Goal: Task Accomplishment & Management: Complete application form

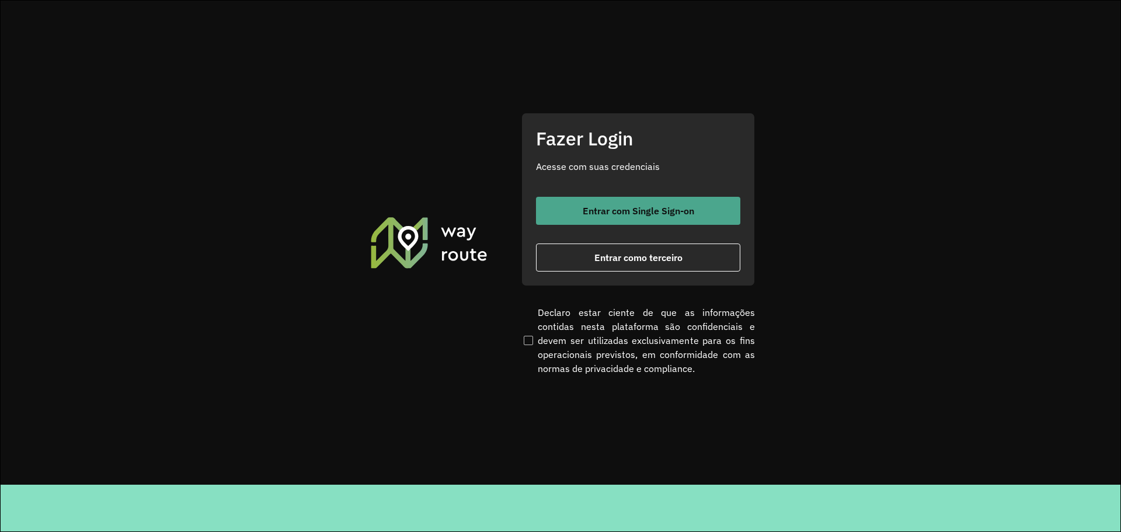
click at [673, 202] on button "Entrar com Single Sign-on" at bounding box center [638, 211] width 204 height 28
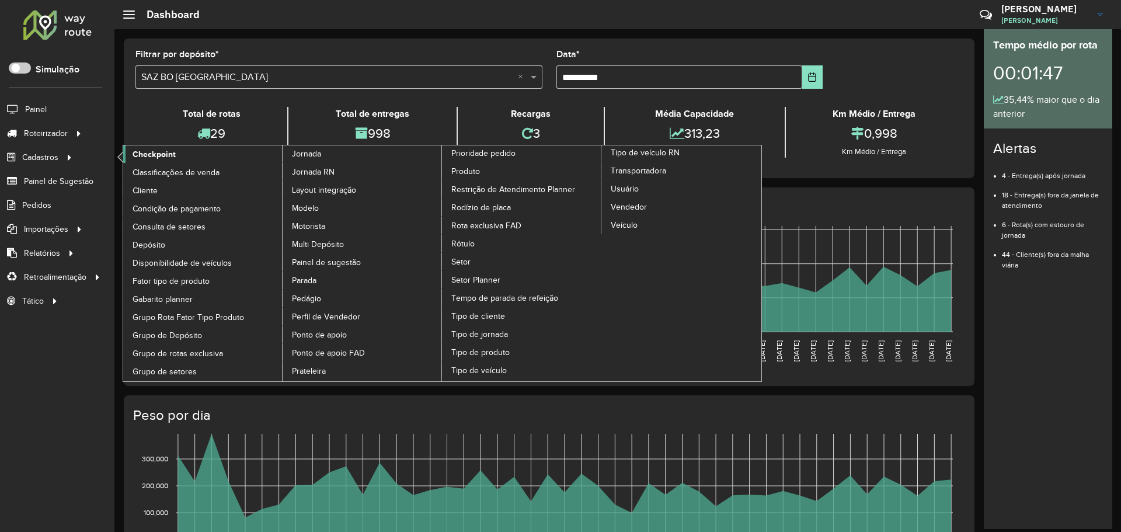
click at [168, 156] on span "Checkpoint" at bounding box center [154, 154] width 43 height 12
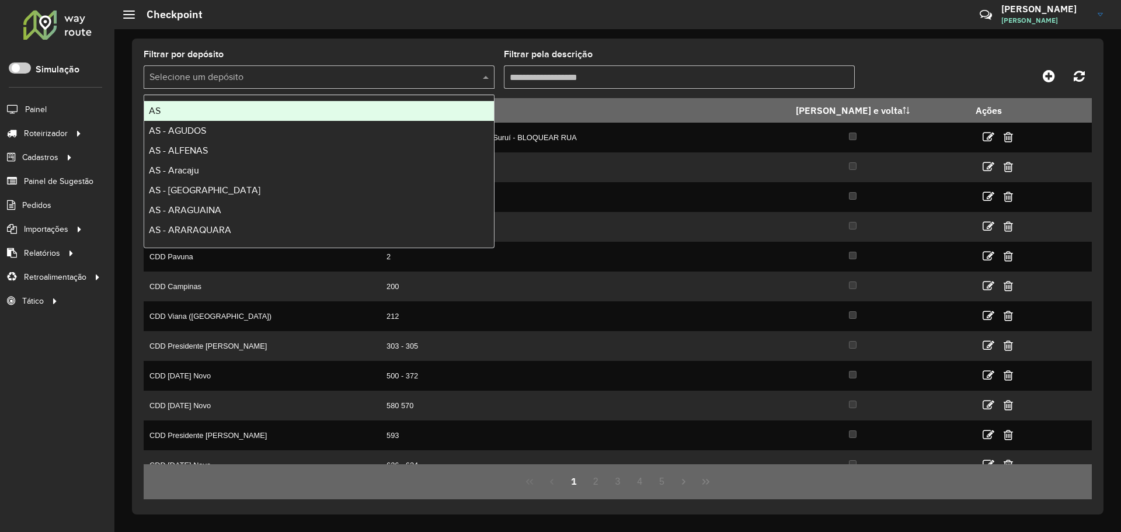
click at [266, 72] on input "text" at bounding box center [307, 78] width 316 height 14
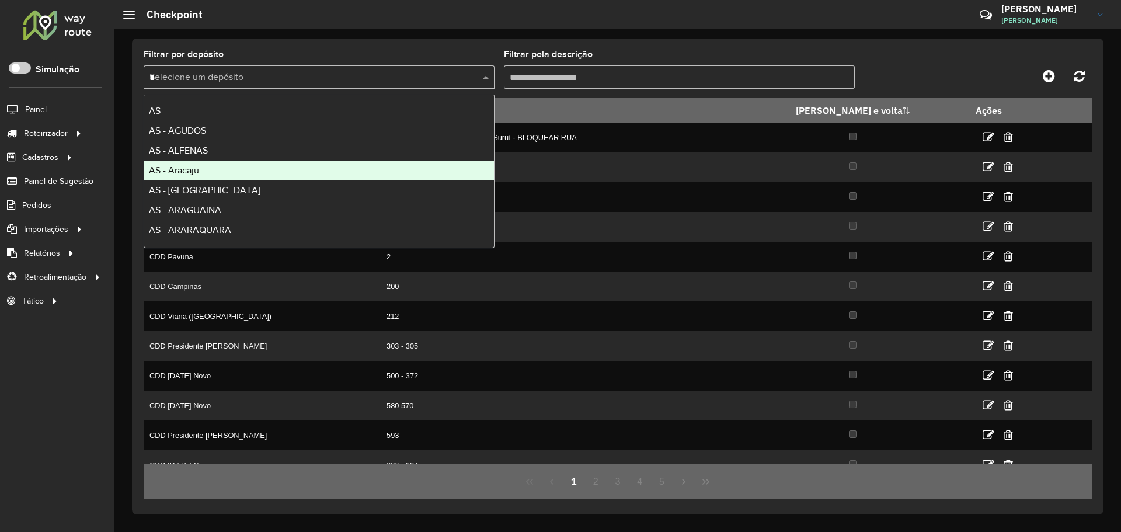
type input "**"
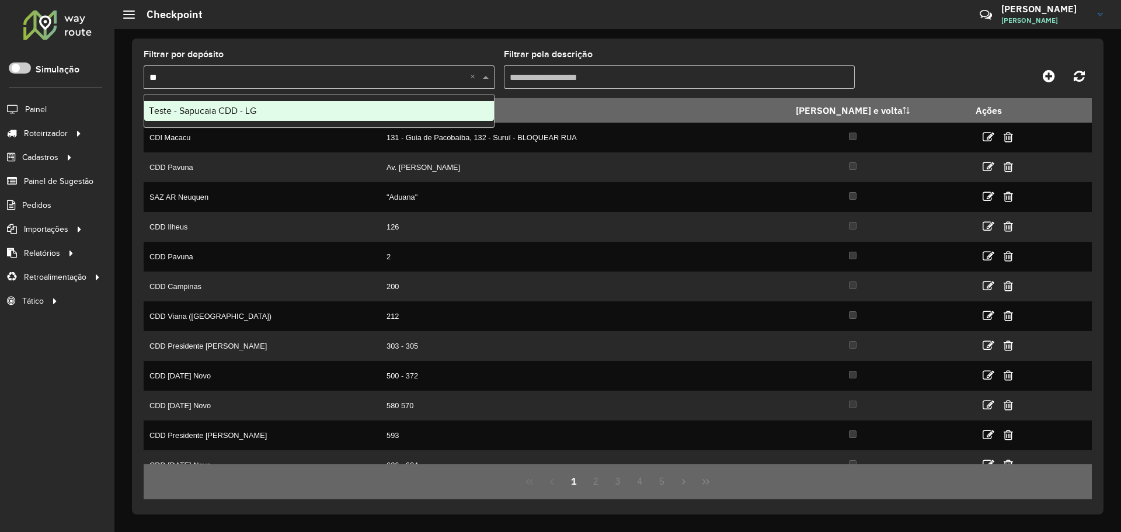
click at [339, 103] on div "Teste - Sapucaia CDD - LG" at bounding box center [319, 111] width 350 height 20
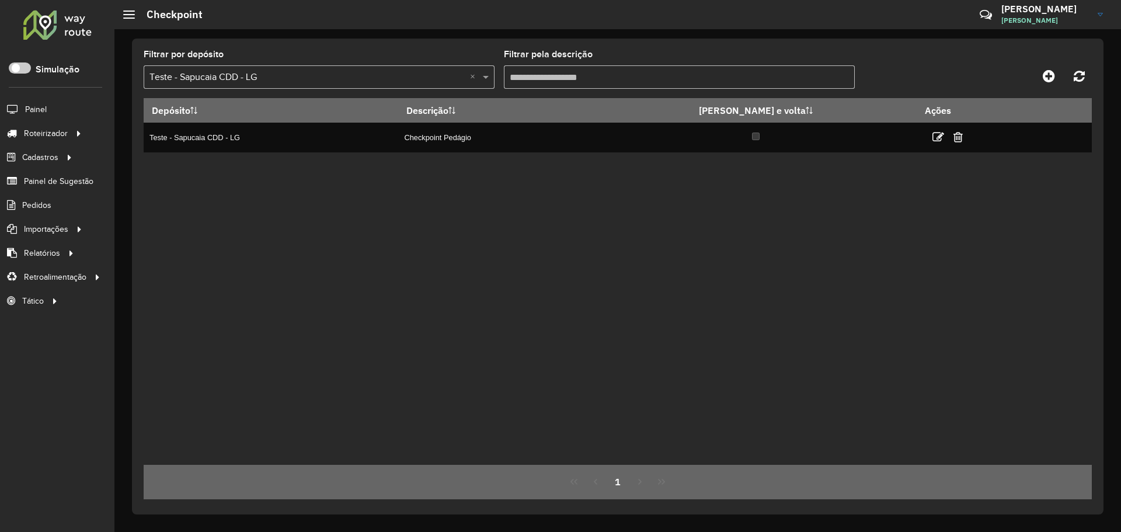
click at [583, 211] on div "Depósito Descrição Ida e volta Ações Teste - Sapucaia CDD - LG Checkpoint Pedág…" at bounding box center [618, 281] width 948 height 367
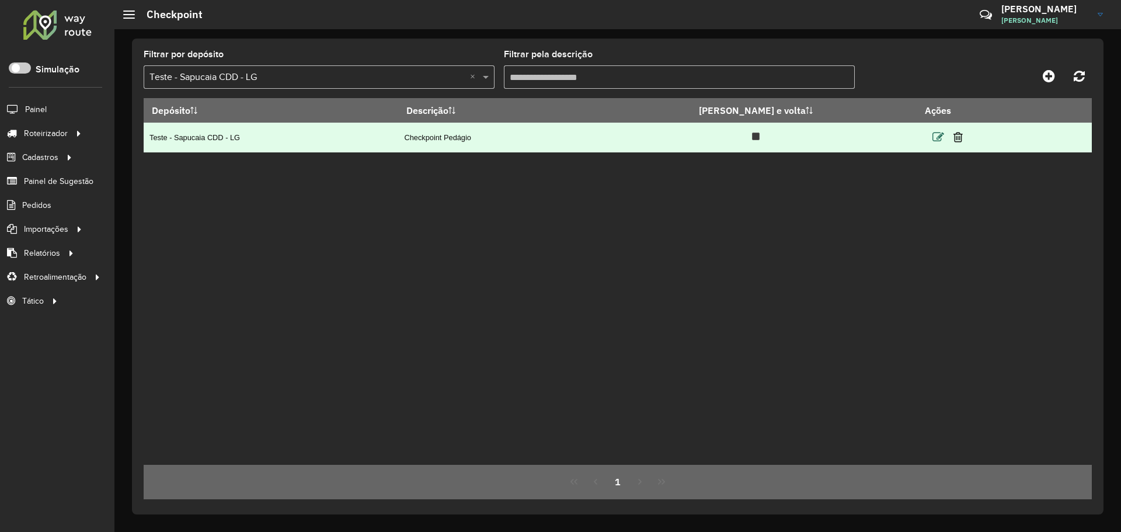
click at [932, 134] on icon at bounding box center [938, 137] width 12 height 12
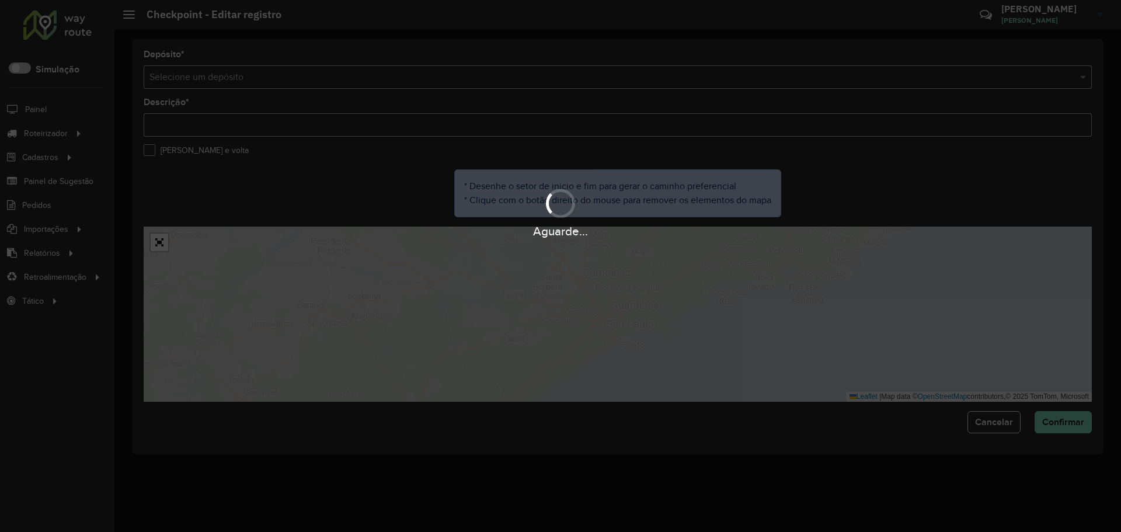
type input "**********"
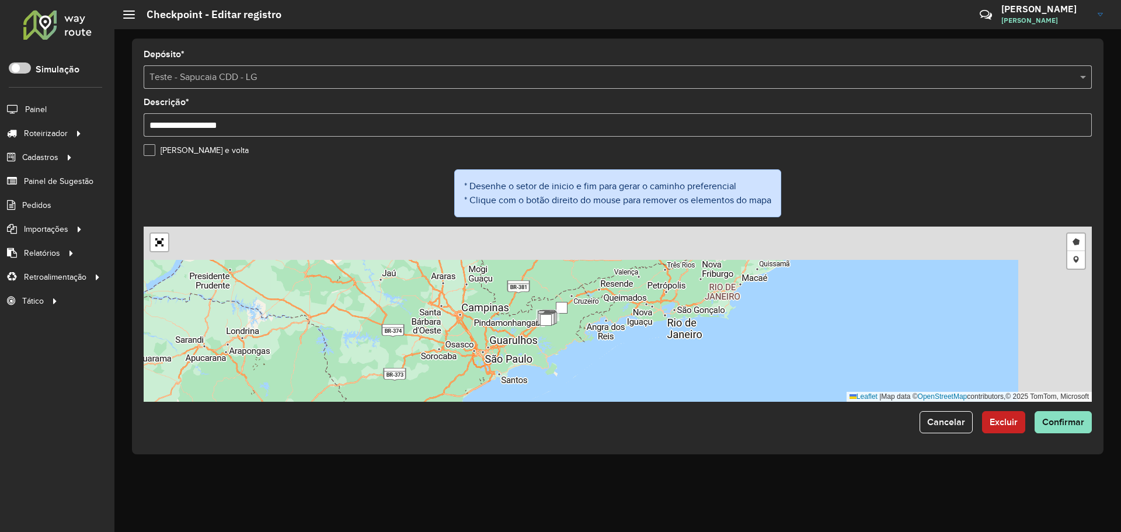
drag, startPoint x: 732, startPoint y: 294, endPoint x: 611, endPoint y: 329, distance: 126.4
click at [611, 329] on div "Desenhar setor Adicionar checkpoint Leaflet | Map data © OpenStreetMap contribu…" at bounding box center [618, 313] width 948 height 175
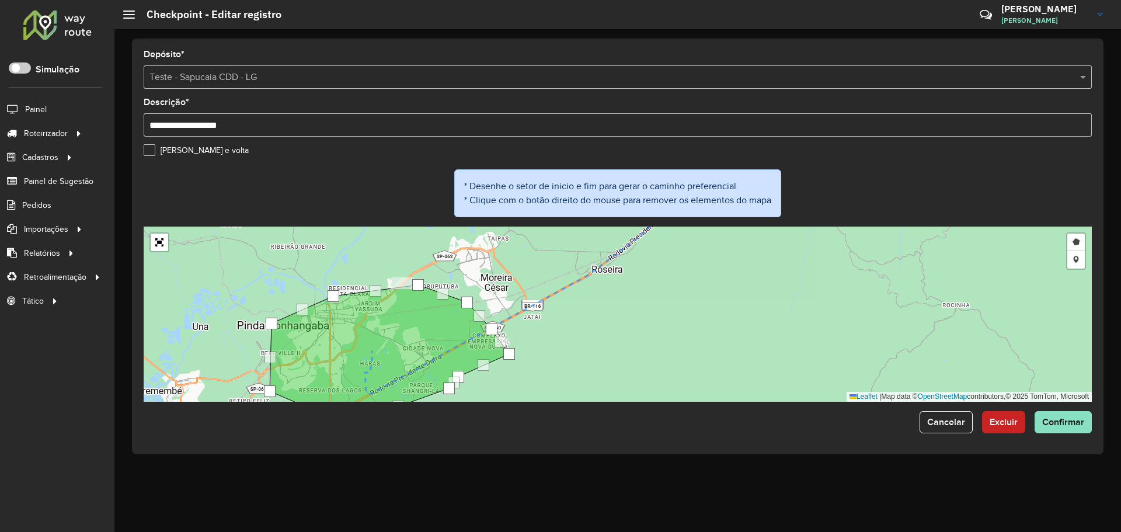
drag, startPoint x: 604, startPoint y: 321, endPoint x: 601, endPoint y: 334, distance: 13.2
click at [601, 334] on div "Desenhar setor Adicionar checkpoint Leaflet | Map data © OpenStreetMap contribu…" at bounding box center [618, 313] width 948 height 175
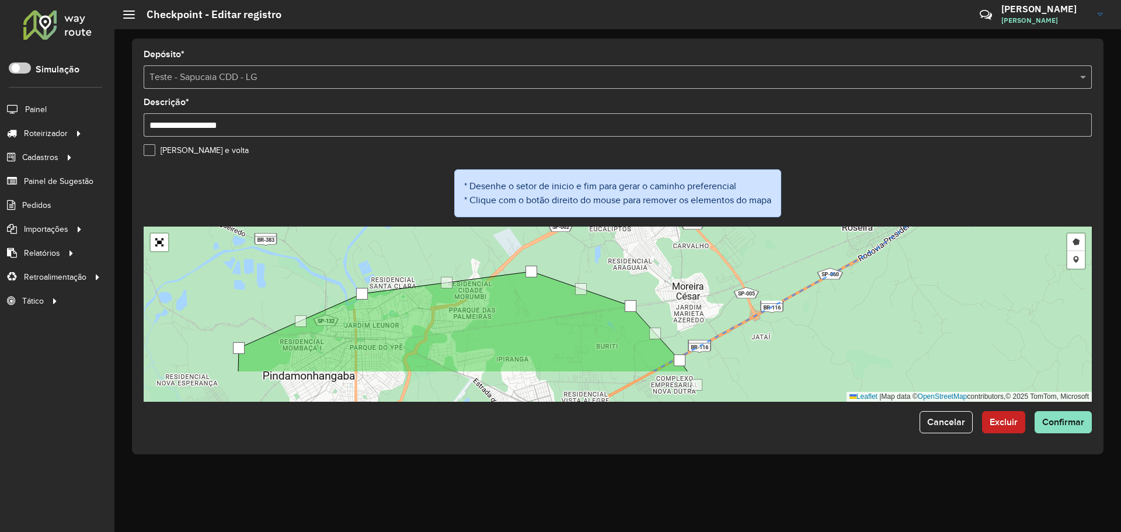
drag, startPoint x: 538, startPoint y: 274, endPoint x: 535, endPoint y: 248, distance: 26.4
click at [535, 248] on div "Desenhar setor Adicionar checkpoint Leaflet | Map data © OpenStreetMap contribu…" at bounding box center [618, 313] width 948 height 175
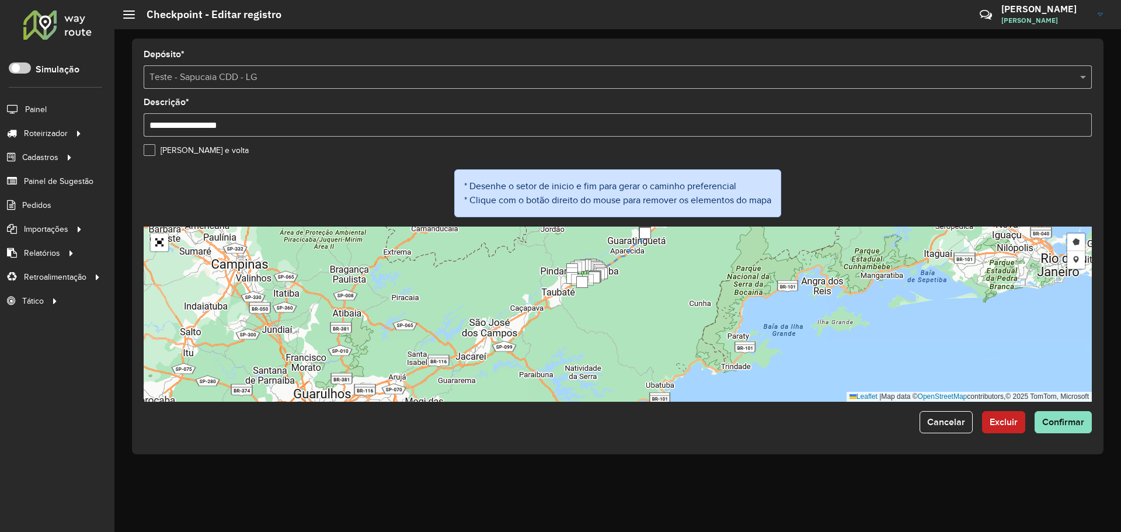
drag, startPoint x: 578, startPoint y: 249, endPoint x: 567, endPoint y: 247, distance: 11.2
click at [567, 247] on div "Desenhar setor Adicionar checkpoint Leaflet | Map data © OpenStreetMap contribu…" at bounding box center [618, 313] width 948 height 175
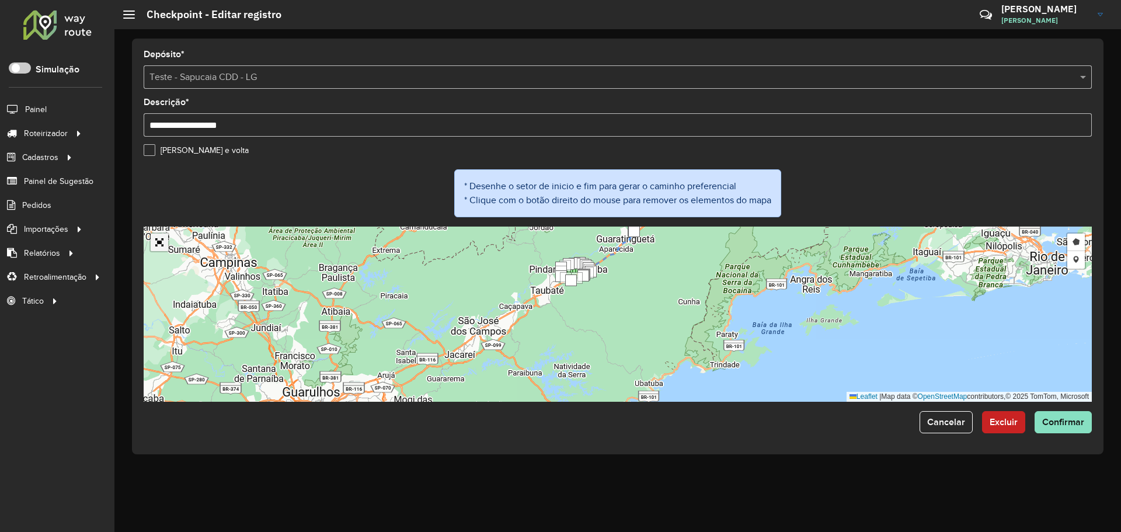
click at [165, 240] on link "Abrir mapa em tela cheia" at bounding box center [160, 243] width 18 height 18
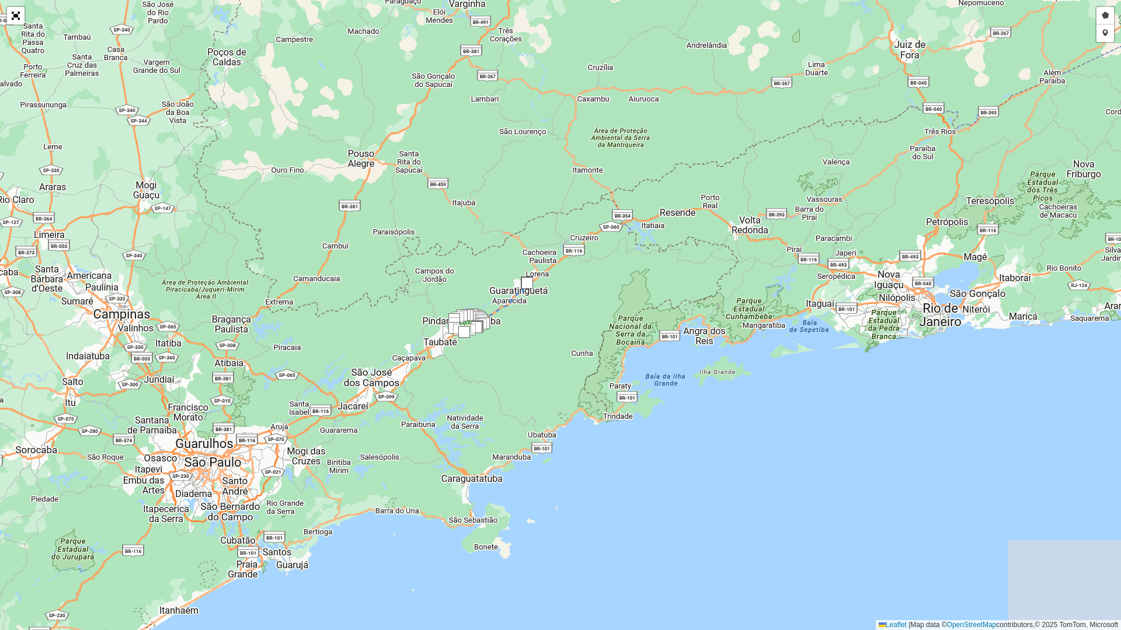
drag, startPoint x: 571, startPoint y: 346, endPoint x: 545, endPoint y: 367, distance: 33.6
click at [545, 368] on div "Desenhar setor Adicionar checkpoint Leaflet | Map data © OpenStreetMap contribu…" at bounding box center [560, 315] width 1121 height 630
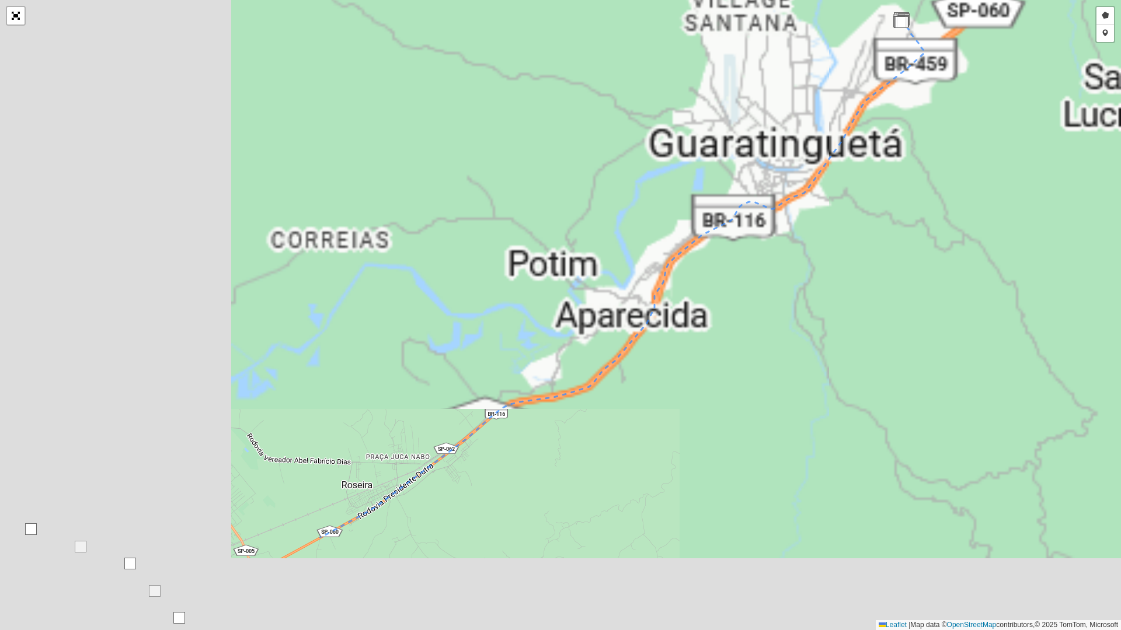
drag, startPoint x: 680, startPoint y: 189, endPoint x: 736, endPoint y: 150, distance: 67.5
click at [736, 150] on div "Desenhar setor Adicionar checkpoint Leaflet | Map data © OpenStreetMap contribu…" at bounding box center [560, 315] width 1121 height 630
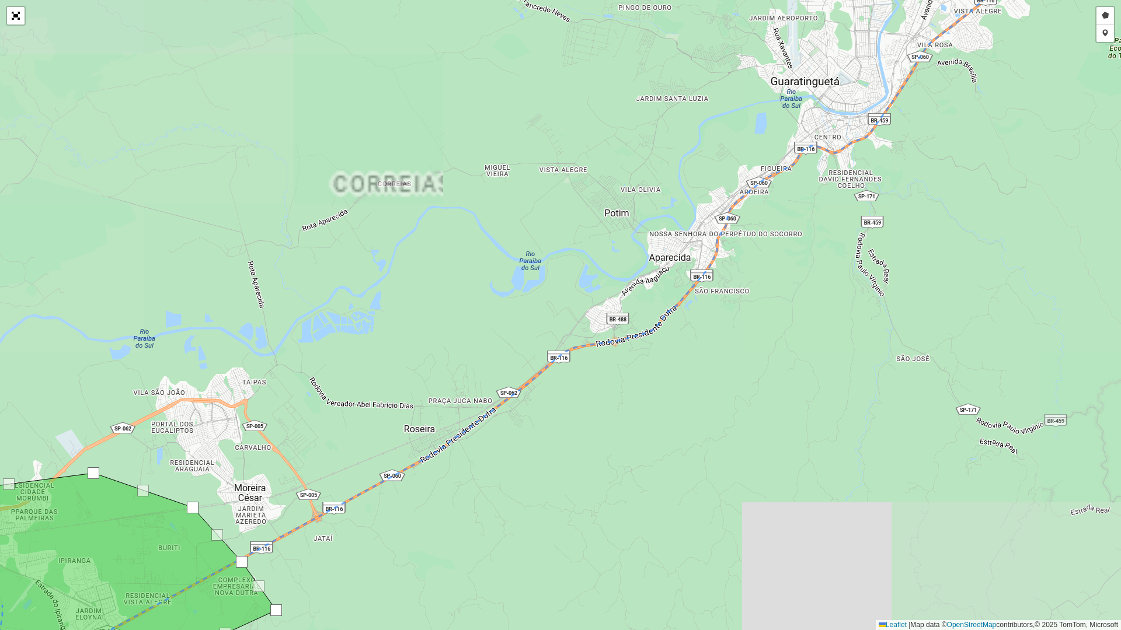
drag, startPoint x: 529, startPoint y: 283, endPoint x: 626, endPoint y: 116, distance: 193.3
click at [626, 116] on div "Desenhar setor Adicionar checkpoint Leaflet | Map data © OpenStreetMap contribu…" at bounding box center [560, 315] width 1121 height 630
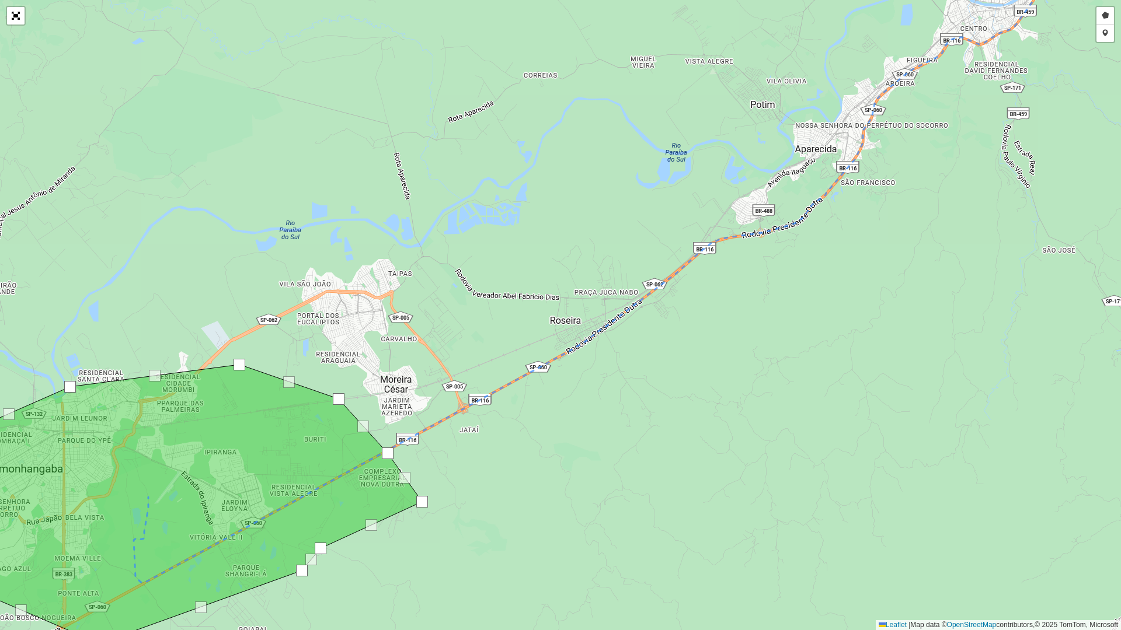
drag, startPoint x: 528, startPoint y: 231, endPoint x: 576, endPoint y: 298, distance: 82.0
click at [576, 298] on div "Desenhar setor Adicionar checkpoint Leaflet | Map data © OpenStreetMap contribu…" at bounding box center [560, 315] width 1121 height 630
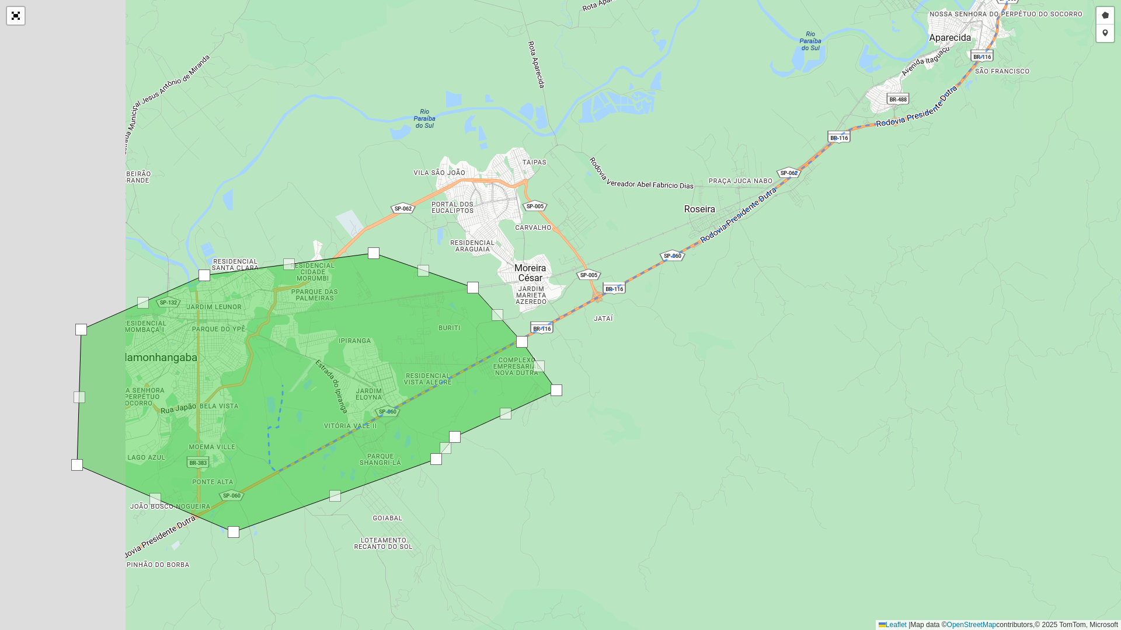
drag, startPoint x: 482, startPoint y: 297, endPoint x: 632, endPoint y: 169, distance: 196.7
click at [632, 169] on div "Desenhar setor Adicionar checkpoint Leaflet | Map data © OpenStreetMap contribu…" at bounding box center [560, 315] width 1121 height 630
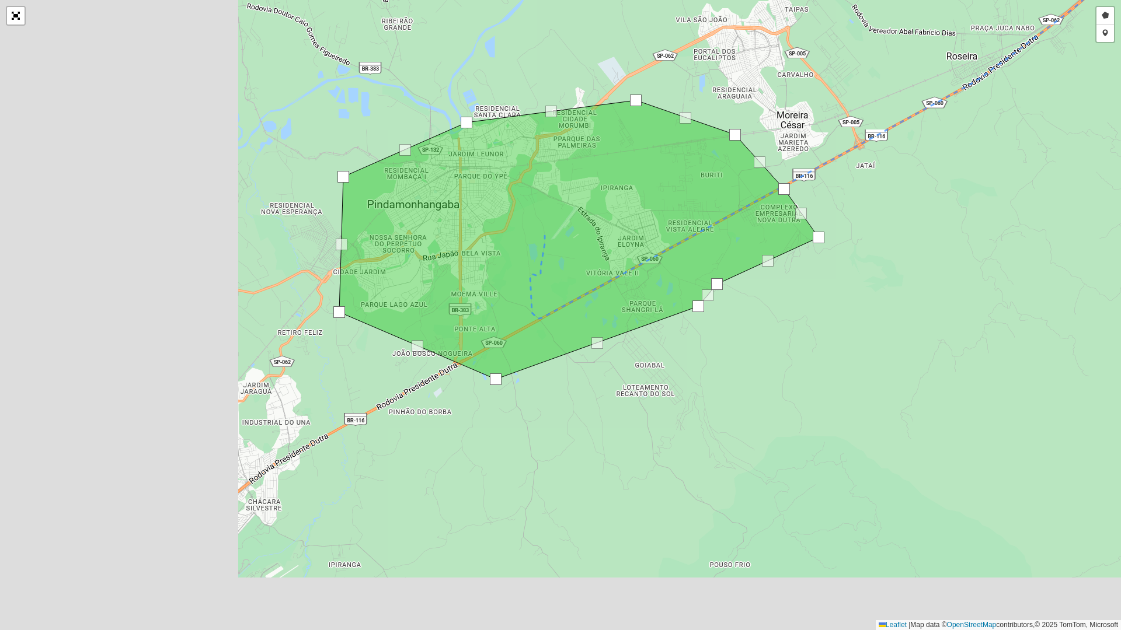
drag, startPoint x: 449, startPoint y: 263, endPoint x: 694, endPoint y: 128, distance: 278.5
click at [694, 128] on icon at bounding box center [578, 239] width 479 height 279
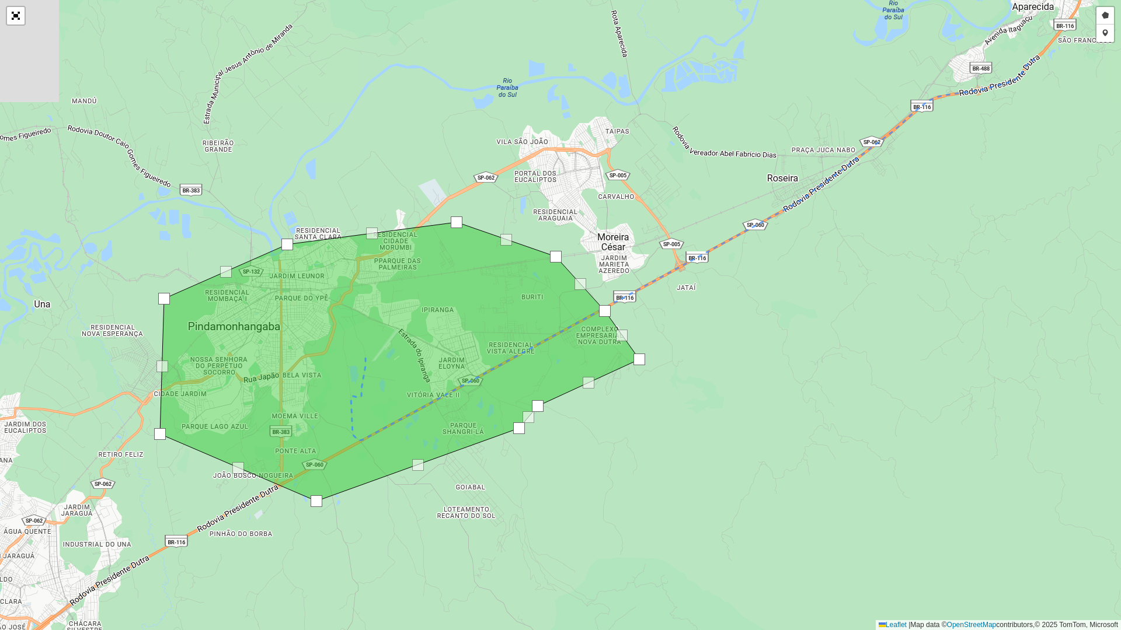
drag, startPoint x: 571, startPoint y: 204, endPoint x: 415, endPoint y: 294, distance: 180.2
click at [392, 312] on icon at bounding box center [399, 361] width 479 height 279
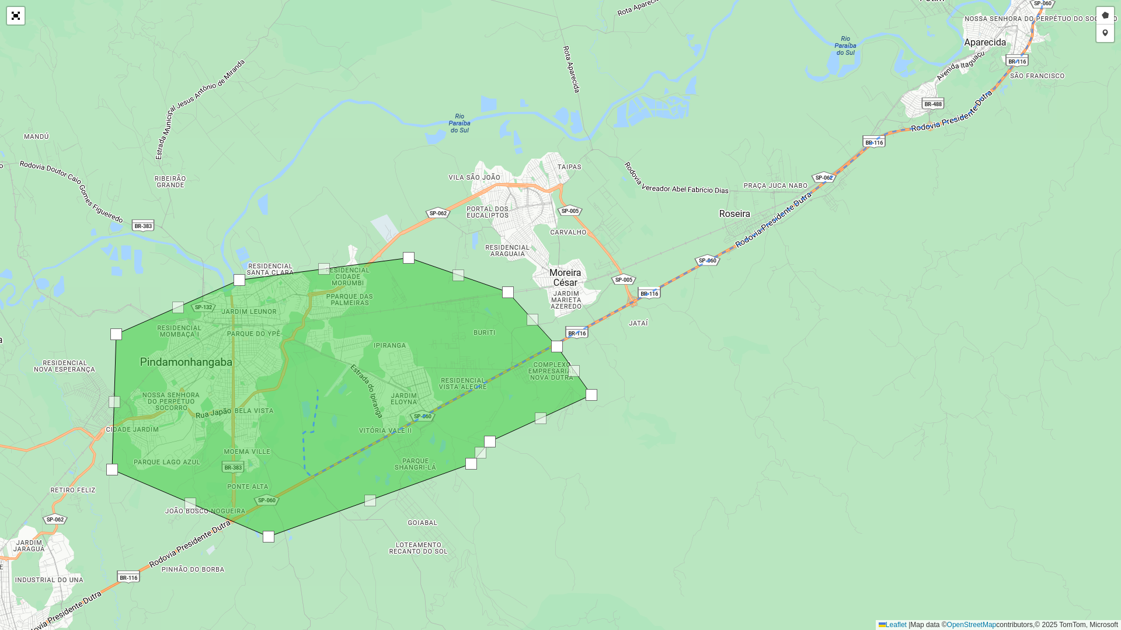
drag, startPoint x: 416, startPoint y: 231, endPoint x: 405, endPoint y: 226, distance: 11.5
click at [405, 226] on div "Desenhar setor Adicionar checkpoint Leaflet | Map data © OpenStreetMap contribu…" at bounding box center [560, 315] width 1121 height 630
click at [16, 13] on link "Abrir mapa em tela cheia" at bounding box center [16, 16] width 18 height 18
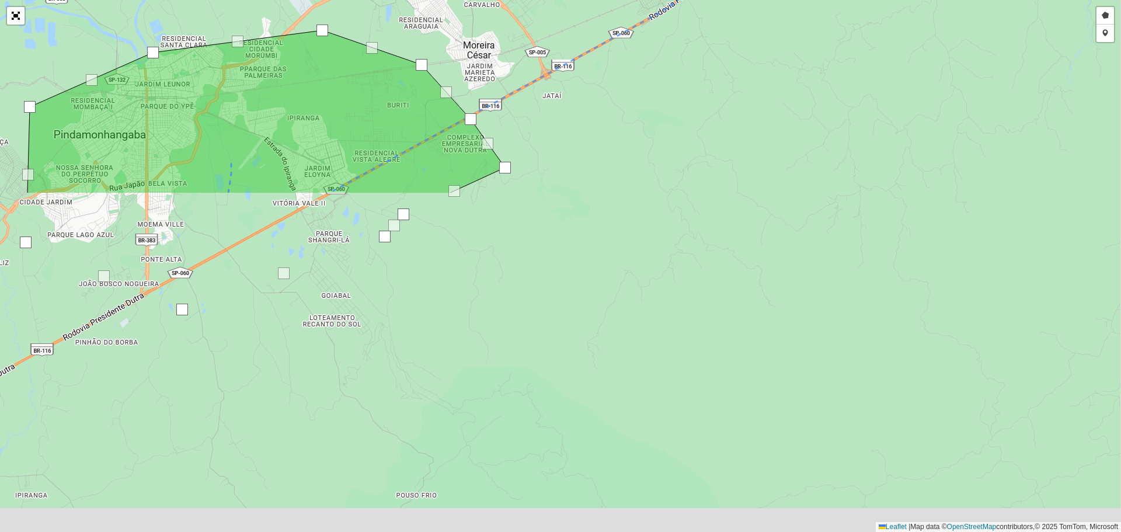
click at [378, 149] on div "Ida e volta" at bounding box center [618, 153] width 948 height 14
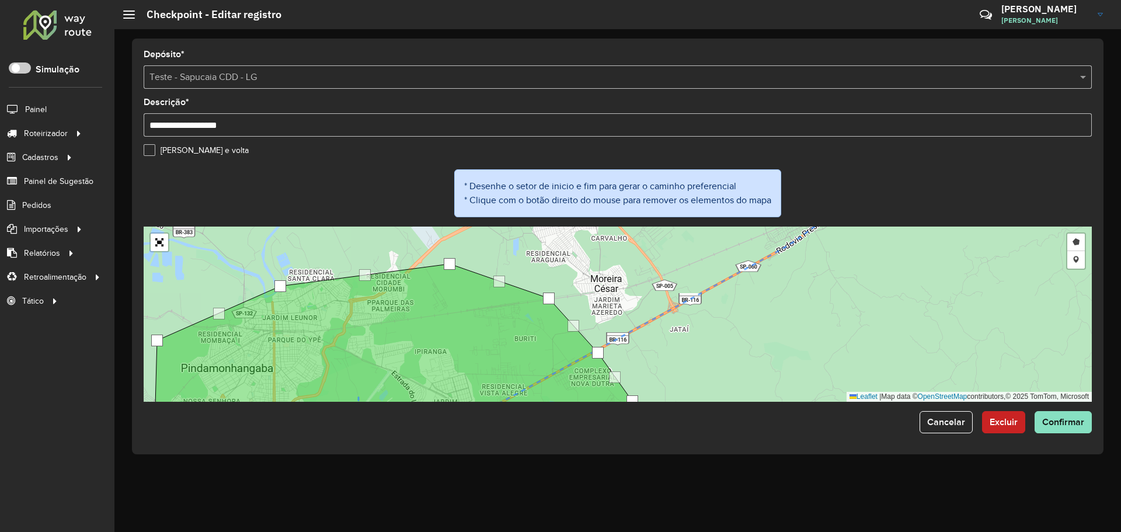
drag, startPoint x: 679, startPoint y: 318, endPoint x: 563, endPoint y: 347, distance: 119.1
click at [549, 357] on div "Desenhar setor Adicionar checkpoint Leaflet | Map data © OpenStreetMap contribu…" at bounding box center [618, 313] width 948 height 175
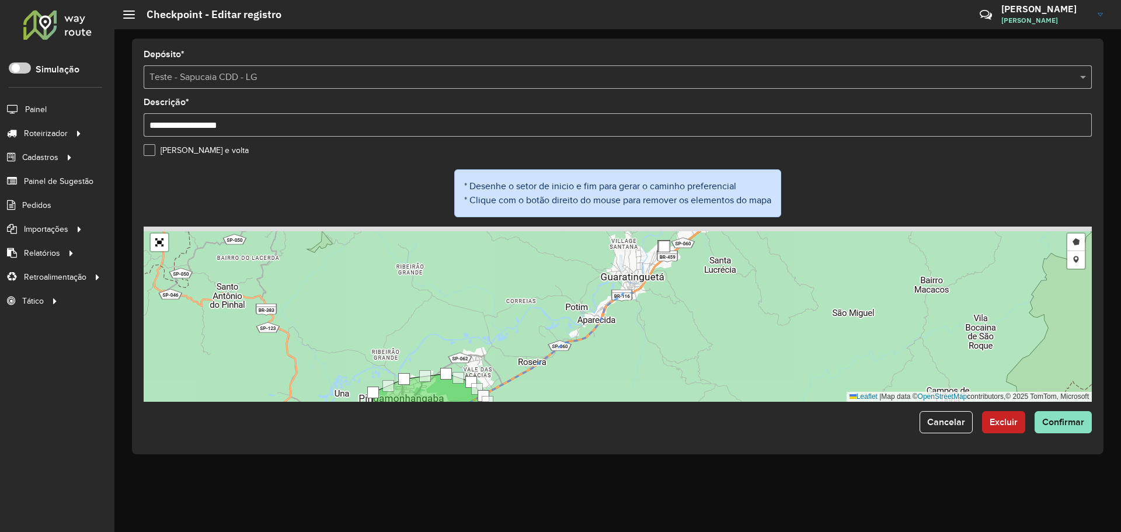
drag, startPoint x: 672, startPoint y: 312, endPoint x: 573, endPoint y: 368, distance: 114.0
click at [570, 378] on div "Desenhar setor Adicionar checkpoint Leaflet | Map data © OpenStreetMap contribu…" at bounding box center [618, 313] width 948 height 175
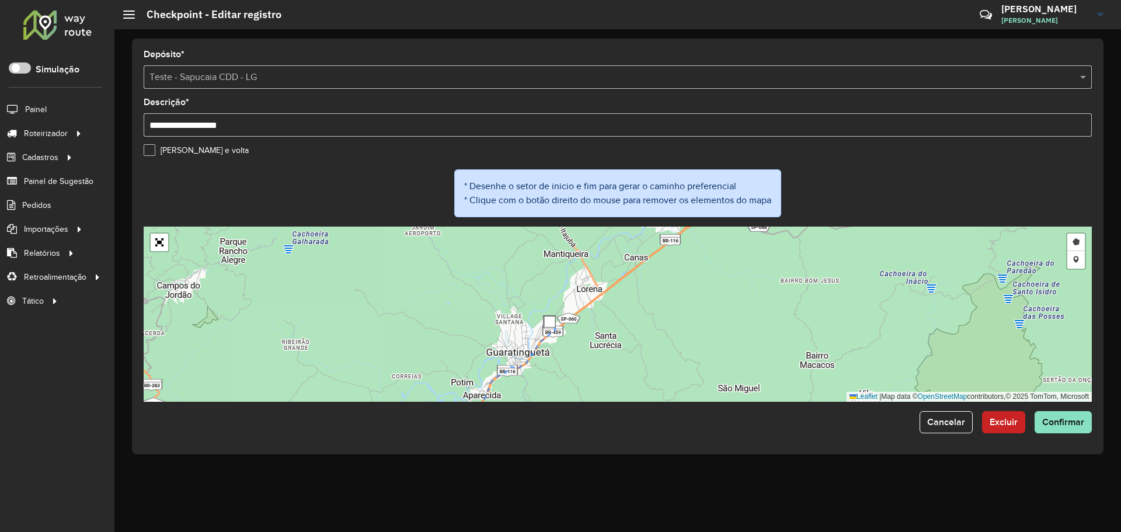
drag, startPoint x: 677, startPoint y: 304, endPoint x: 584, endPoint y: 370, distance: 113.4
click at [584, 370] on div "Desenhar setor Adicionar checkpoint Leaflet | Map data © OpenStreetMap contribu…" at bounding box center [618, 313] width 948 height 175
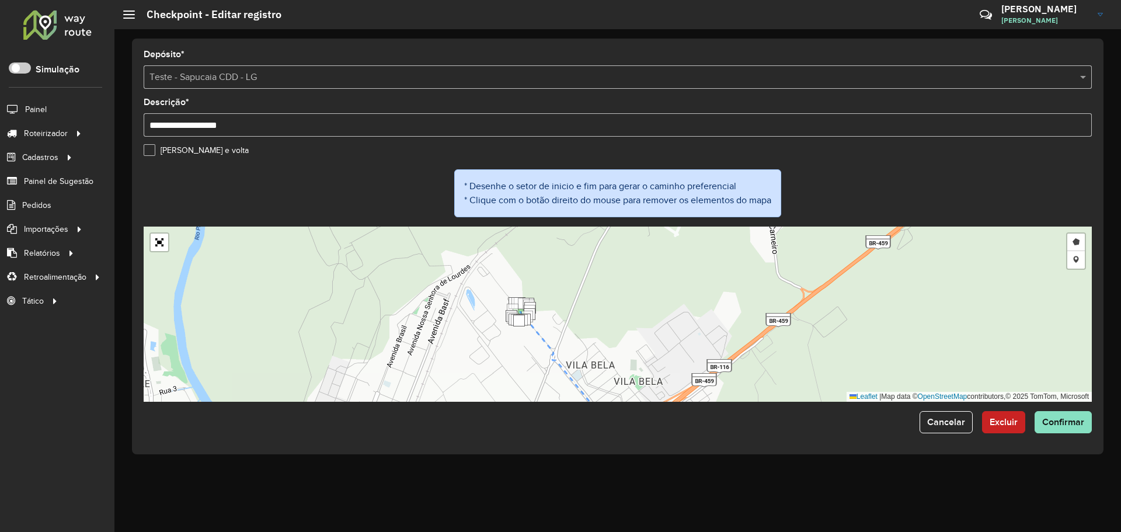
drag, startPoint x: 584, startPoint y: 306, endPoint x: 504, endPoint y: 365, distance: 99.2
click at [504, 365] on div "Desenhar setor Adicionar checkpoint Leaflet | Map data © OpenStreetMap contribu…" at bounding box center [618, 313] width 948 height 175
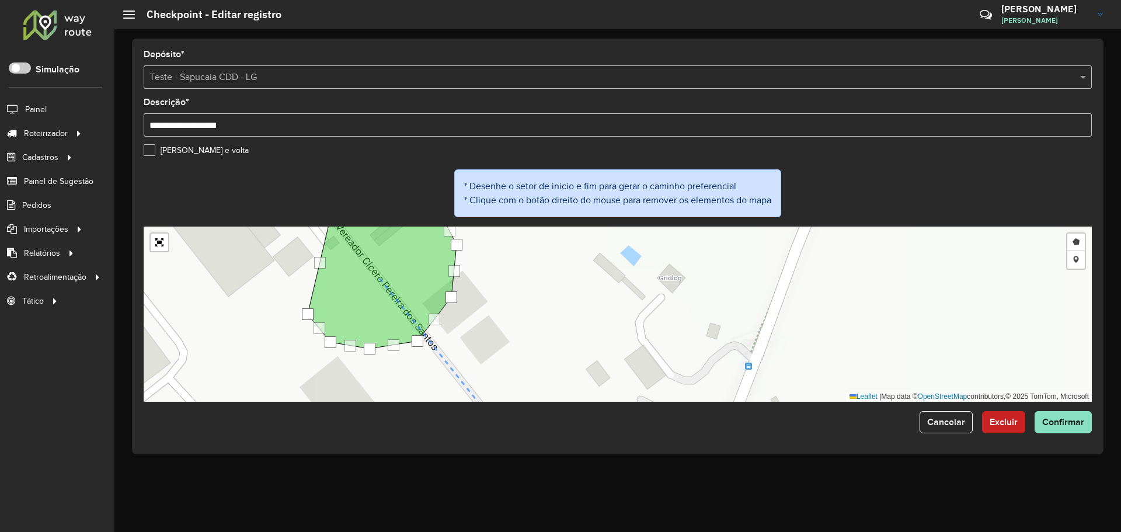
drag, startPoint x: 499, startPoint y: 302, endPoint x: 529, endPoint y: 381, distance: 85.2
click at [529, 381] on div "Desenhar setor Adicionar checkpoint Leaflet | Map data © OpenStreetMap contribu…" at bounding box center [618, 313] width 948 height 175
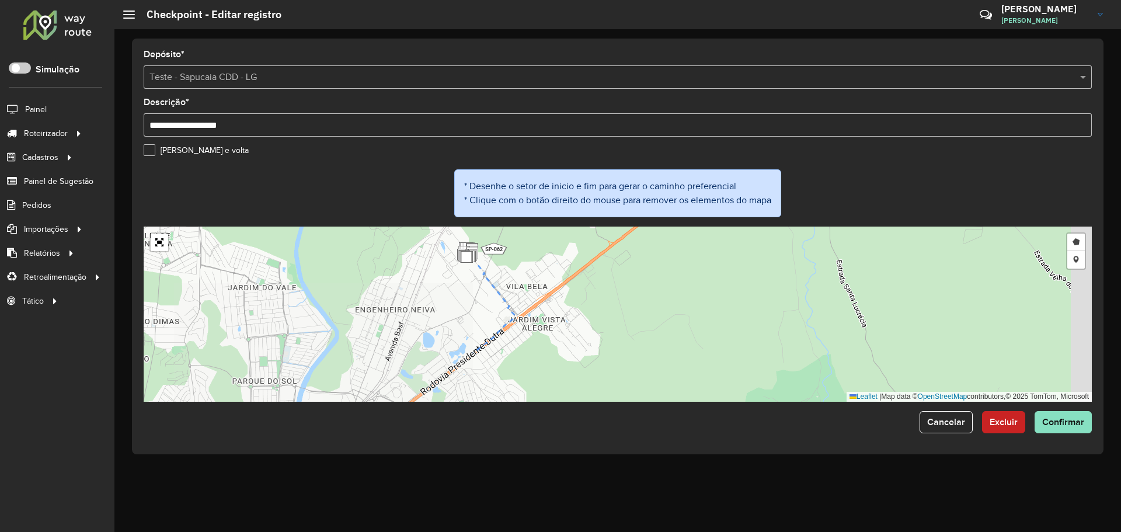
drag, startPoint x: 648, startPoint y: 340, endPoint x: 557, endPoint y: 272, distance: 113.5
click at [557, 272] on div "Desenhar setor Adicionar checkpoint Leaflet | Map data © OpenStreetMap contribu…" at bounding box center [618, 313] width 948 height 175
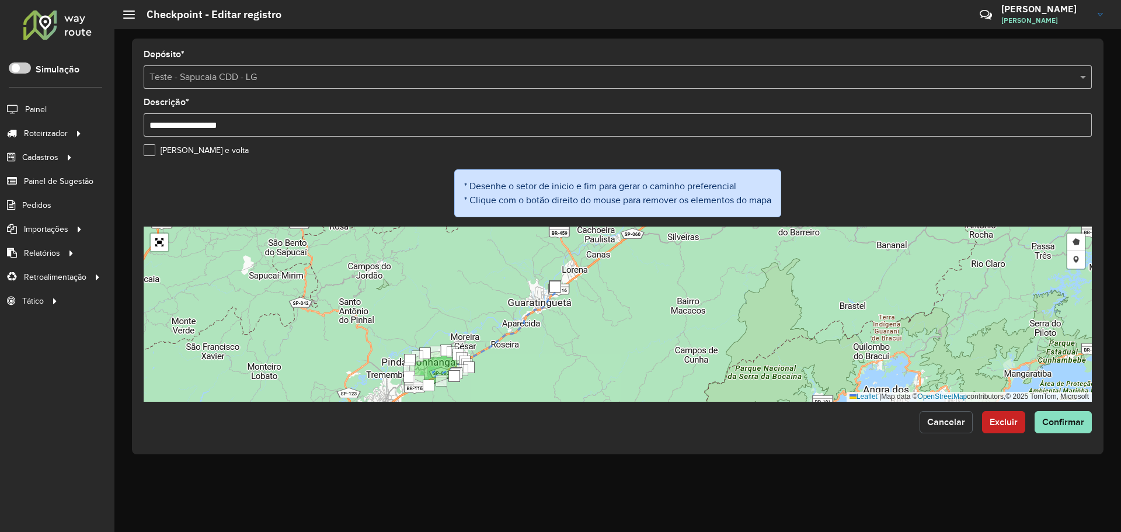
click at [954, 424] on span "Cancelar" at bounding box center [946, 422] width 38 height 10
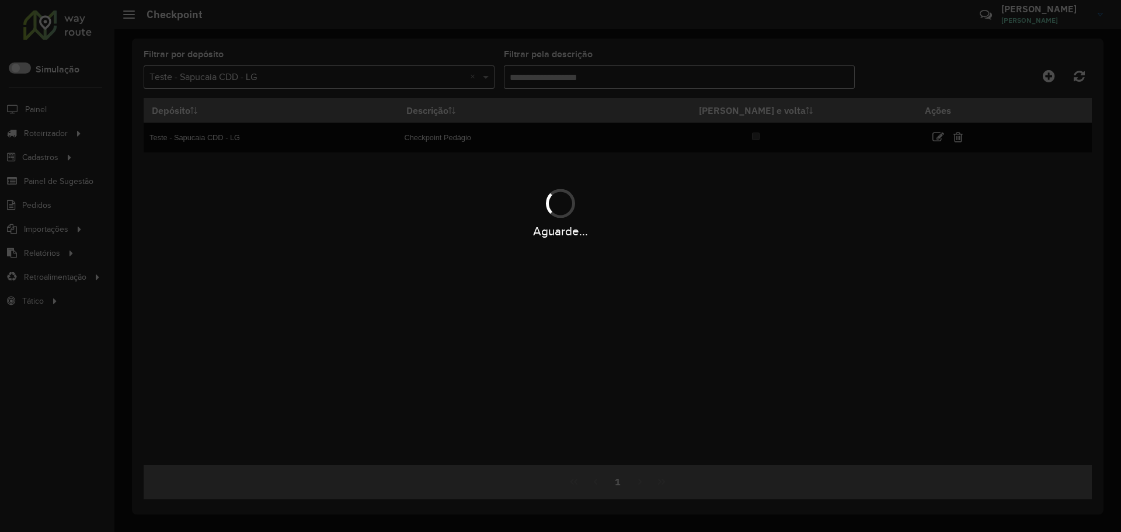
click at [574, 214] on div "Aguarde..." at bounding box center [560, 212] width 1121 height 55
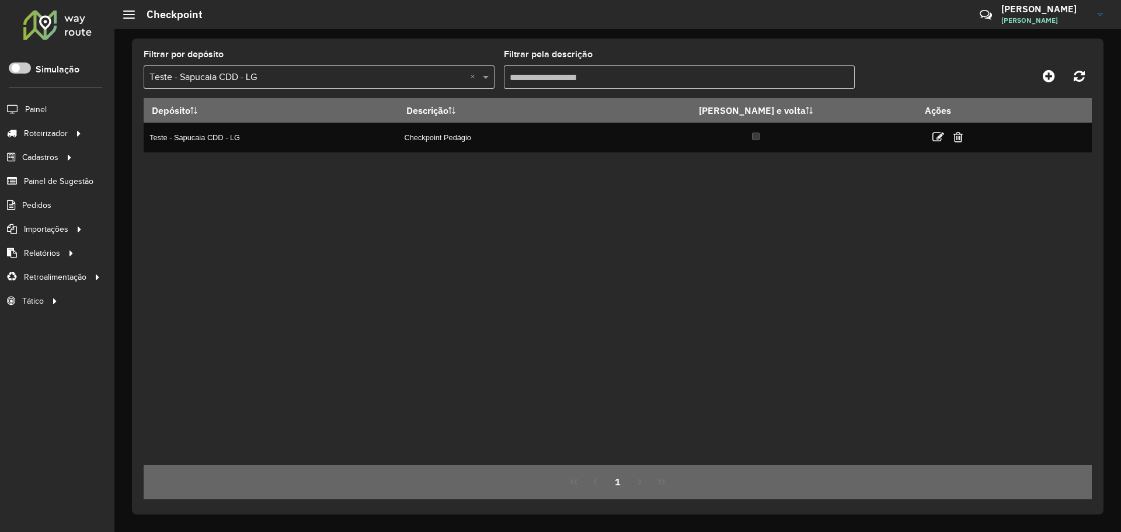
drag, startPoint x: 488, startPoint y: 206, endPoint x: 434, endPoint y: 203, distance: 54.4
click at [487, 207] on div "Depósito Descrição Ida e volta Ações Teste - Sapucaia CDD - LG Checkpoint Pedág…" at bounding box center [618, 281] width 948 height 367
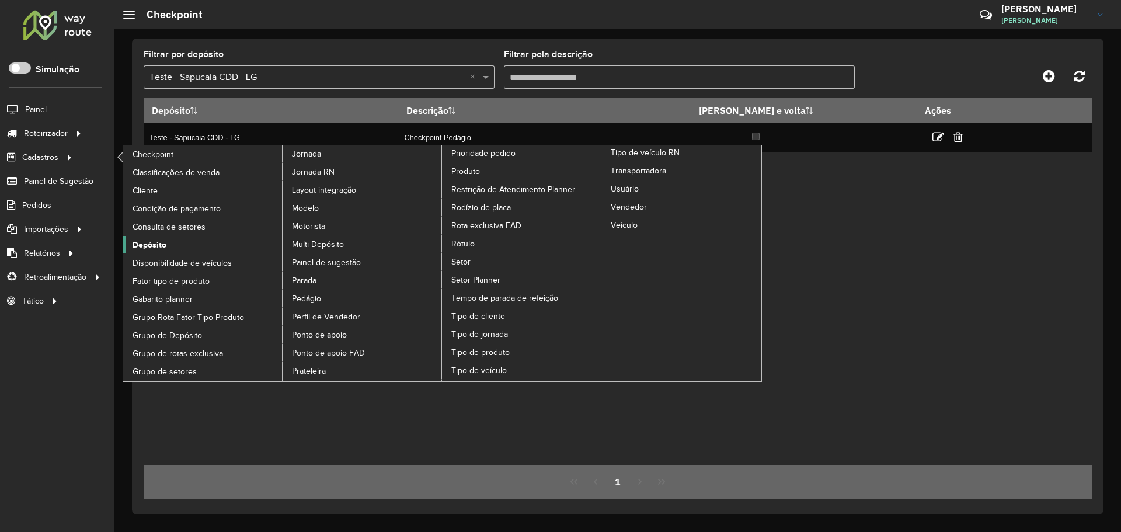
click at [154, 241] on span "Depósito" at bounding box center [150, 245] width 34 height 12
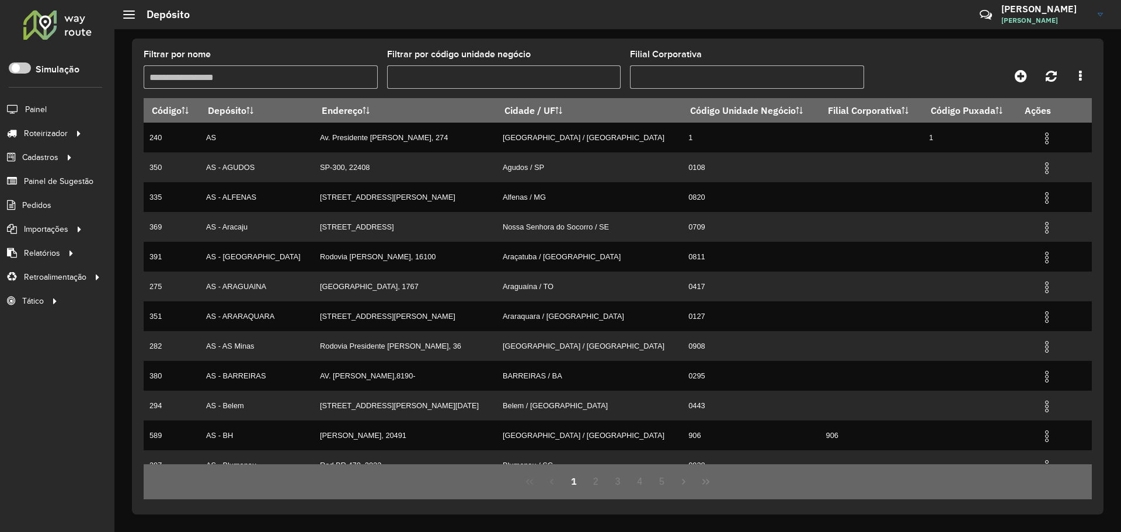
click at [308, 85] on input "Filtrar por nome" at bounding box center [261, 76] width 234 height 23
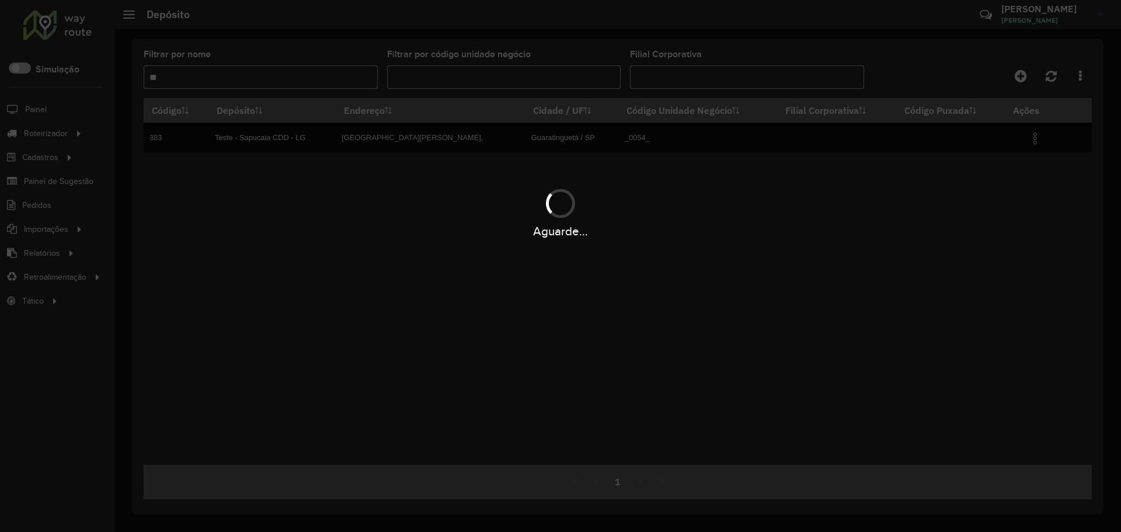
type input "**"
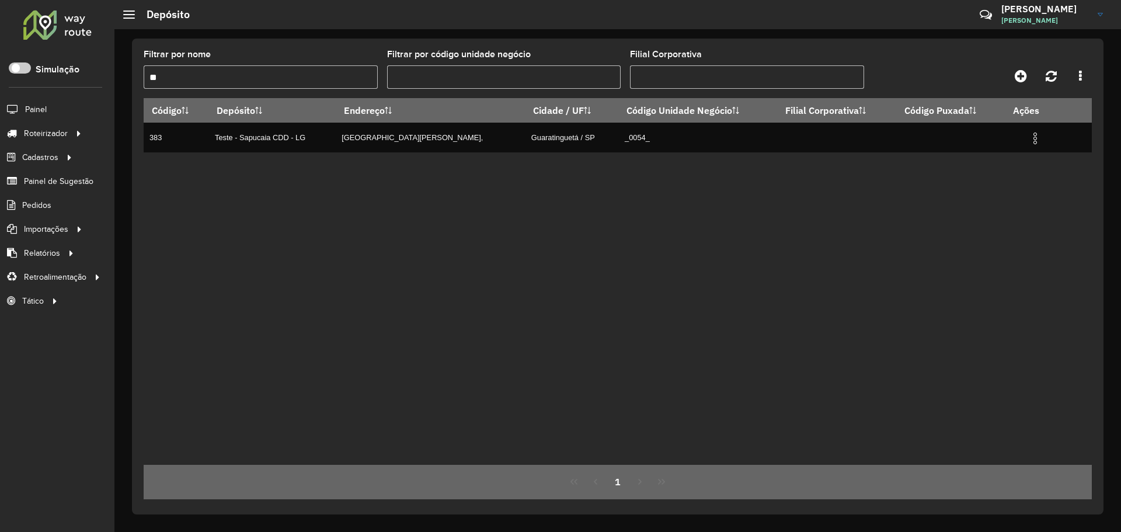
drag, startPoint x: 434, startPoint y: 235, endPoint x: 659, endPoint y: 187, distance: 230.4
click at [434, 234] on div "Código Depósito Endereço Cidade / UF Código Unidade Negócio Filial Corporativa …" at bounding box center [618, 281] width 948 height 367
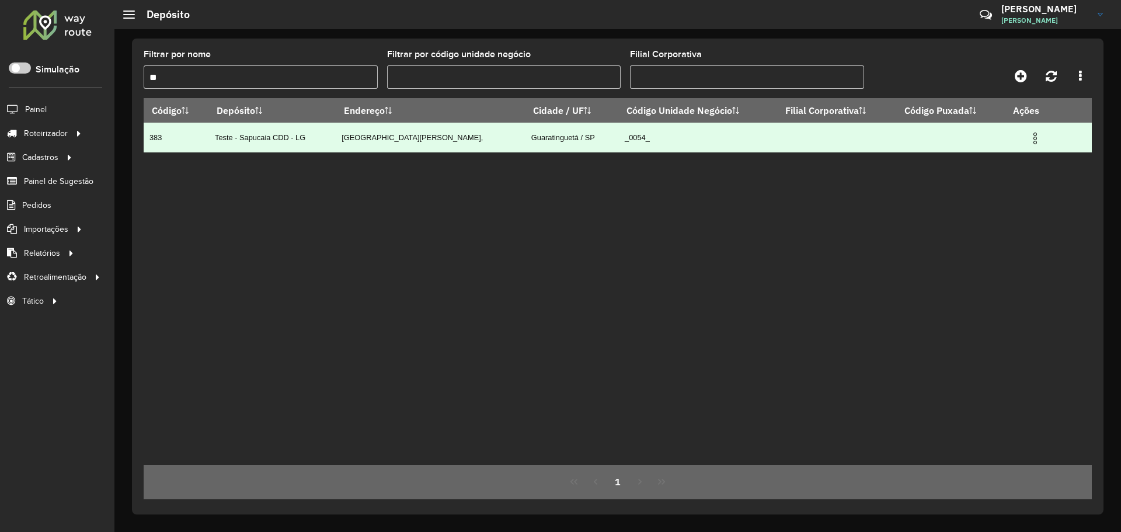
click at [1036, 138] on img at bounding box center [1035, 138] width 14 height 14
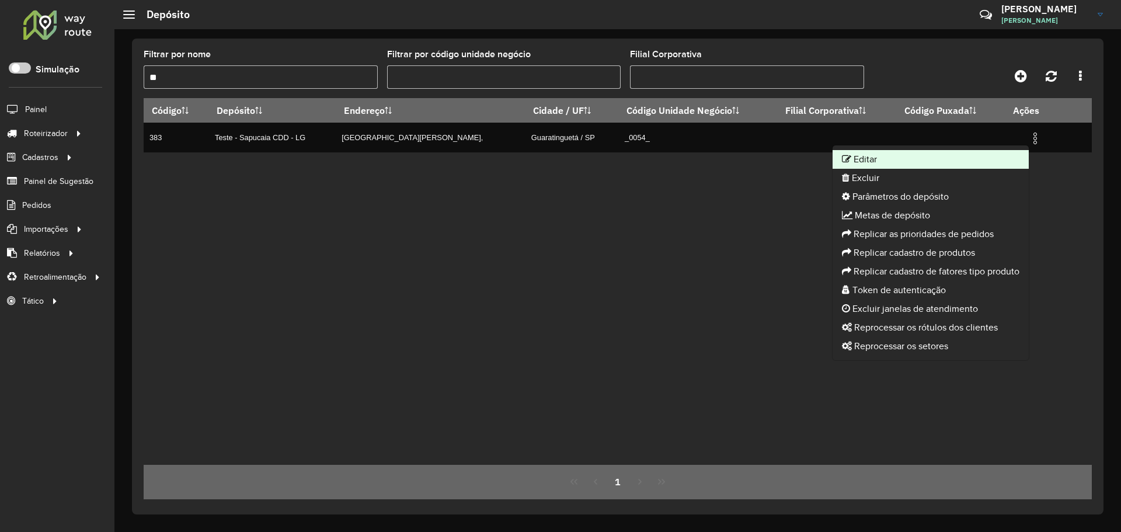
click at [971, 164] on li "Editar" at bounding box center [930, 159] width 196 height 19
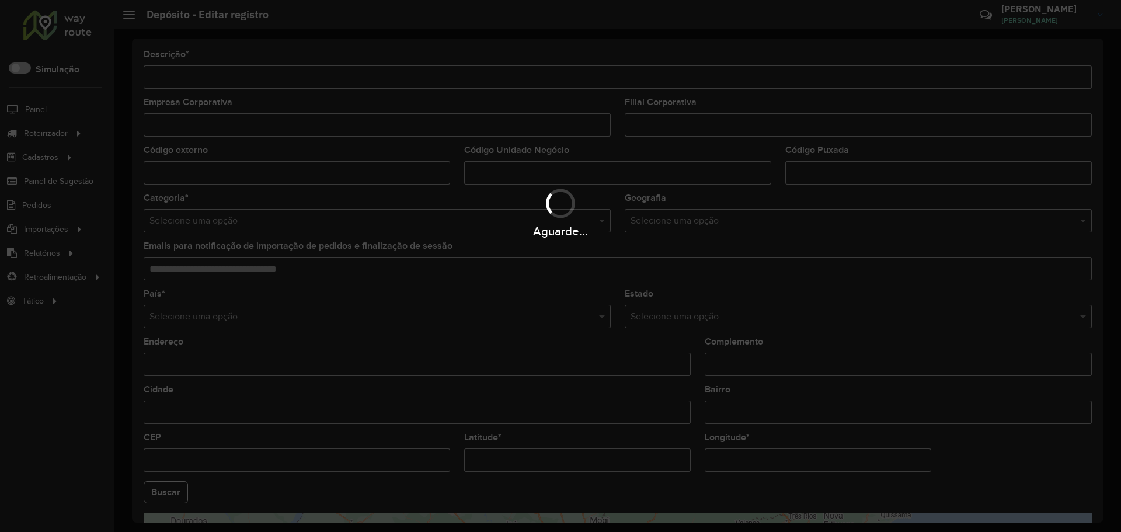
type input "**********"
type input "******"
type input "**********"
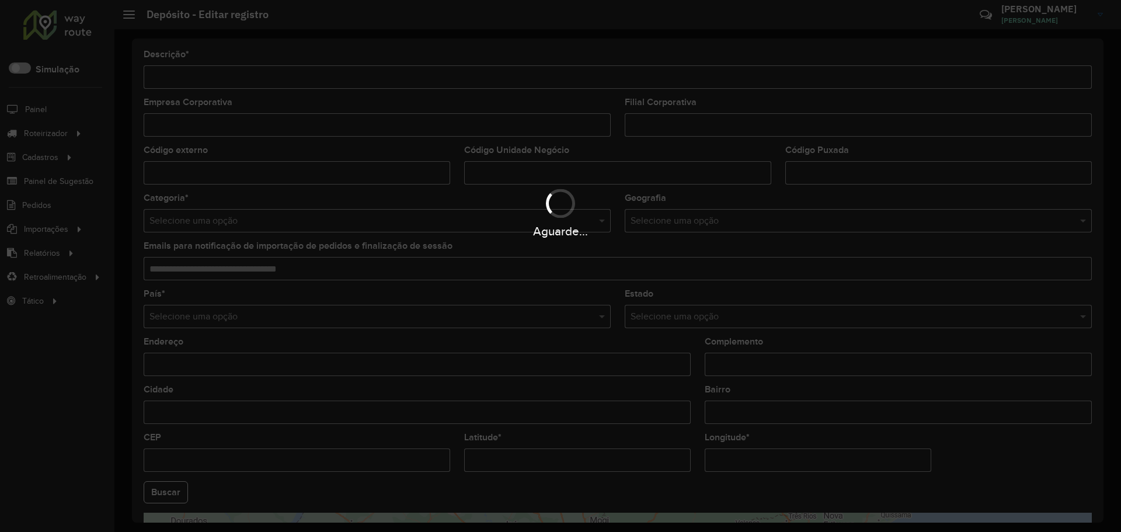
type input "**********"
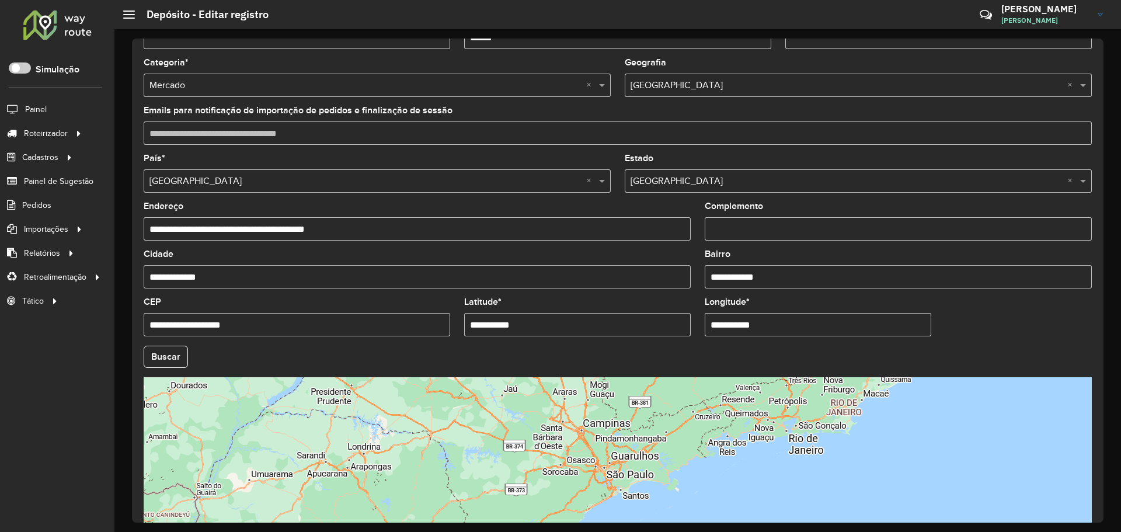
scroll to position [218, 0]
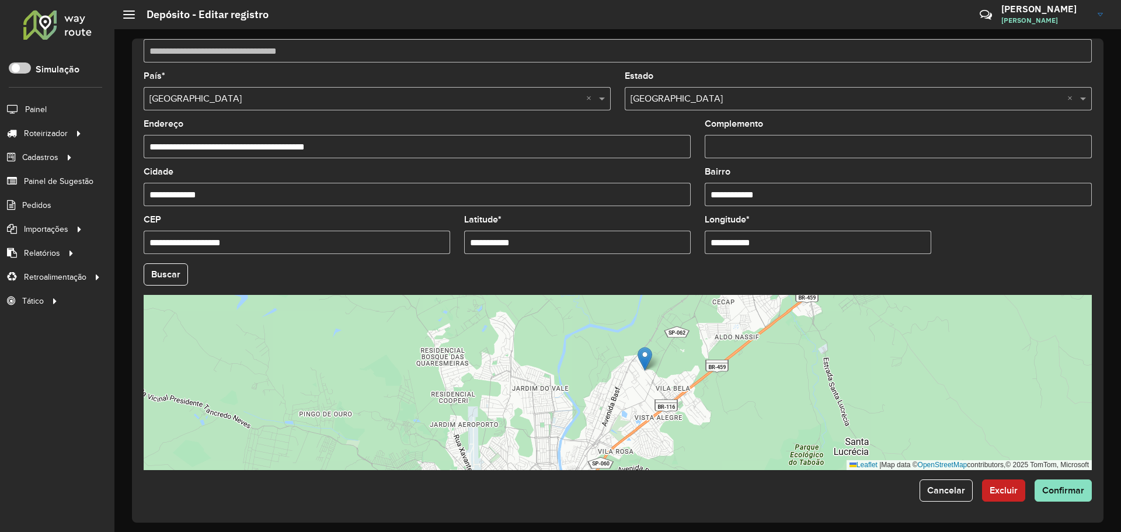
drag, startPoint x: 544, startPoint y: 239, endPoint x: 306, endPoint y: 208, distance: 240.3
click at [306, 208] on formly-group "**********" at bounding box center [618, 271] width 962 height 398
paste input "********"
type input "**********"
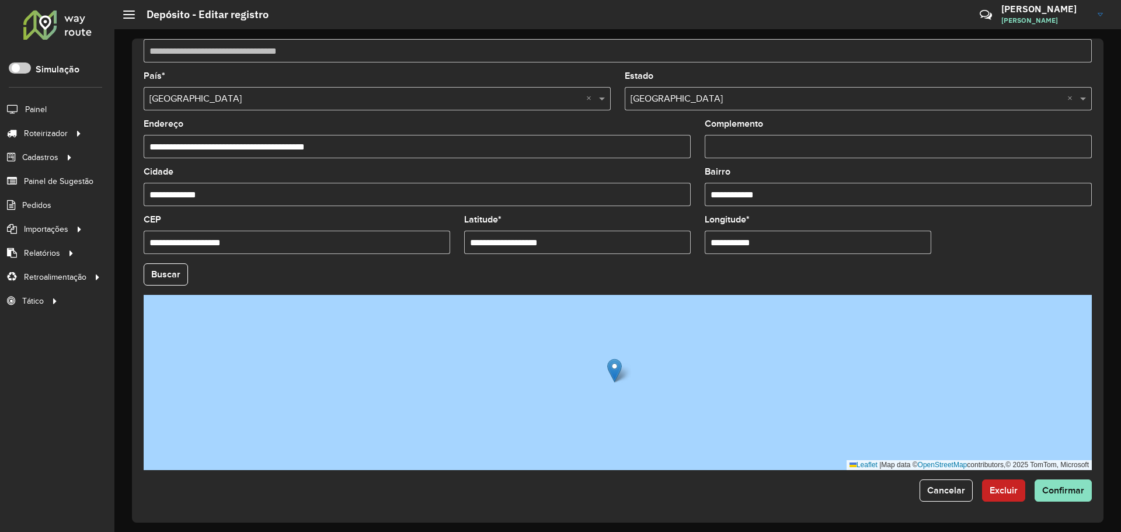
drag, startPoint x: 757, startPoint y: 233, endPoint x: 594, endPoint y: 214, distance: 163.9
click at [594, 214] on formly-group "**********" at bounding box center [618, 271] width 962 height 398
paste input "*******"
type input "**********"
click at [165, 262] on formly-field "**********" at bounding box center [297, 239] width 320 height 48
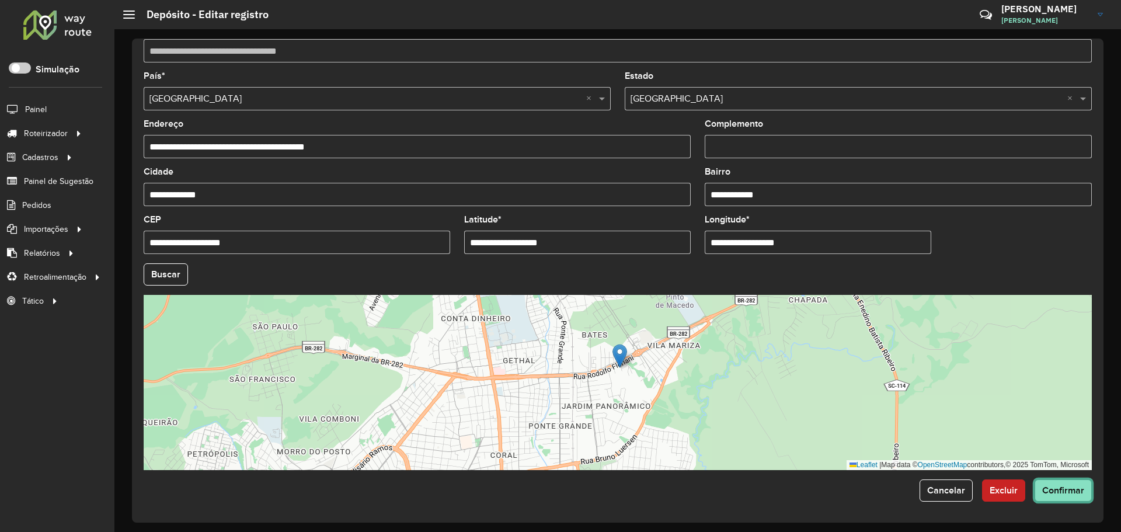
click at [1077, 489] on span "Confirmar" at bounding box center [1063, 490] width 42 height 10
click at [1056, 488] on span "Confirmar" at bounding box center [1063, 490] width 42 height 10
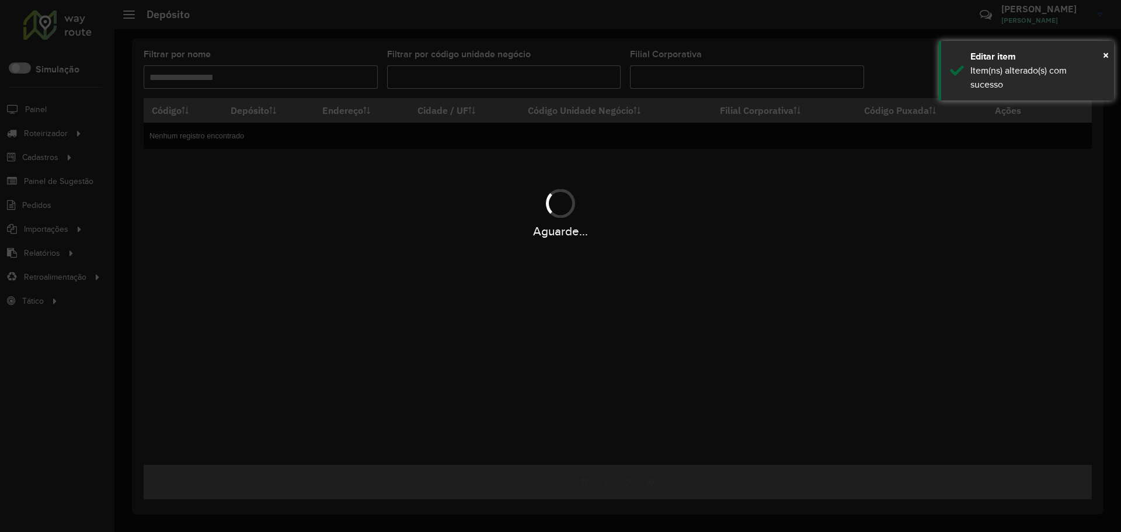
type input "**"
click at [555, 257] on hb-app "Aguarde... Pop-up bloqueado! Seu navegador bloqueou automáticamente a abertura …" at bounding box center [560, 266] width 1121 height 532
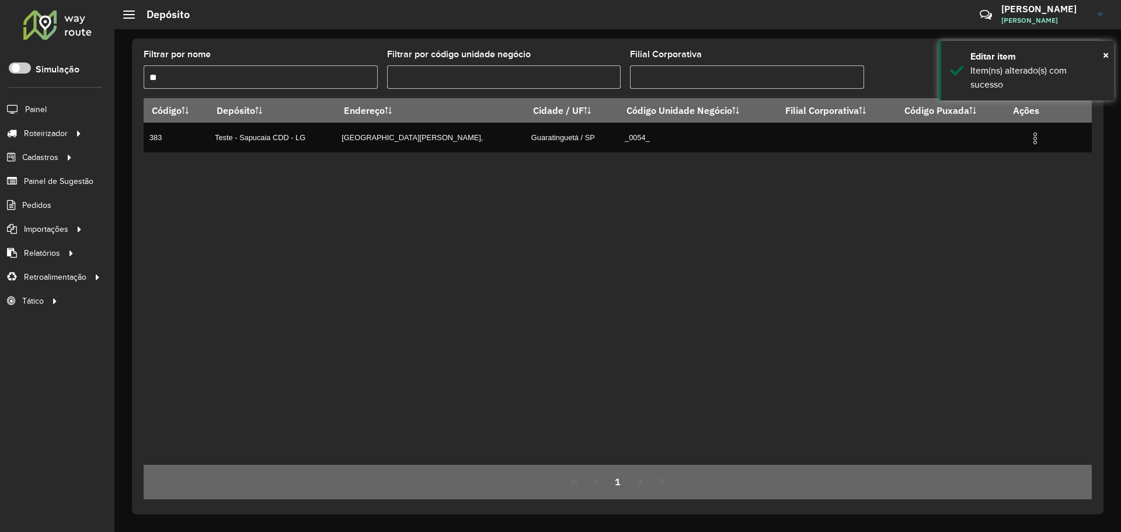
drag, startPoint x: 946, startPoint y: 190, endPoint x: 1020, endPoint y: 179, distance: 75.0
click at [963, 189] on div "Código Depósito Endereço Cidade / UF Código Unidade Negócio Filial Corporativa …" at bounding box center [618, 281] width 948 height 367
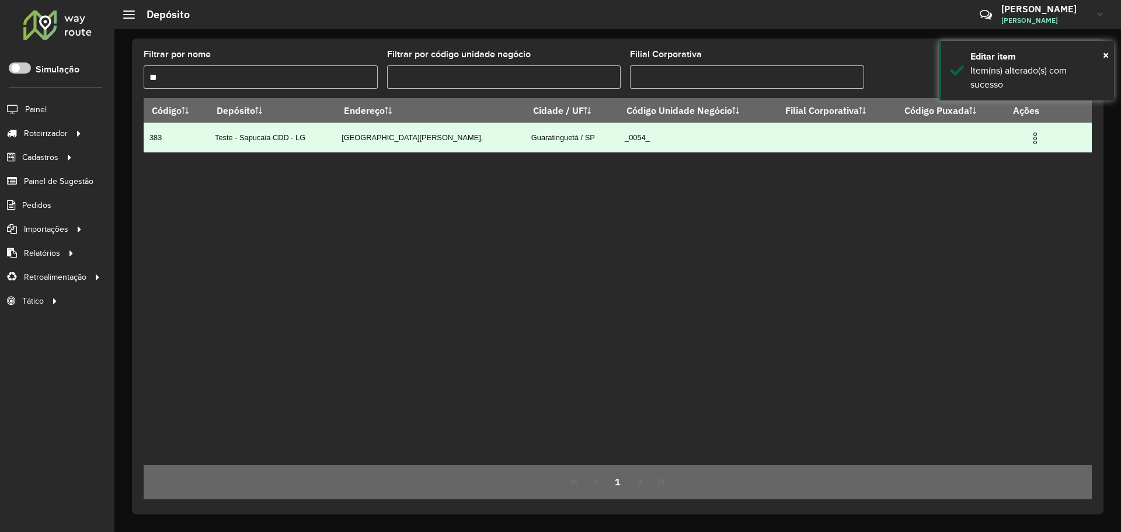
click at [1039, 135] on img at bounding box center [1035, 138] width 14 height 14
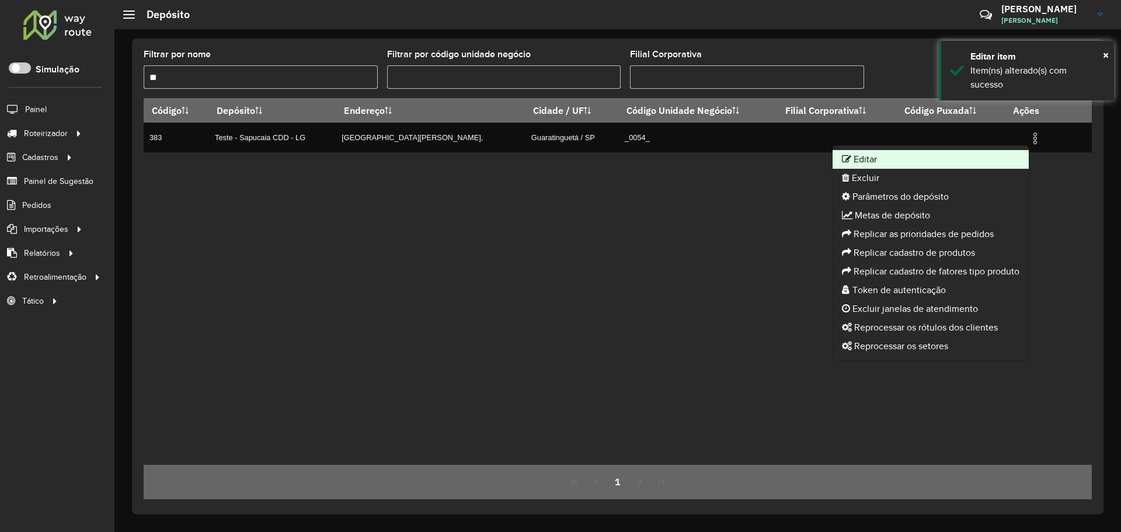
click at [922, 163] on li "Editar" at bounding box center [930, 159] width 196 height 19
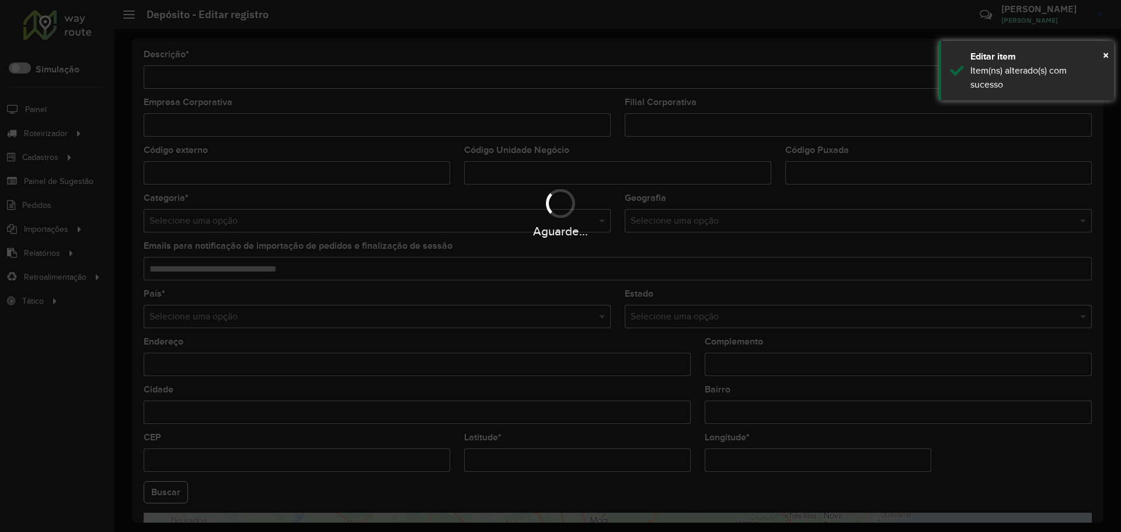
type input "**********"
type input "******"
type input "**********"
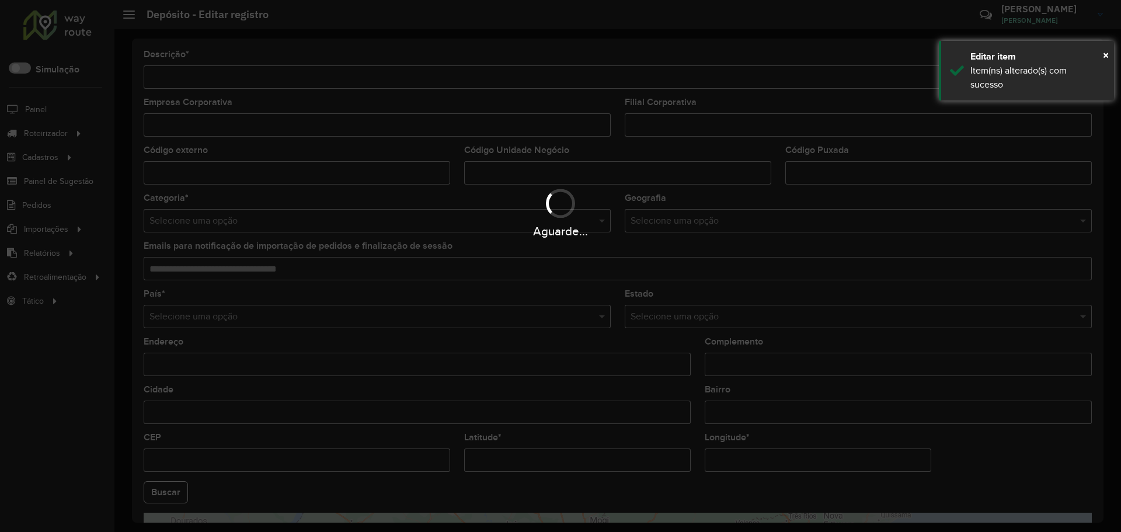
type input "**********"
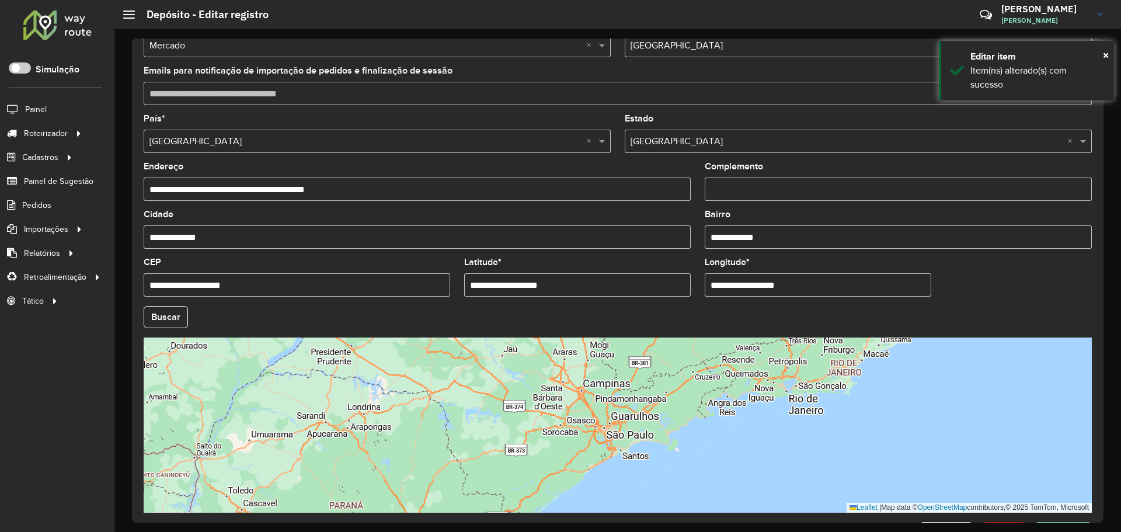
scroll to position [218, 0]
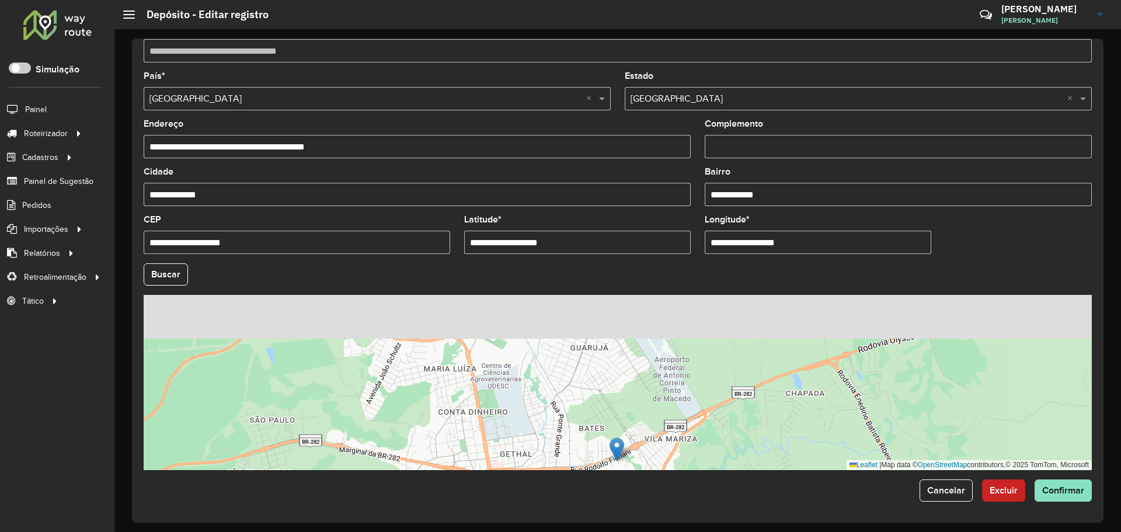
drag, startPoint x: 552, startPoint y: 386, endPoint x: 525, endPoint y: 423, distance: 45.9
click at [525, 423] on div "Leaflet | Map data © OpenStreetMap contributors,© 2025 TomTom, Microsoft" at bounding box center [618, 382] width 948 height 175
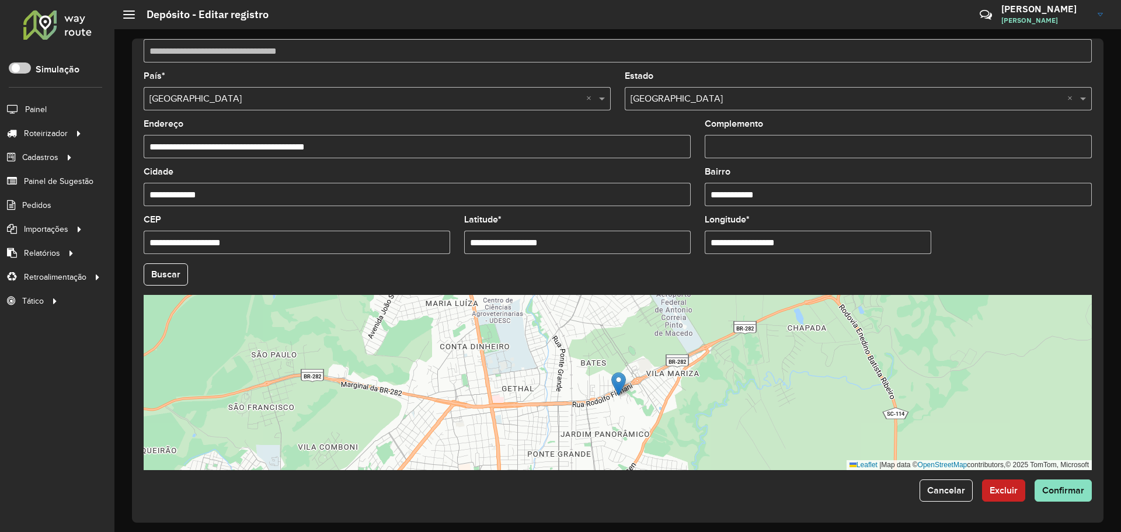
drag, startPoint x: 541, startPoint y: 391, endPoint x: 539, endPoint y: 326, distance: 64.8
click at [538, 308] on div "Leaflet | Map data © OpenStreetMap contributors,© 2025 TomTom, Microsoft" at bounding box center [618, 382] width 948 height 175
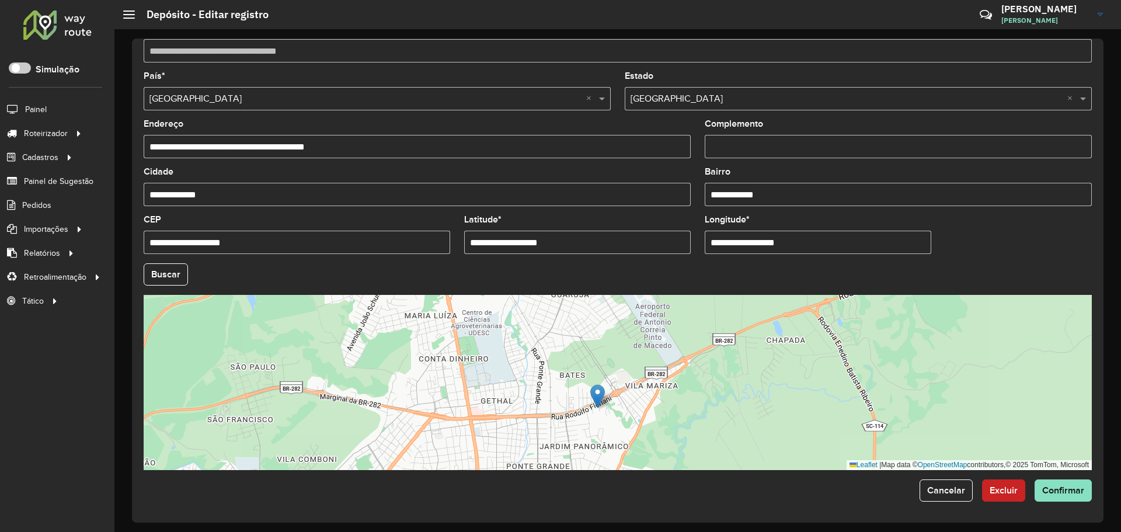
drag, startPoint x: 535, startPoint y: 360, endPoint x: 507, endPoint y: 399, distance: 48.1
click at [507, 399] on div "Leaflet | Map data © OpenStreetMap contributors,© 2025 TomTom, Microsoft" at bounding box center [618, 382] width 948 height 175
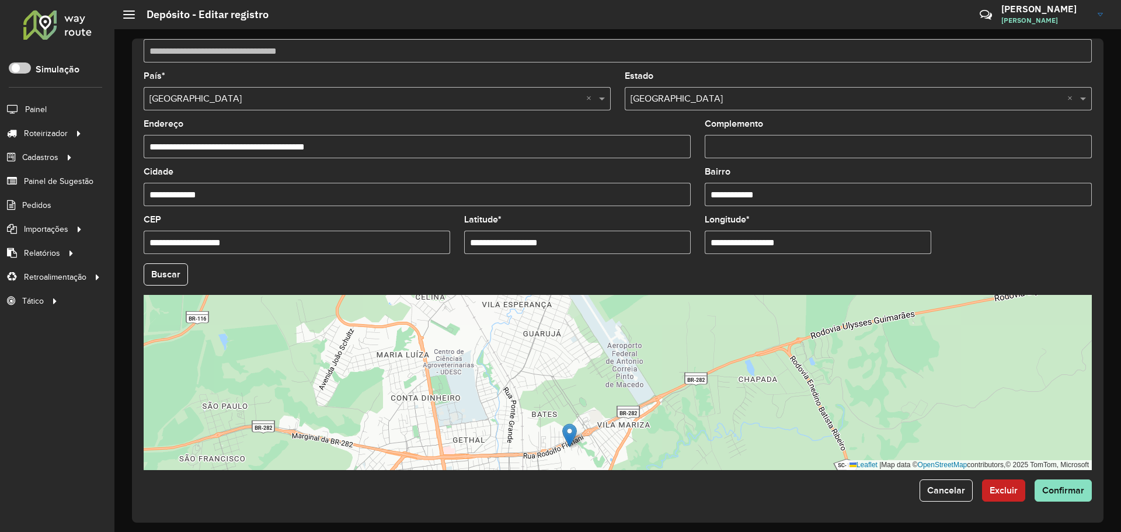
drag, startPoint x: 531, startPoint y: 359, endPoint x: 529, endPoint y: 298, distance: 61.3
click at [529, 294] on formly-group "**********" at bounding box center [618, 271] width 962 height 398
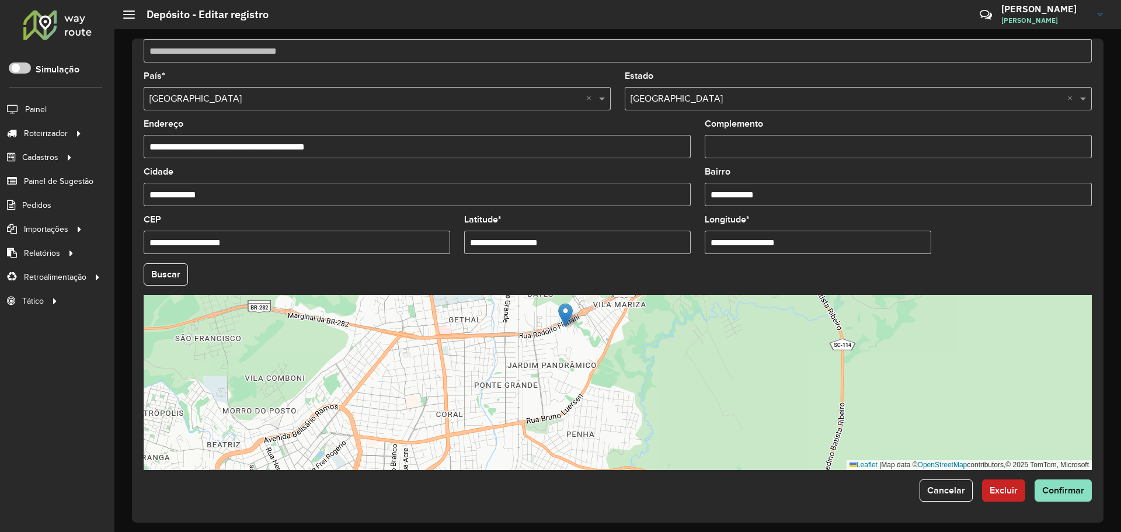
drag, startPoint x: 522, startPoint y: 332, endPoint x: 521, endPoint y: 309, distance: 22.8
click at [522, 305] on div "Leaflet | Map data © OpenStreetMap contributors,© 2025 TomTom, Microsoft" at bounding box center [618, 382] width 948 height 175
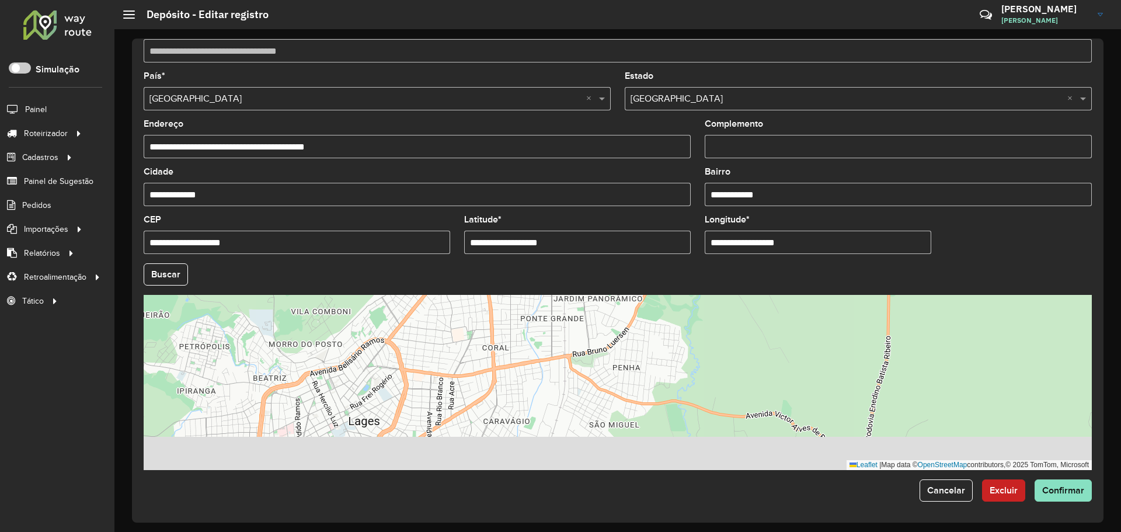
drag, startPoint x: 511, startPoint y: 378, endPoint x: 558, endPoint y: 339, distance: 60.9
click at [558, 339] on div "Leaflet | Map data © OpenStreetMap contributors,© 2025 TomTom, Microsoft" at bounding box center [618, 382] width 948 height 175
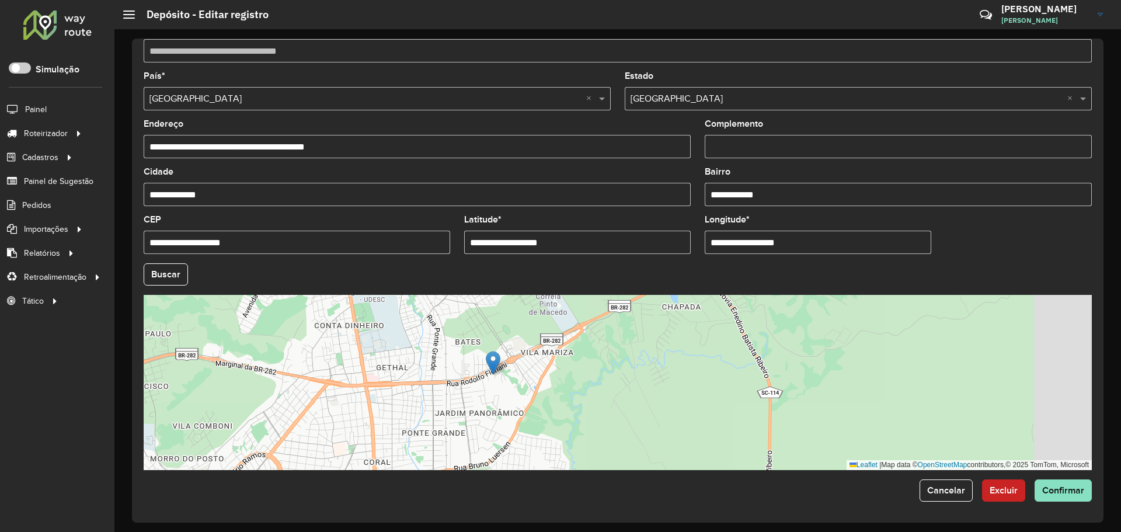
drag, startPoint x: 464, startPoint y: 433, endPoint x: 435, endPoint y: 456, distance: 36.5
click at [435, 456] on div "Leaflet | Map data © OpenStreetMap contributors,© 2025 TomTom, Microsoft" at bounding box center [618, 382] width 948 height 175
click at [419, 451] on div "Leaflet | Map data © OpenStreetMap contributors,© 2025 TomTom, Microsoft" at bounding box center [618, 382] width 948 height 175
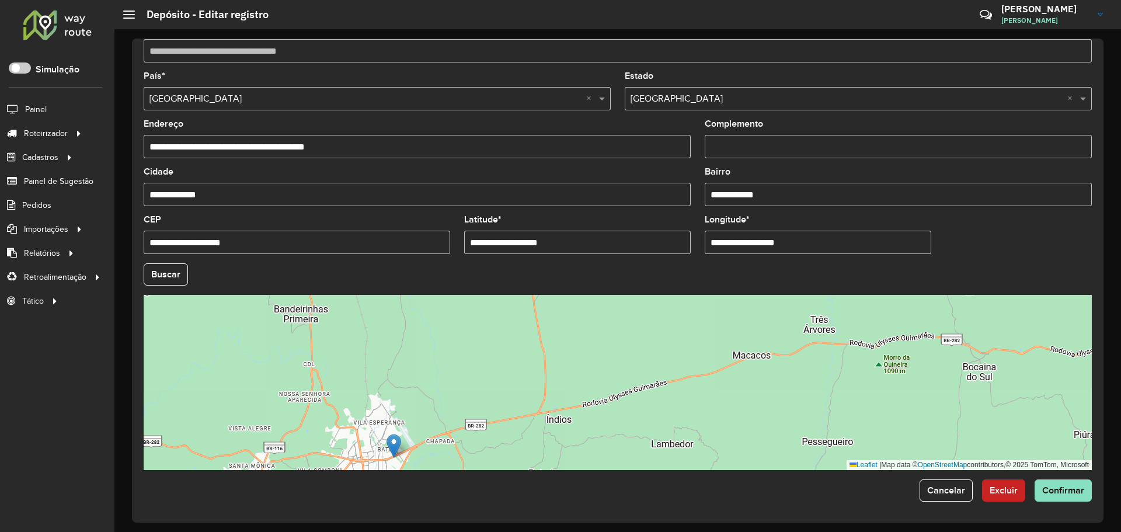
drag, startPoint x: 545, startPoint y: 351, endPoint x: 487, endPoint y: 412, distance: 84.2
click at [487, 412] on div "Leaflet | Map data © OpenStreetMap contributors,© 2025 TomTom, Microsoft" at bounding box center [618, 382] width 948 height 175
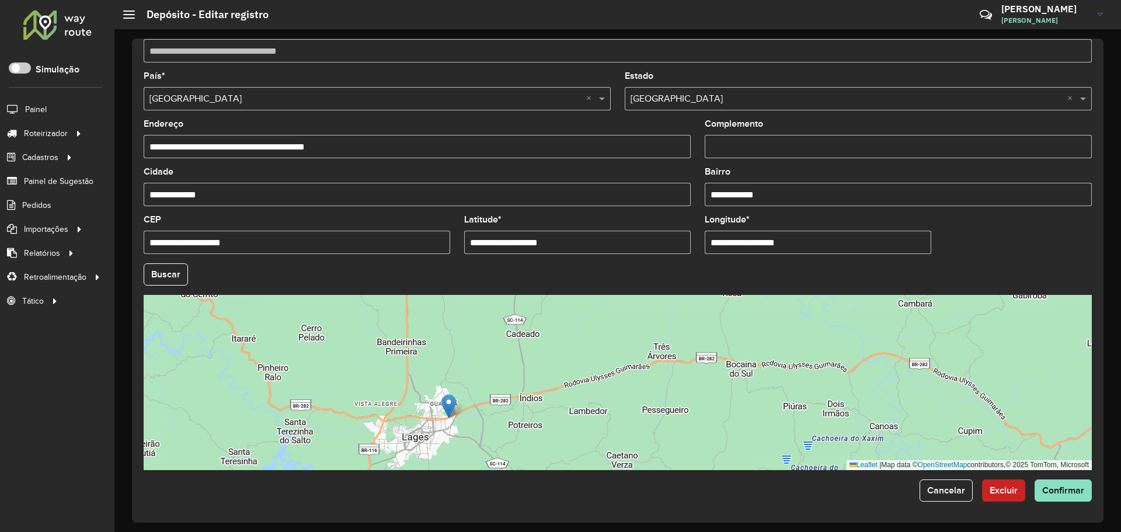
drag, startPoint x: 501, startPoint y: 351, endPoint x: 506, endPoint y: 326, distance: 25.5
click at [506, 326] on div "Leaflet | Map data © OpenStreetMap contributors,© 2025 TomTom, Microsoft" at bounding box center [618, 382] width 948 height 175
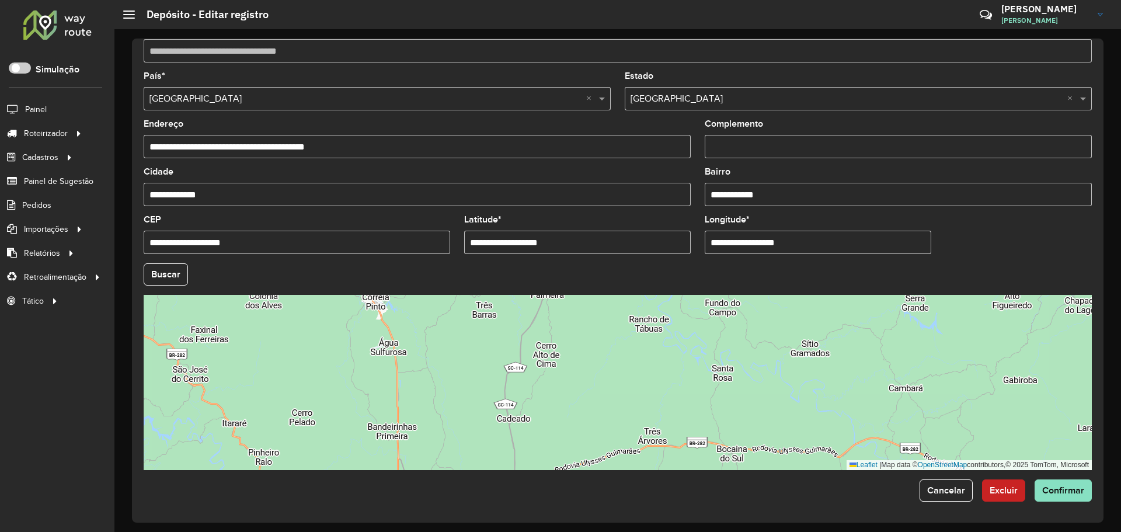
drag, startPoint x: 497, startPoint y: 339, endPoint x: 487, endPoint y: 443, distance: 104.4
click at [487, 443] on div "Leaflet | Map data © OpenStreetMap contributors,© 2025 TomTom, Microsoft" at bounding box center [618, 382] width 948 height 175
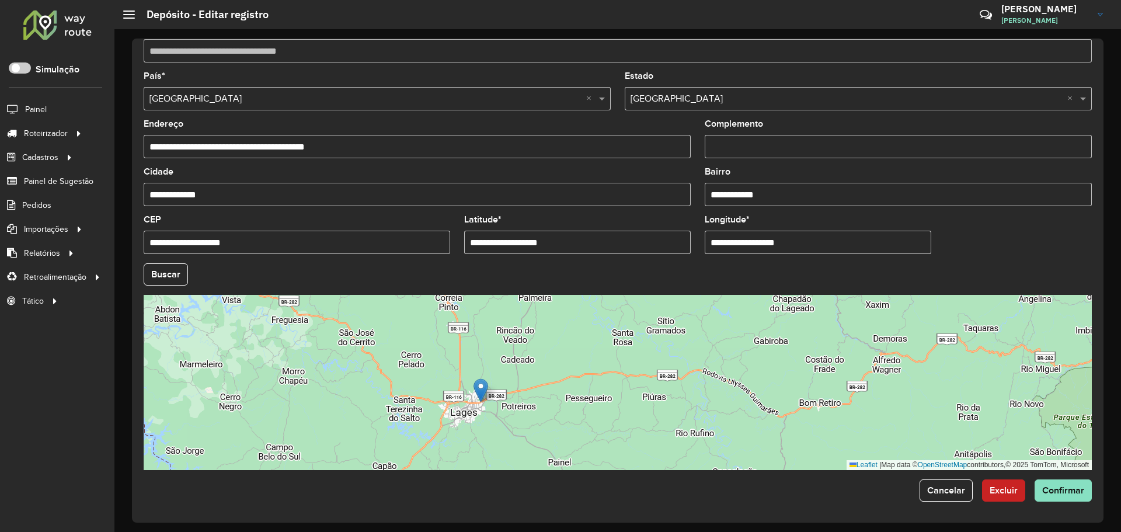
drag, startPoint x: 482, startPoint y: 399, endPoint x: 503, endPoint y: 347, distance: 55.3
click at [503, 347] on div "Leaflet | Map data © OpenStreetMap contributors,© 2025 TomTom, Microsoft" at bounding box center [618, 382] width 948 height 175
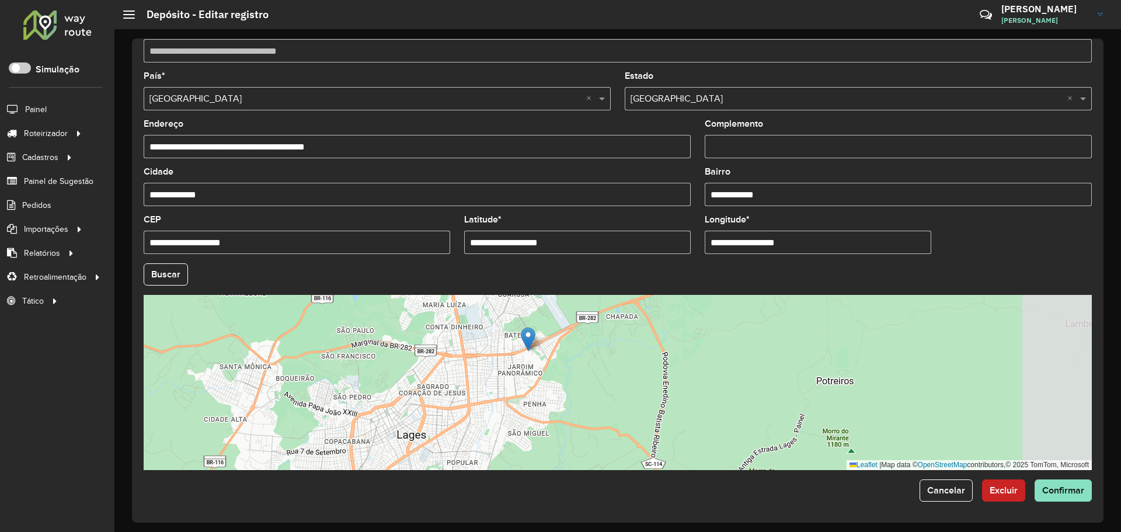
drag, startPoint x: 556, startPoint y: 368, endPoint x: 416, endPoint y: 415, distance: 147.7
click at [416, 415] on div "Leaflet | Map data © OpenStreetMap contributors,© 2025 TomTom, Microsoft" at bounding box center [618, 382] width 948 height 175
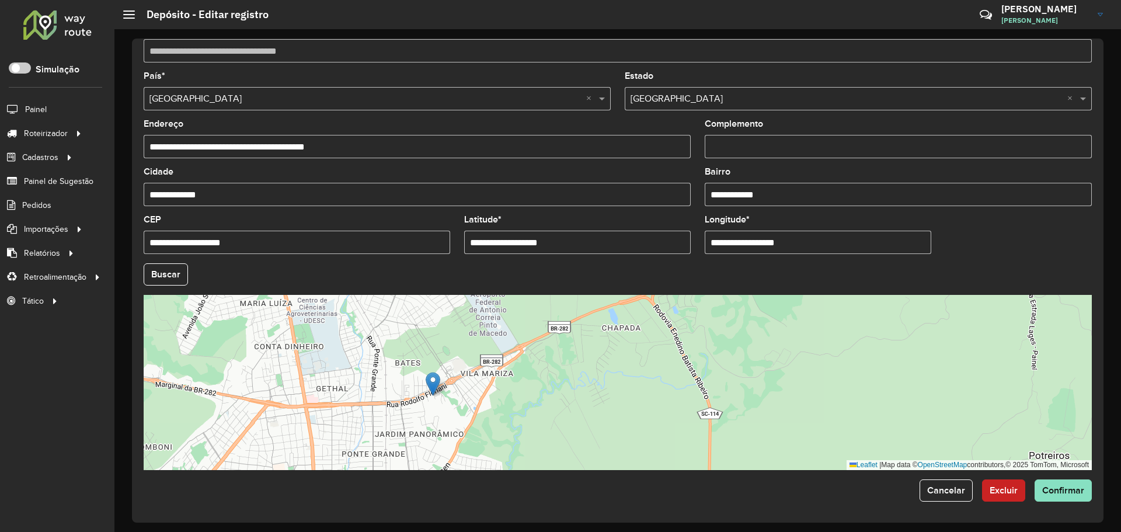
drag, startPoint x: 543, startPoint y: 345, endPoint x: 437, endPoint y: 411, distance: 125.1
click at [437, 411] on div "Leaflet | Map data © OpenStreetMap contributors,© 2025 TomTom, Microsoft" at bounding box center [618, 382] width 948 height 175
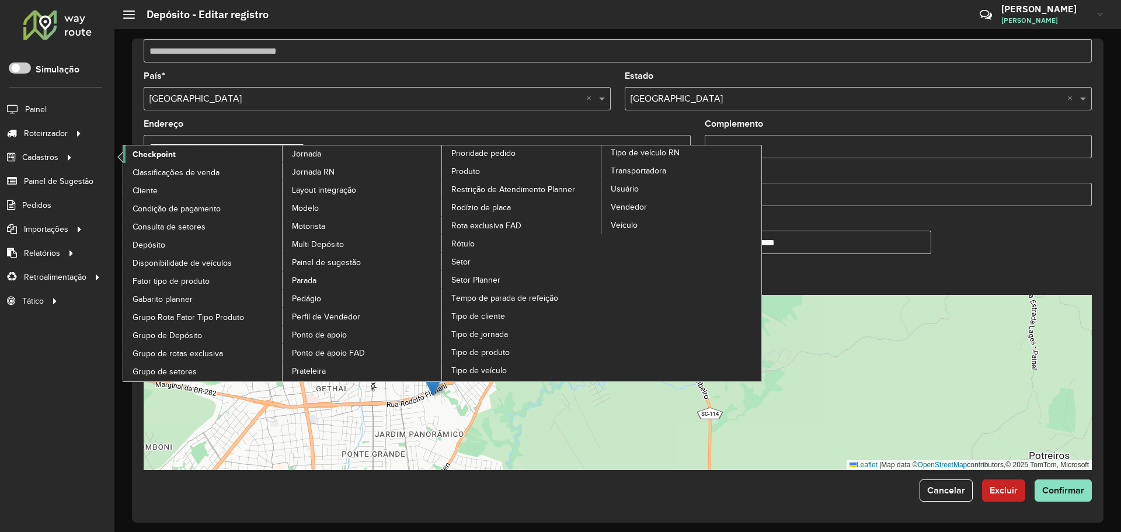
click at [171, 153] on span "Checkpoint" at bounding box center [154, 154] width 43 height 12
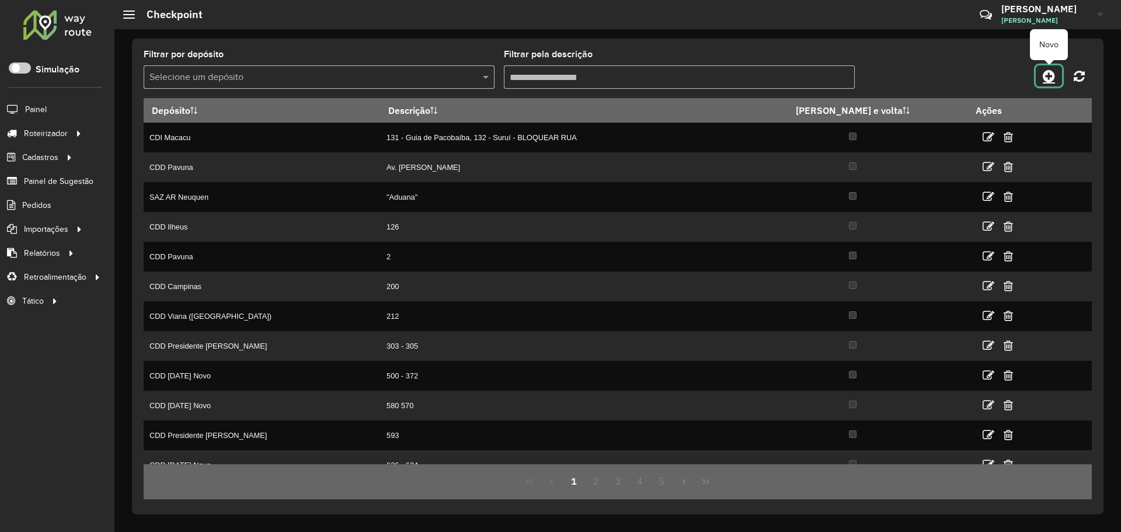
click at [1048, 79] on icon at bounding box center [1049, 76] width 12 height 14
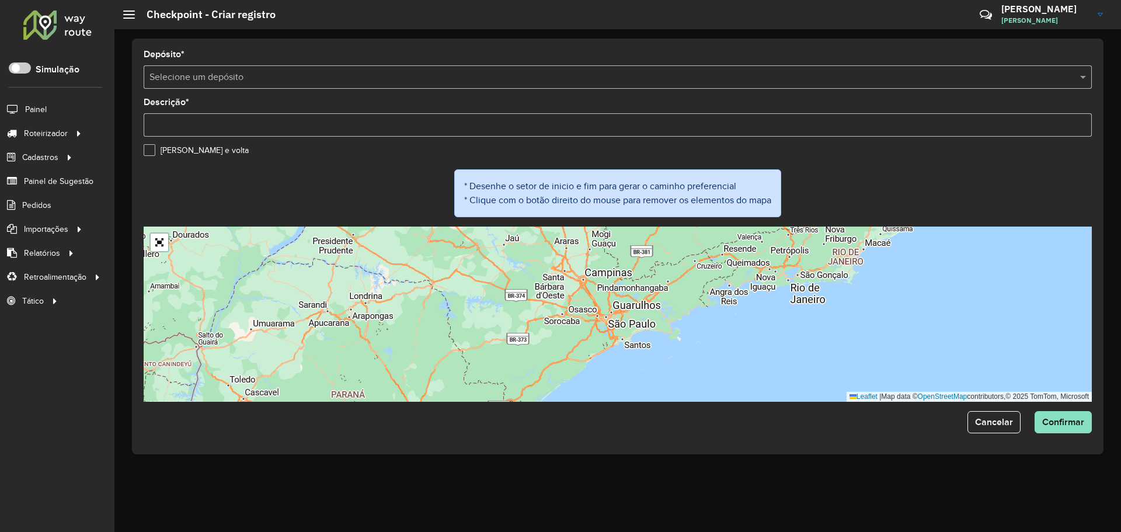
click at [281, 72] on input "text" at bounding box center [605, 78] width 913 height 14
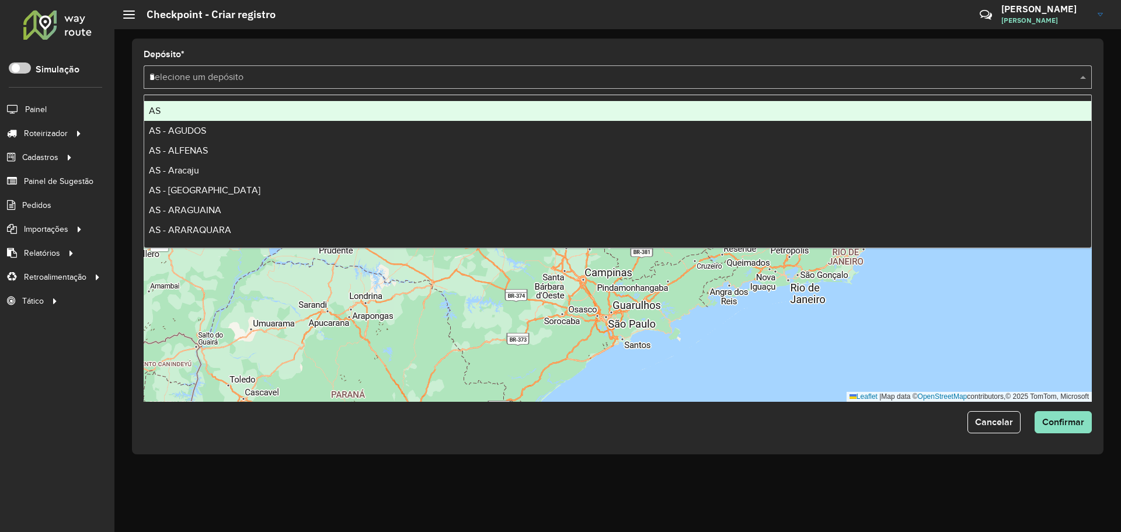
type input "**"
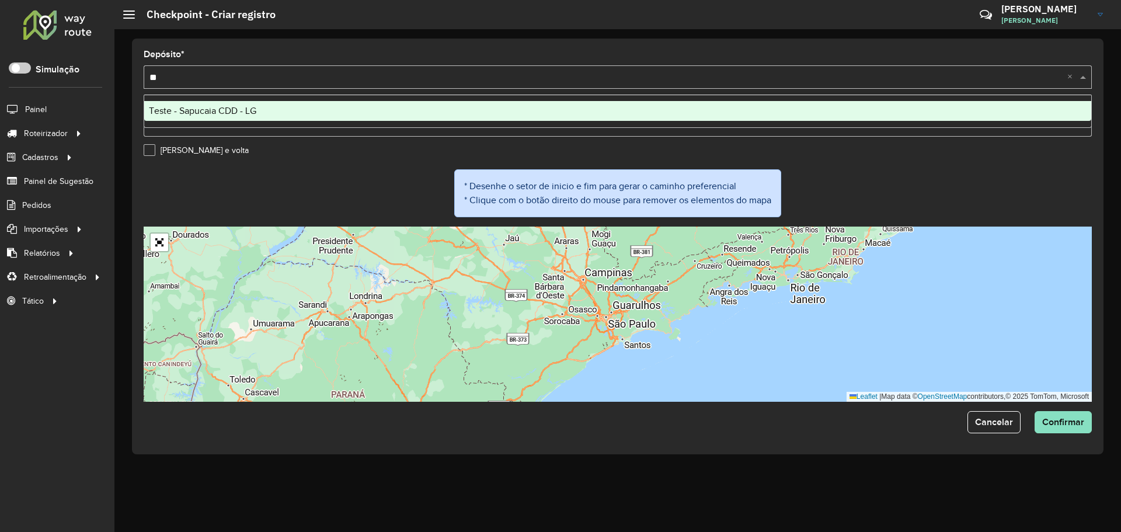
click at [294, 119] on div "Teste - Sapucaia CDD - LG" at bounding box center [617, 111] width 947 height 20
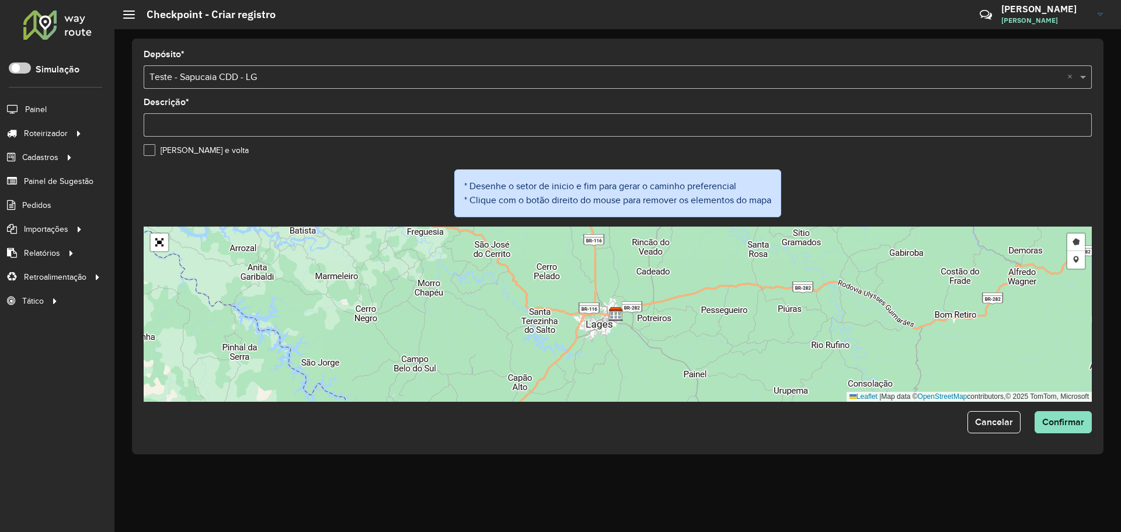
click at [226, 121] on input "Descrição *" at bounding box center [618, 124] width 948 height 23
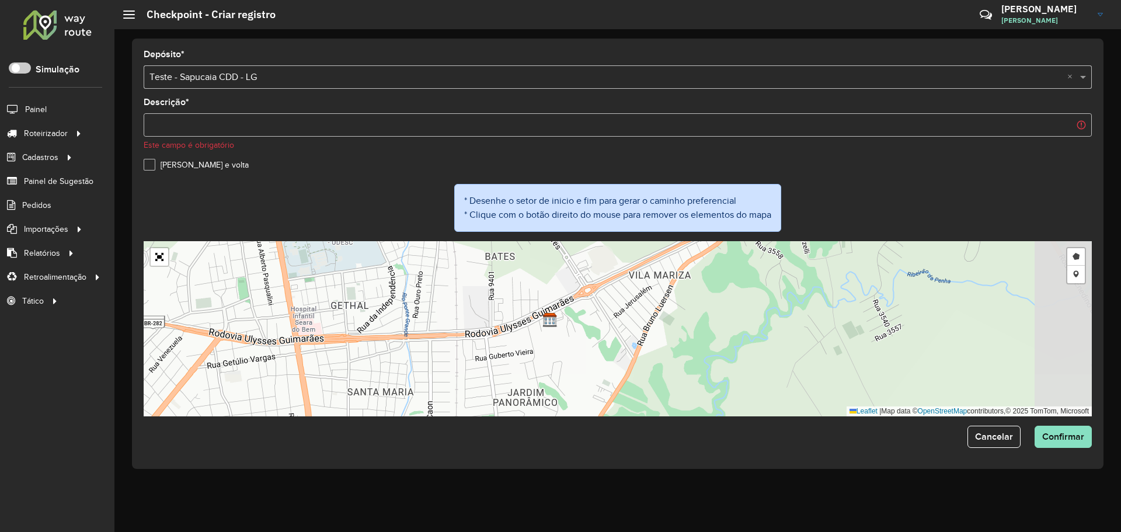
drag, startPoint x: 656, startPoint y: 331, endPoint x: 499, endPoint y: 340, distance: 157.3
click at [499, 340] on div "Desenhar setor Adicionar checkpoint Leaflet | Map data © OpenStreetMap contribu…" at bounding box center [618, 328] width 948 height 175
click at [193, 123] on input "Descrição *" at bounding box center [618, 124] width 948 height 23
click at [204, 123] on input "Descrição *" at bounding box center [618, 124] width 948 height 23
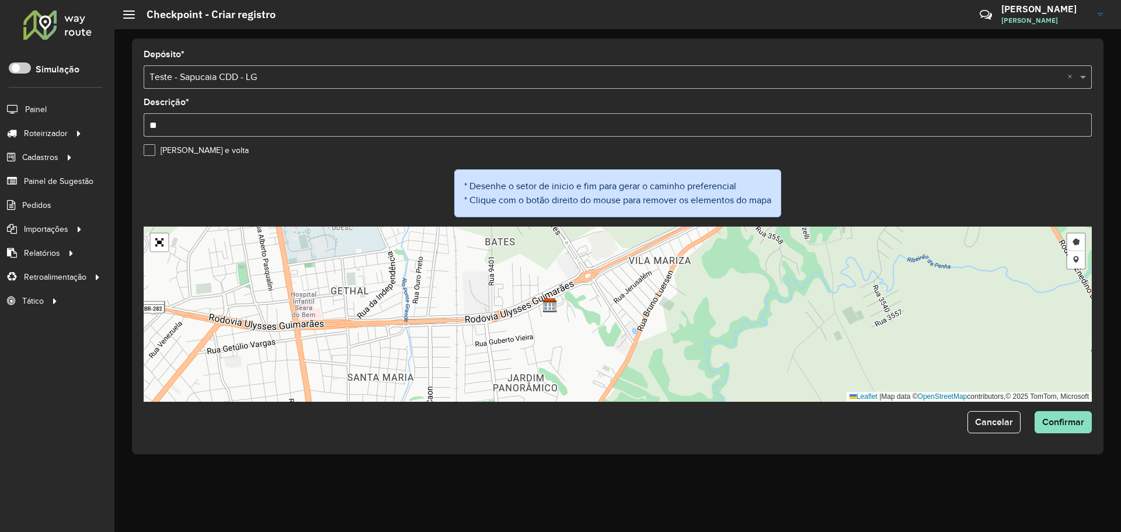
type input "*"
type input "**********"
click at [161, 248] on link "Abrir mapa em tela cheia" at bounding box center [160, 243] width 18 height 18
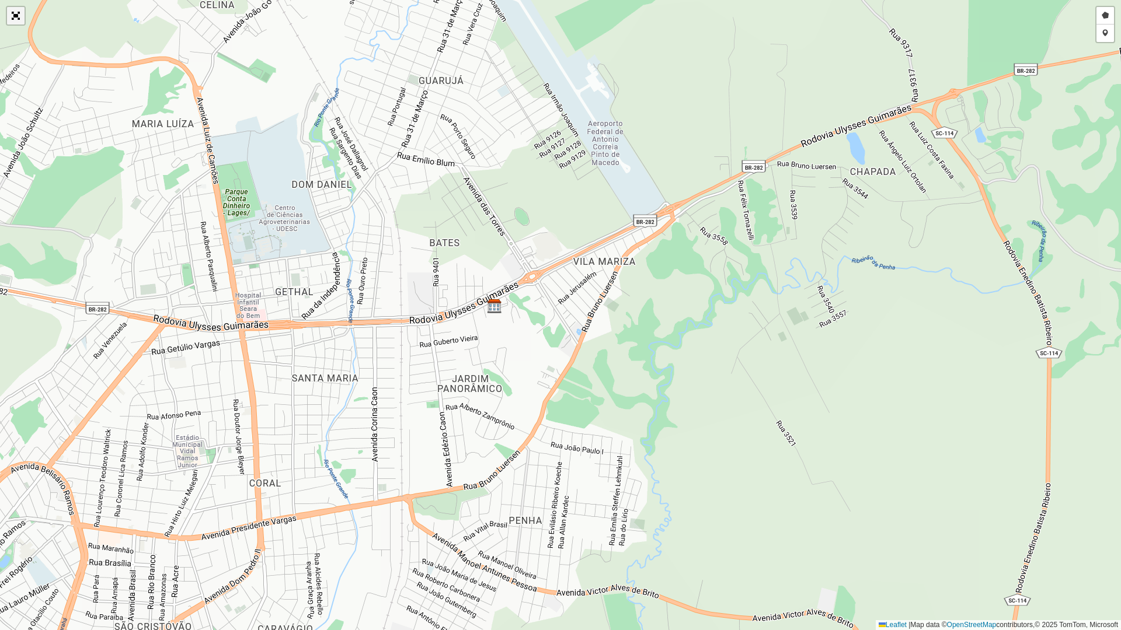
click at [17, 22] on link "Abrir mapa em tela cheia" at bounding box center [16, 16] width 18 height 18
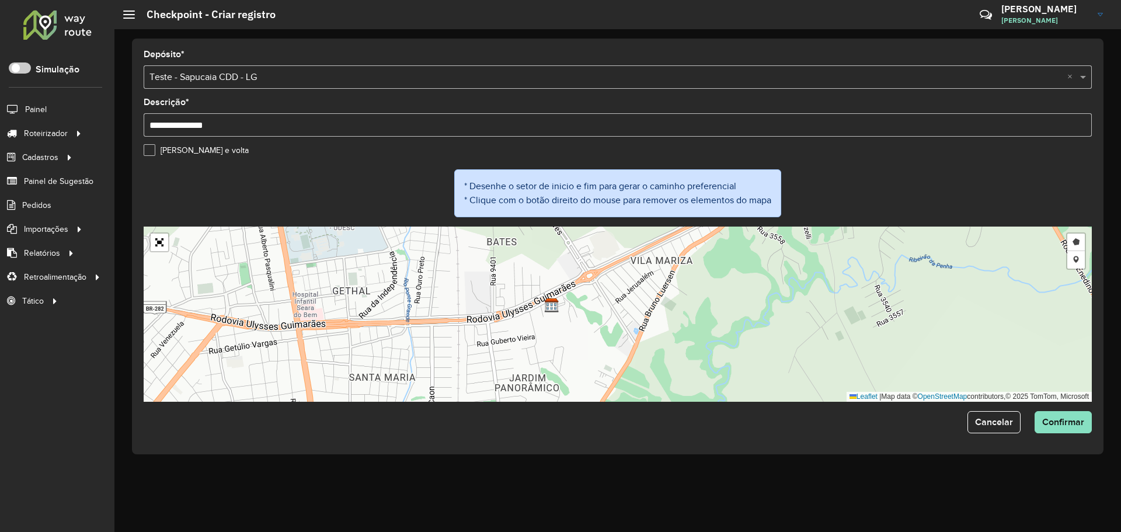
click at [150, 150] on label "Ida e volta" at bounding box center [196, 150] width 105 height 12
click at [163, 244] on link "Abrir mapa em tela cheia" at bounding box center [160, 243] width 18 height 18
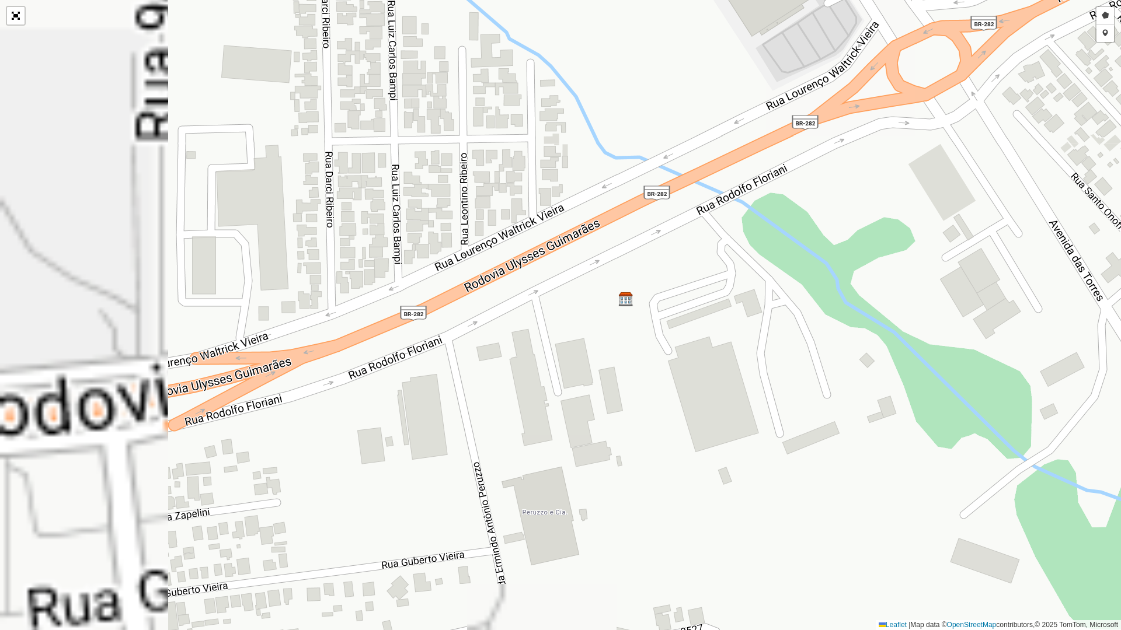
drag, startPoint x: 657, startPoint y: 286, endPoint x: 665, endPoint y: 287, distance: 8.3
click at [665, 287] on div "Desenhar setor Adicionar checkpoint Leaflet | Map data © OpenStreetMap contribu…" at bounding box center [560, 315] width 1121 height 630
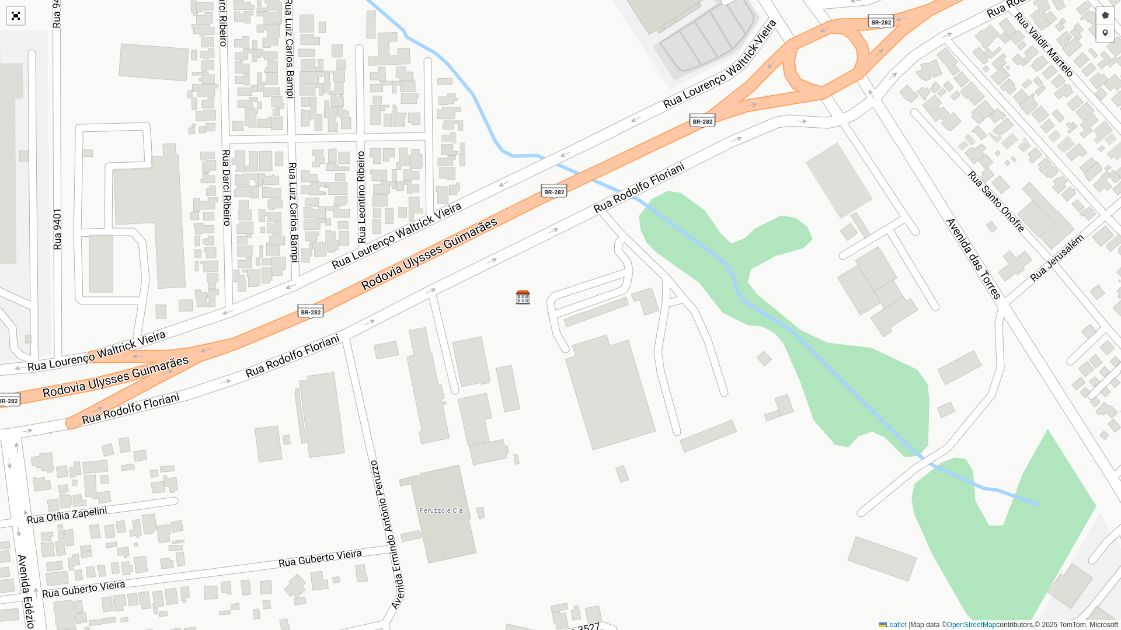
drag, startPoint x: 638, startPoint y: 286, endPoint x: 527, endPoint y: 283, distance: 111.0
click at [527, 283] on div "Desenhar setor Adicionar checkpoint Leaflet | Map data © OpenStreetMap contribu…" at bounding box center [560, 315] width 1121 height 630
drag, startPoint x: 530, startPoint y: 269, endPoint x: 528, endPoint y: 288, distance: 18.8
click at [528, 288] on div "Desenhar setor Adicionar checkpoint Leaflet | Map data © OpenStreetMap contribu…" at bounding box center [560, 315] width 1121 height 630
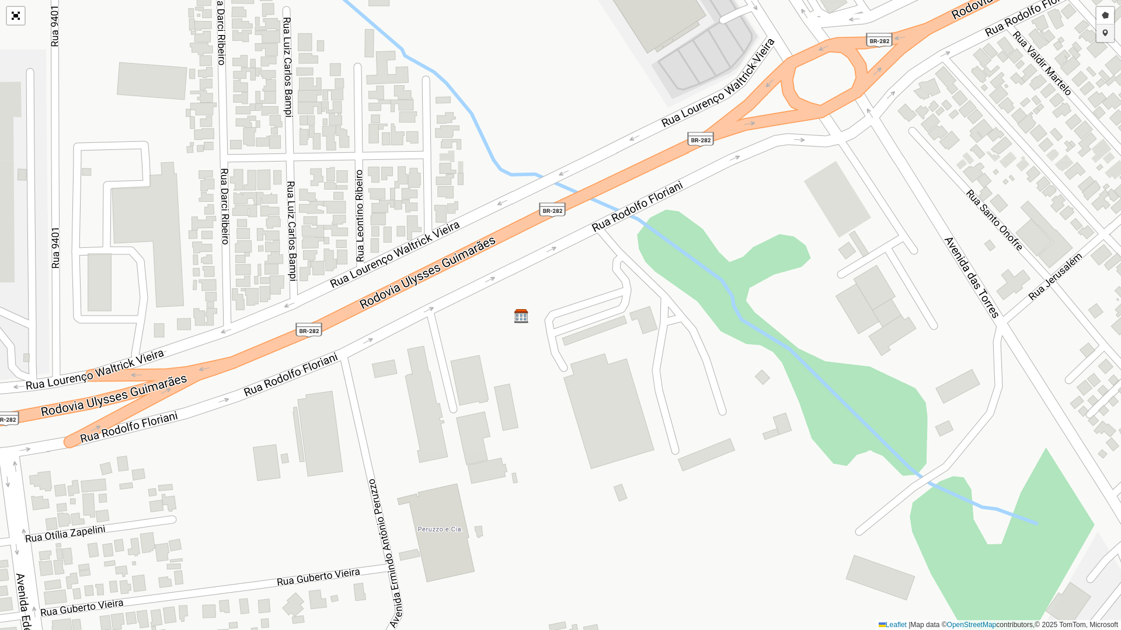
click at [1104, 32] on link "Adicionar checkpoint" at bounding box center [1105, 34] width 18 height 18
click at [589, 218] on div "Clique no mapa para adicionar o checkpoint Desenhar setor Adicionar checkpoint …" at bounding box center [560, 315] width 1121 height 630
click at [1104, 19] on link "Desenhar setor" at bounding box center [1105, 16] width 18 height 18
click at [462, 303] on div at bounding box center [461, 302] width 23 height 23
click at [518, 267] on div at bounding box center [515, 267] width 23 height 23
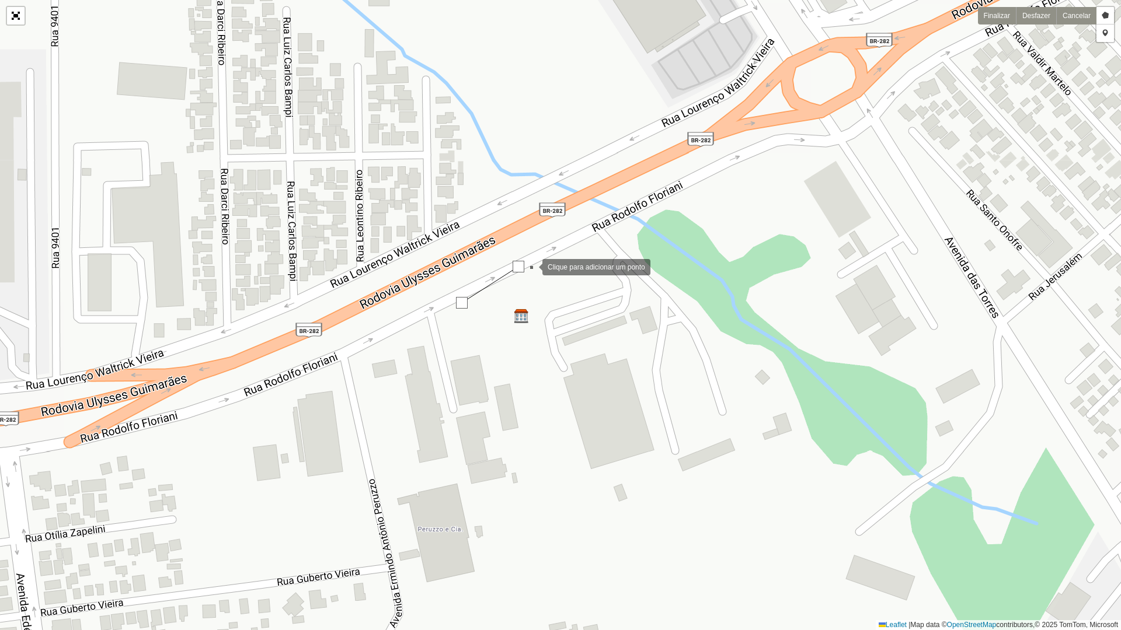
click at [542, 267] on div at bounding box center [530, 266] width 23 height 23
click at [580, 290] on div at bounding box center [568, 277] width 23 height 23
click at [587, 322] on div at bounding box center [595, 310] width 23 height 23
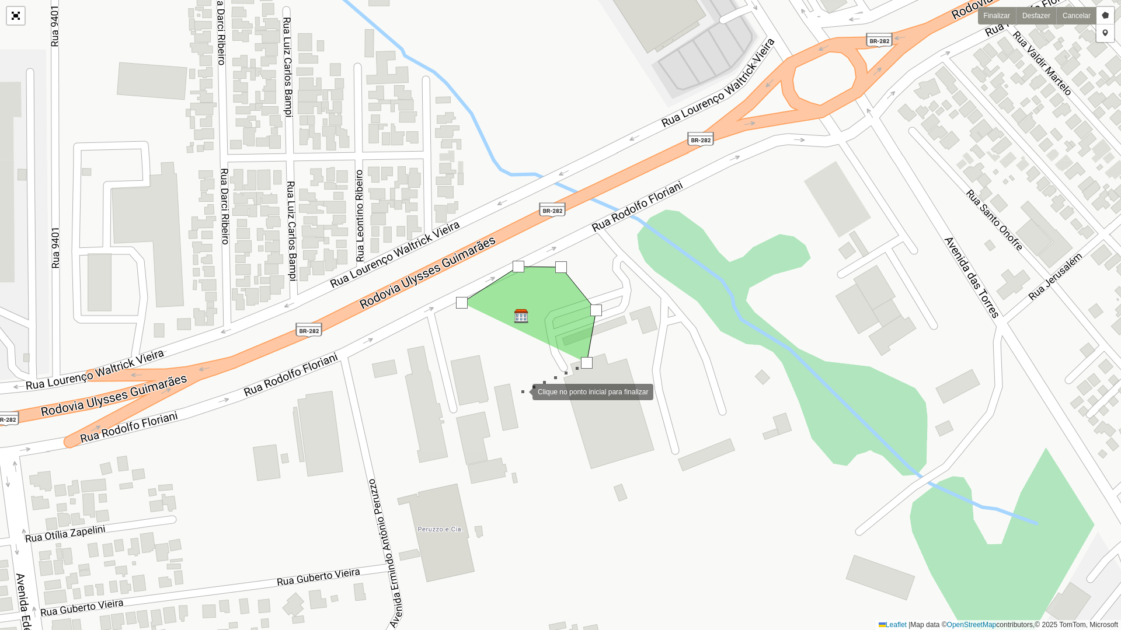
click at [521, 391] on div at bounding box center [520, 390] width 23 height 23
drag, startPoint x: 489, startPoint y: 376, endPoint x: 475, endPoint y: 333, distance: 45.6
click at [486, 371] on div at bounding box center [489, 375] width 23 height 23
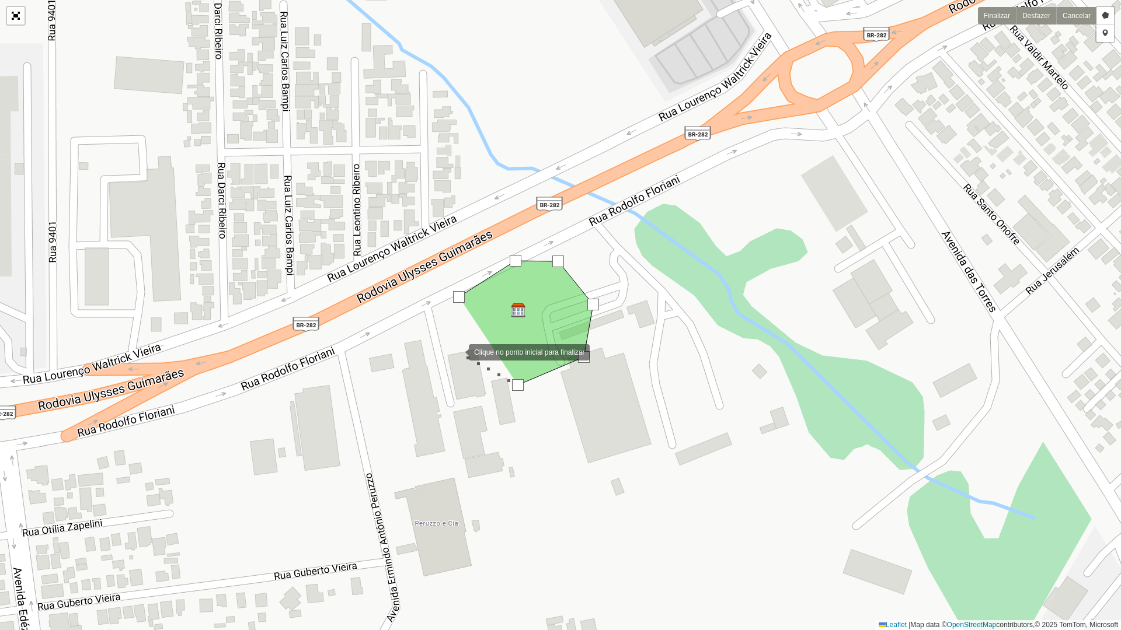
click at [457, 351] on div at bounding box center [456, 351] width 23 height 23
click at [456, 297] on div at bounding box center [459, 297] width 12 height 12
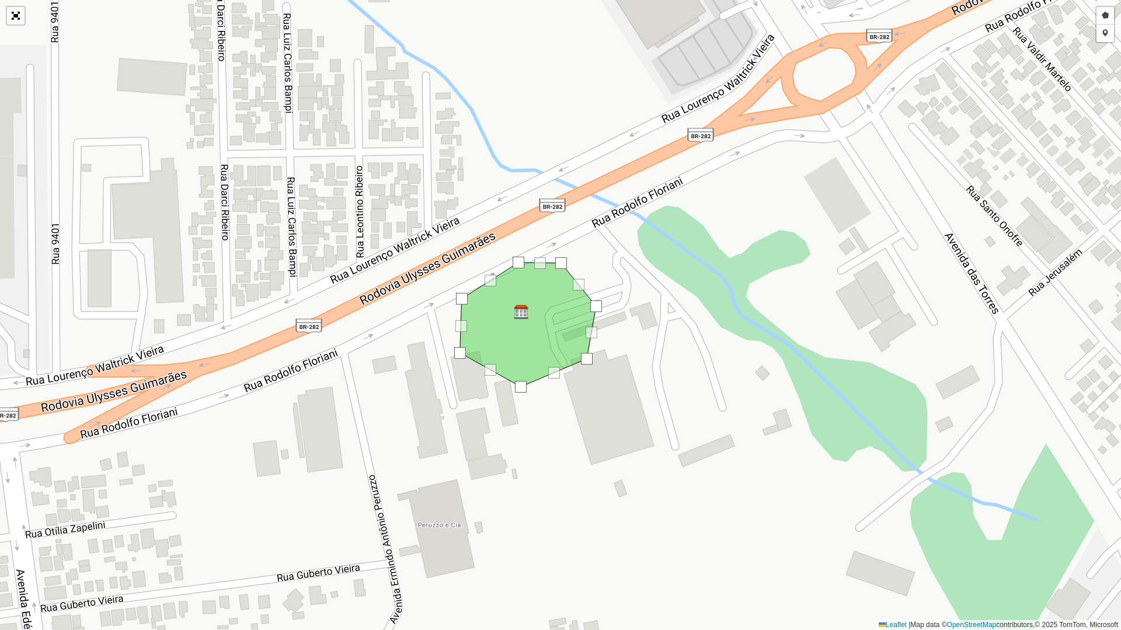
drag, startPoint x: 386, startPoint y: 301, endPoint x: 528, endPoint y: 322, distance: 143.9
click at [523, 326] on div "Desenhar setor Adicionar checkpoint Finalizar Desfazer Cancelar Leaflet | Map d…" at bounding box center [560, 315] width 1121 height 630
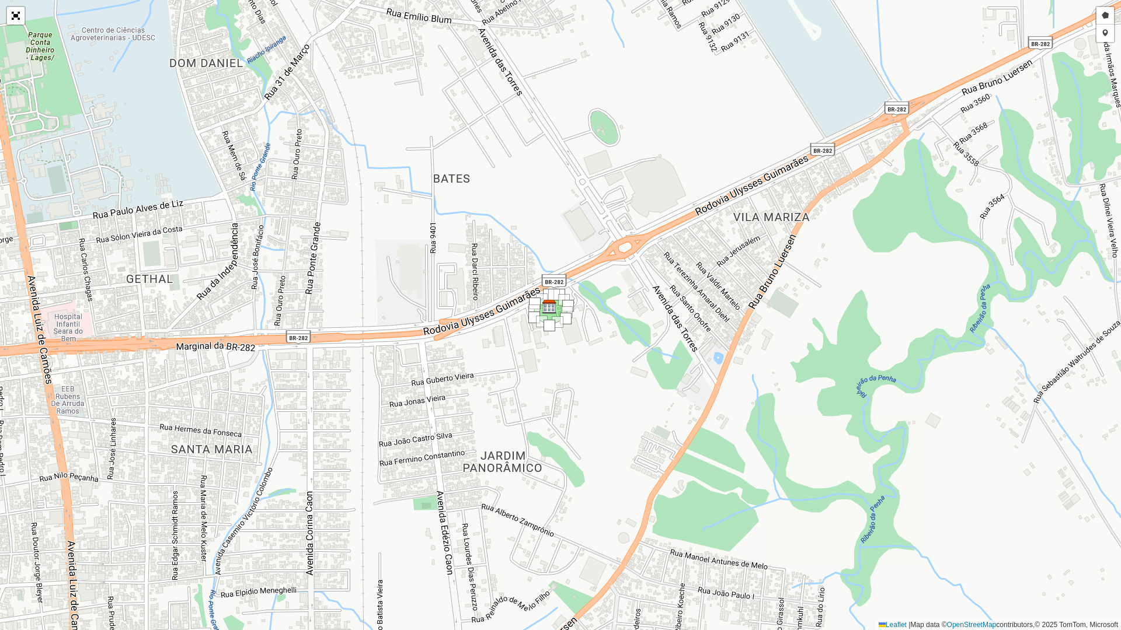
click at [443, 295] on div "Desenhar setor Adicionar checkpoint Finalizar Desfazer Cancelar Leaflet | Map d…" at bounding box center [560, 315] width 1121 height 630
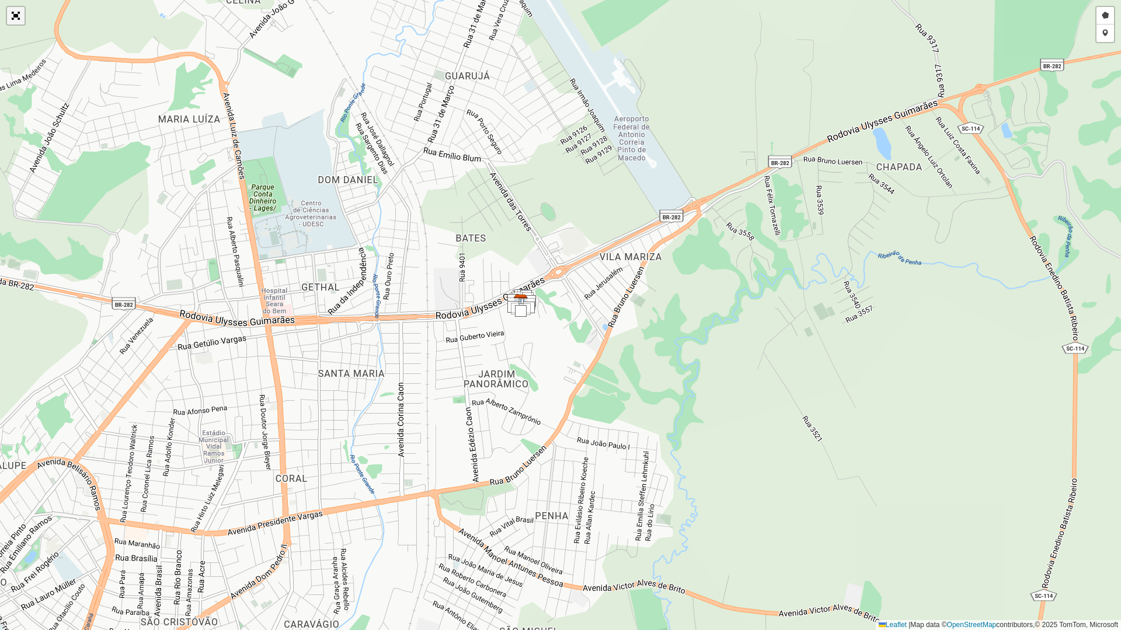
click at [15, 15] on link "Abrir mapa em tela cheia" at bounding box center [16, 16] width 18 height 18
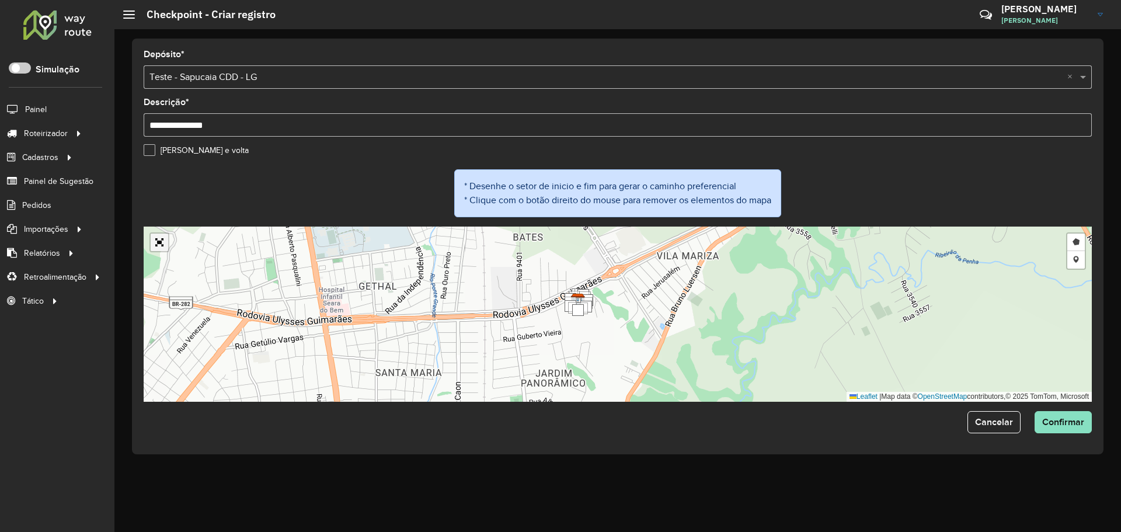
click at [154, 241] on link "Abrir mapa em tela cheia" at bounding box center [160, 243] width 18 height 18
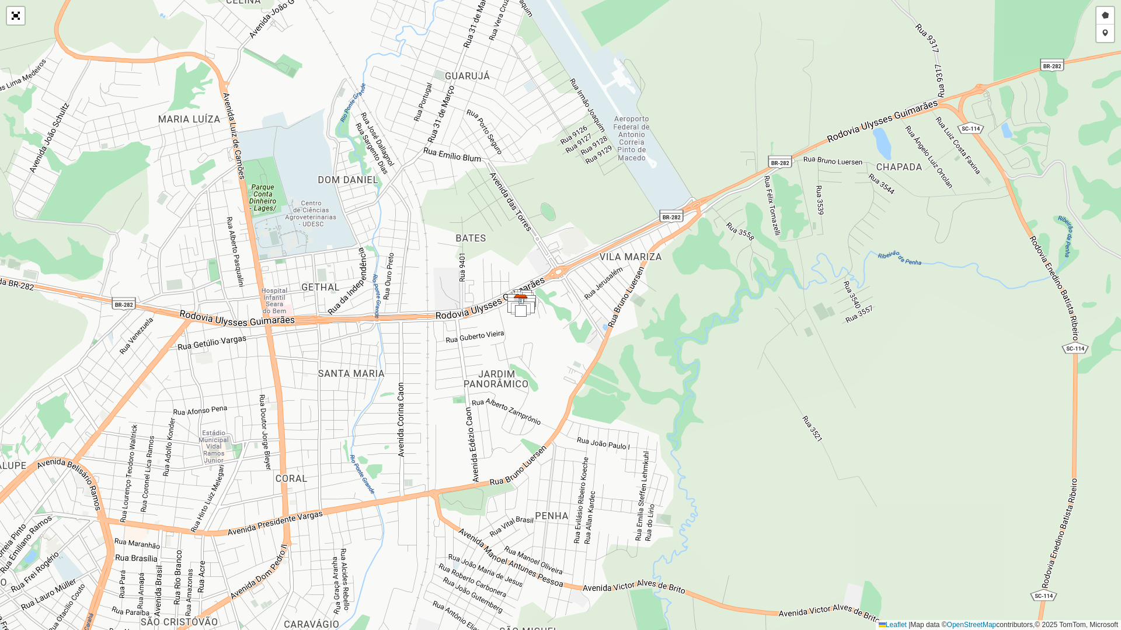
drag, startPoint x: 555, startPoint y: 235, endPoint x: 634, endPoint y: 215, distance: 81.4
click at [634, 215] on div "Desenhar setor Adicionar checkpoint Finalizar Desfazer Cancelar Leaflet | Map d…" at bounding box center [560, 315] width 1121 height 630
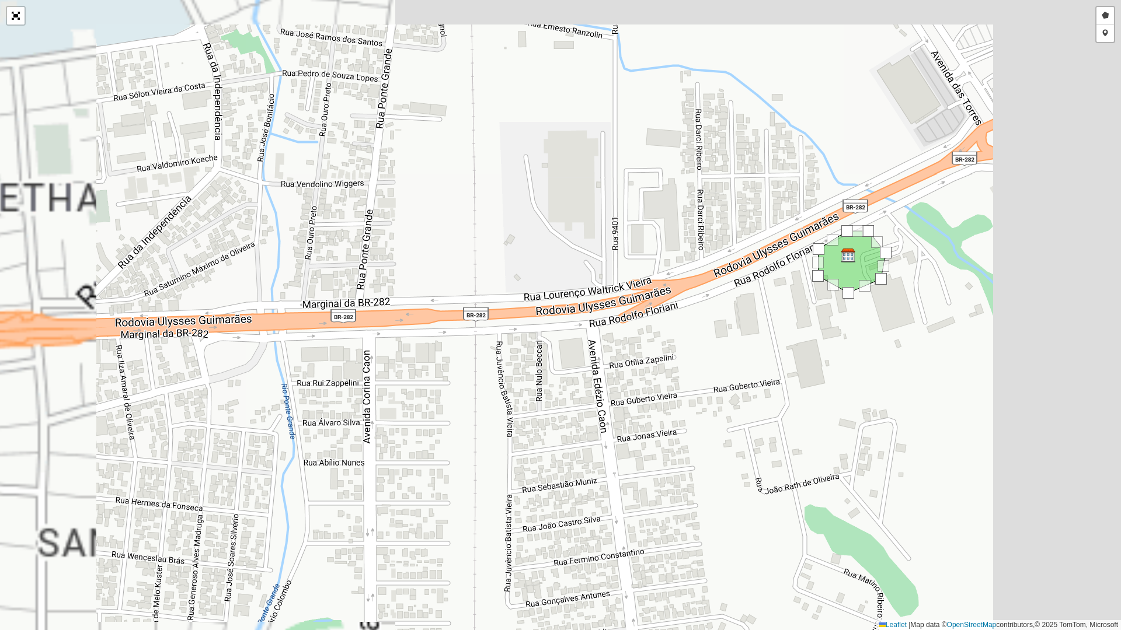
click at [554, 360] on div "Desenhar setor Adicionar checkpoint Finalizar Desfazer Cancelar Leaflet | Map d…" at bounding box center [560, 315] width 1121 height 630
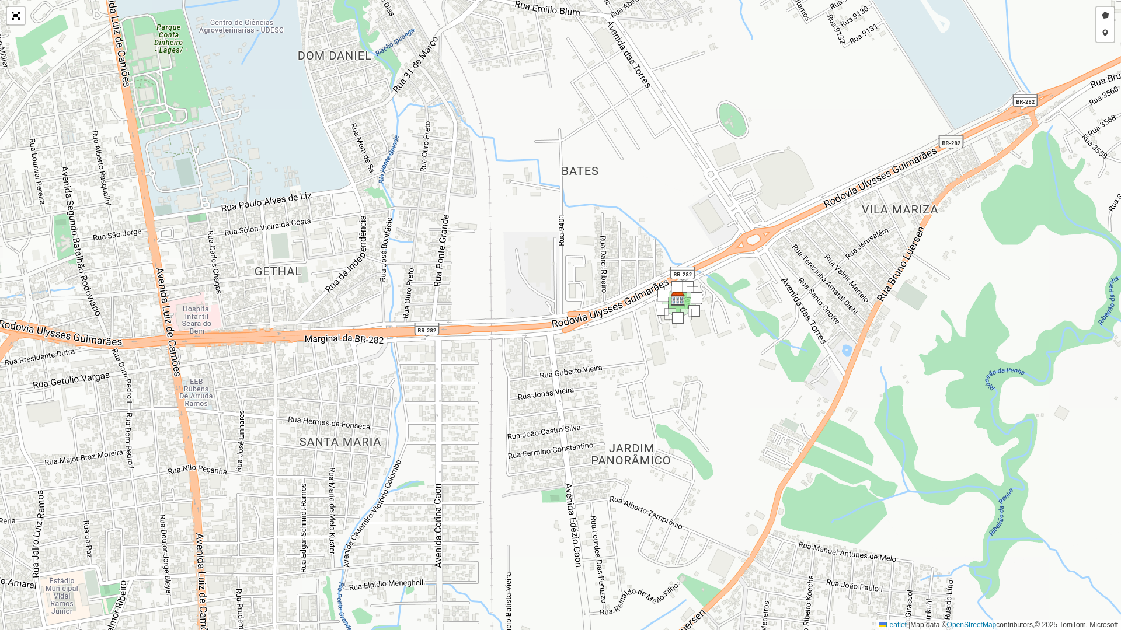
drag, startPoint x: 608, startPoint y: 342, endPoint x: 569, endPoint y: 349, distance: 39.7
click at [569, 349] on div "Desenhar setor Adicionar checkpoint Finalizar Desfazer Cancelar Leaflet | Map d…" at bounding box center [560, 315] width 1121 height 630
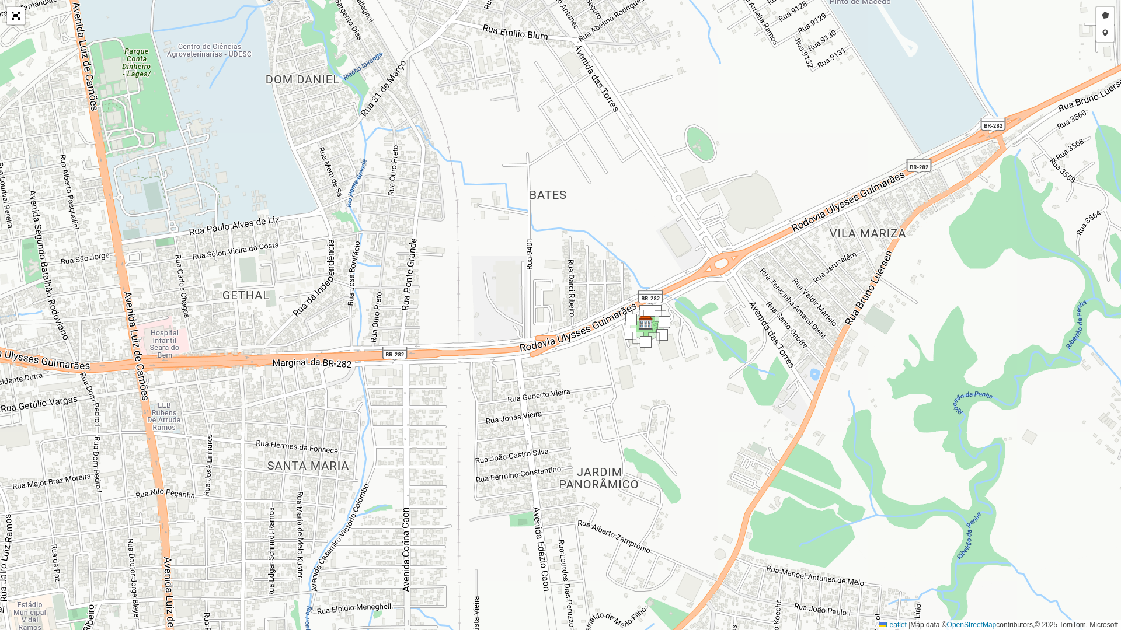
drag, startPoint x: 532, startPoint y: 367, endPoint x: 500, endPoint y: 391, distance: 40.9
click at [500, 391] on div "Desenhar setor Adicionar checkpoint Finalizar Desfazer Cancelar Leaflet | Map d…" at bounding box center [560, 315] width 1121 height 630
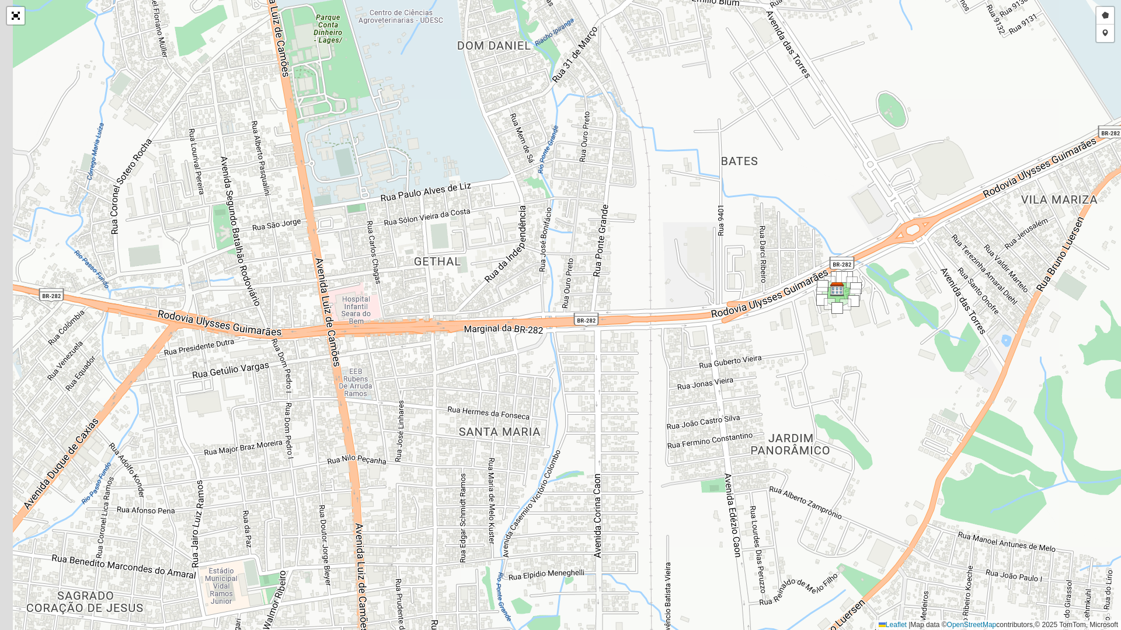
drag, startPoint x: 412, startPoint y: 391, endPoint x: 602, endPoint y: 356, distance: 193.4
click at [602, 357] on div "Desenhar setor Adicionar checkpoint Finalizar Desfazer Cancelar Leaflet | Map d…" at bounding box center [560, 315] width 1121 height 630
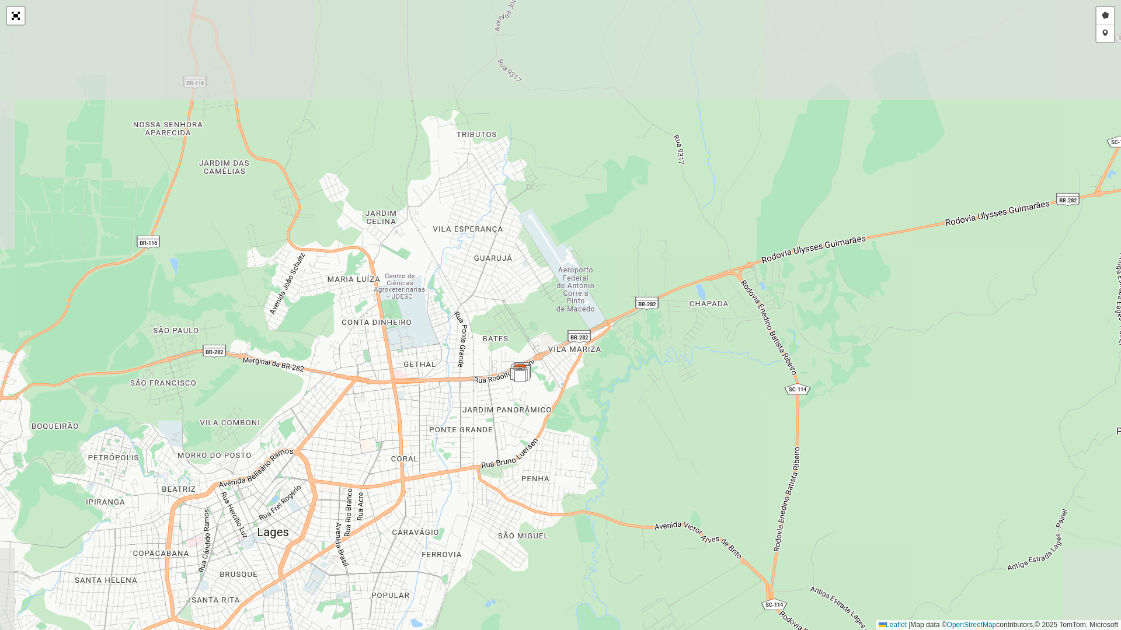
drag, startPoint x: 349, startPoint y: 401, endPoint x: 334, endPoint y: 409, distance: 16.2
click at [334, 409] on div "Desenhar setor Adicionar checkpoint Finalizar Desfazer Cancelar Leaflet | Map d…" at bounding box center [560, 315] width 1121 height 630
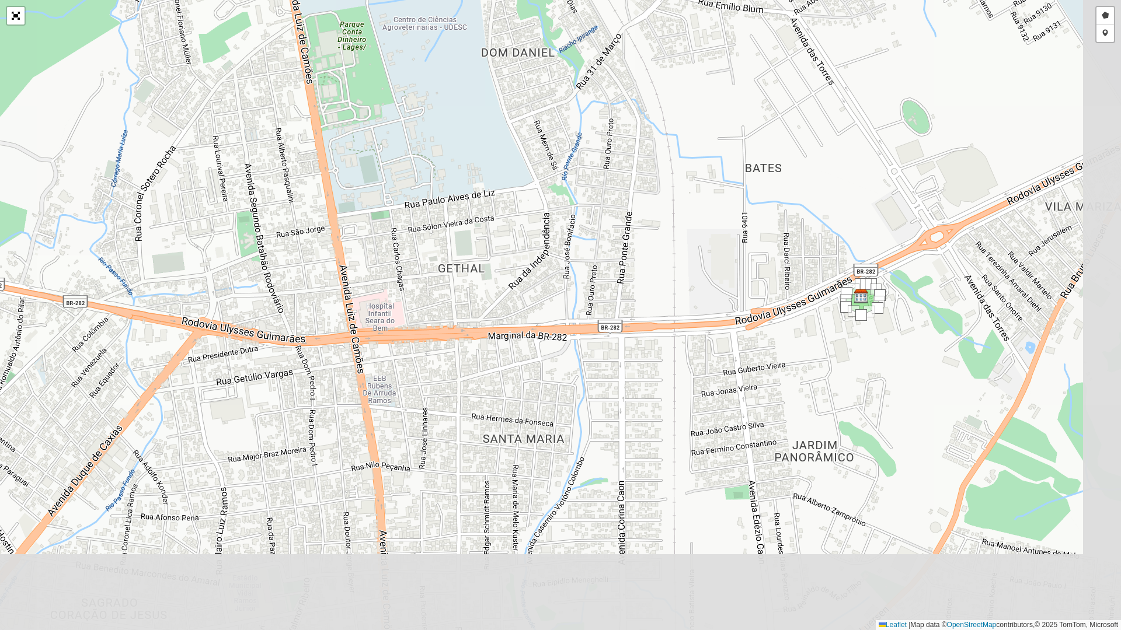
drag, startPoint x: 360, startPoint y: 367, endPoint x: 243, endPoint y: 231, distance: 179.3
click at [243, 231] on div "Desenhar setor Adicionar checkpoint Finalizar Desfazer Cancelar Leaflet | Map d…" at bounding box center [560, 315] width 1121 height 630
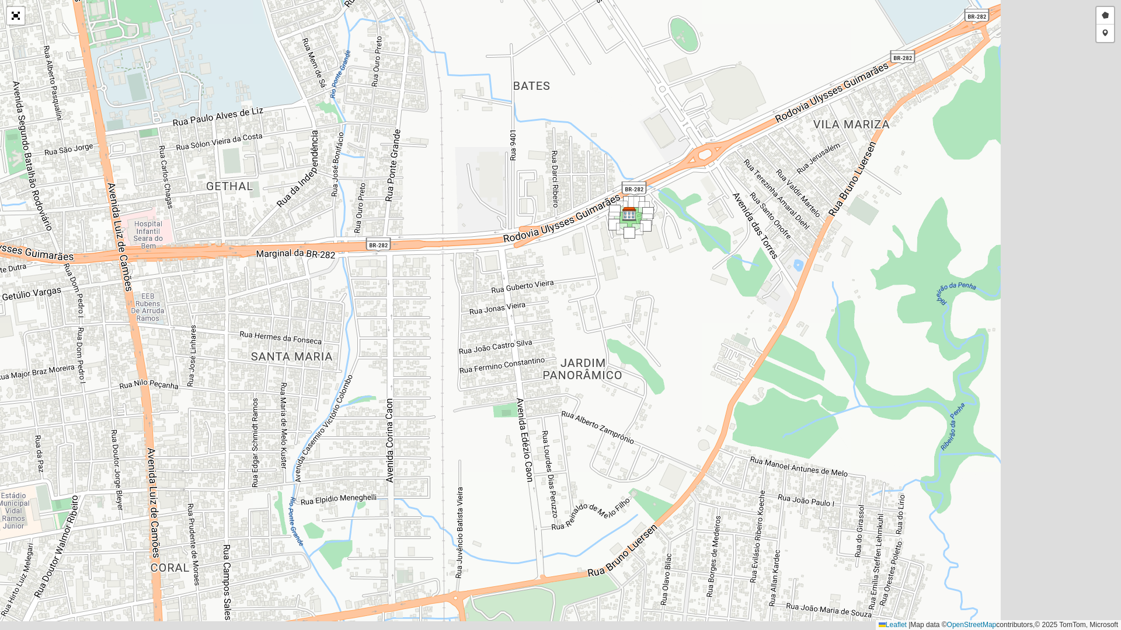
drag, startPoint x: 524, startPoint y: 349, endPoint x: 291, endPoint y: 266, distance: 247.8
click at [291, 266] on div "Desenhar setor Adicionar checkpoint Finalizar Desfazer Cancelar Leaflet | Map d…" at bounding box center [560, 315] width 1121 height 630
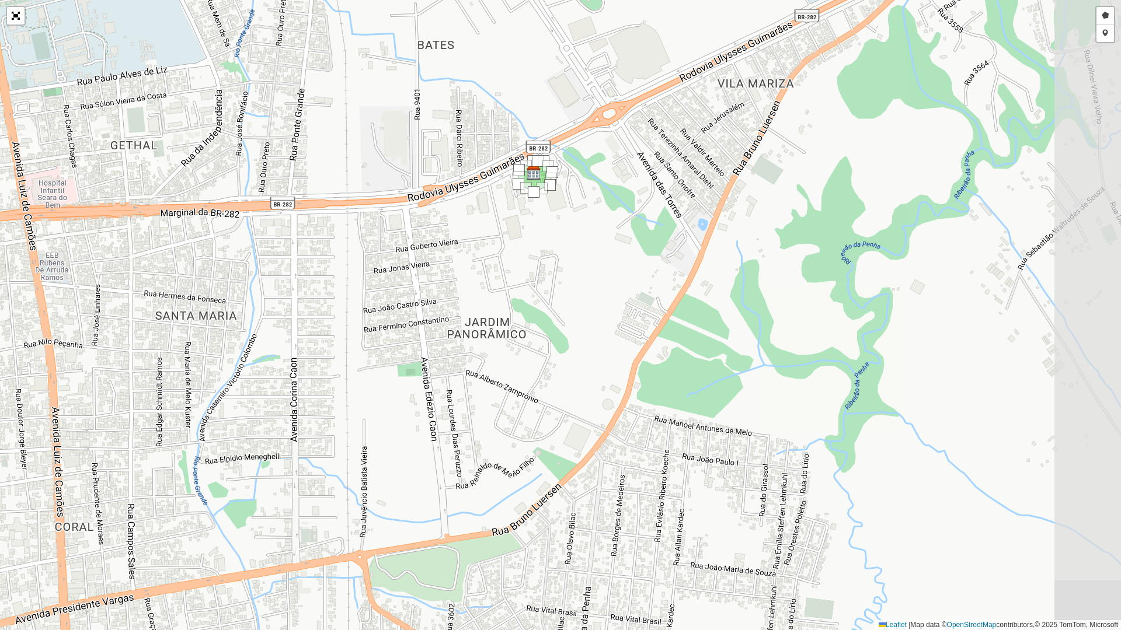
drag, startPoint x: 470, startPoint y: 273, endPoint x: 379, endPoint y: 223, distance: 103.5
click at [379, 223] on div "Desenhar setor Adicionar checkpoint Finalizar Desfazer Cancelar Leaflet | Map d…" at bounding box center [560, 315] width 1121 height 630
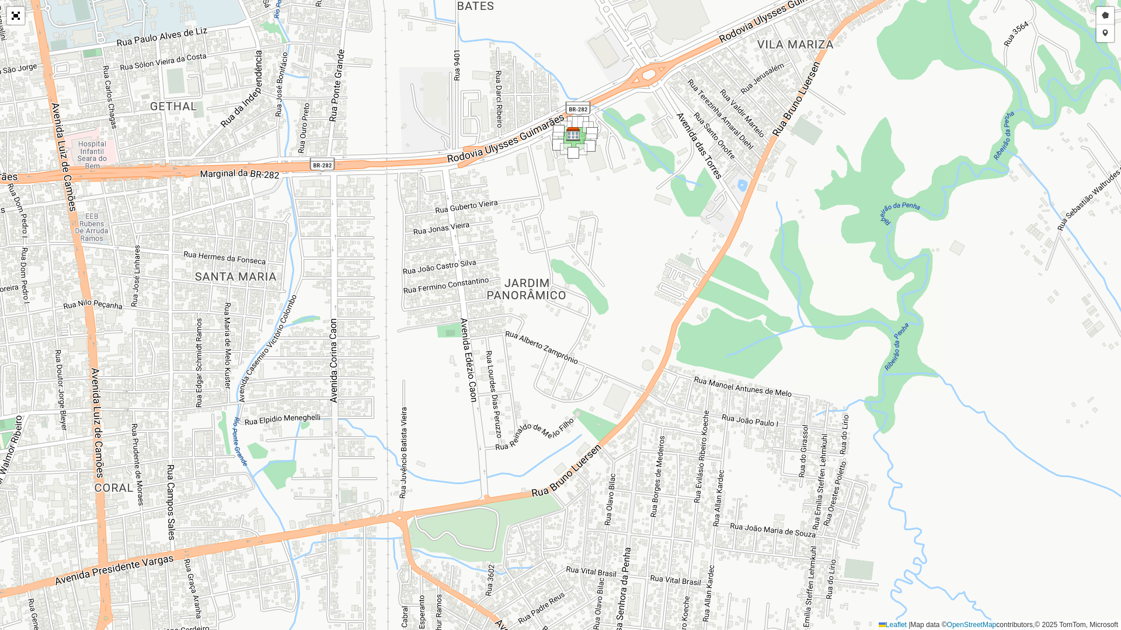
drag, startPoint x: 288, startPoint y: 267, endPoint x: 399, endPoint y: 194, distance: 132.4
click at [399, 194] on div "Desenhar setor Adicionar checkpoint Finalizar Desfazer Cancelar Leaflet | Map d…" at bounding box center [560, 315] width 1121 height 630
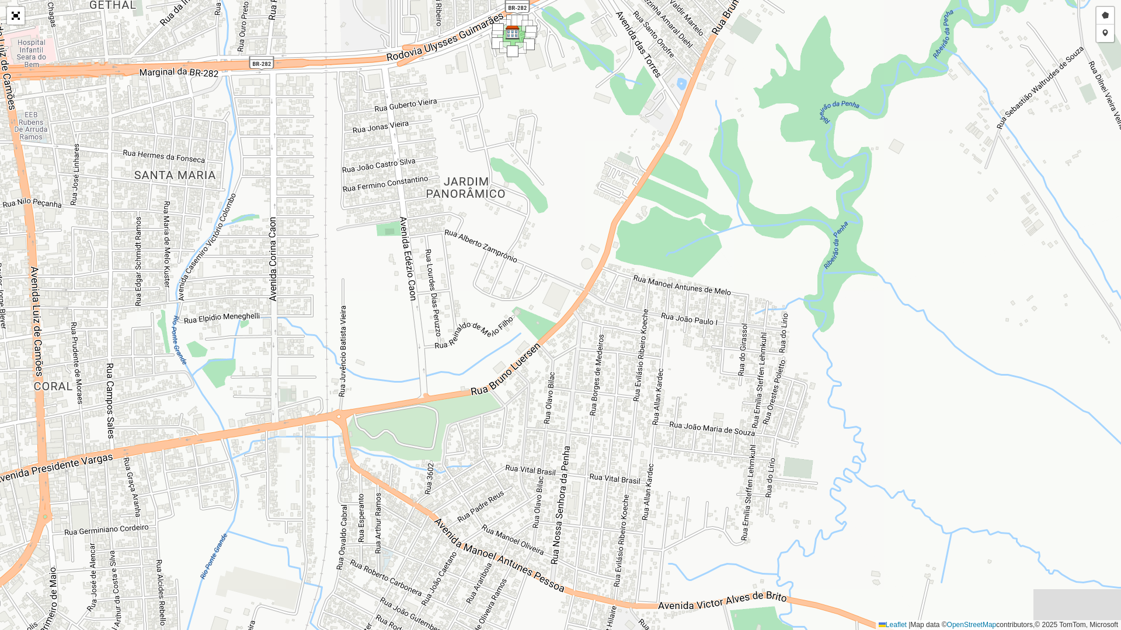
drag, startPoint x: 412, startPoint y: 222, endPoint x: 261, endPoint y: 176, distance: 157.5
click at [261, 176] on div "Desenhar setor Adicionar checkpoint Finalizar Desfazer Cancelar Leaflet | Map d…" at bounding box center [560, 315] width 1121 height 630
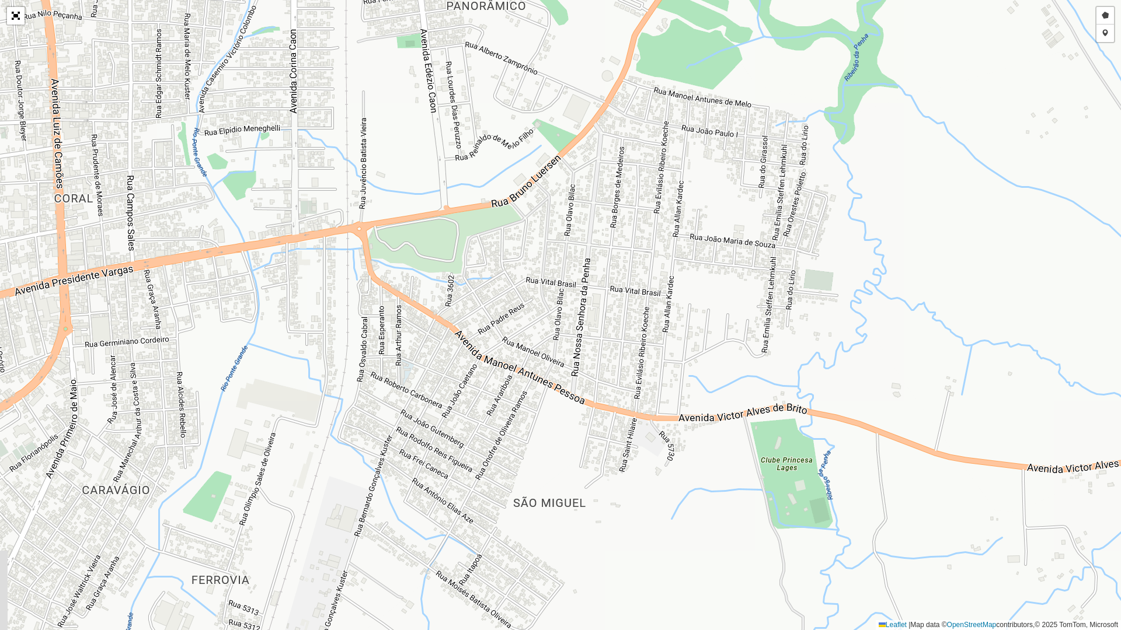
drag, startPoint x: 568, startPoint y: 240, endPoint x: 581, endPoint y: 110, distance: 130.9
click at [594, 41] on div "Desenhar setor Adicionar checkpoint Finalizar Desfazer Cancelar Leaflet | Map d…" at bounding box center [560, 315] width 1121 height 630
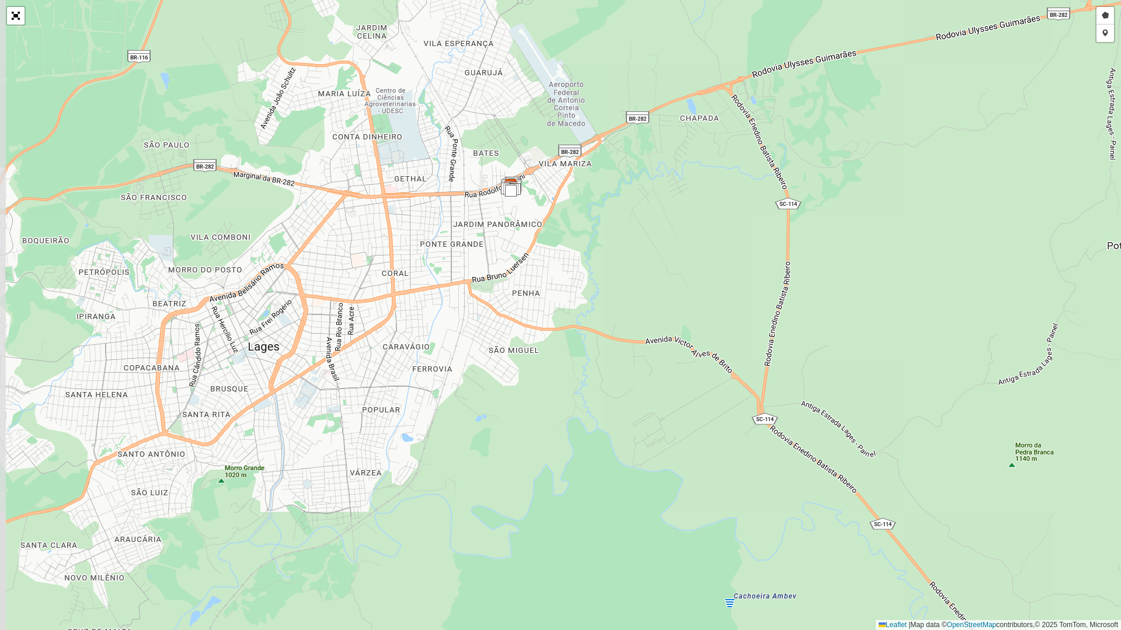
drag, startPoint x: 417, startPoint y: 306, endPoint x: 432, endPoint y: 426, distance: 120.6
click at [432, 426] on div "Desenhar setor Adicionar checkpoint Finalizar Desfazer Cancelar Leaflet | Map d…" at bounding box center [560, 315] width 1121 height 630
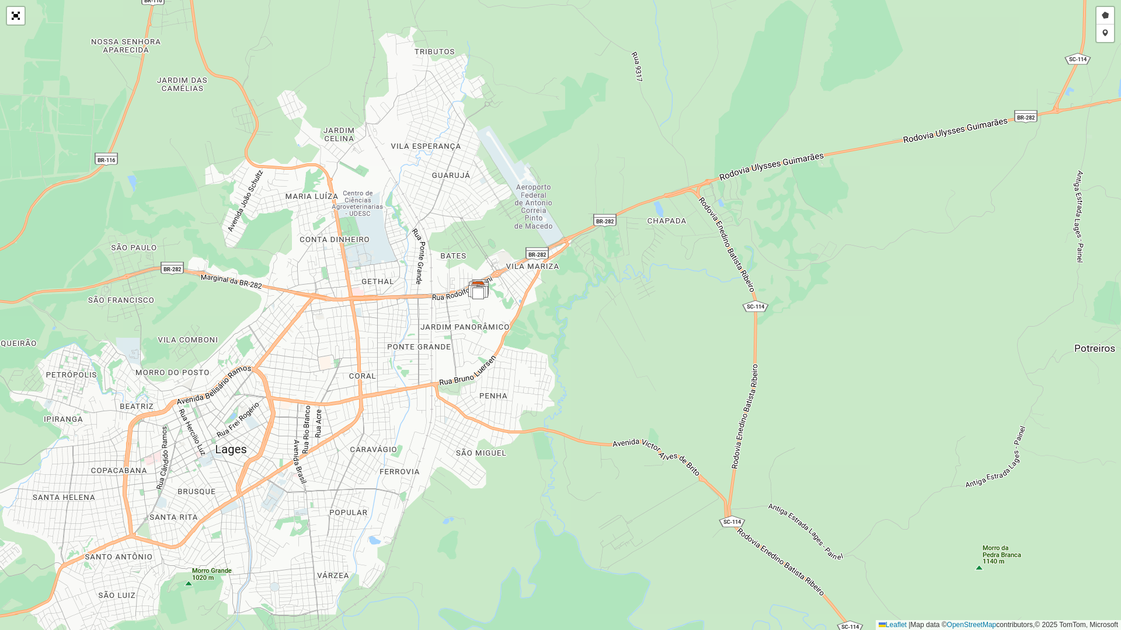
drag, startPoint x: 423, startPoint y: 325, endPoint x: 271, endPoint y: 428, distance: 183.9
click at [273, 428] on div "Desenhar setor Adicionar checkpoint Finalizar Desfazer Cancelar Leaflet | Map d…" at bounding box center [560, 315] width 1121 height 630
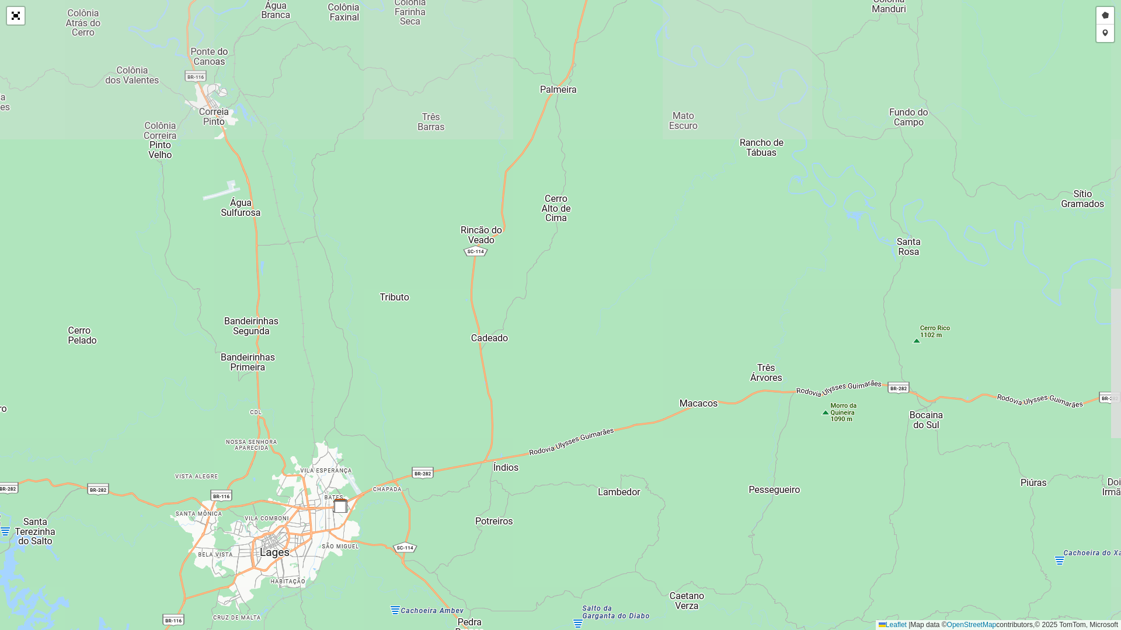
drag, startPoint x: 501, startPoint y: 237, endPoint x: 473, endPoint y: 437, distance: 202.2
click at [473, 437] on div "Desenhar setor Adicionar checkpoint Finalizar Desfazer Cancelar Leaflet | Map d…" at bounding box center [560, 315] width 1121 height 630
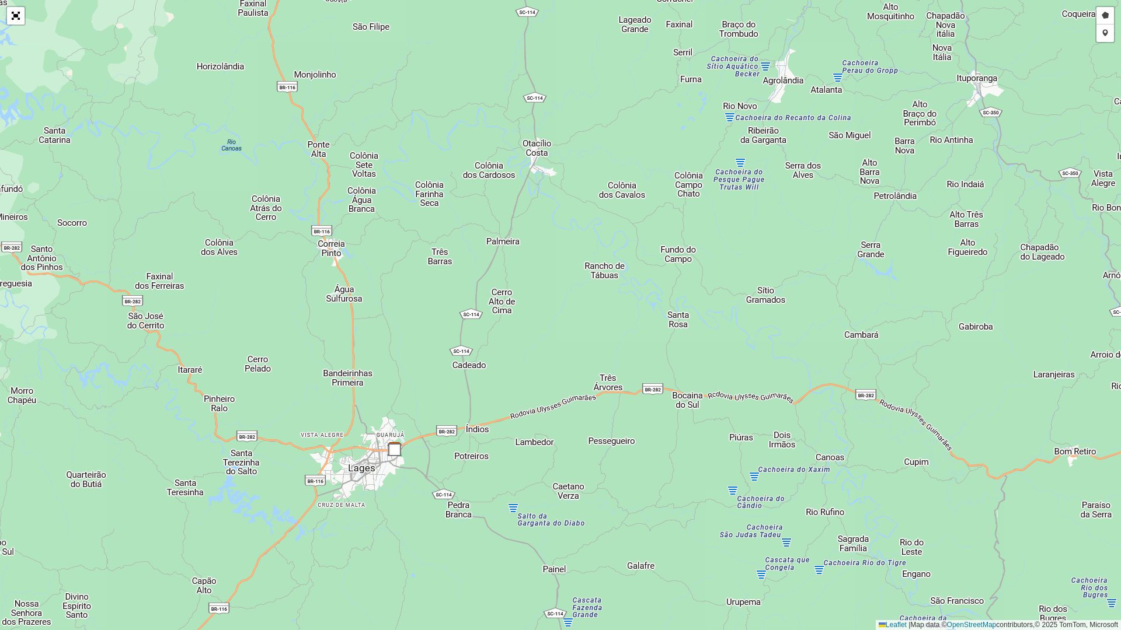
drag, startPoint x: 432, startPoint y: 276, endPoint x: 416, endPoint y: 269, distance: 17.6
click at [416, 269] on div "Desenhar setor Adicionar checkpoint Finalizar Desfazer Cancelar Leaflet | Map d…" at bounding box center [560, 315] width 1121 height 630
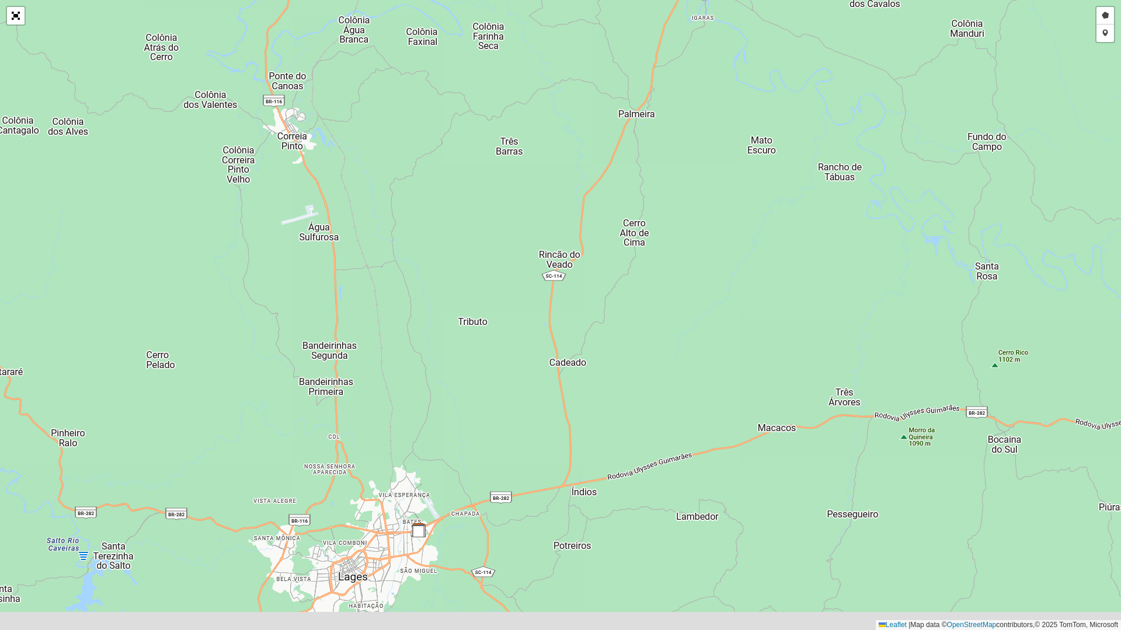
drag, startPoint x: 402, startPoint y: 301, endPoint x: 431, endPoint y: 196, distance: 109.6
click at [431, 196] on div "Desenhar setor Adicionar checkpoint Finalizar Desfazer Cancelar Leaflet | Map d…" at bounding box center [560, 315] width 1121 height 630
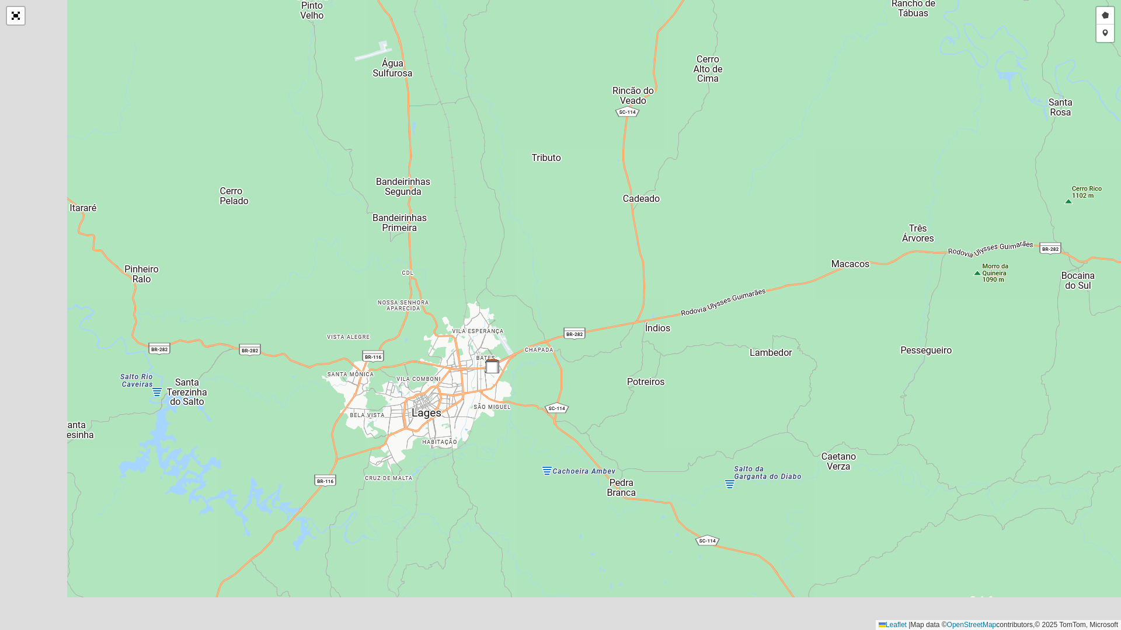
drag, startPoint x: 396, startPoint y: 393, endPoint x: 470, endPoint y: 229, distance: 179.8
click at [470, 229] on div "Desenhar setor Adicionar checkpoint Finalizar Desfazer Cancelar Leaflet | Map d…" at bounding box center [560, 315] width 1121 height 630
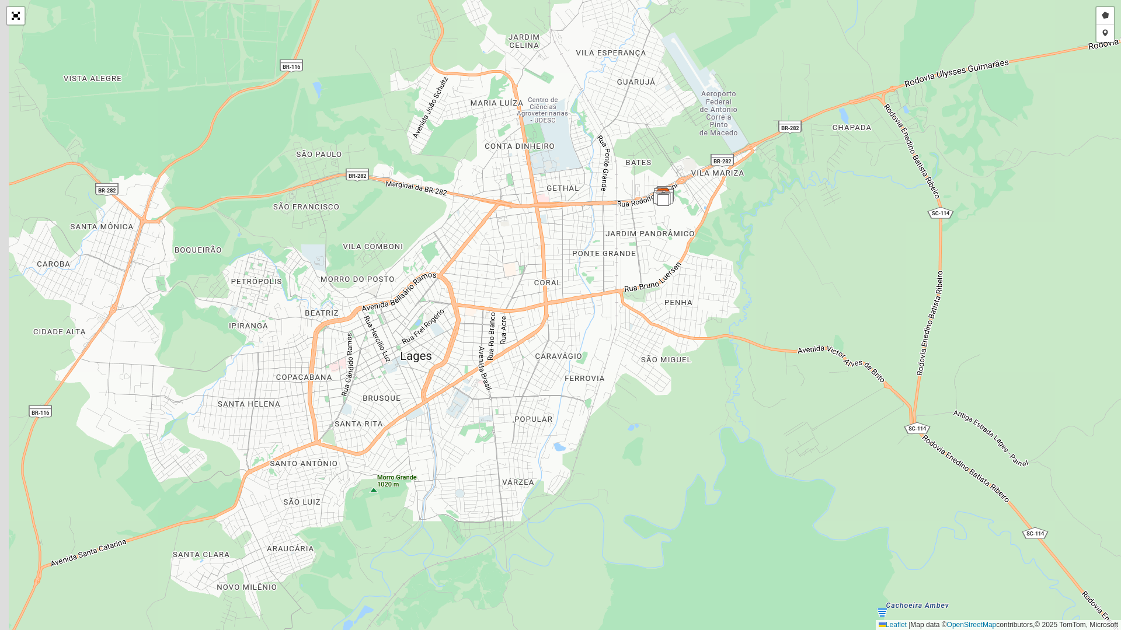
drag, startPoint x: 442, startPoint y: 393, endPoint x: 542, endPoint y: 340, distance: 113.9
click at [542, 340] on div "Desenhar setor Adicionar checkpoint Finalizar Desfazer Cancelar Leaflet | Map d…" at bounding box center [560, 315] width 1121 height 630
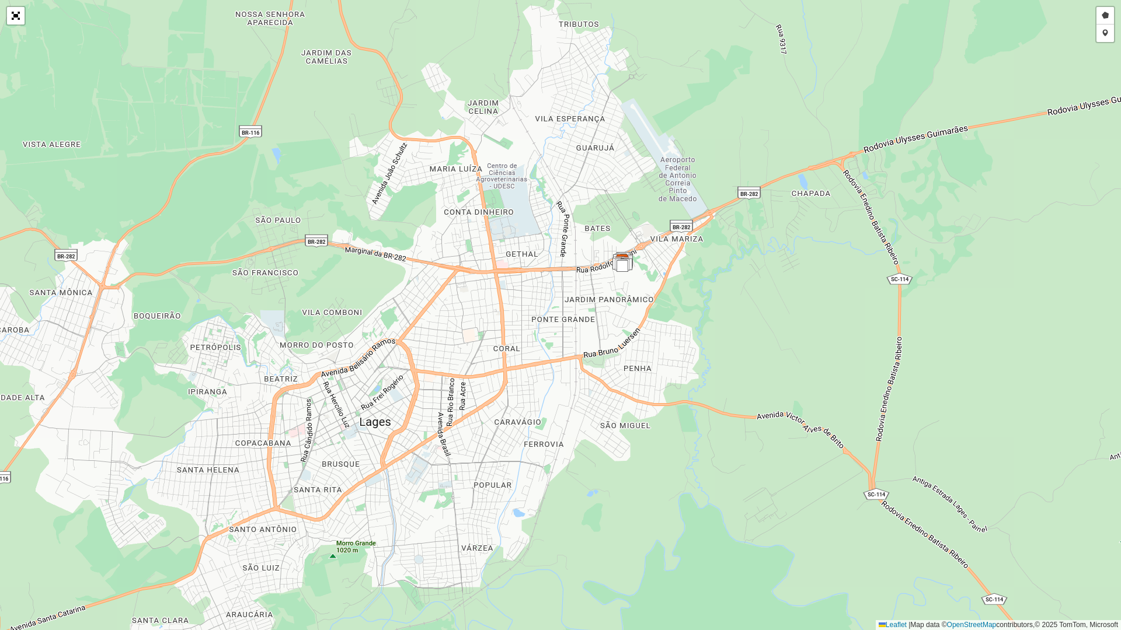
drag, startPoint x: 465, startPoint y: 324, endPoint x: 455, endPoint y: 347, distance: 25.1
click at [455, 347] on div "Desenhar setor Adicionar checkpoint Finalizar Desfazer Cancelar Leaflet | Map d…" at bounding box center [560, 315] width 1121 height 630
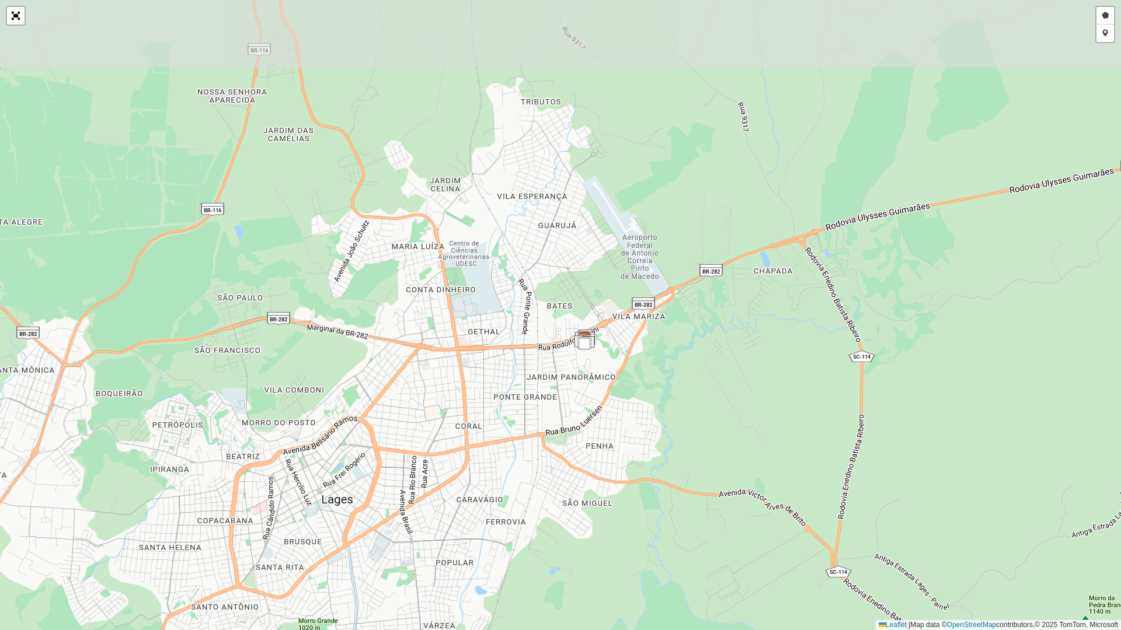
drag, startPoint x: 485, startPoint y: 276, endPoint x: 447, endPoint y: 354, distance: 86.4
click at [447, 354] on div "Desenhar setor Adicionar checkpoint Finalizar Desfazer Cancelar Leaflet | Map d…" at bounding box center [560, 315] width 1121 height 630
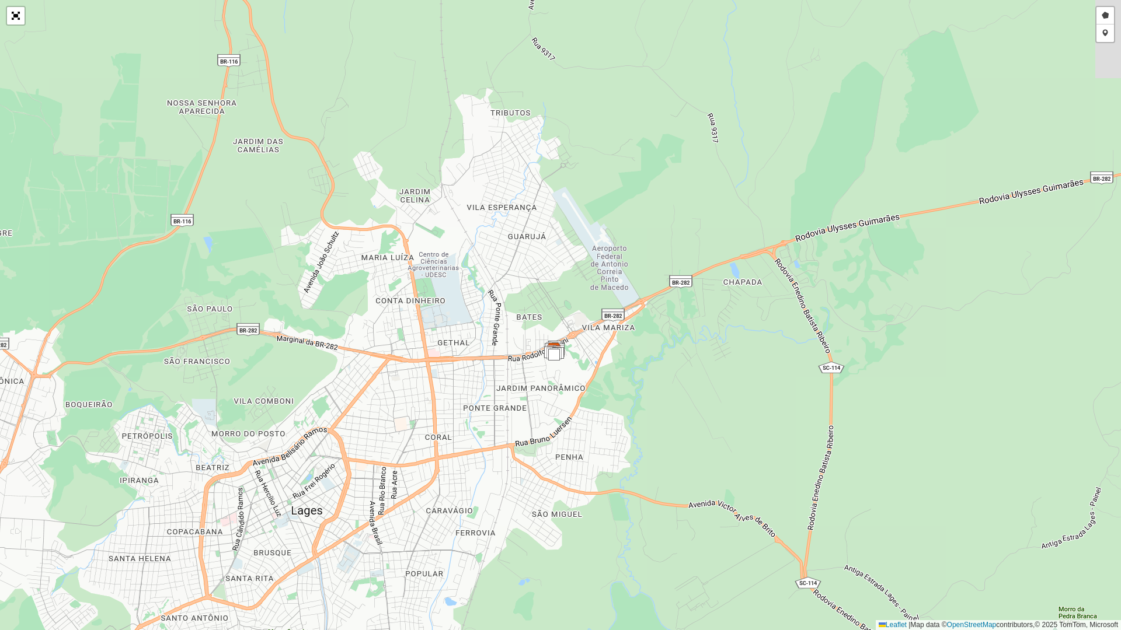
drag, startPoint x: 529, startPoint y: 227, endPoint x: 477, endPoint y: 218, distance: 53.4
click at [499, 238] on div "Desenhar setor Adicionar checkpoint Finalizar Desfazer Cancelar Leaflet | Map d…" at bounding box center [560, 315] width 1121 height 630
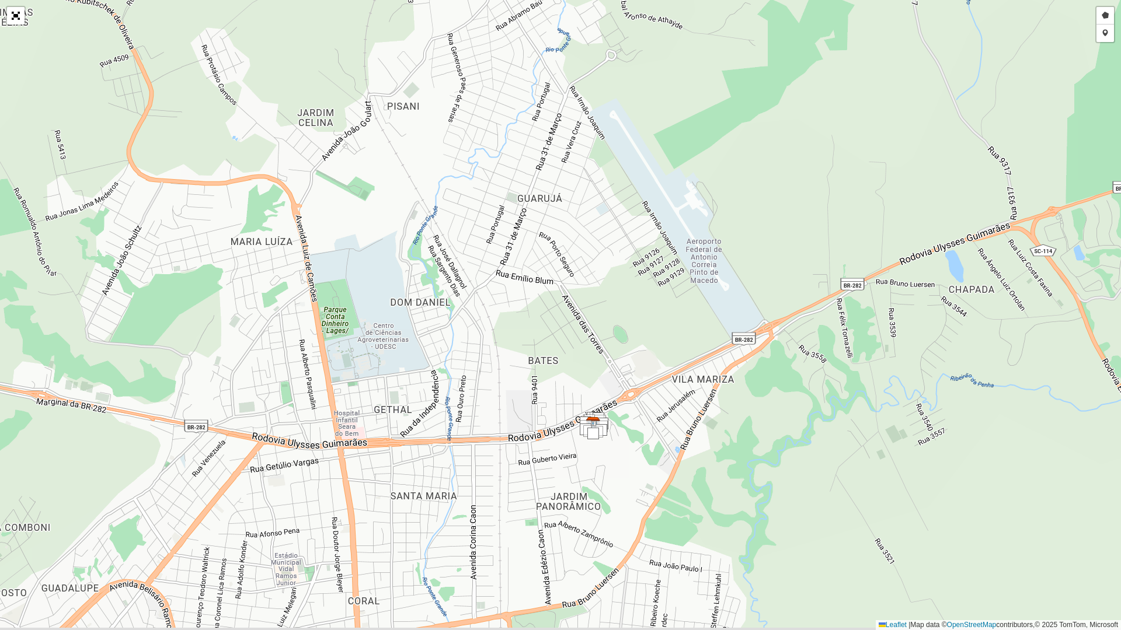
drag, startPoint x: 507, startPoint y: 295, endPoint x: 459, endPoint y: 223, distance: 86.3
click at [459, 223] on div "Desenhar setor Adicionar checkpoint Finalizar Desfazer Cancelar Leaflet | Map d…" at bounding box center [560, 315] width 1121 height 630
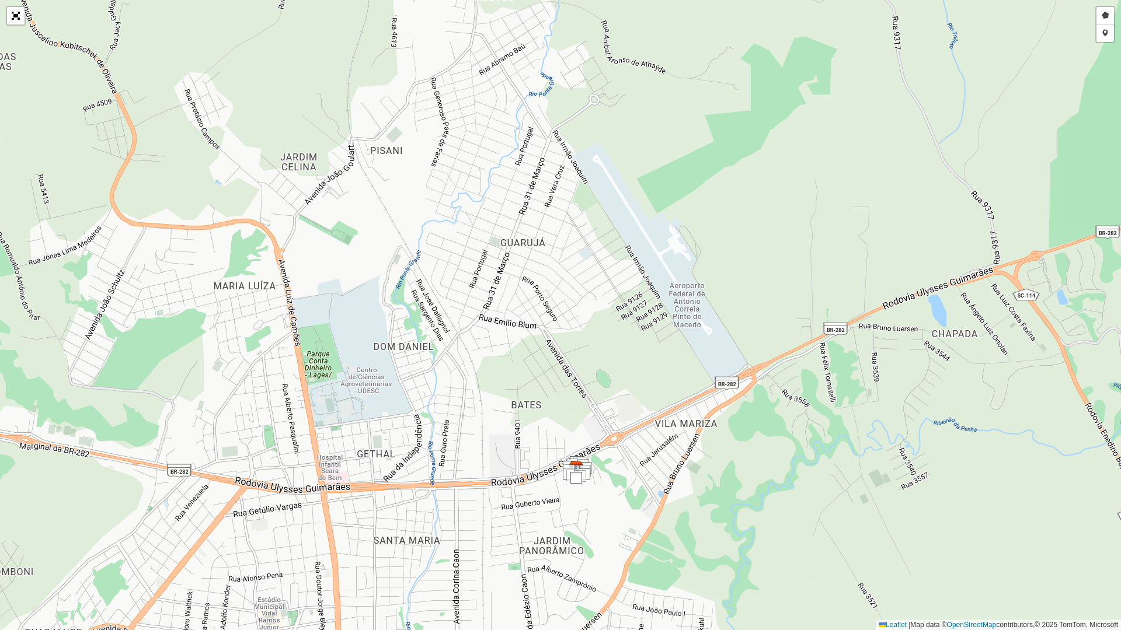
drag, startPoint x: 466, startPoint y: 203, endPoint x: 449, endPoint y: 245, distance: 44.6
click at [449, 245] on div "Desenhar setor Adicionar checkpoint Finalizar Desfazer Cancelar Leaflet | Map d…" at bounding box center [560, 315] width 1121 height 630
click at [1107, 16] on link "Desenhar setor" at bounding box center [1105, 16] width 18 height 18
drag, startPoint x: 393, startPoint y: 380, endPoint x: 437, endPoint y: 164, distance: 220.4
drag, startPoint x: 437, startPoint y: 164, endPoint x: 400, endPoint y: 238, distance: 82.0
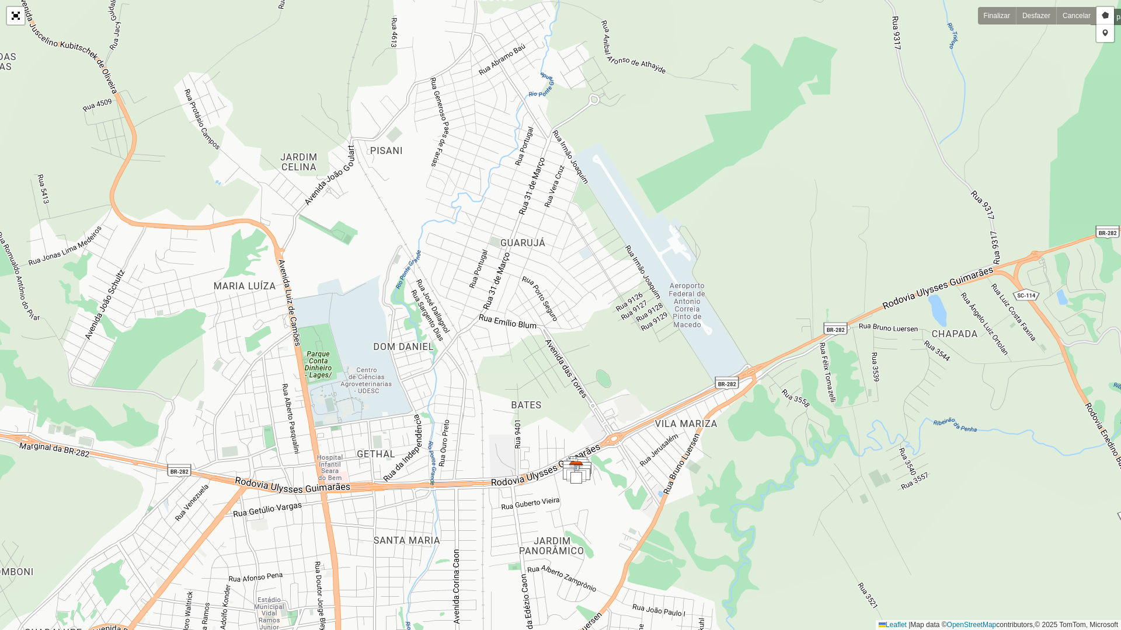
drag, startPoint x: 400, startPoint y: 238, endPoint x: 1078, endPoint y: 16, distance: 712.6
click at [1078, 16] on link "Cancelar" at bounding box center [1076, 16] width 40 height 18
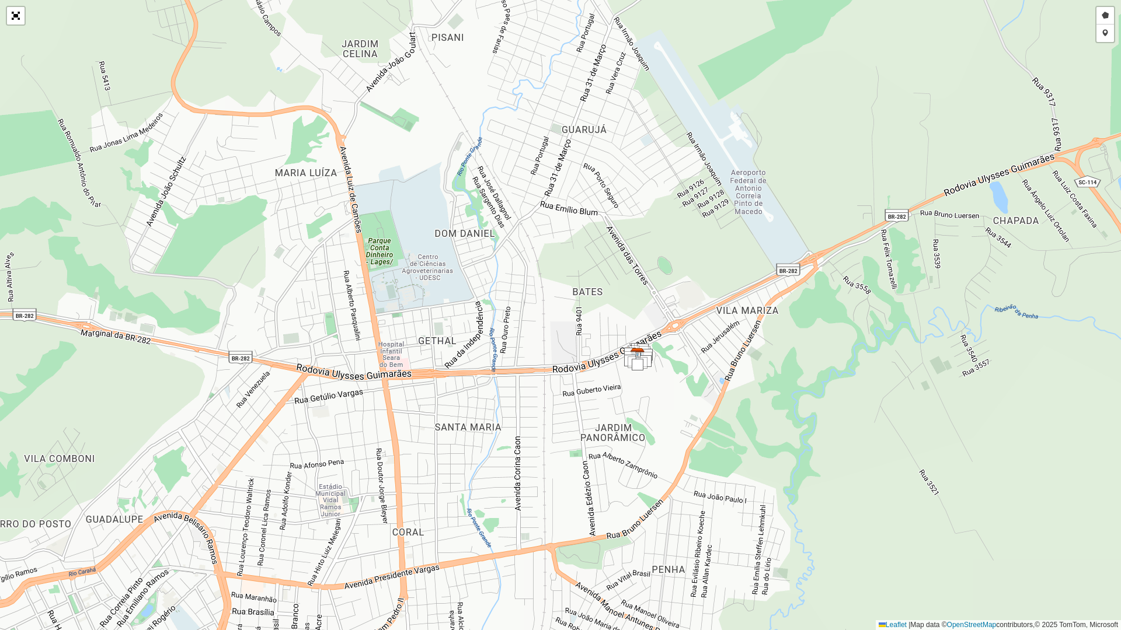
drag, startPoint x: 455, startPoint y: 379, endPoint x: 536, endPoint y: 163, distance: 230.9
click at [536, 163] on div "Desenhar setor Adicionar checkpoint Finalizar Desfazer Cancelar Leaflet | Map d…" at bounding box center [560, 315] width 1121 height 630
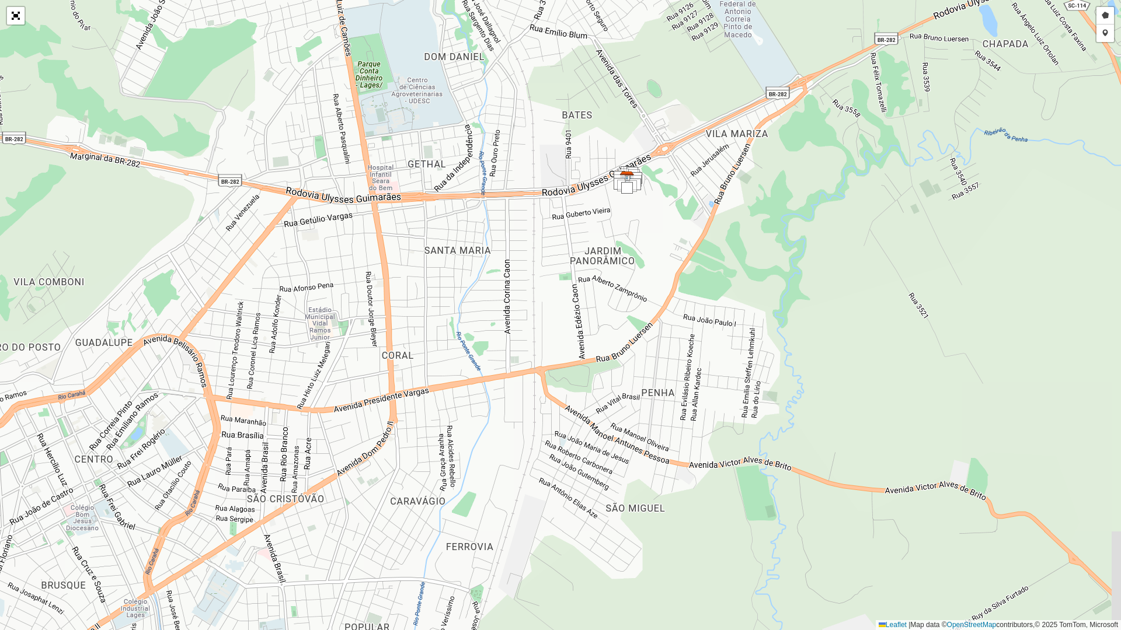
drag, startPoint x: 487, startPoint y: 304, endPoint x: 455, endPoint y: 253, distance: 60.6
click at [455, 253] on div "Desenhar setor Adicionar checkpoint Finalizar Desfazer Cancelar Leaflet | Map d…" at bounding box center [560, 315] width 1121 height 630
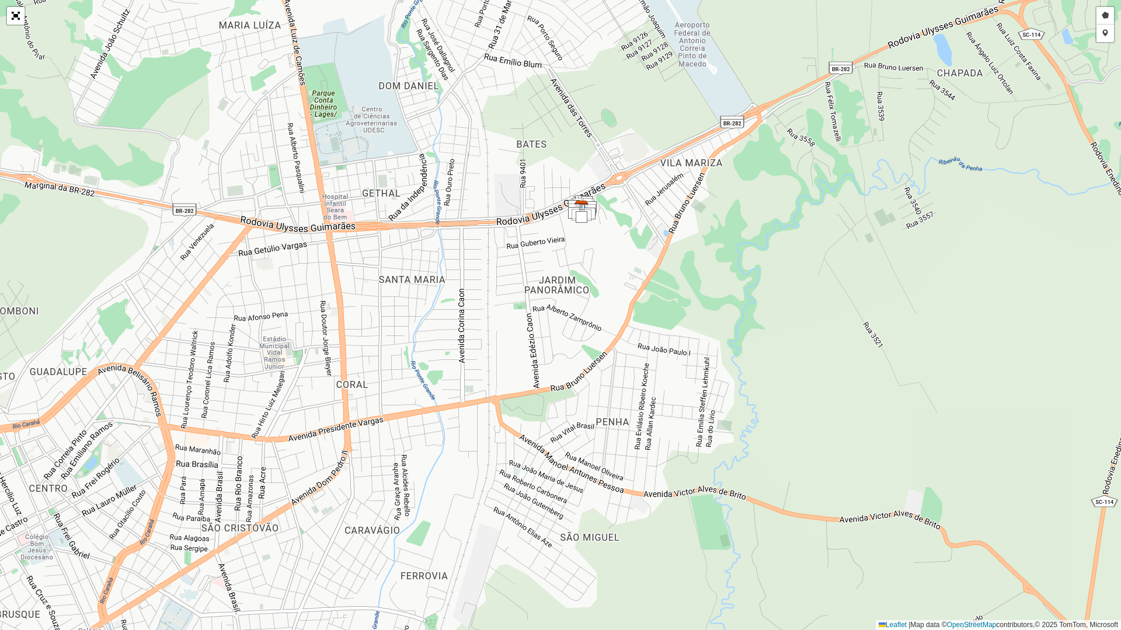
click at [468, 283] on div "Desenhar setor Adicionar checkpoint Finalizar Desfazer Cancelar Leaflet | Map d…" at bounding box center [560, 315] width 1121 height 630
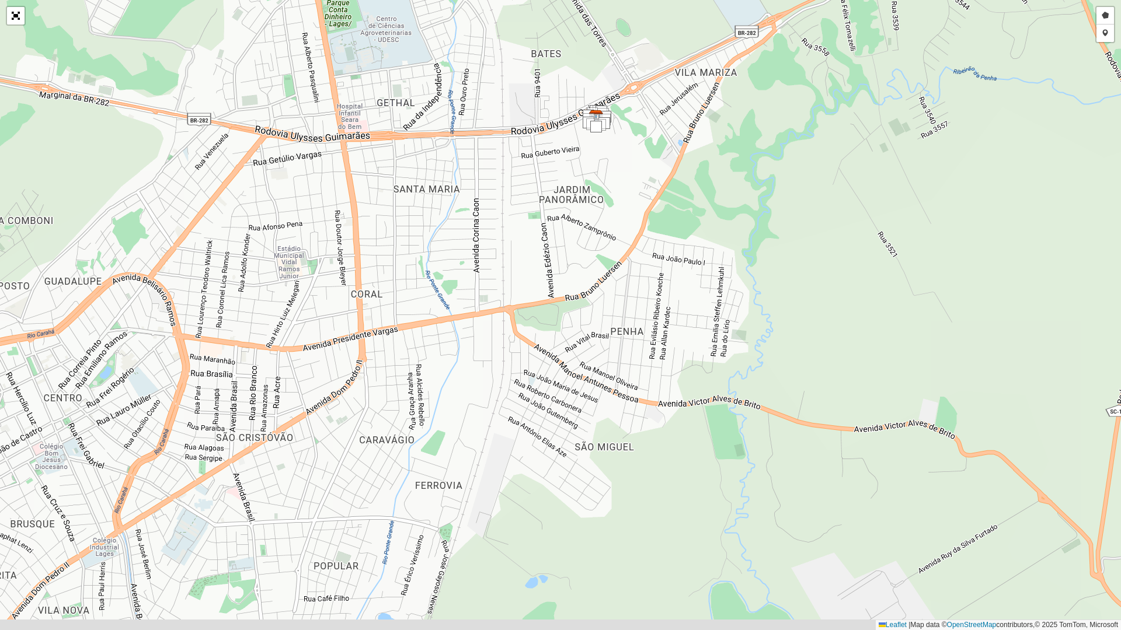
drag, startPoint x: 473, startPoint y: 320, endPoint x: 487, endPoint y: 229, distance: 92.2
click at [487, 229] on div "Desenhar setor Adicionar checkpoint Finalizar Desfazer Cancelar Leaflet | Map d…" at bounding box center [560, 315] width 1121 height 630
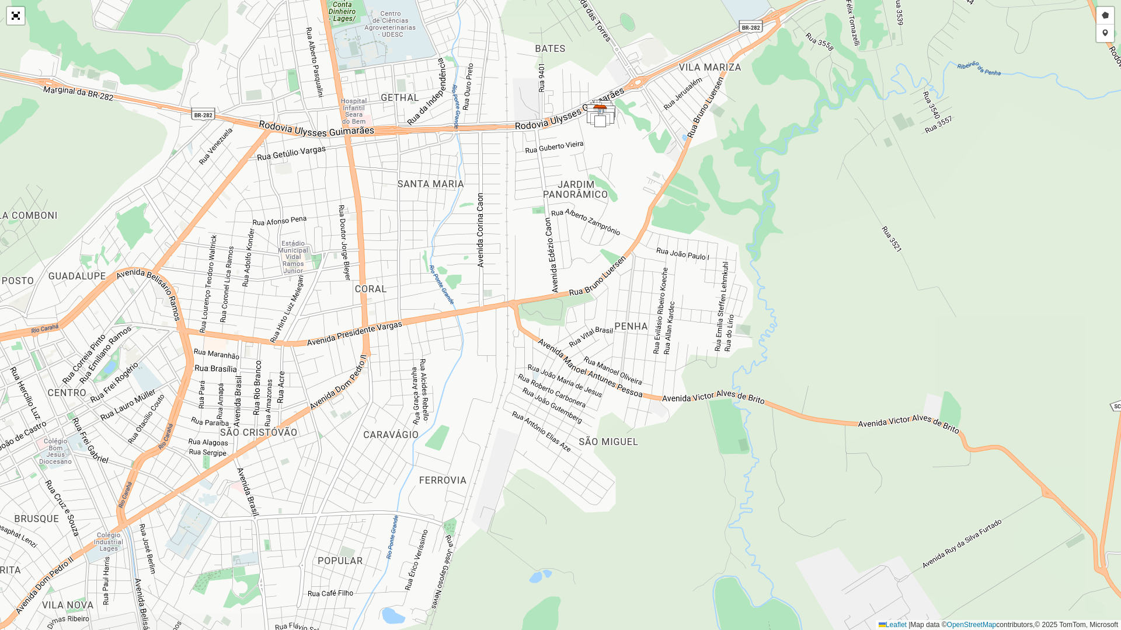
drag, startPoint x: 461, startPoint y: 284, endPoint x: 491, endPoint y: 220, distance: 70.3
click at [491, 220] on div "Desenhar setor Adicionar checkpoint Finalizar Desfazer Cancelar Leaflet | Map d…" at bounding box center [560, 315] width 1121 height 630
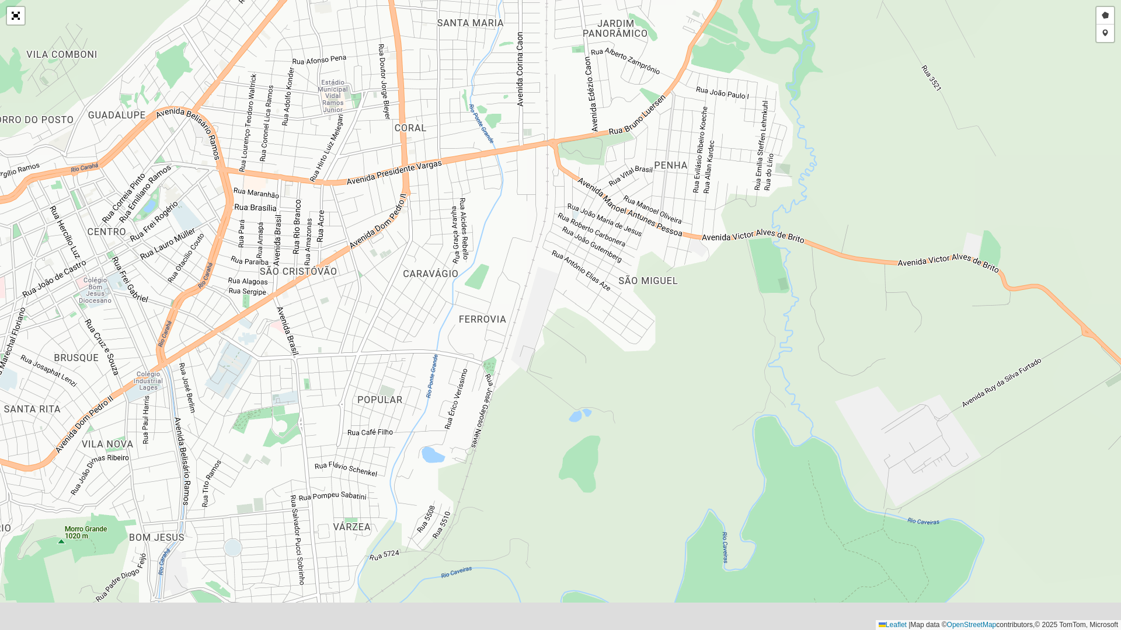
drag
click at [452, 219] on div "Desenhar setor Adicionar checkpoint Finalizar Desfazer Cancelar Leaflet | Map d…" at bounding box center [560, 315] width 1121 height 630
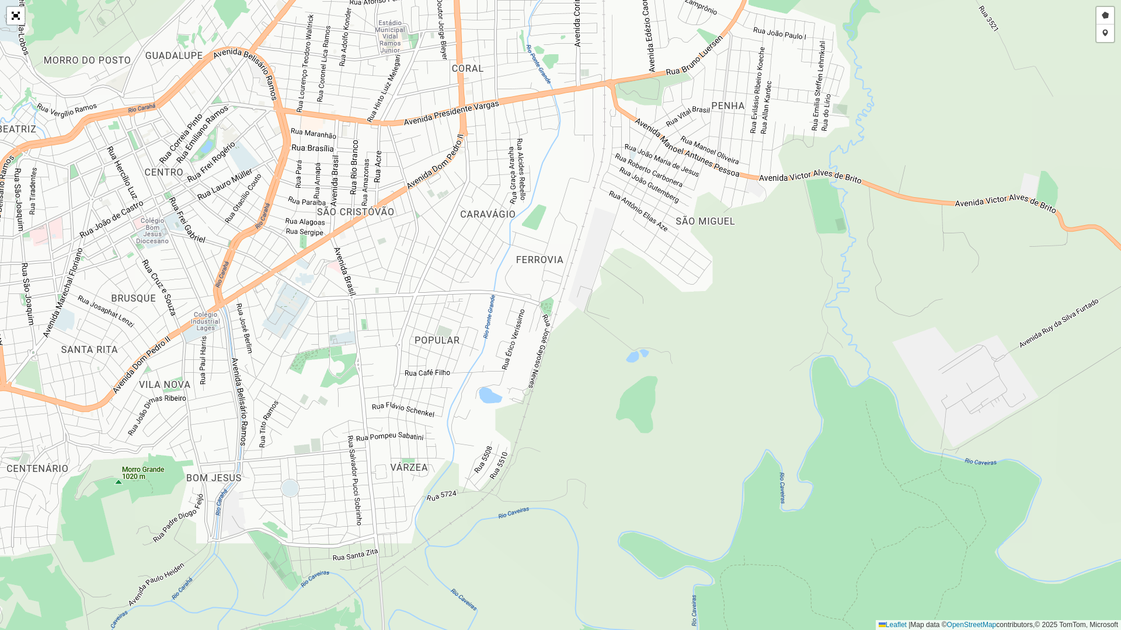
click at [468, 270] on div "Desenhar setor Adicionar checkpoint Finalizar Desfazer Cancelar Leaflet | Map d…" at bounding box center [560, 315] width 1121 height 630
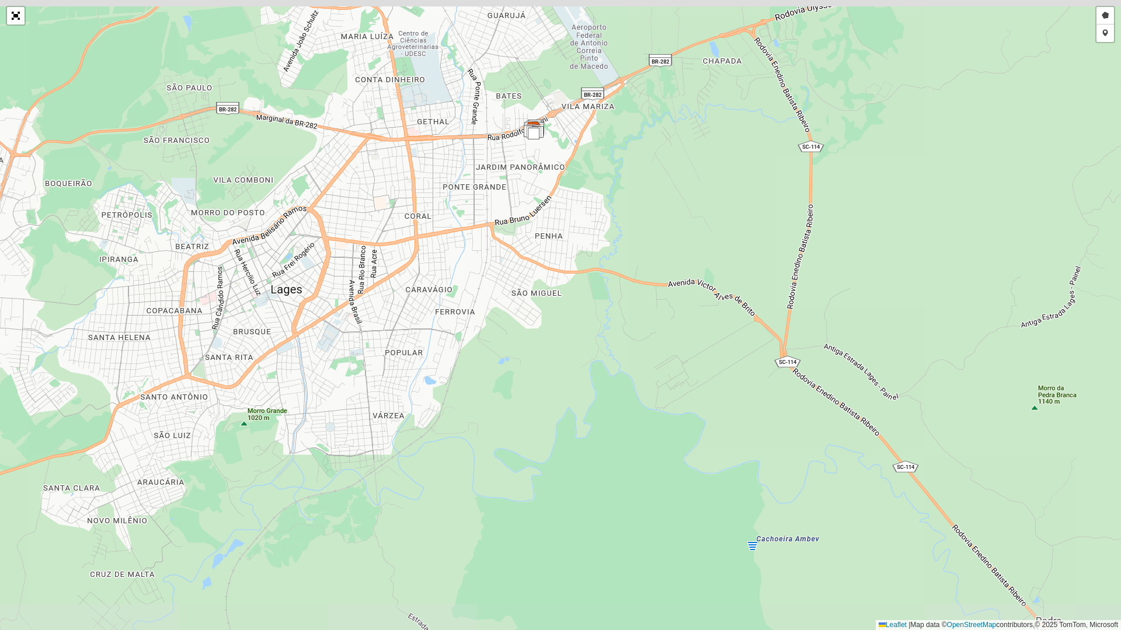
click at [430, 323] on div "Desenhar setor Adicionar checkpoint Finalizar Desfazer Cancelar Leaflet | Map d…" at bounding box center [560, 315] width 1121 height 630
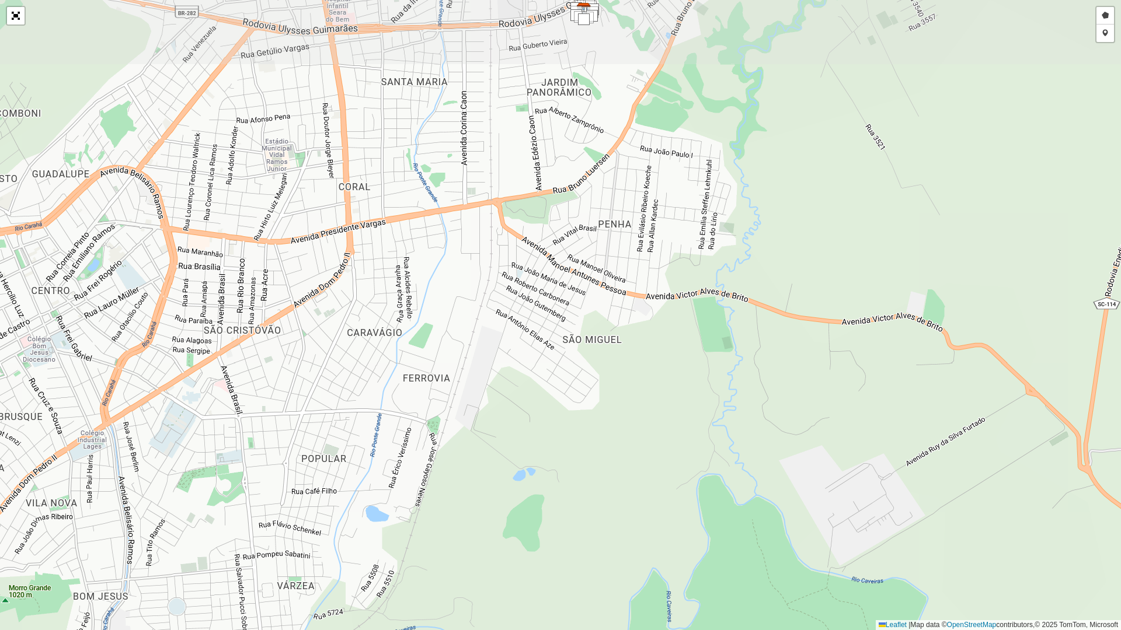
click at [406, 375] on div "Desenhar setor Adicionar checkpoint Finalizar Desfazer Cancelar Leaflet | Map d…" at bounding box center [560, 315] width 1121 height 630
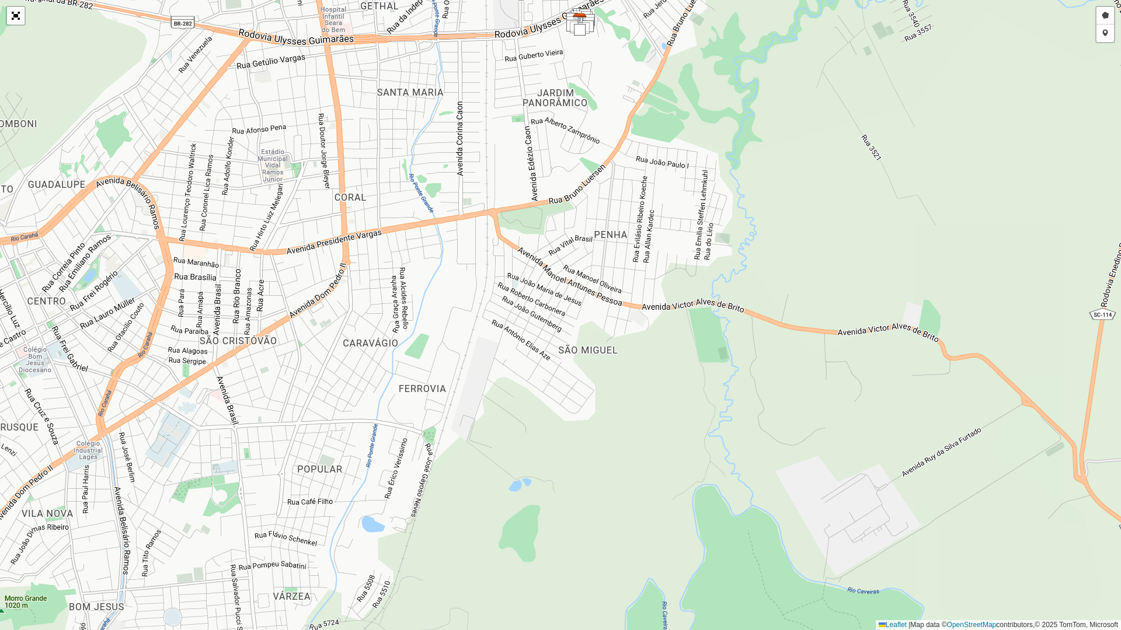
click at [419, 357] on div "Desenhar setor Adicionar checkpoint Finalizar Desfazer Cancelar Leaflet | Map d…" at bounding box center [560, 315] width 1121 height 630
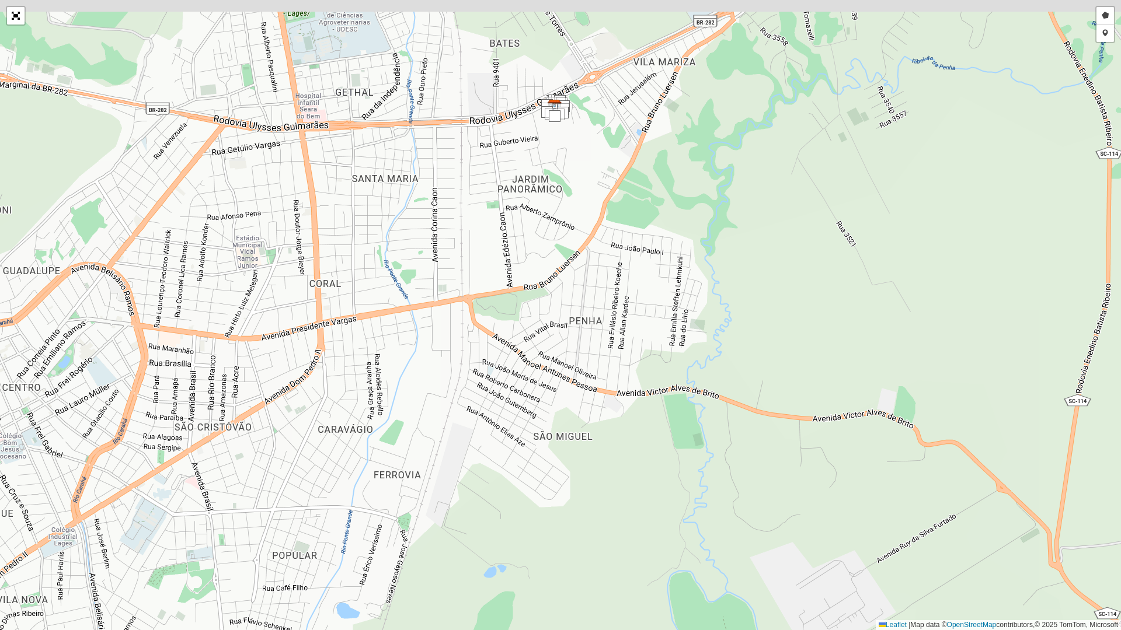
click at [421, 413] on div "Desenhar setor Adicionar checkpoint Finalizar Desfazer Cancelar Leaflet | Map d…" at bounding box center [560, 315] width 1121 height 630
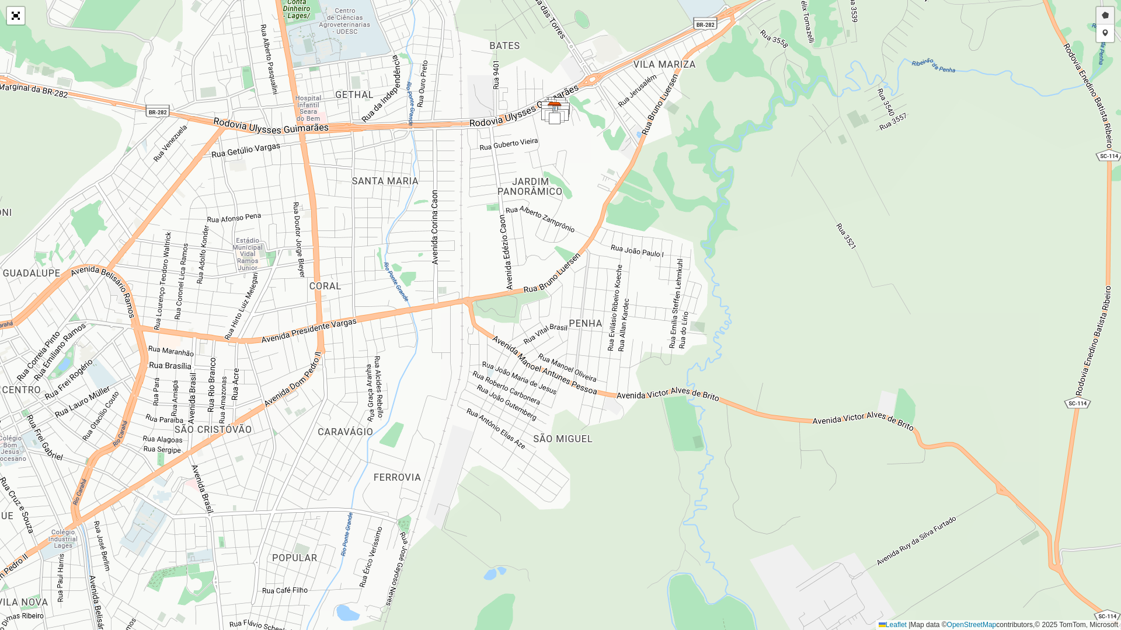
click at [1106, 22] on link "Desenhar setor" at bounding box center [1105, 16] width 18 height 18
click at [396, 528] on div at bounding box center [396, 527] width 23 height 23
click at [192, 516] on div at bounding box center [191, 515] width 23 height 23
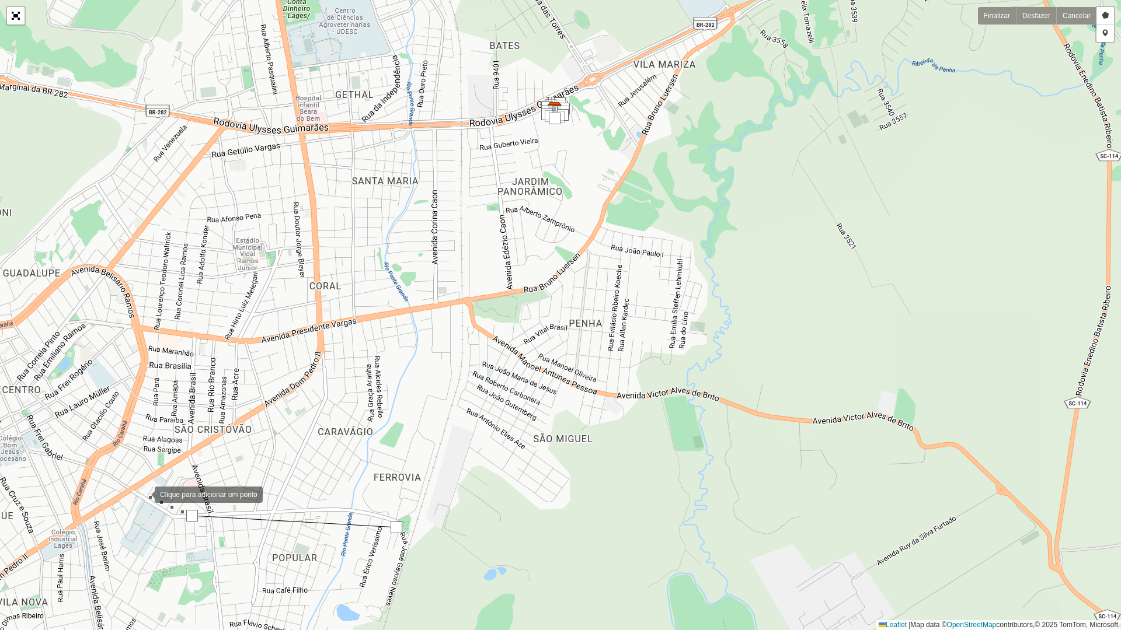
click at [143, 494] on div at bounding box center [142, 493] width 23 height 23
drag, startPoint x: 160, startPoint y: 473, endPoint x: 225, endPoint y: 457, distance: 66.8
click at [161, 473] on div at bounding box center [159, 473] width 23 height 23
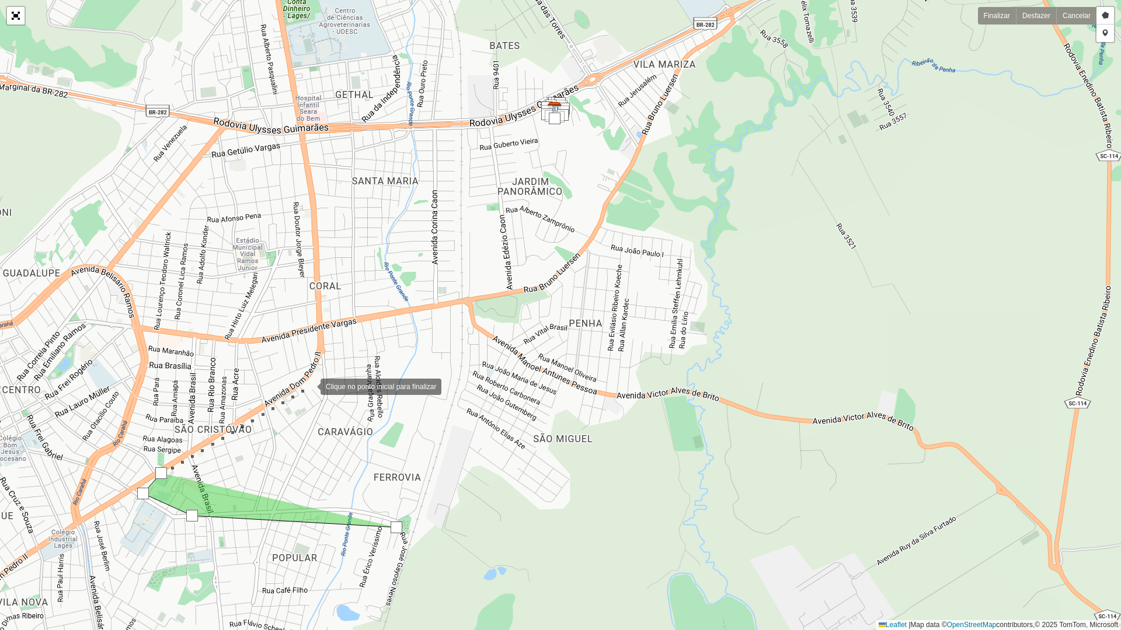
click at [309, 386] on div at bounding box center [308, 385] width 23 height 23
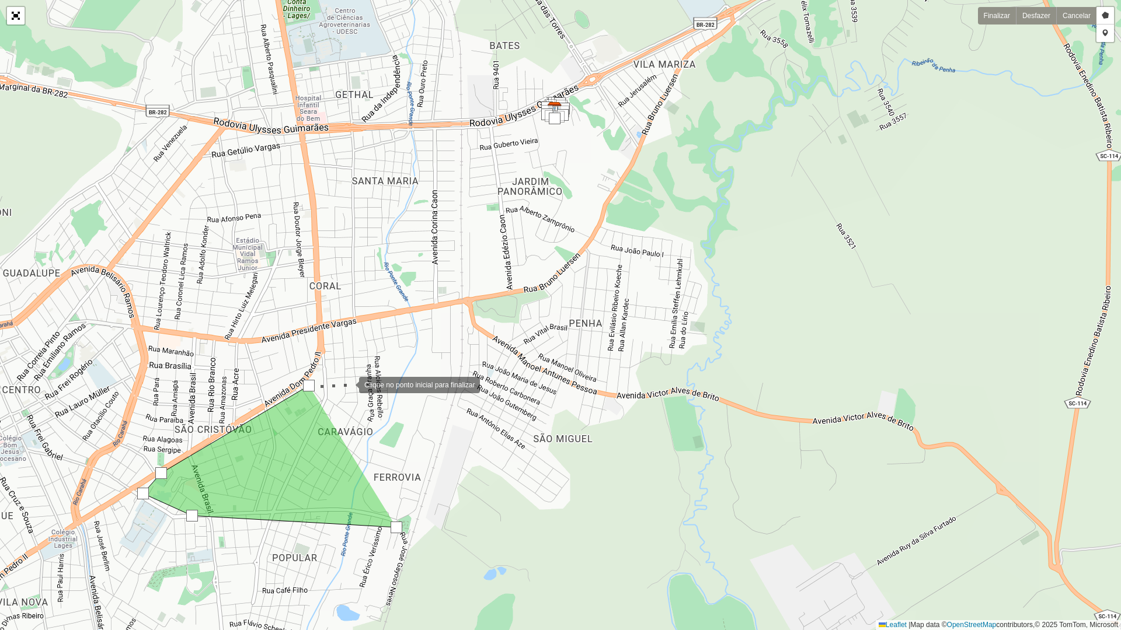
click at [348, 384] on div at bounding box center [347, 383] width 23 height 23
click at [375, 399] on div at bounding box center [362, 387] width 23 height 23
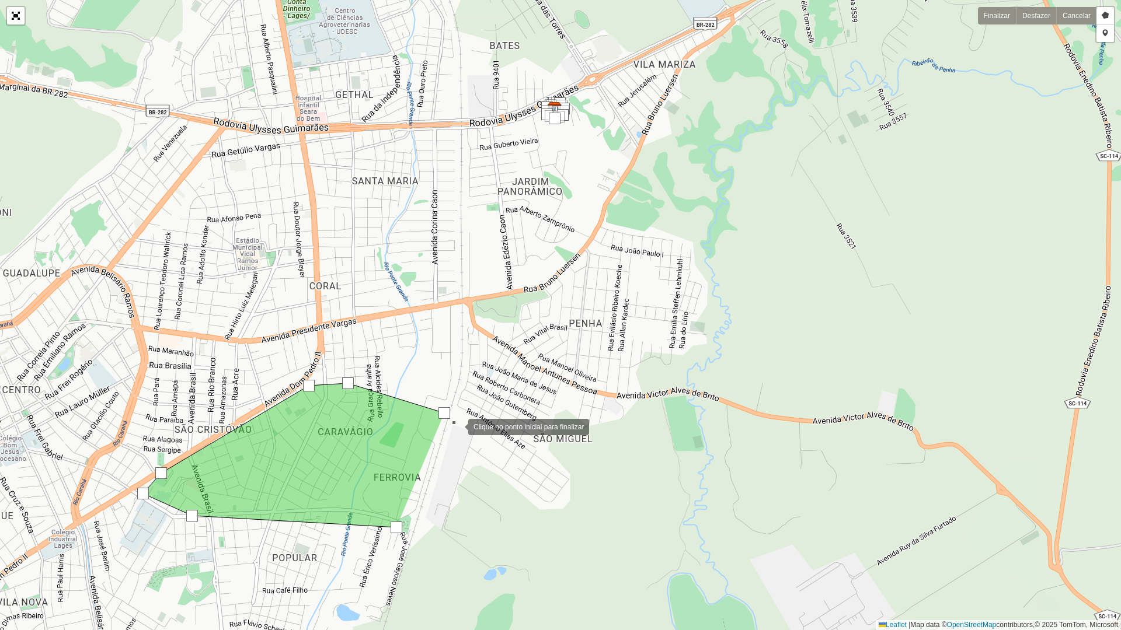
click at [456, 426] on div at bounding box center [456, 425] width 23 height 23
click at [400, 525] on div at bounding box center [397, 528] width 12 height 12
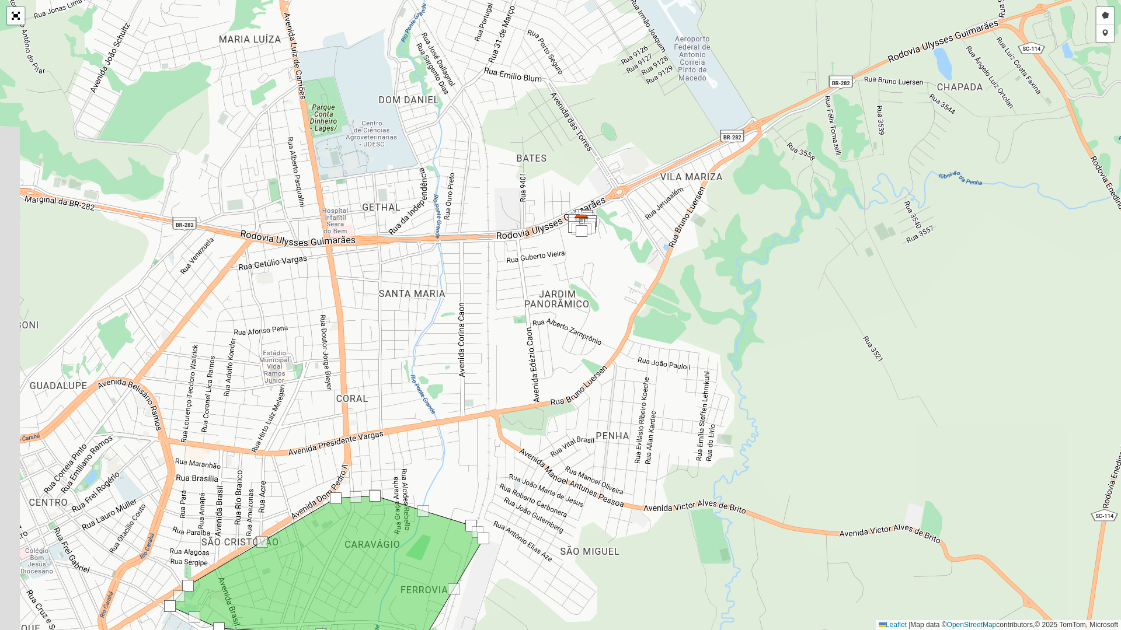
drag, startPoint x: 462, startPoint y: 207, endPoint x: 489, endPoint y: 319, distance: 115.8
click at [489, 319] on div "Desenhar setor Adicionar checkpoint Finalizar Desfazer Cancelar Leaflet | Map d…" at bounding box center [560, 315] width 1121 height 630
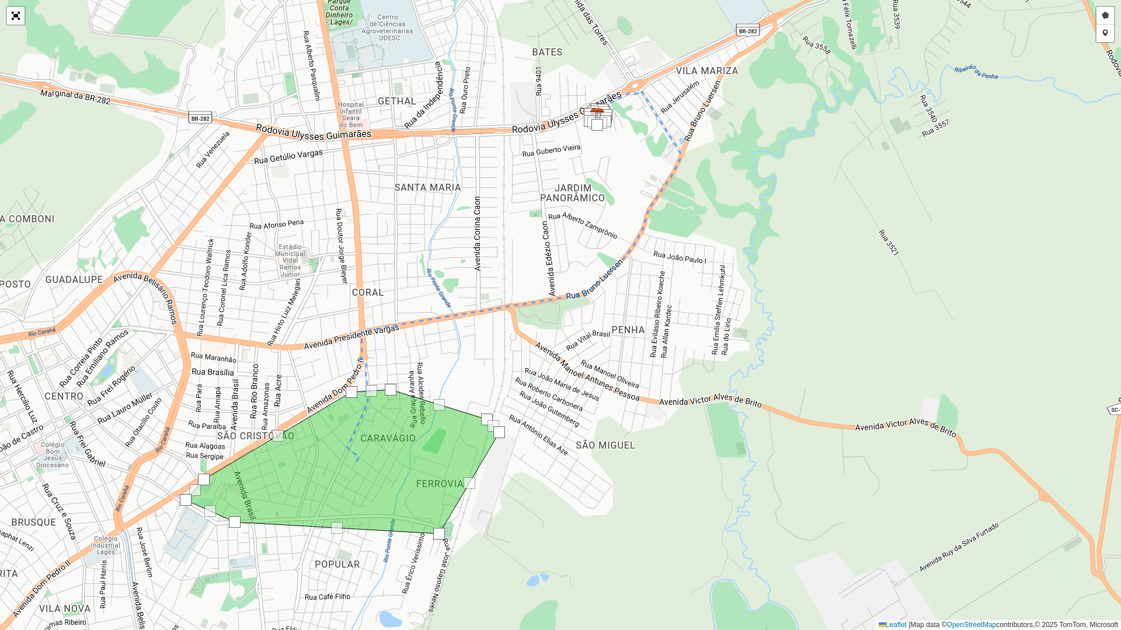
drag, startPoint x: 483, startPoint y: 357, endPoint x: 503, endPoint y: 219, distance: 139.7
click at [503, 219] on div "Desenhar setor Adicionar checkpoint Finalizar Desfazer Cancelar Leaflet | Map d…" at bounding box center [560, 315] width 1121 height 630
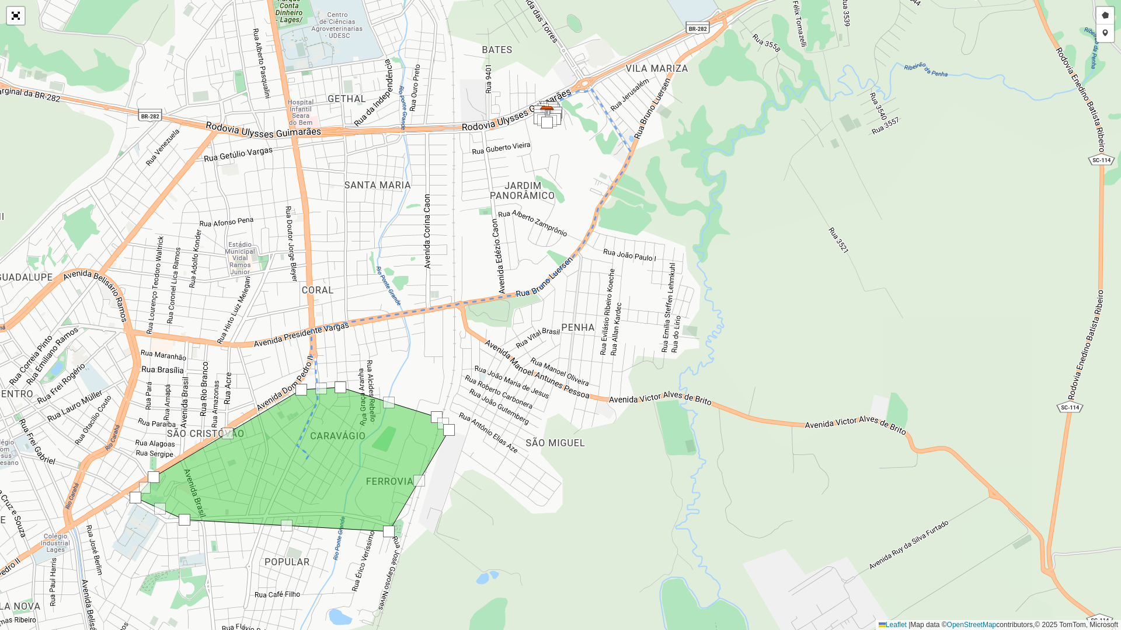
drag, startPoint x: 494, startPoint y: 221, endPoint x: 441, endPoint y: 250, distance: 61.4
click at [441, 250] on div "Desenhar setor Adicionar checkpoint Finalizar Desfazer Cancelar Leaflet | Map d…" at bounding box center [560, 315] width 1121 height 630
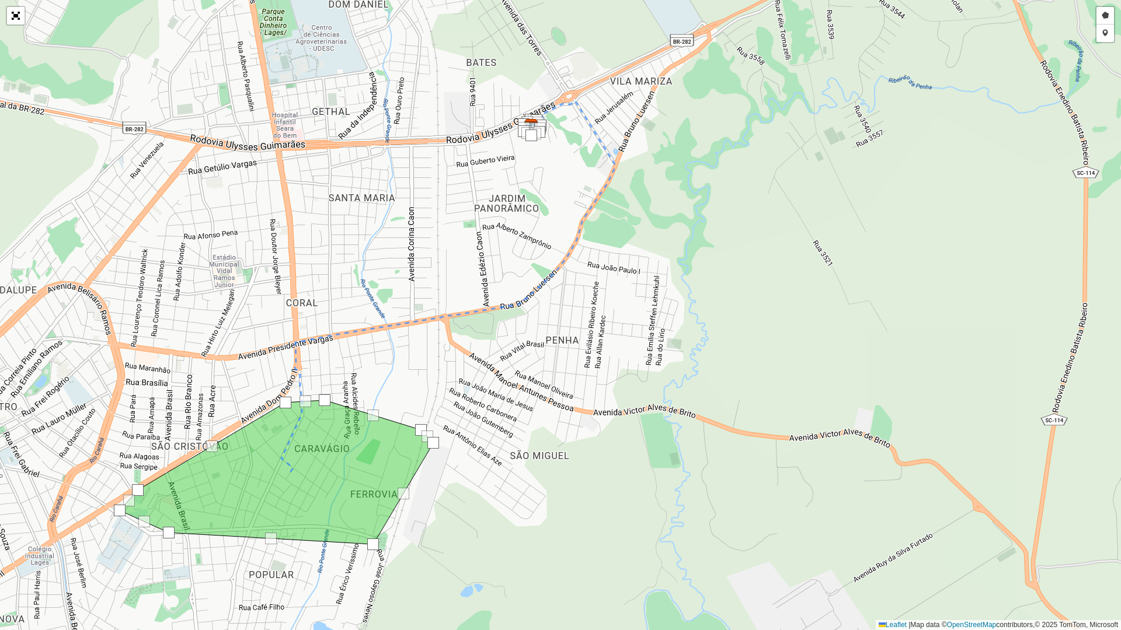
drag, startPoint x: 536, startPoint y: 214, endPoint x: 545, endPoint y: 209, distance: 9.9
click at [545, 209] on div "Desenhar setor Adicionar checkpoint Finalizar Desfazer Cancelar Leaflet | Map d…" at bounding box center [560, 315] width 1121 height 630
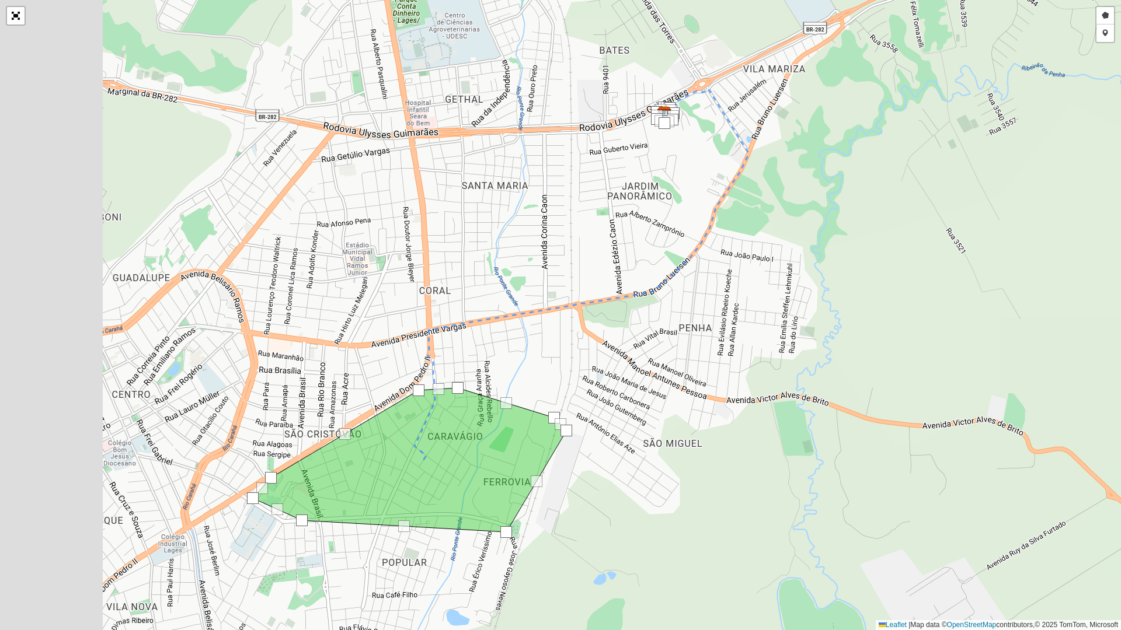
drag, startPoint x: 447, startPoint y: 232, endPoint x: 580, endPoint y: 220, distance: 133.7
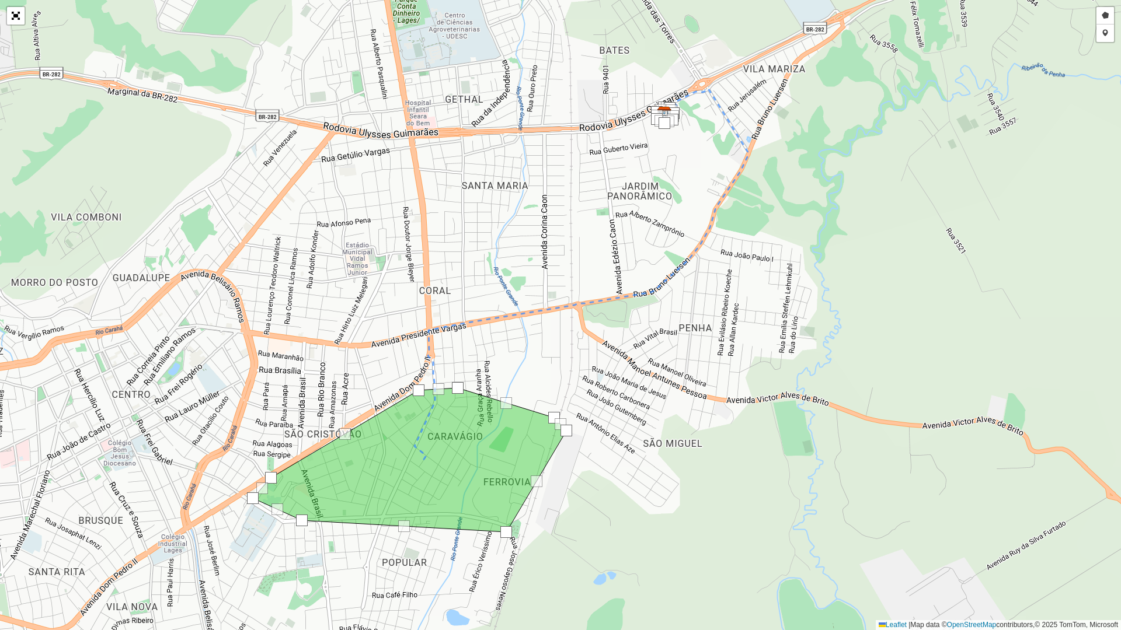
click at [580, 220] on div "Desenhar setor Adicionar checkpoint Finalizar Desfazer Cancelar Leaflet | Map d…" at bounding box center [560, 315] width 1121 height 630
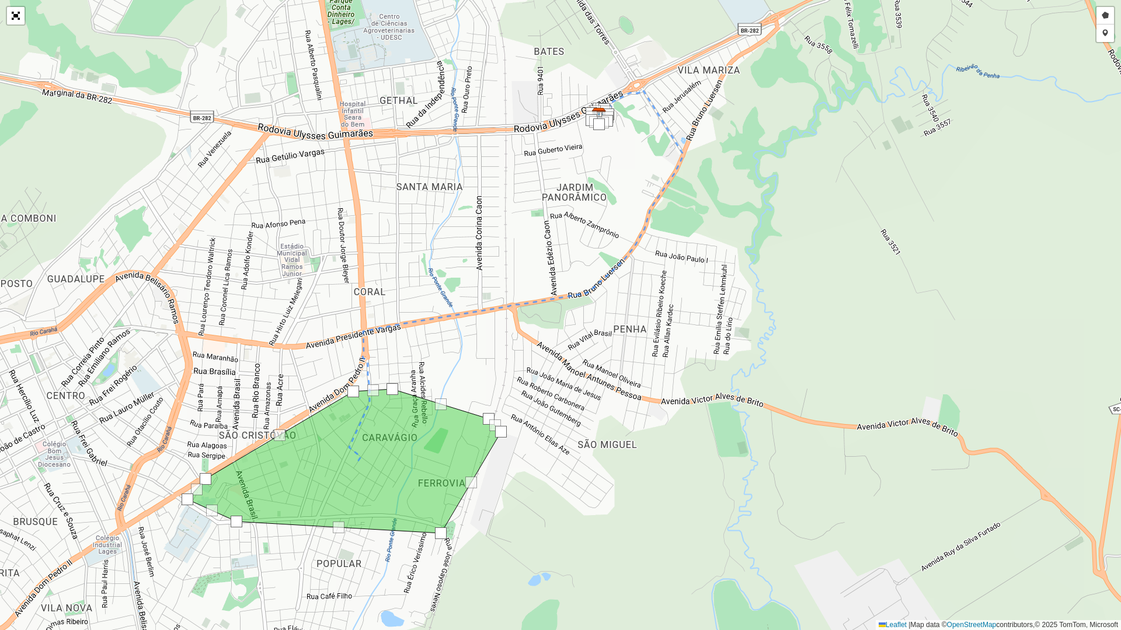
drag, startPoint x: 566, startPoint y: 257, endPoint x: 501, endPoint y: 258, distance: 65.4
click at [501, 258] on div "Desenhar setor Adicionar checkpoint Finalizar Desfazer Cancelar Leaflet | Map d…" at bounding box center [560, 315] width 1121 height 630
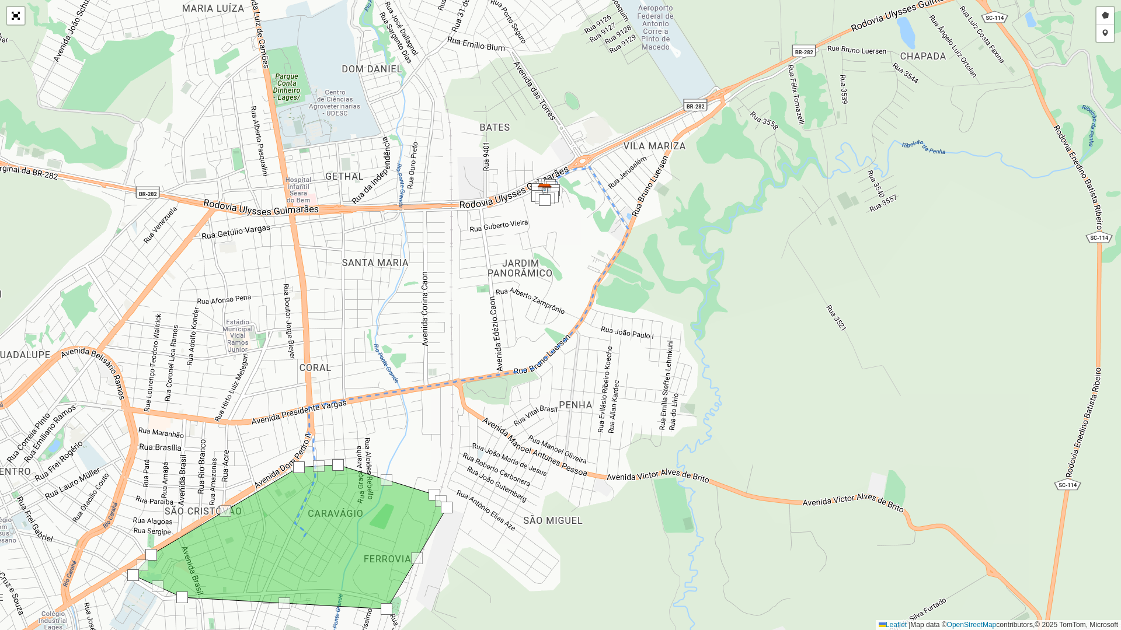
drag, startPoint x: 731, startPoint y: 228, endPoint x: 701, endPoint y: 278, distance: 58.7
click at [701, 278] on div "Desenhar setor Adicionar checkpoint Finalizar Desfazer Cancelar Leaflet | Map d…" at bounding box center [560, 315] width 1121 height 630
click at [12, 16] on link "Abrir mapa em tela cheia" at bounding box center [16, 16] width 18 height 18
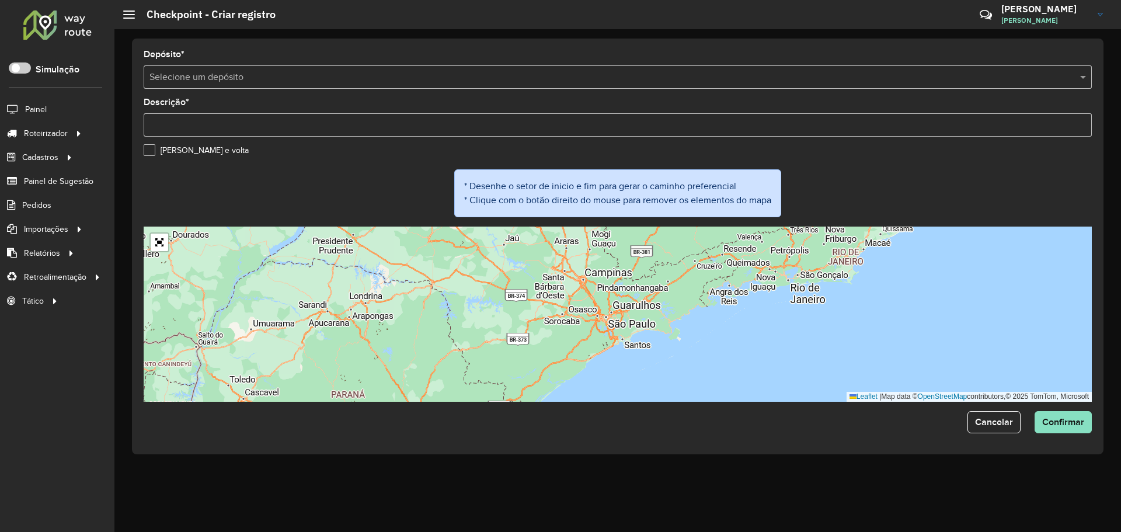
click at [353, 72] on input "text" at bounding box center [605, 78] width 913 height 14
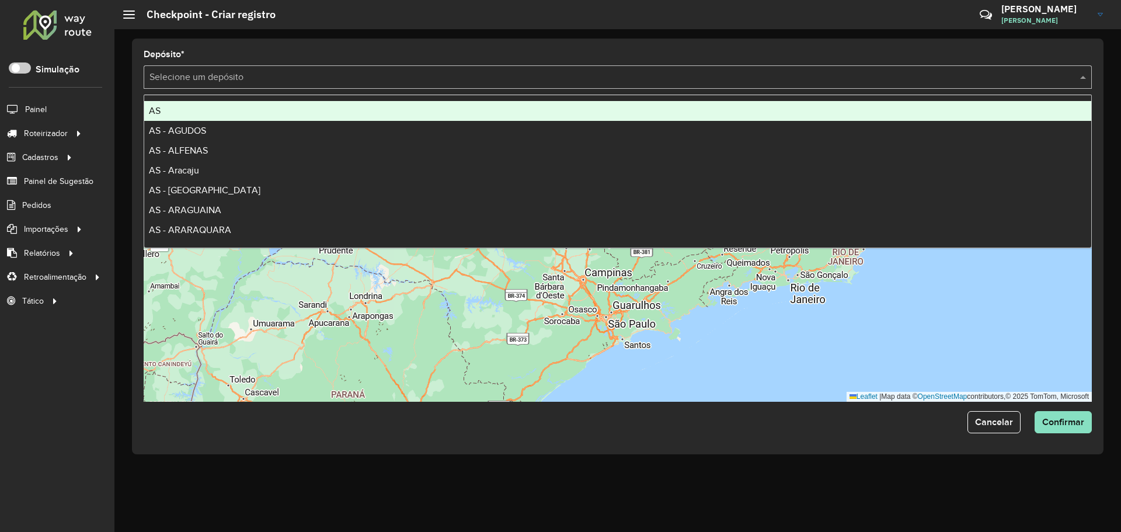
click at [405, 46] on div "Depósito * Selecione um depósito Descrição * Ida e volta * Desenhe o setor de i…" at bounding box center [617, 247] width 971 height 416
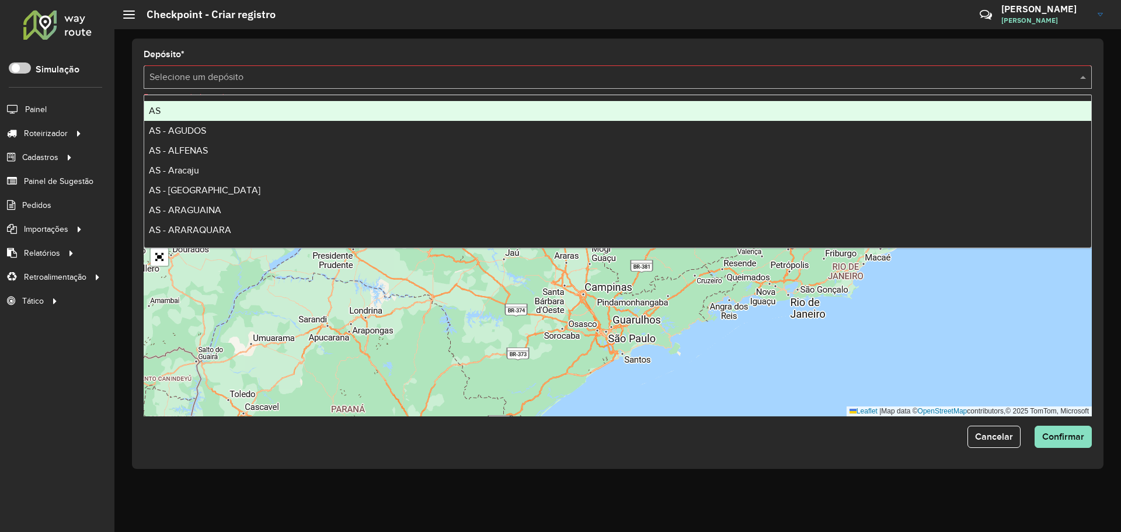
click at [391, 83] on input "text" at bounding box center [605, 78] width 913 height 14
type input "**"
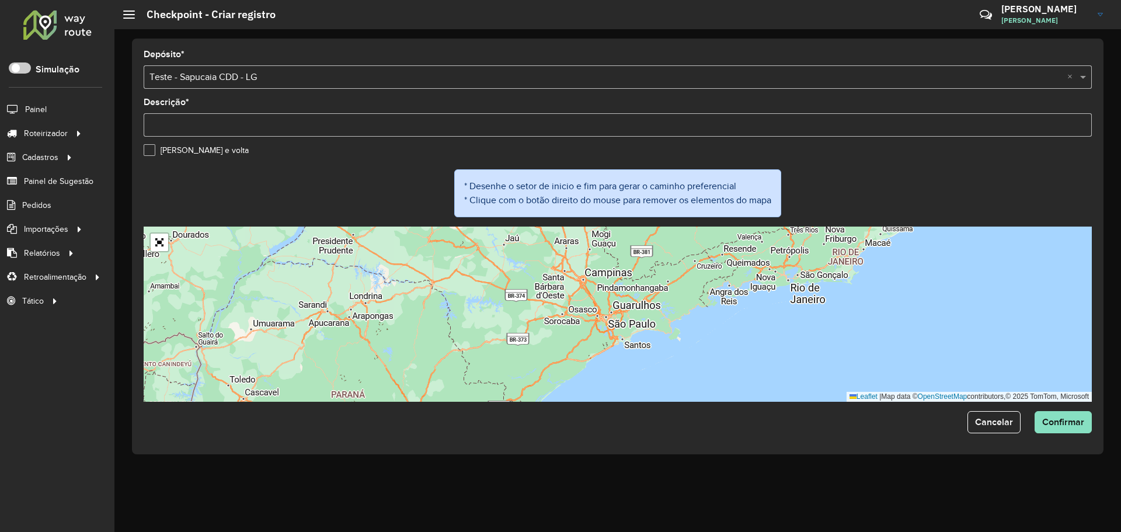
click at [0, 0] on div "Aguarde..." at bounding box center [0, 0] width 0 height 0
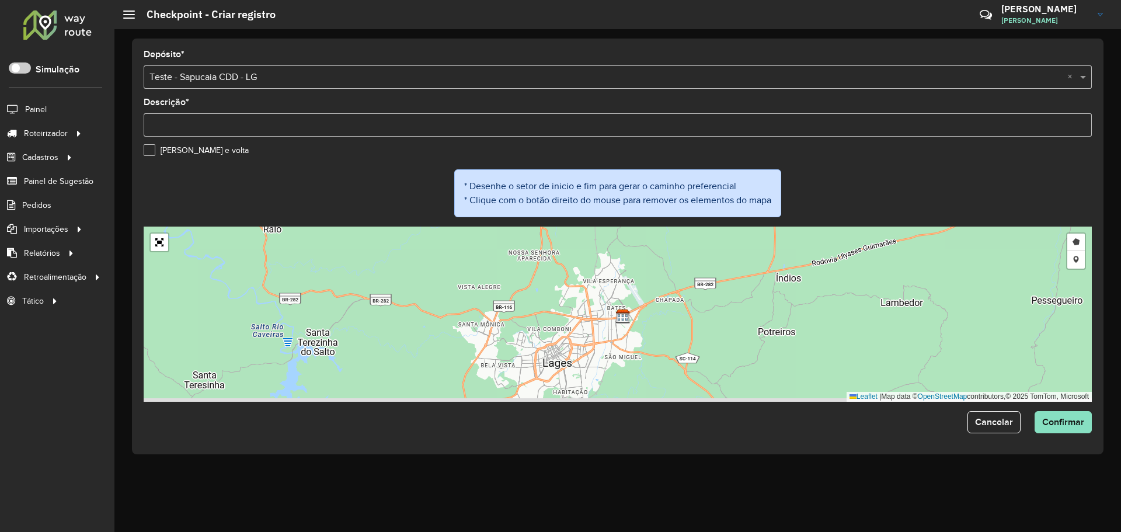
drag, startPoint x: 635, startPoint y: 277, endPoint x: 617, endPoint y: 236, distance: 44.7
click at [617, 236] on div "Desenhar setor Adicionar checkpoint Leaflet | Map data © OpenStreetMap contribu…" at bounding box center [618, 313] width 948 height 175
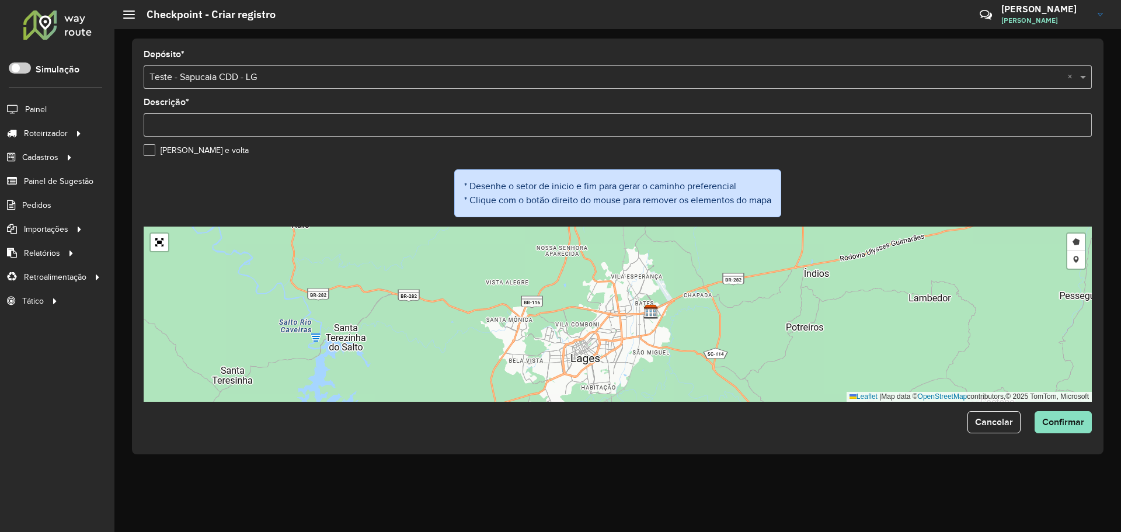
drag, startPoint x: 649, startPoint y: 283, endPoint x: 681, endPoint y: 286, distance: 32.2
click at [681, 286] on div "Desenhar setor Adicionar checkpoint Leaflet | Map data © OpenStreetMap contribu…" at bounding box center [618, 313] width 948 height 175
click at [223, 123] on input "Descrição *" at bounding box center [618, 124] width 948 height 23
type input "**********"
click at [149, 151] on label "Ida e volta" at bounding box center [196, 150] width 105 height 12
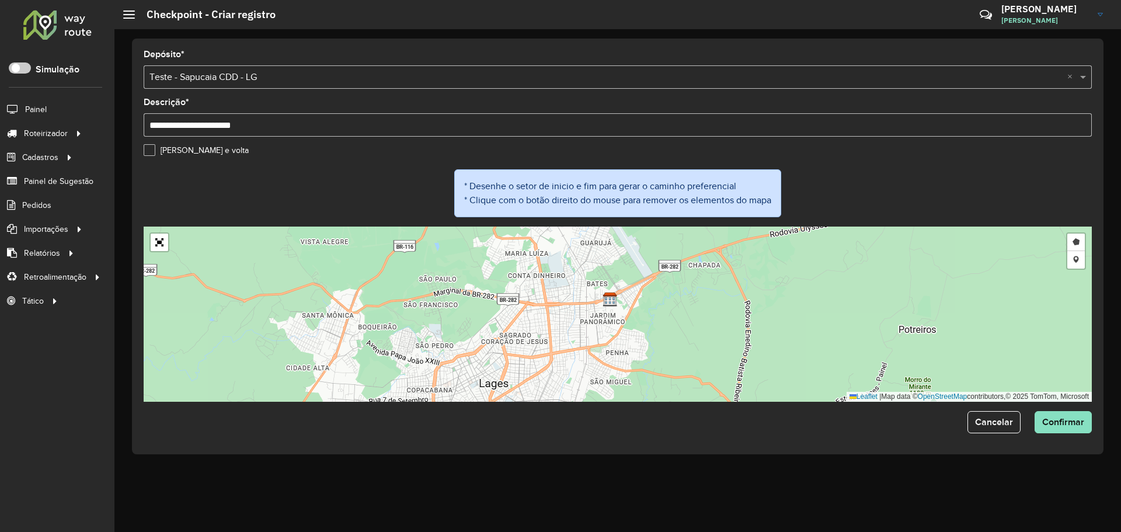
drag, startPoint x: 651, startPoint y: 315, endPoint x: 642, endPoint y: 314, distance: 9.4
click at [642, 314] on div "Desenhar setor Adicionar checkpoint Leaflet | Map data © OpenStreetMap contribu…" at bounding box center [618, 313] width 948 height 175
click at [351, 167] on form "**********" at bounding box center [618, 241] width 948 height 383
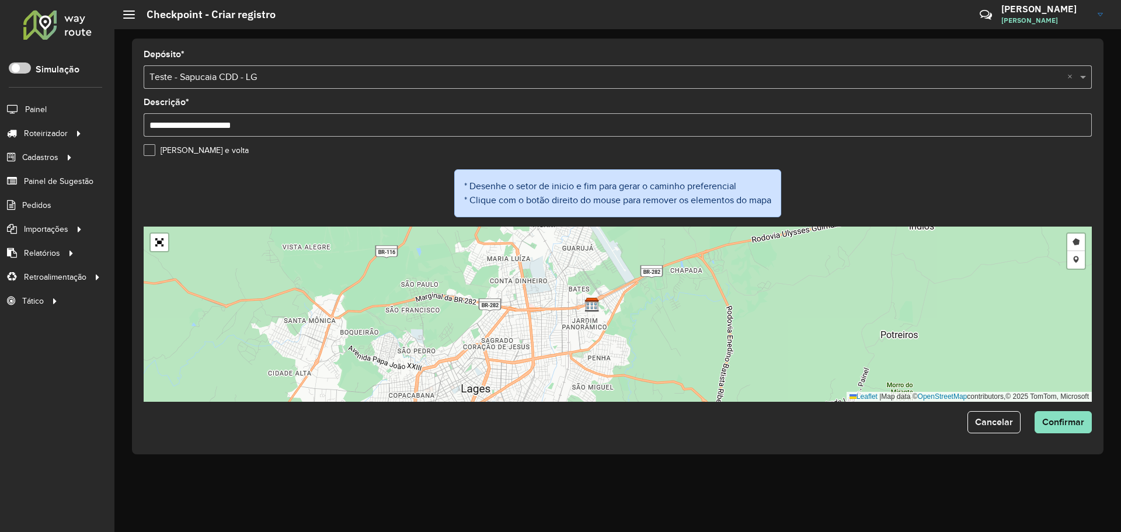
drag, startPoint x: 570, startPoint y: 279, endPoint x: 560, endPoint y: 284, distance: 11.7
click at [560, 284] on div "Desenhar setor Adicionar checkpoint Leaflet | Map data © OpenStreetMap contribu…" at bounding box center [618, 313] width 948 height 175
drag, startPoint x: 838, startPoint y: 303, endPoint x: 787, endPoint y: 182, distance: 130.9
click at [787, 182] on div "* Desenhe o setor de inicio e fim para gerar o caminho preferencial * Clique co…" at bounding box center [618, 197] width 948 height 57
click at [162, 245] on link "Abrir mapa em tela cheia" at bounding box center [160, 243] width 18 height 18
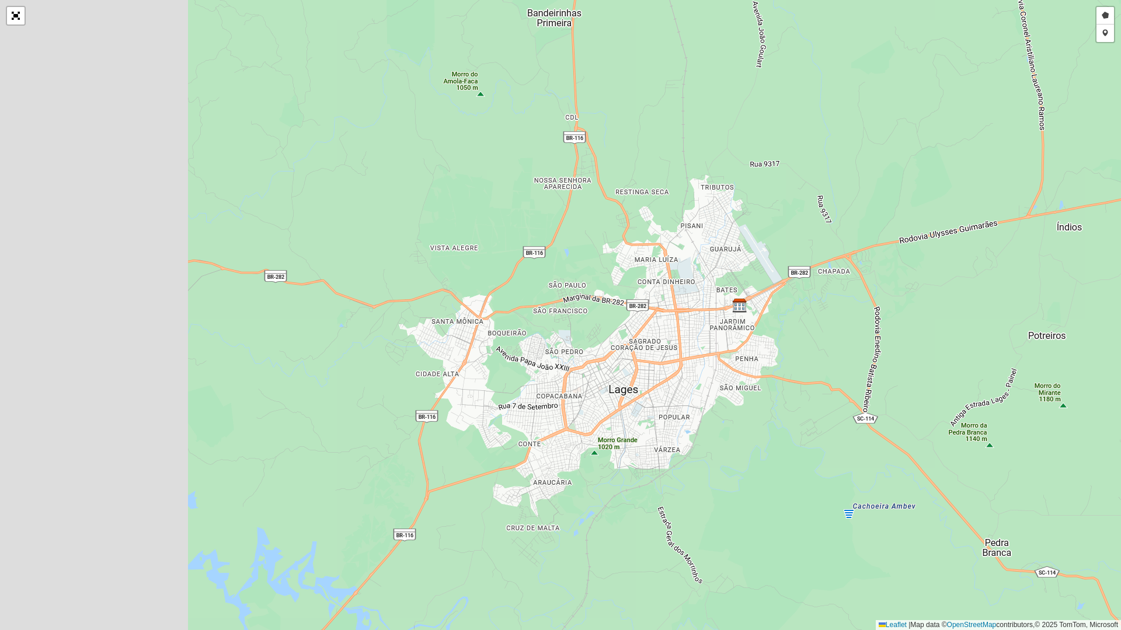
drag, startPoint x: 738, startPoint y: 252, endPoint x: 792, endPoint y: 256, distance: 53.9
click at [792, 256] on div "Desenhar setor Adicionar checkpoint Leaflet | Map data © OpenStreetMap contribu…" at bounding box center [560, 315] width 1121 height 630
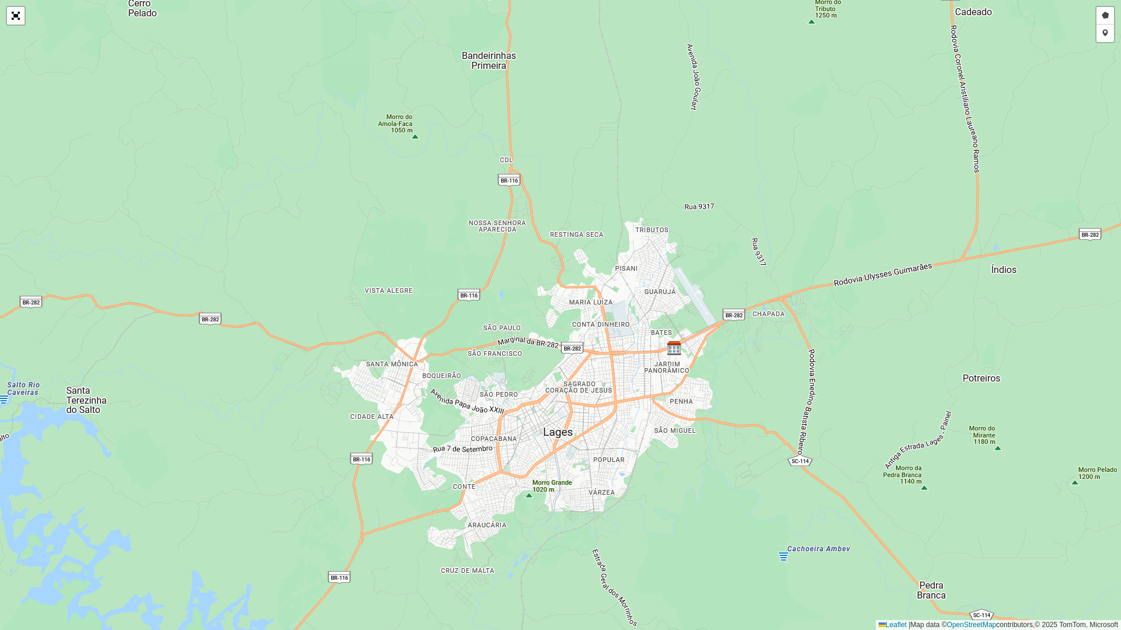
click at [845, 219] on div "Desenhar setor Adicionar checkpoint Leaflet | Map data © OpenStreetMap contribu…" at bounding box center [560, 315] width 1121 height 630
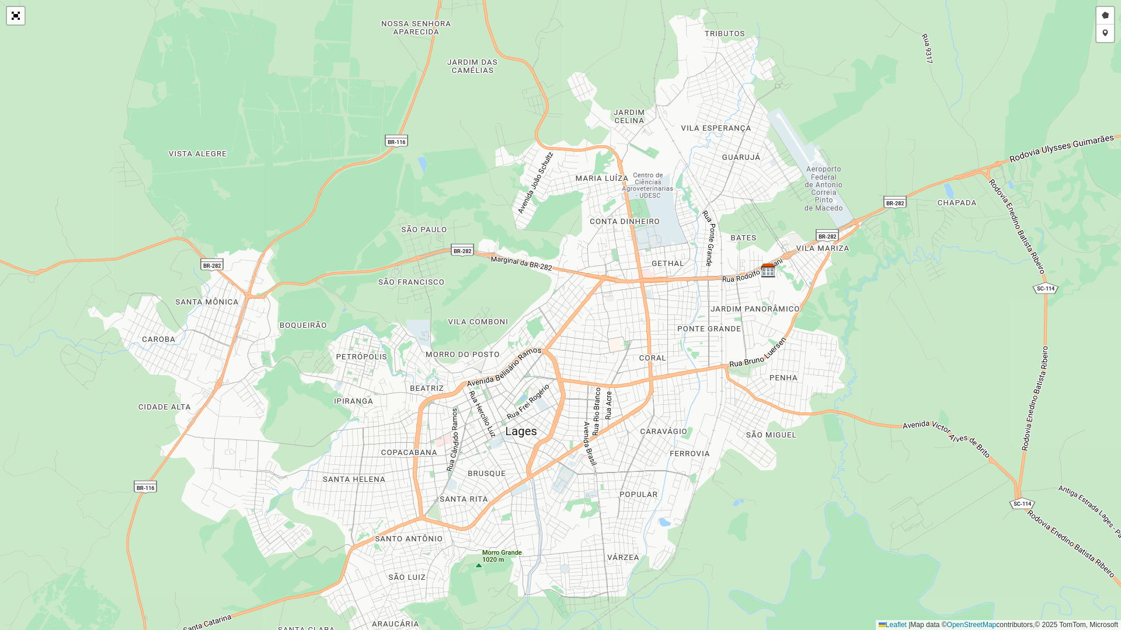
drag, startPoint x: 636, startPoint y: 364, endPoint x: 727, endPoint y: 291, distance: 117.1
click at [727, 291] on div "Desenhar setor Adicionar checkpoint Leaflet | Map data © OpenStreetMap contribu…" at bounding box center [560, 315] width 1121 height 630
click at [1104, 18] on link "Desenhar setor" at bounding box center [1105, 16] width 18 height 18
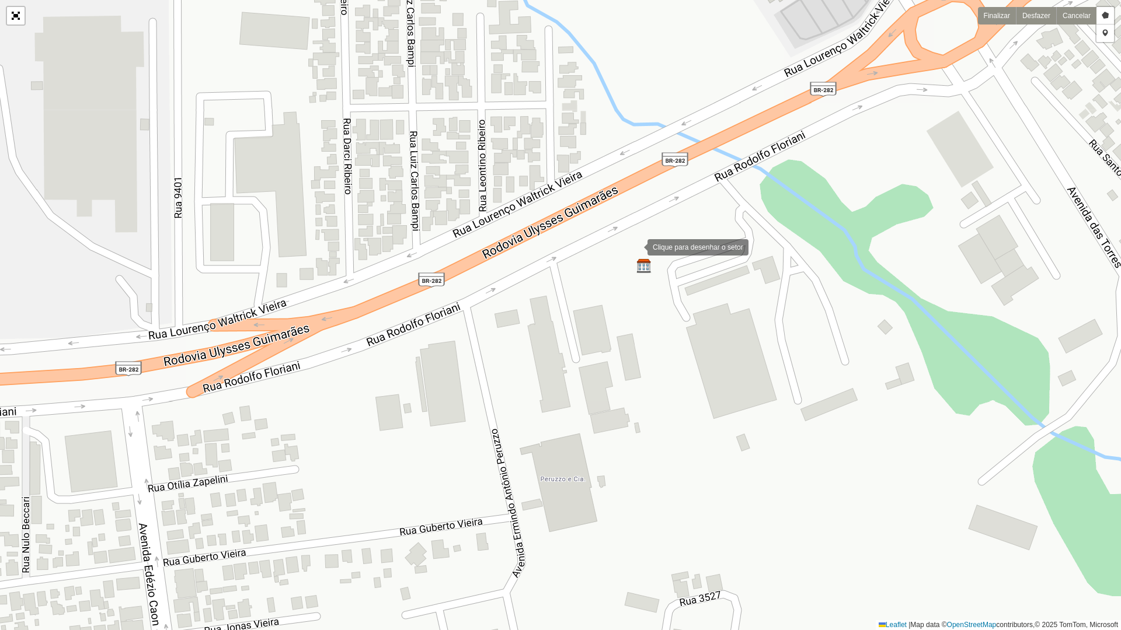
click at [635, 246] on div at bounding box center [635, 246] width 23 height 23
click at [614, 291] on div at bounding box center [613, 290] width 23 height 23
drag, startPoint x: 662, startPoint y: 295, endPoint x: 674, endPoint y: 282, distance: 18.2
click at [663, 294] on div at bounding box center [661, 295] width 23 height 23
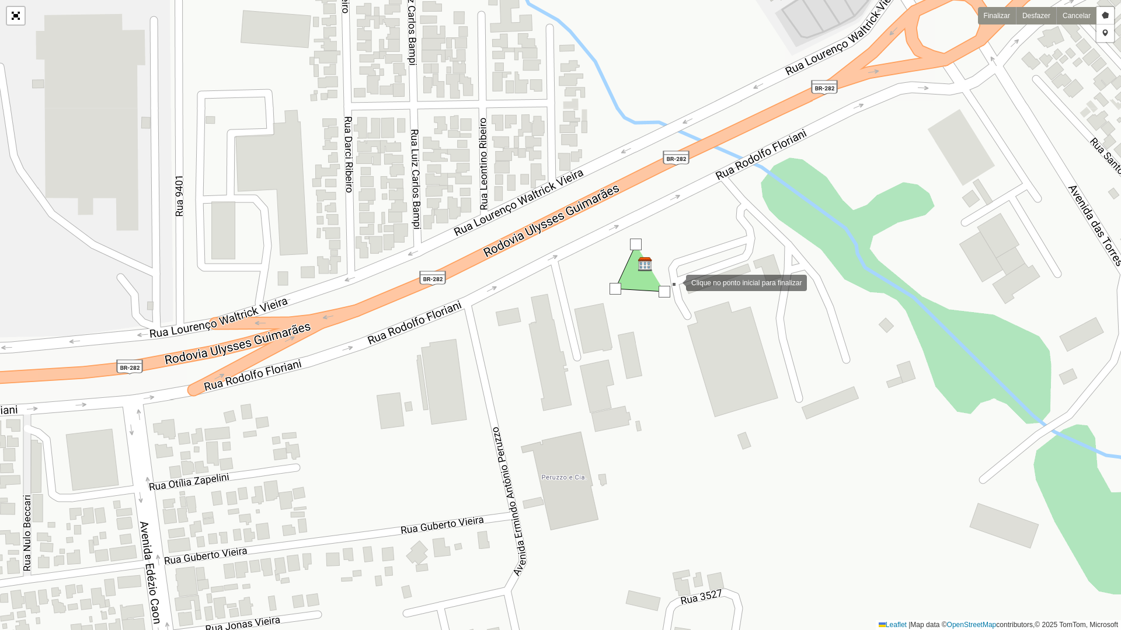
drag, startPoint x: 677, startPoint y: 276, endPoint x: 672, endPoint y: 262, distance: 14.8
click at [675, 273] on div at bounding box center [674, 281] width 23 height 23
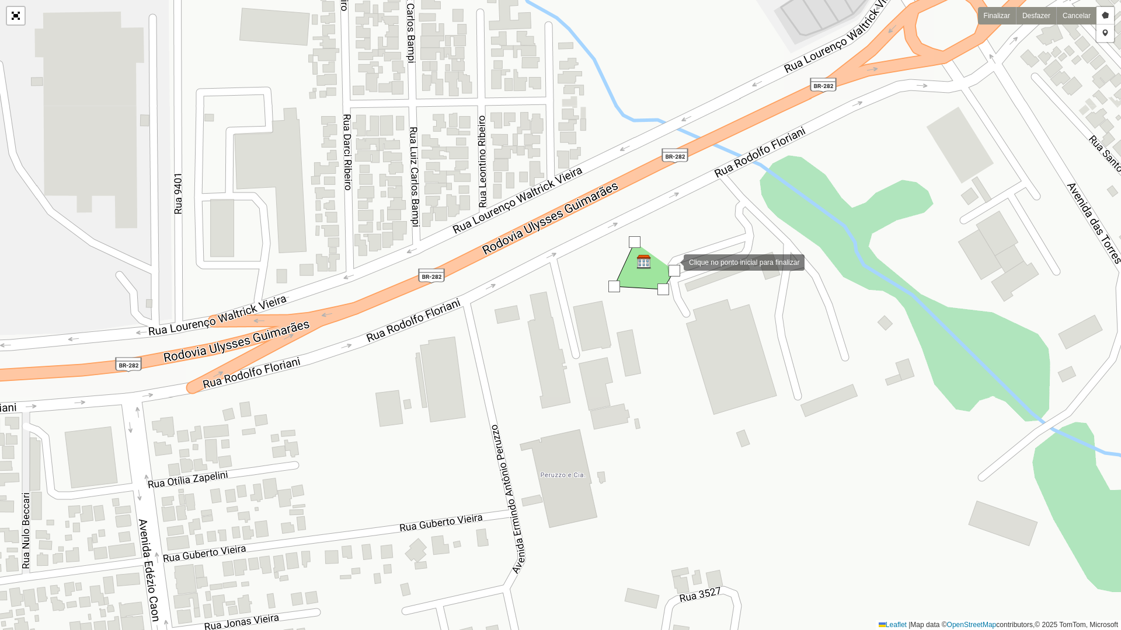
click at [671, 250] on div at bounding box center [671, 261] width 23 height 23
click at [633, 238] on div at bounding box center [635, 242] width 12 height 12
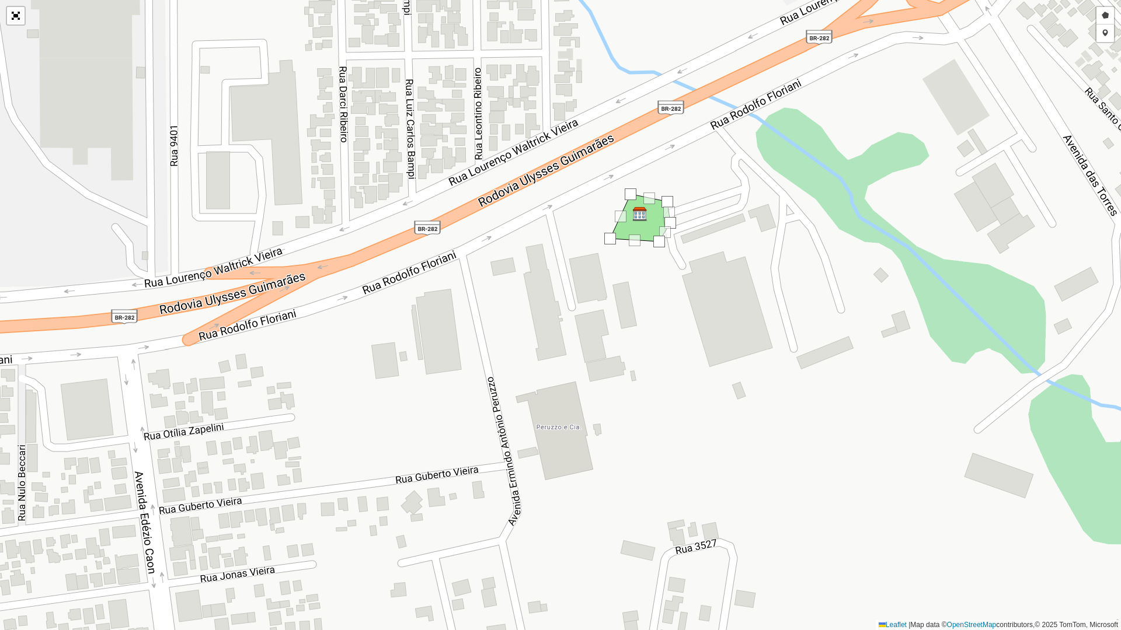
drag, startPoint x: 737, startPoint y: 242, endPoint x: 735, endPoint y: 282, distance: 40.3
click at [735, 282] on div "Desenhar setor Adicionar checkpoint Finalizar Desfazer Cancelar Leaflet | Map d…" at bounding box center [560, 315] width 1121 height 630
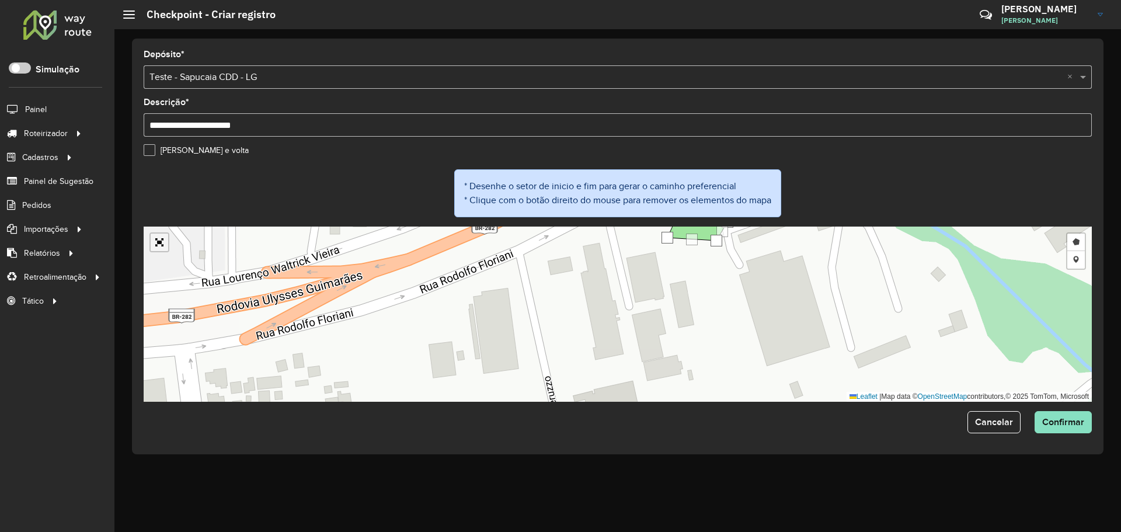
click at [156, 241] on link "Abrir mapa em tela cheia" at bounding box center [160, 243] width 18 height 18
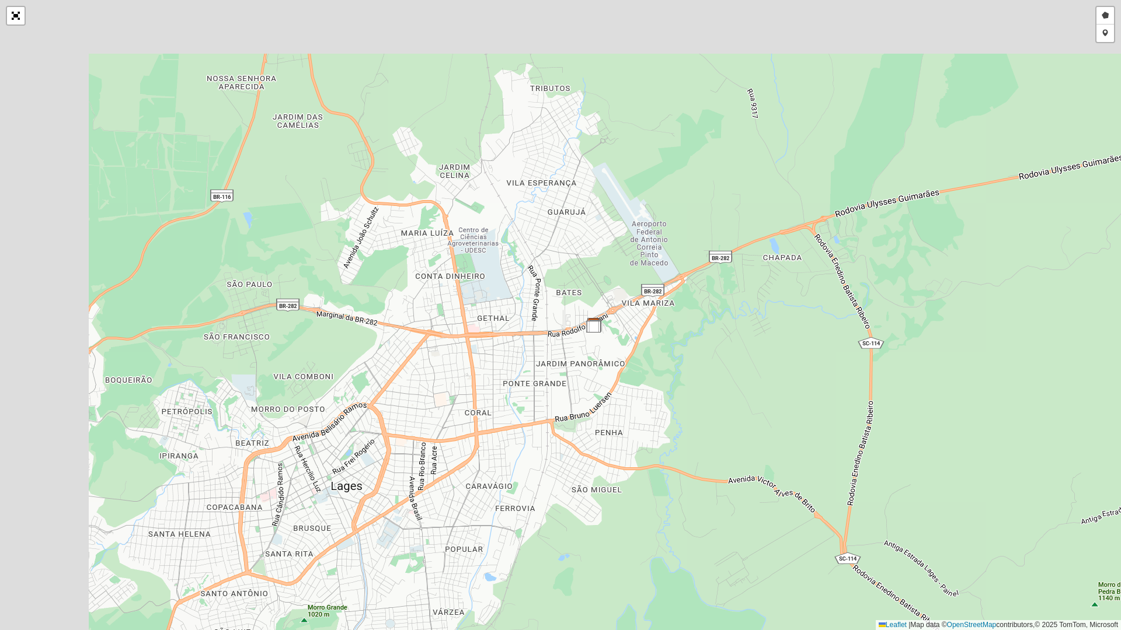
drag, startPoint x: 436, startPoint y: 296, endPoint x: 558, endPoint y: 352, distance: 134.3
click at [558, 351] on div "Desenhar setor Adicionar checkpoint Finalizar Desfazer Cancelar Leaflet | Map d…" at bounding box center [560, 315] width 1121 height 630
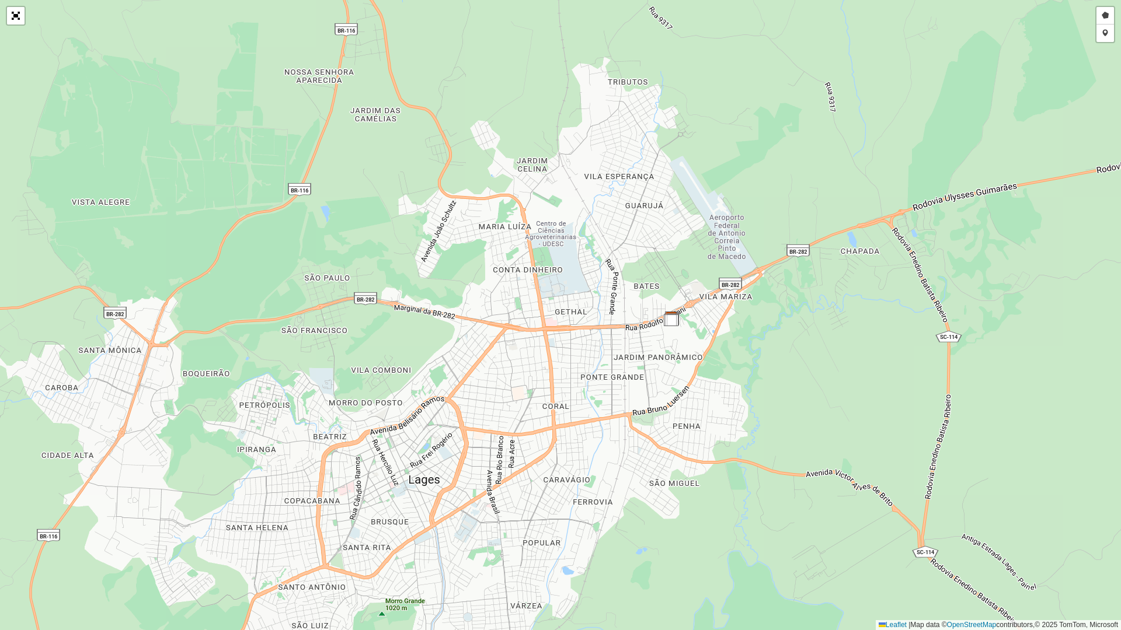
drag, startPoint x: 452, startPoint y: 329, endPoint x: 441, endPoint y: 333, distance: 11.3
click at [441, 333] on div "Desenhar setor Adicionar checkpoint Finalizar Desfazer Cancelar Leaflet | Map d…" at bounding box center [560, 315] width 1121 height 630
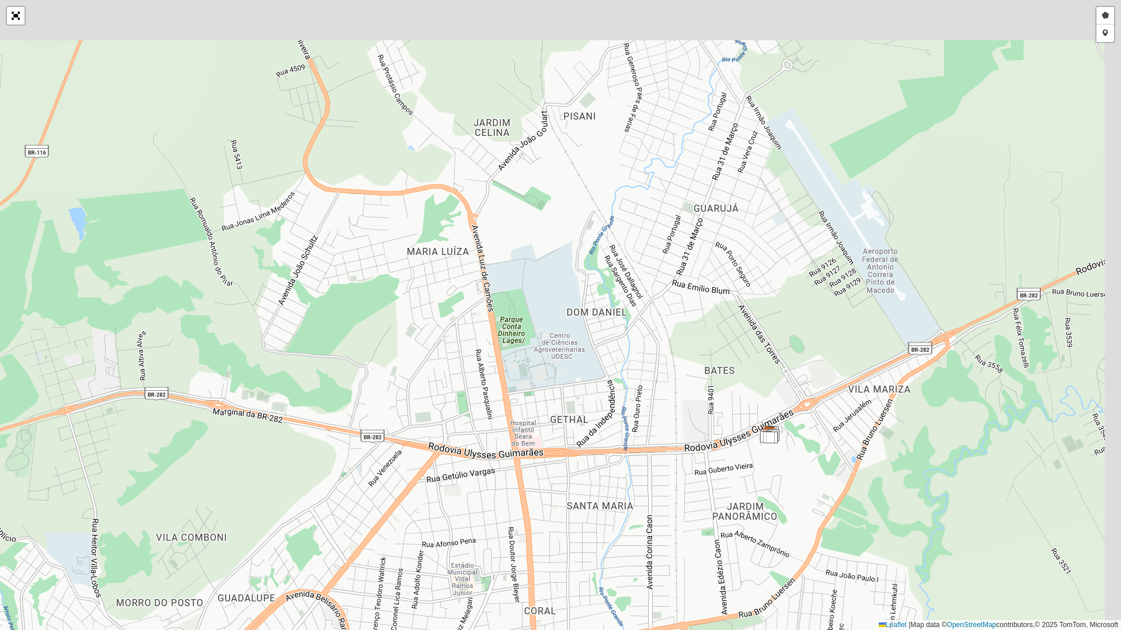
drag, startPoint x: 490, startPoint y: 275, endPoint x: 454, endPoint y: 359, distance: 91.5
click at [454, 359] on div "Desenhar setor Adicionar checkpoint Finalizar Desfazer Cancelar Leaflet | Map d…" at bounding box center [560, 315] width 1121 height 630
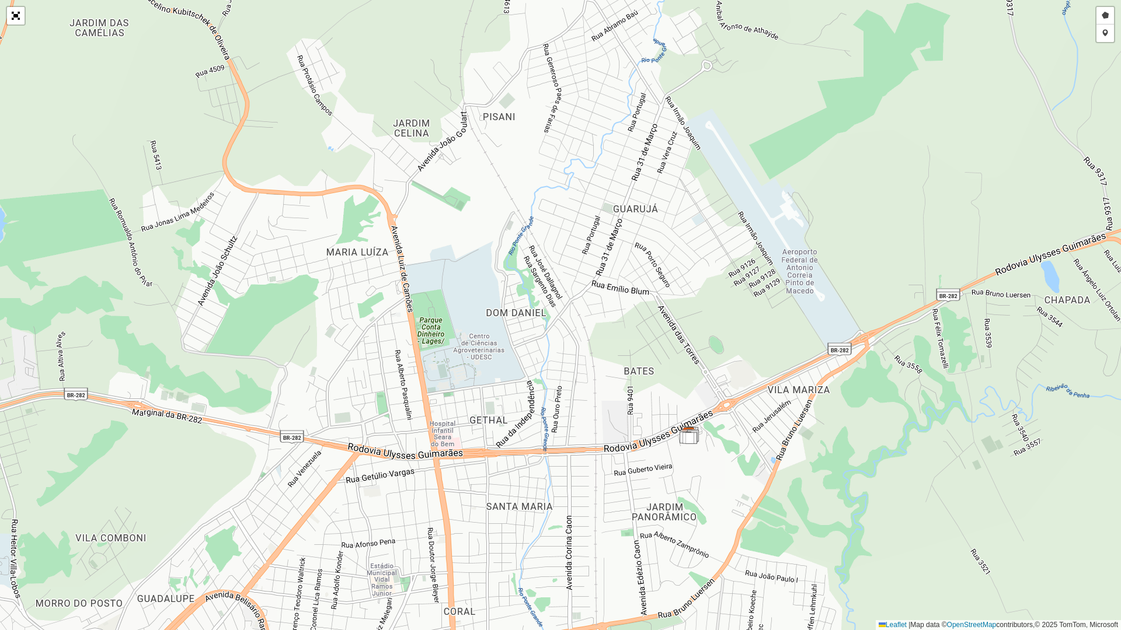
drag, startPoint x: 420, startPoint y: 313, endPoint x: 347, endPoint y: 303, distance: 73.7
click at [347, 303] on div "Desenhar setor Adicionar checkpoint Finalizar Desfazer Cancelar Leaflet | Map d…" at bounding box center [560, 315] width 1121 height 630
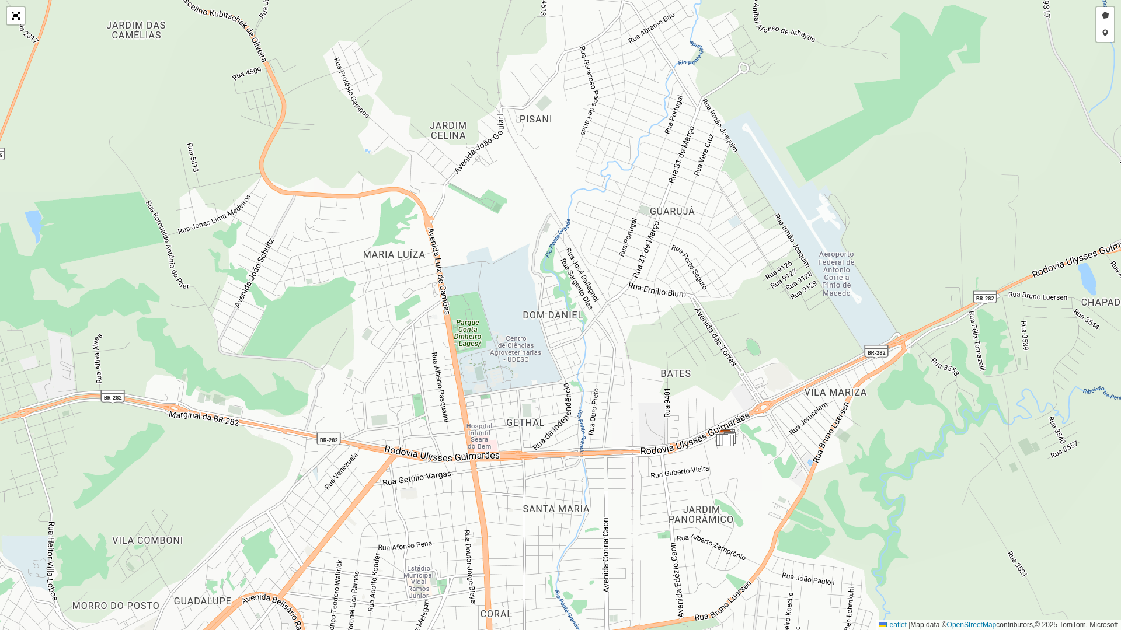
drag, startPoint x: 353, startPoint y: 298, endPoint x: 394, endPoint y: 301, distance: 41.6
click at [393, 301] on div "Desenhar setor Adicionar checkpoint Finalizar Desfazer Cancelar Leaflet | Map d…" at bounding box center [560, 315] width 1121 height 630
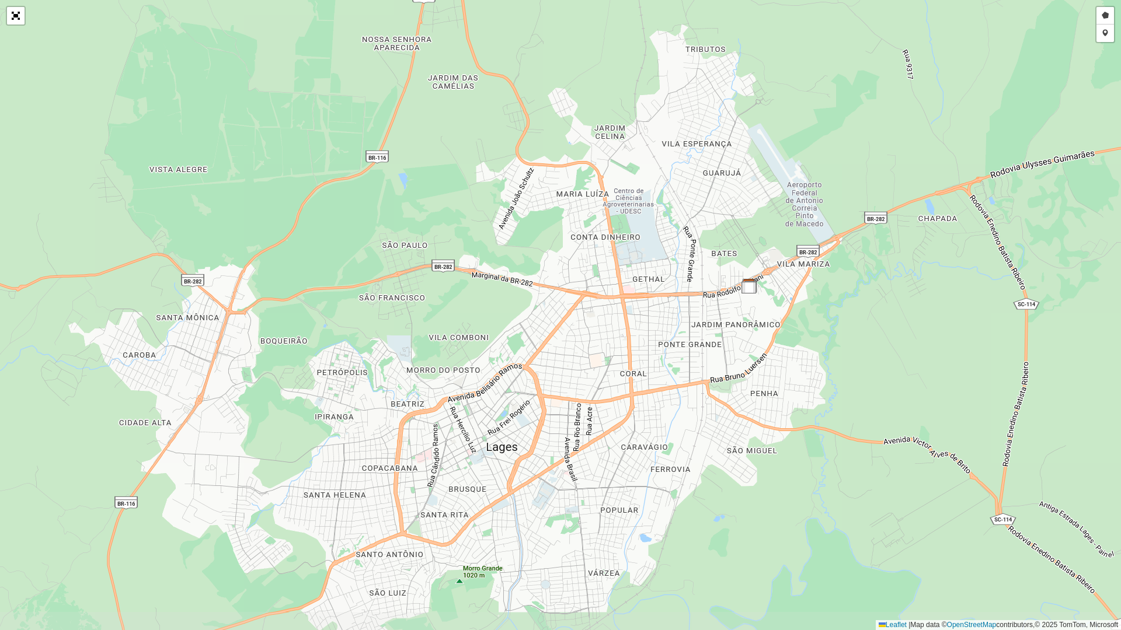
drag, startPoint x: 350, startPoint y: 324, endPoint x: 534, endPoint y: 241, distance: 202.2
click at [534, 241] on div "Desenhar setor Adicionar checkpoint Finalizar Desfazer Cancelar Leaflet | Map d…" at bounding box center [560, 315] width 1121 height 630
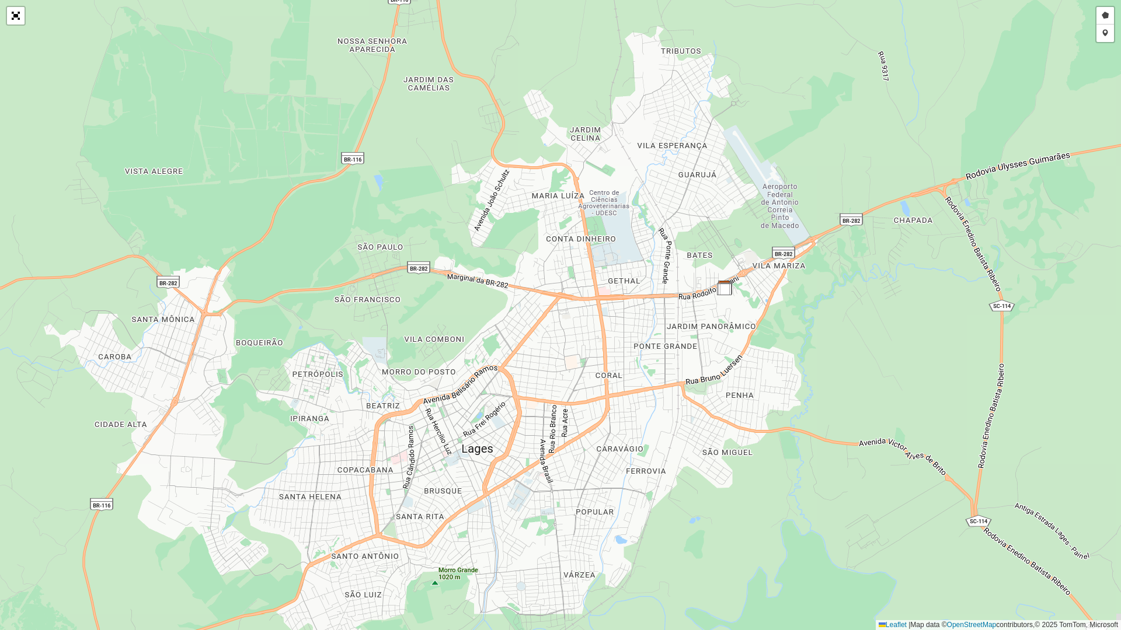
drag, startPoint x: 525, startPoint y: 246, endPoint x: 501, endPoint y: 248, distance: 24.6
click at [501, 248] on div "Desenhar setor Adicionar checkpoint Finalizar Desfazer Cancelar Leaflet | Map d…" at bounding box center [560, 315] width 1121 height 630
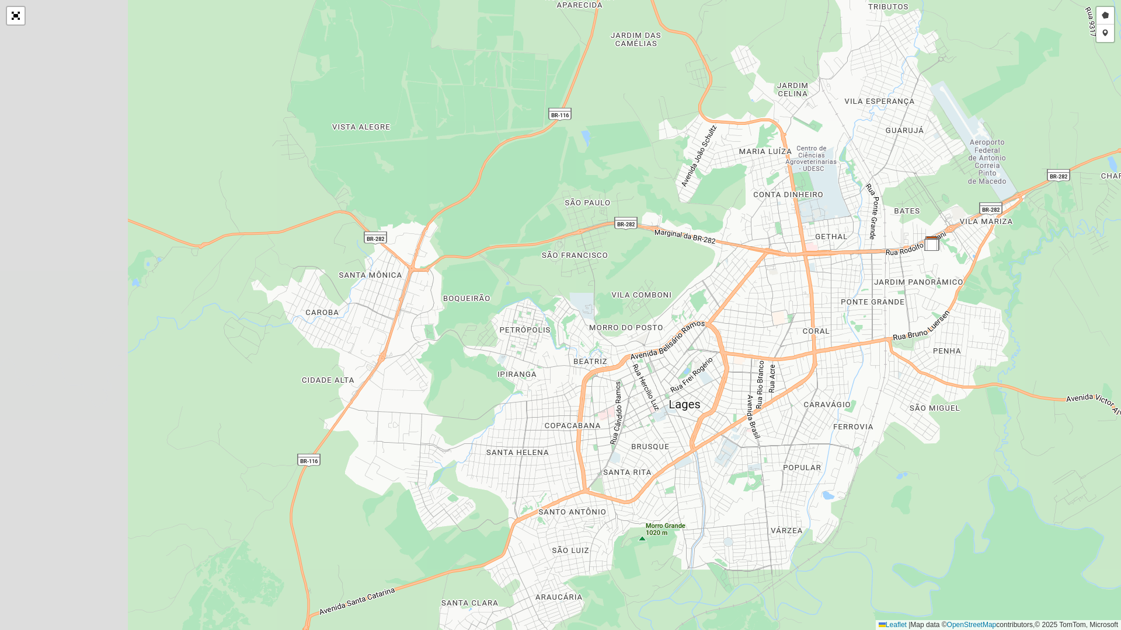
drag, startPoint x: 518, startPoint y: 297, endPoint x: 692, endPoint y: 258, distance: 178.2
click at [692, 258] on div "Desenhar setor Adicionar checkpoint Finalizar Desfazer Cancelar Leaflet | Map d…" at bounding box center [560, 315] width 1121 height 630
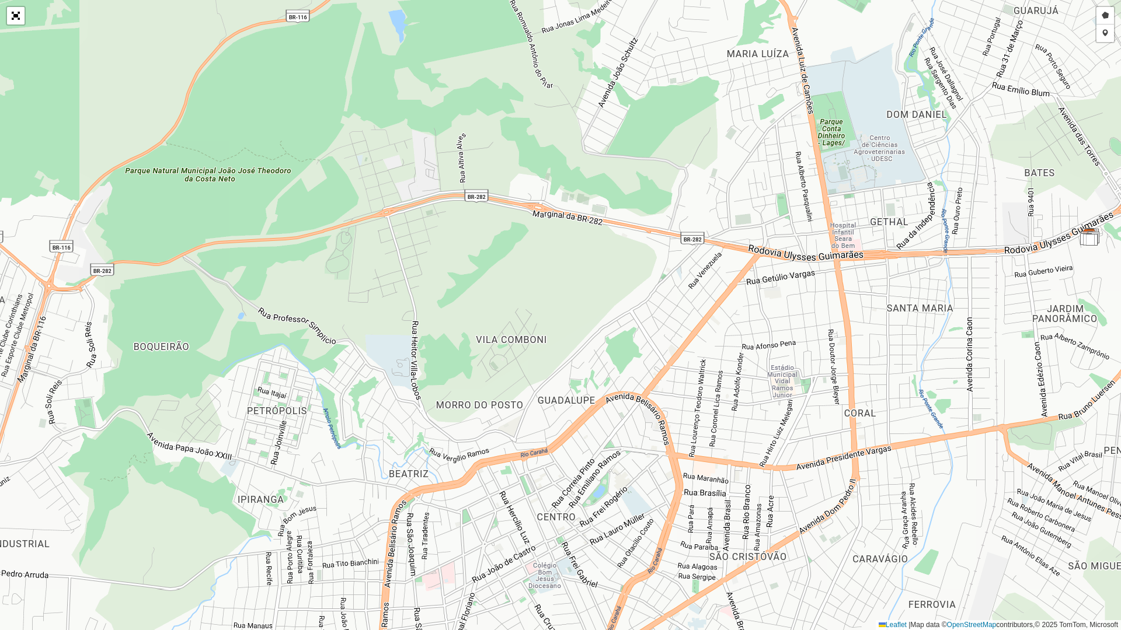
drag, startPoint x: 714, startPoint y: 261, endPoint x: 602, endPoint y: 269, distance: 112.3
click at [602, 269] on div "Desenhar setor Adicionar checkpoint Finalizar Desfazer Cancelar Leaflet | Map d…" at bounding box center [560, 315] width 1121 height 630
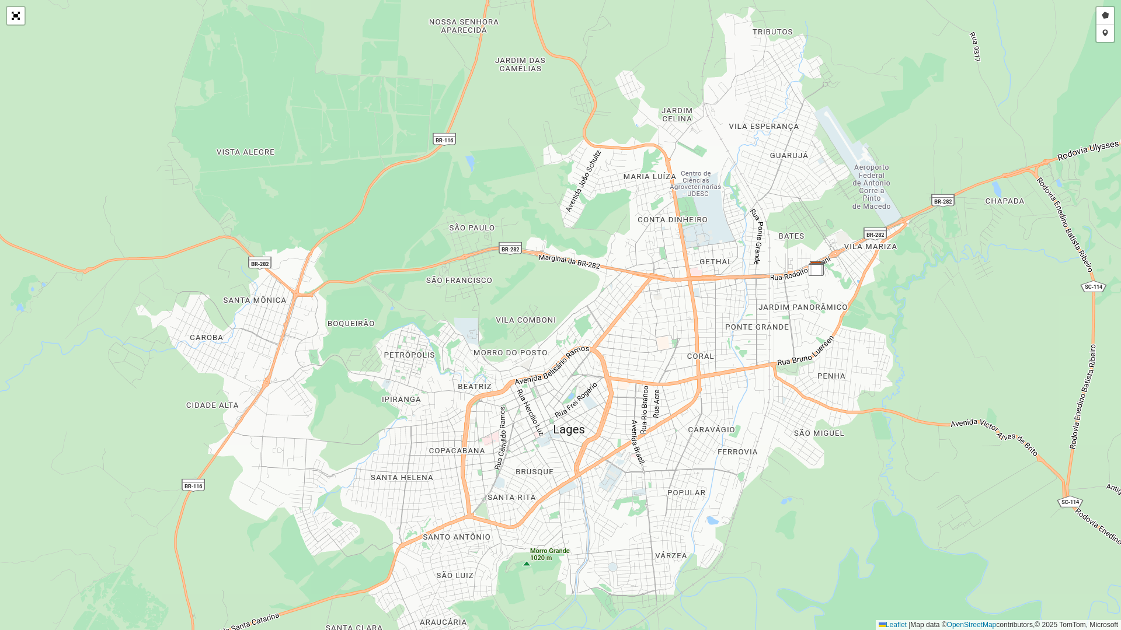
drag, startPoint x: 602, startPoint y: 271, endPoint x: 573, endPoint y: 290, distance: 35.5
click at [573, 290] on div "Desenhar setor Adicionar checkpoint Finalizar Desfazer Cancelar Leaflet | Map d…" at bounding box center [560, 315] width 1121 height 630
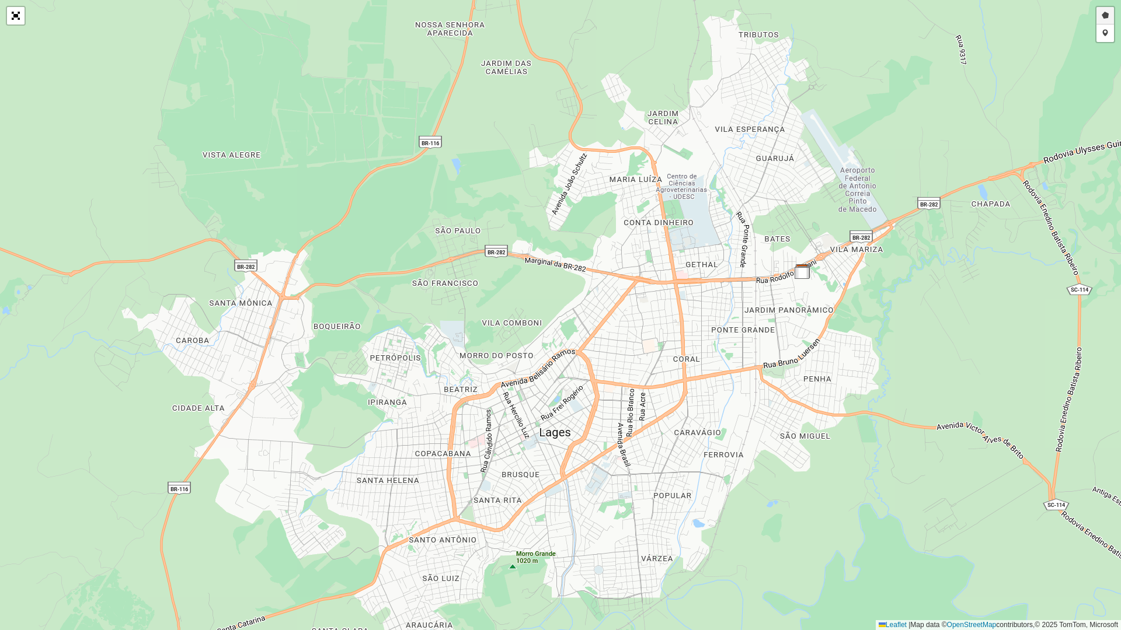
click at [1104, 19] on link "Desenhar setor" at bounding box center [1105, 16] width 18 height 18
click at [196, 282] on div at bounding box center [195, 281] width 23 height 23
click at [143, 292] on div at bounding box center [154, 286] width 23 height 23
drag, startPoint x: 116, startPoint y: 339, endPoint x: 140, endPoint y: 368, distance: 38.2
click at [123, 344] on div at bounding box center [116, 338] width 23 height 23
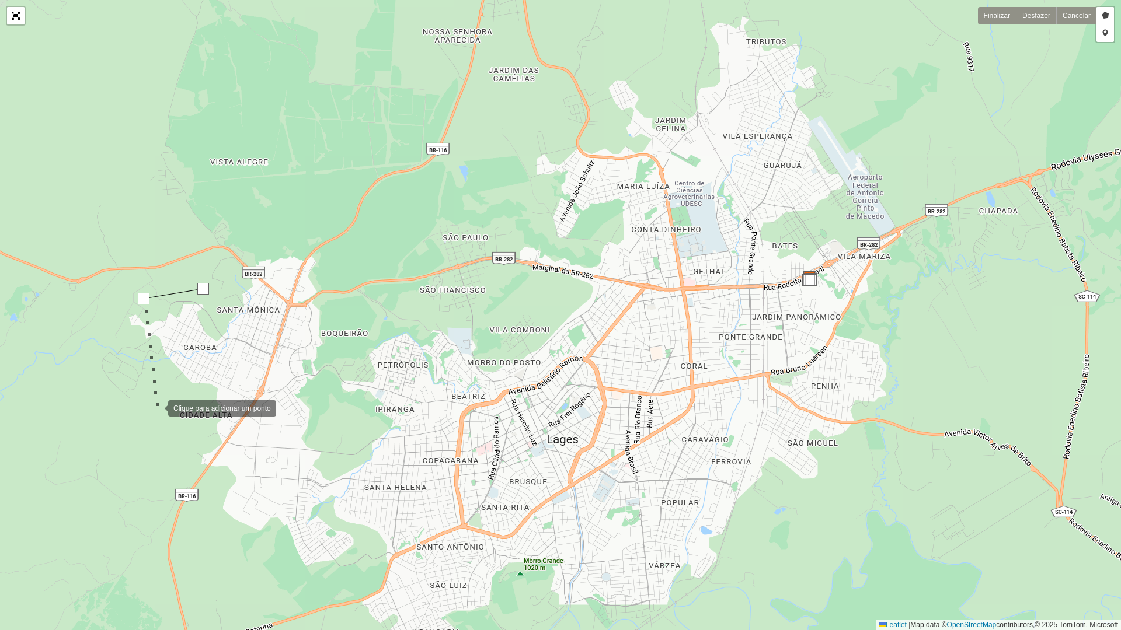
click at [156, 407] on div at bounding box center [156, 407] width 23 height 23
drag, startPoint x: 200, startPoint y: 406, endPoint x: 255, endPoint y: 410, distance: 55.6
click at [204, 406] on div at bounding box center [199, 406] width 23 height 23
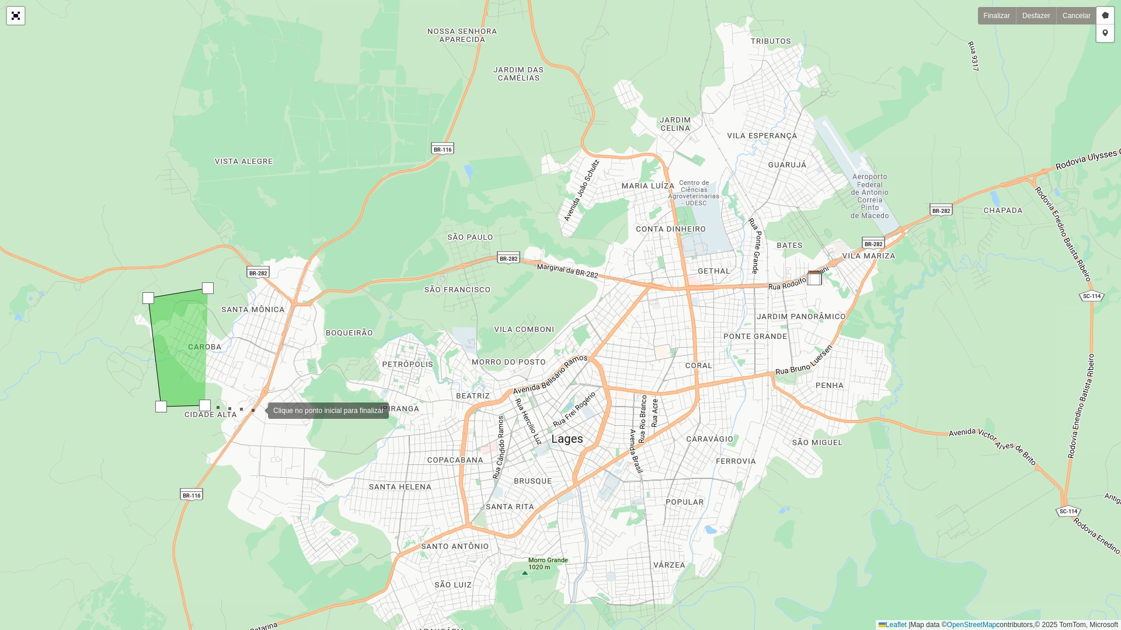
drag, startPoint x: 294, startPoint y: 409, endPoint x: 303, endPoint y: 404, distance: 10.2
click at [268, 407] on div at bounding box center [256, 409] width 23 height 23
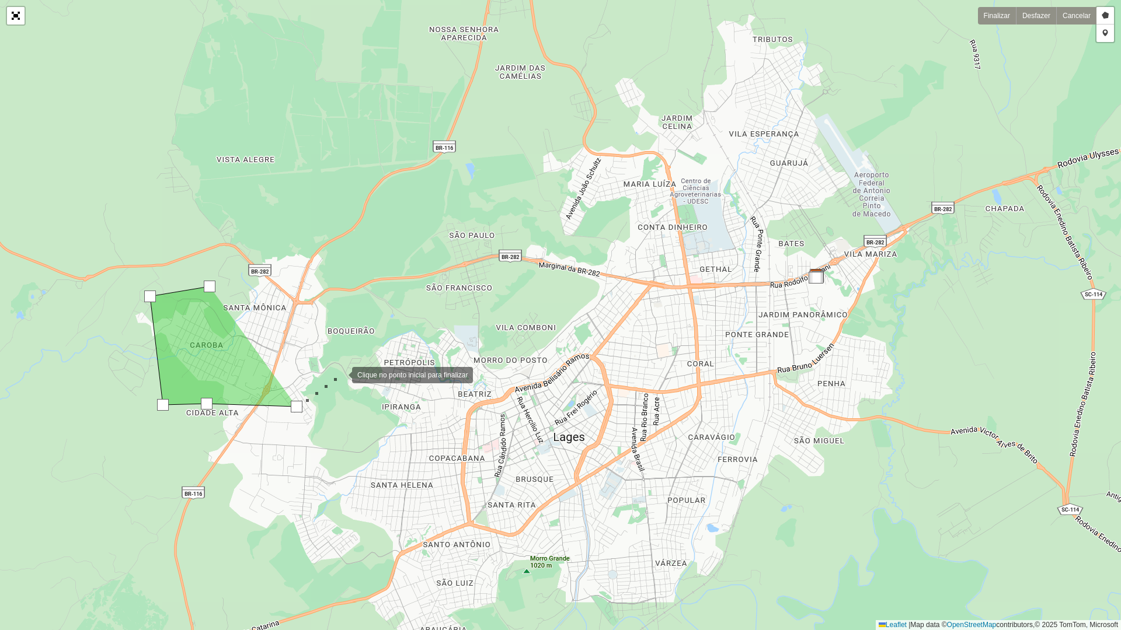
drag, startPoint x: 340, startPoint y: 374, endPoint x: 356, endPoint y: 339, distance: 38.9
click at [340, 373] on div at bounding box center [340, 374] width 23 height 23
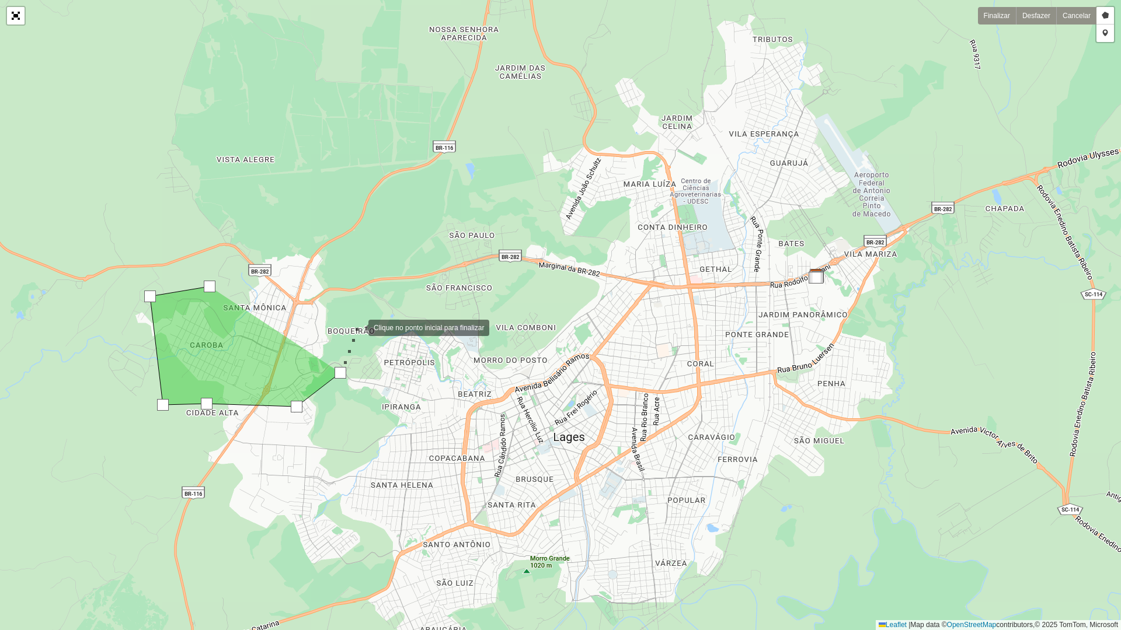
drag, startPoint x: 357, startPoint y: 327, endPoint x: 354, endPoint y: 284, distance: 42.7
click at [357, 321] on div at bounding box center [356, 326] width 23 height 23
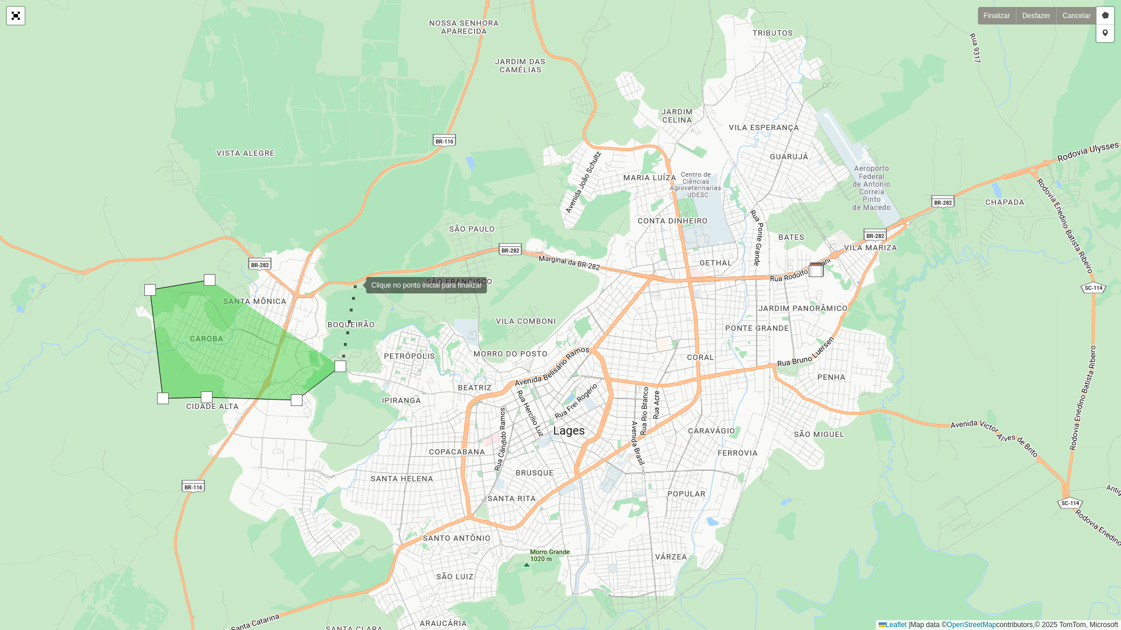
click at [351, 273] on div at bounding box center [354, 284] width 23 height 23
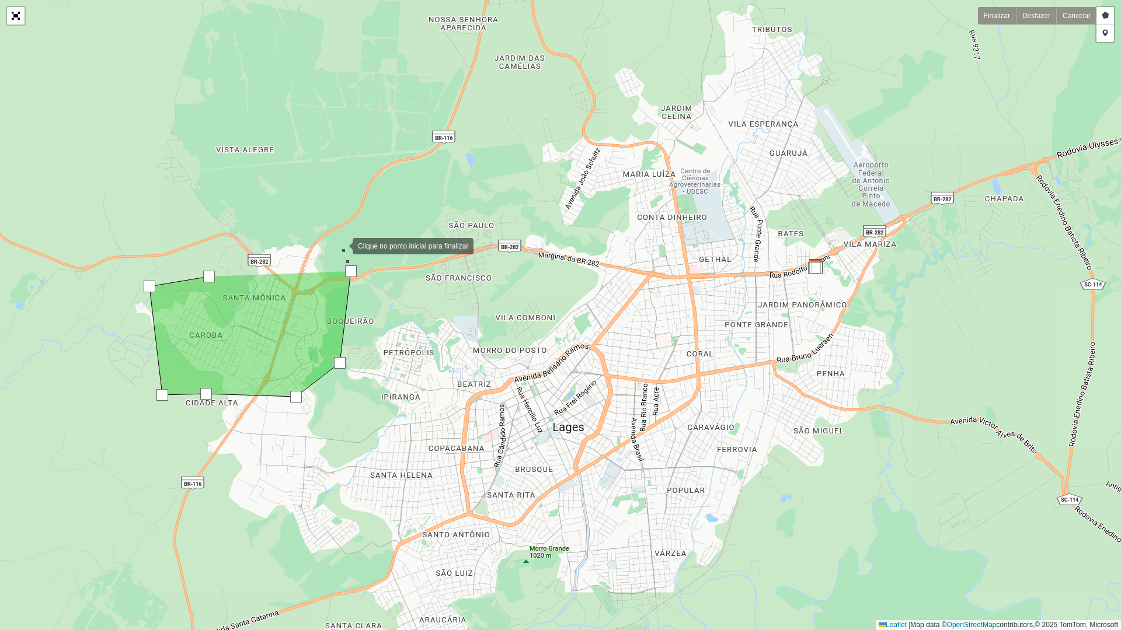
click at [341, 245] on div at bounding box center [340, 245] width 23 height 23
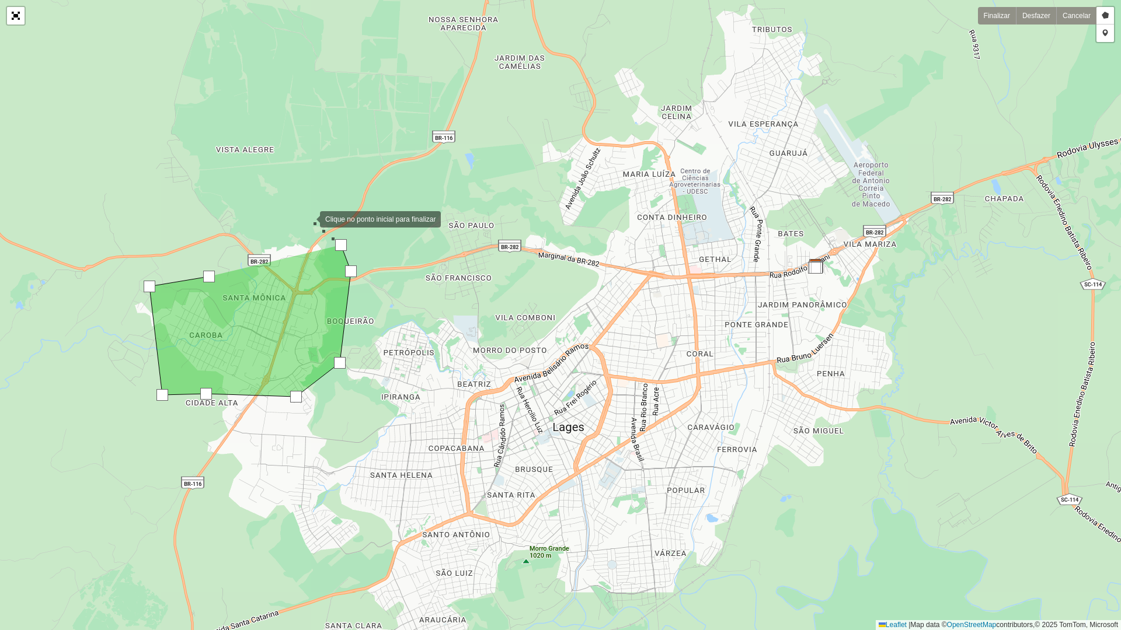
click at [308, 217] on div at bounding box center [308, 218] width 23 height 23
click at [259, 208] on div at bounding box center [258, 208] width 23 height 23
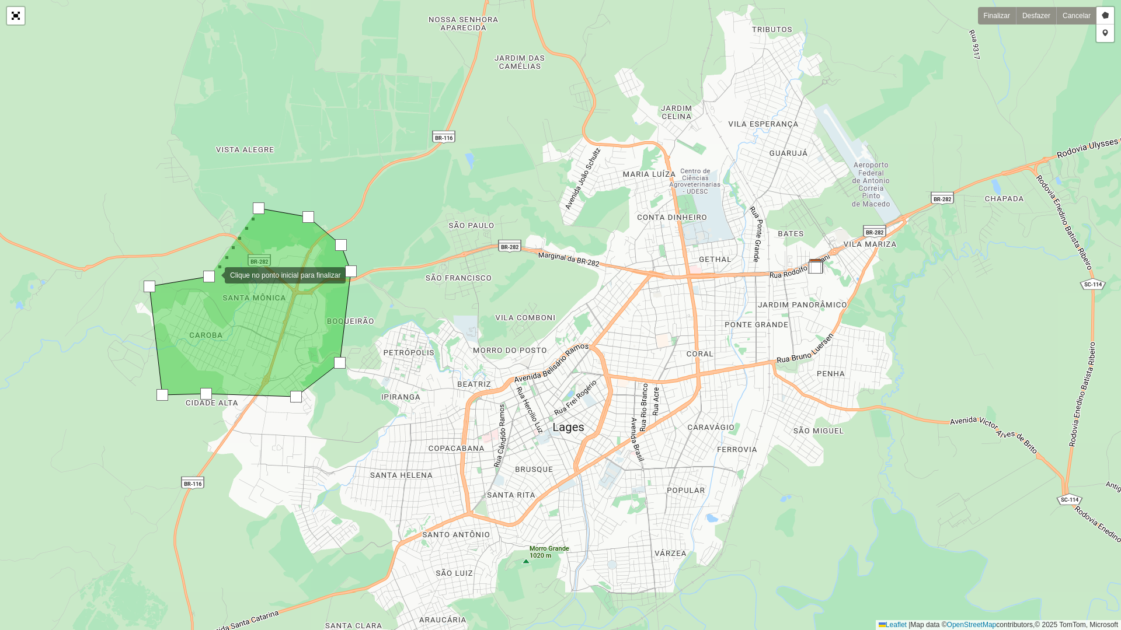
click at [213, 274] on div at bounding box center [209, 277] width 12 height 12
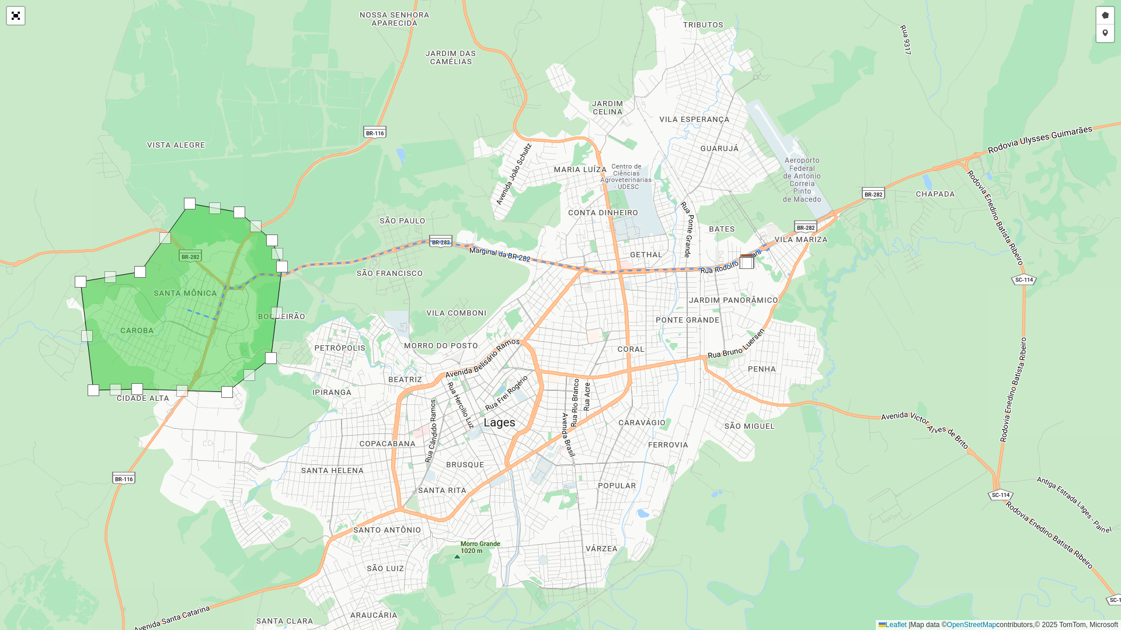
drag, startPoint x: 422, startPoint y: 176, endPoint x: 412, endPoint y: 179, distance: 10.3
click at [400, 174] on div "Desenhar setor Adicionar checkpoint Finalizar Desfazer Cancelar Leaflet | Map d…" at bounding box center [560, 315] width 1121 height 630
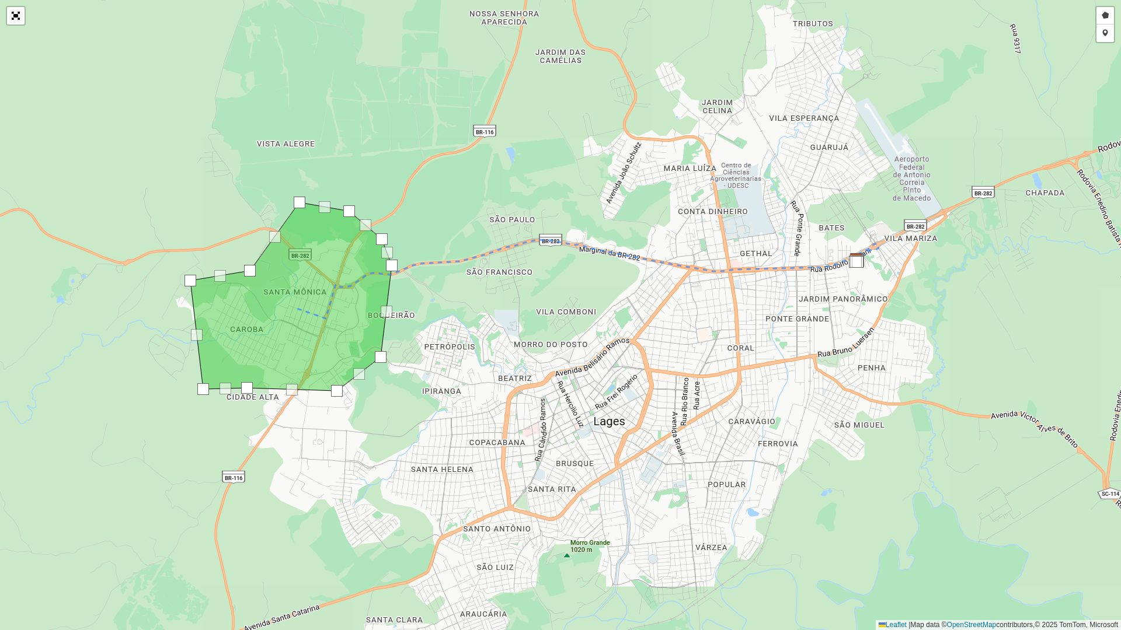
drag, startPoint x: 415, startPoint y: 204, endPoint x: 541, endPoint y: 204, distance: 125.5
click at [541, 204] on div "Desenhar setor Adicionar checkpoint Finalizar Desfazer Cancelar Leaflet | Map d…" at bounding box center [560, 315] width 1121 height 630
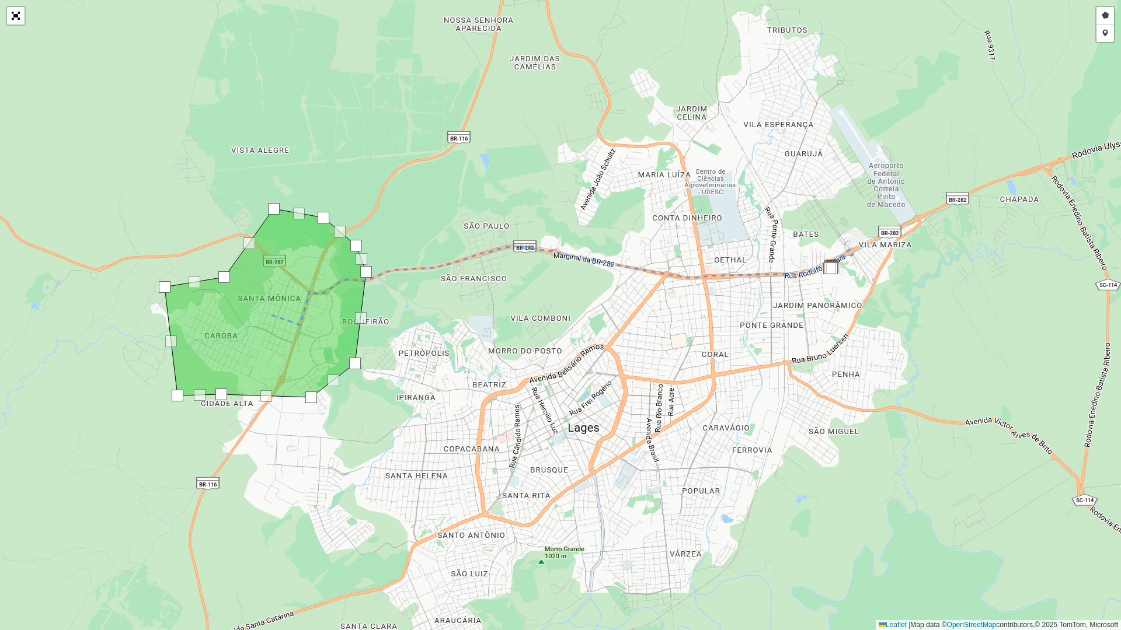
drag, startPoint x: 562, startPoint y: 194, endPoint x: 536, endPoint y: 200, distance: 26.5
click at [536, 200] on div "Desenhar setor Adicionar checkpoint Finalizar Desfazer Cancelar Leaflet | Map d…" at bounding box center [560, 315] width 1121 height 630
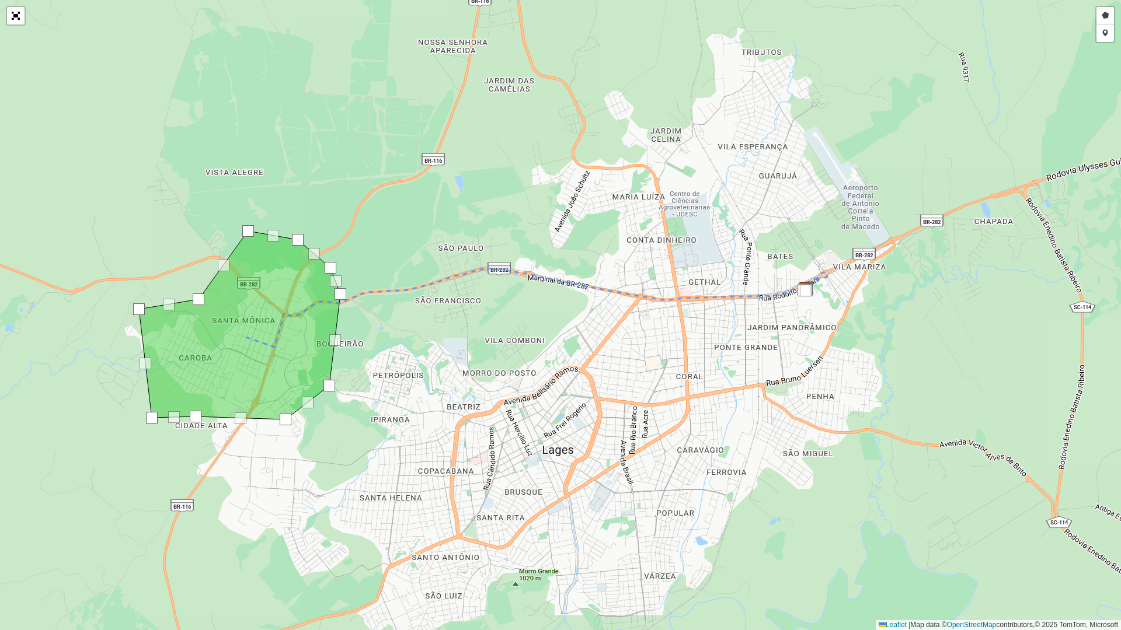
drag, startPoint x: 567, startPoint y: 187, endPoint x: 541, endPoint y: 209, distance: 33.9
click at [541, 209] on div "Desenhar setor Adicionar checkpoint Finalizar Desfazer Cancelar Leaflet | Map d…" at bounding box center [560, 315] width 1121 height 630
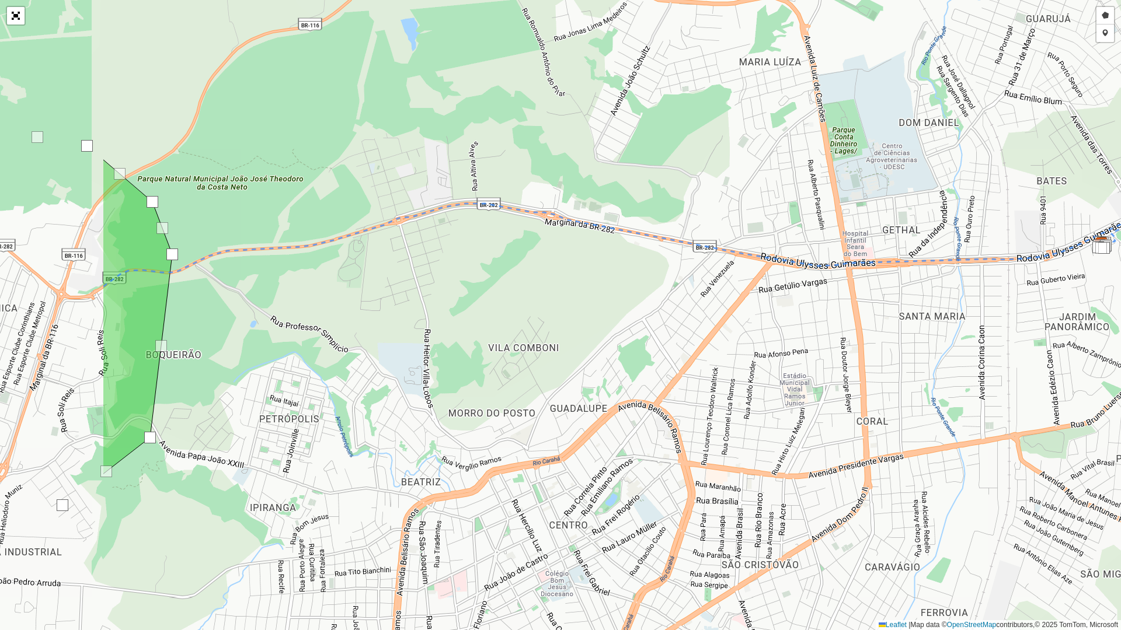
drag, startPoint x: 692, startPoint y: 264, endPoint x: 907, endPoint y: 191, distance: 227.4
click at [907, 191] on div "Desenhar setor Adicionar checkpoint Finalizar Desfazer Cancelar Leaflet | Map d…" at bounding box center [560, 315] width 1121 height 630
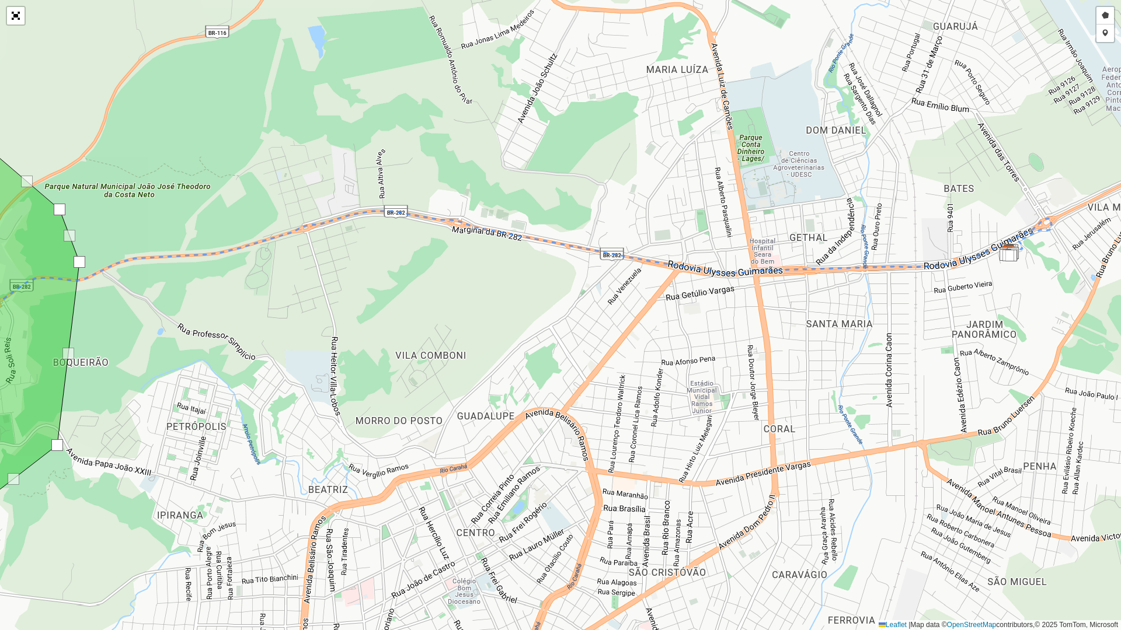
drag, startPoint x: 776, startPoint y: 190, endPoint x: 680, endPoint y: 197, distance: 96.6
click at [680, 197] on div "Desenhar setor Adicionar checkpoint Finalizar Desfazer Cancelar Leaflet | Map d…" at bounding box center [560, 315] width 1121 height 630
drag, startPoint x: 354, startPoint y: 204, endPoint x: 529, endPoint y: 172, distance: 177.9
click at [529, 172] on div "Desenhar setor Adicionar checkpoint Finalizar Desfazer Cancelar Leaflet | Map d…" at bounding box center [560, 315] width 1121 height 630
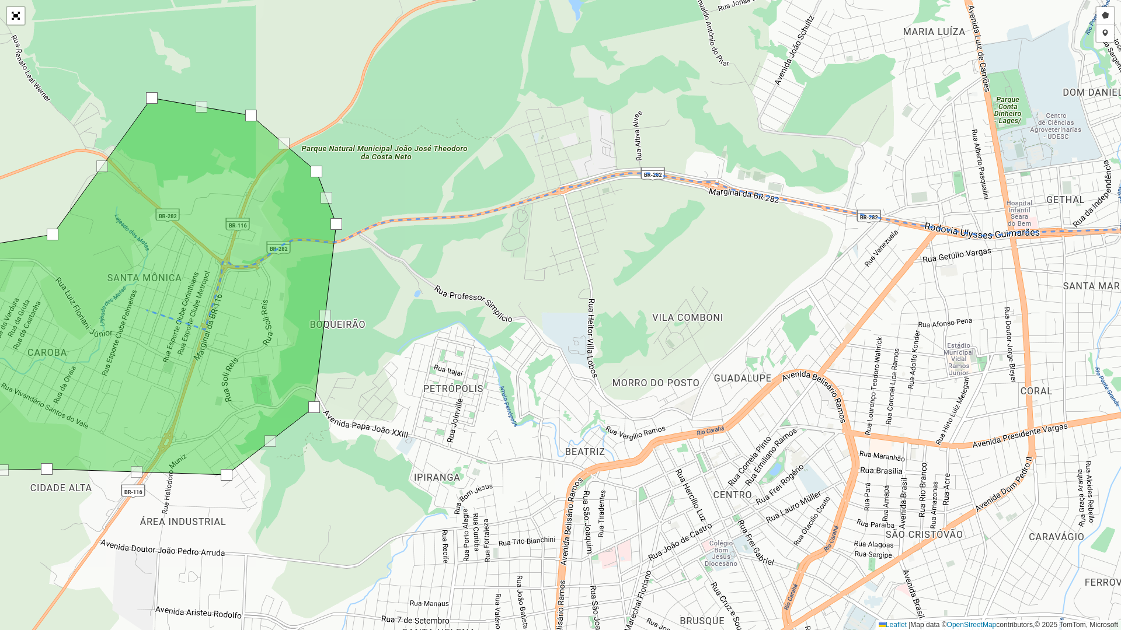
drag, startPoint x: 354, startPoint y: 189, endPoint x: 464, endPoint y: 182, distance: 110.0
click at [464, 182] on div "Desenhar setor Adicionar checkpoint Finalizar Desfazer Cancelar Leaflet | Map d…" at bounding box center [560, 315] width 1121 height 630
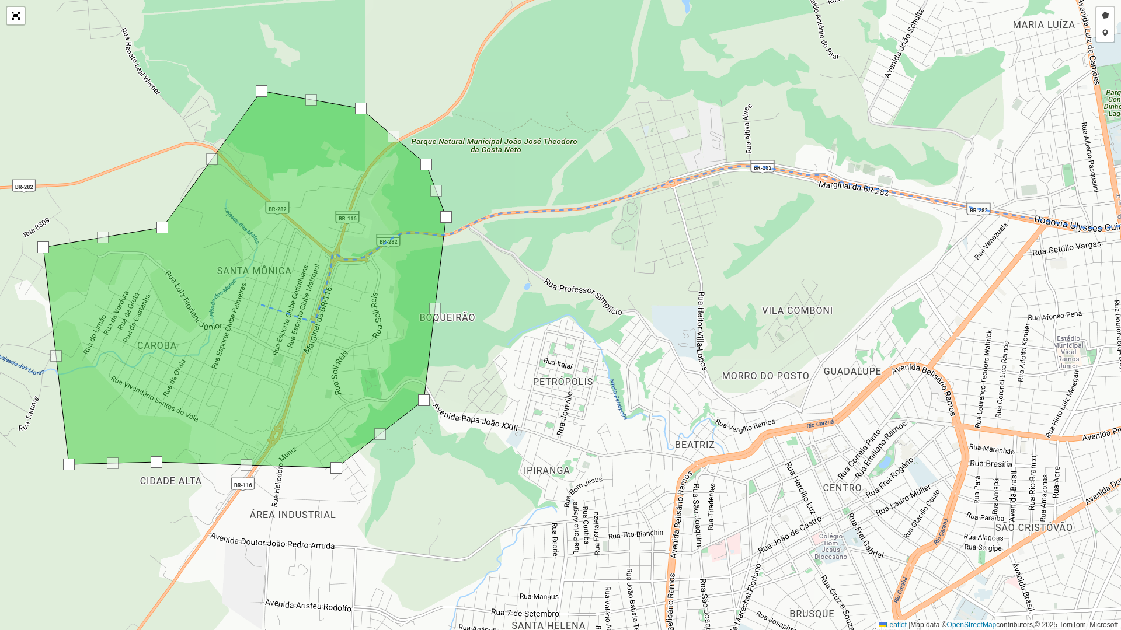
click at [448, 215] on div at bounding box center [446, 217] width 12 height 12
click at [161, 227] on div at bounding box center [162, 228] width 12 height 12
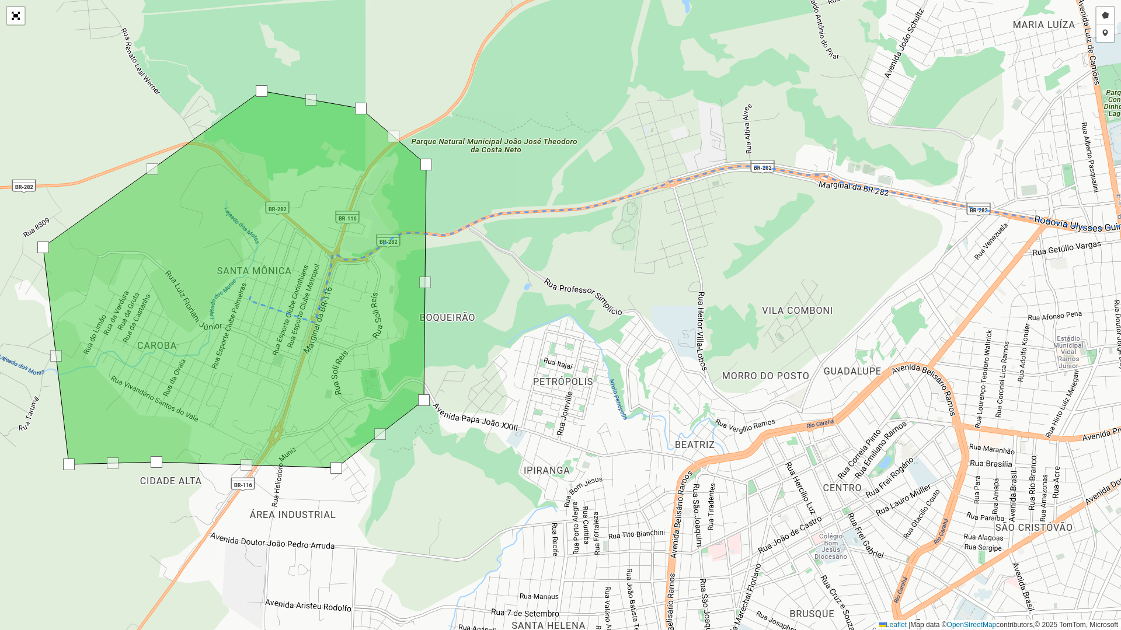
click at [43, 245] on div at bounding box center [43, 248] width 12 height 12
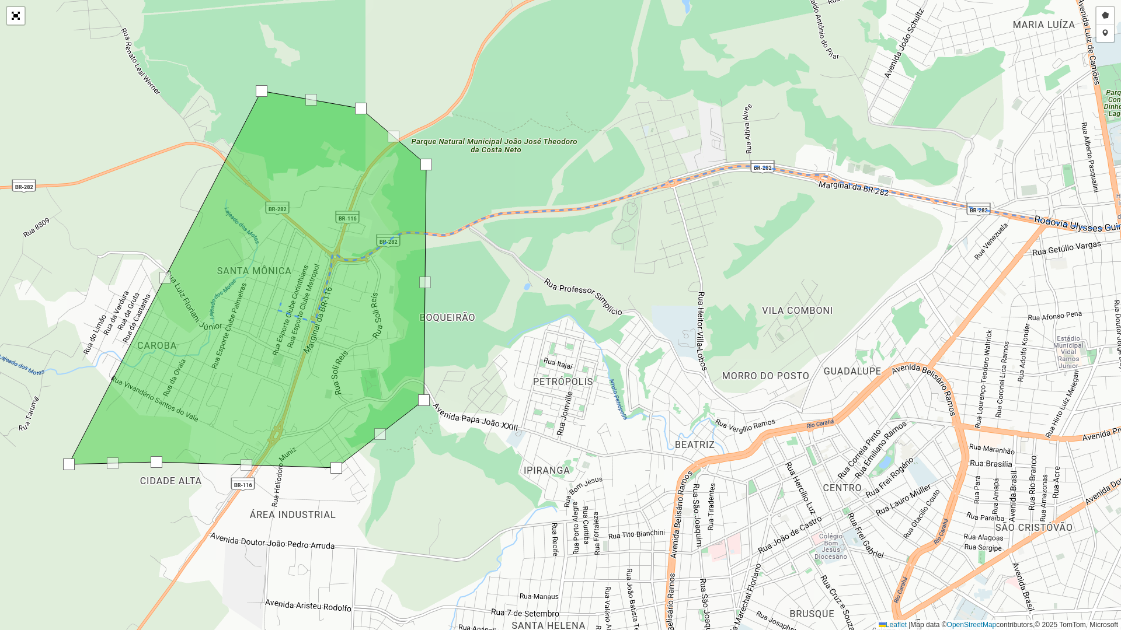
click at [73, 468] on div at bounding box center [69, 465] width 12 height 12
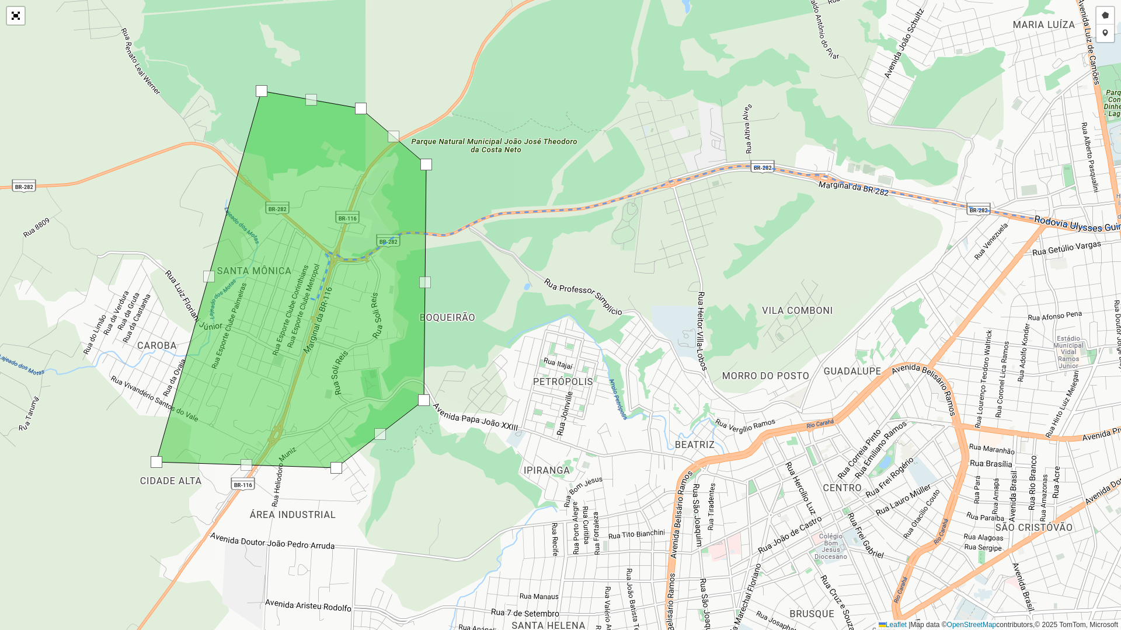
click at [156, 466] on div at bounding box center [157, 462] width 12 height 12
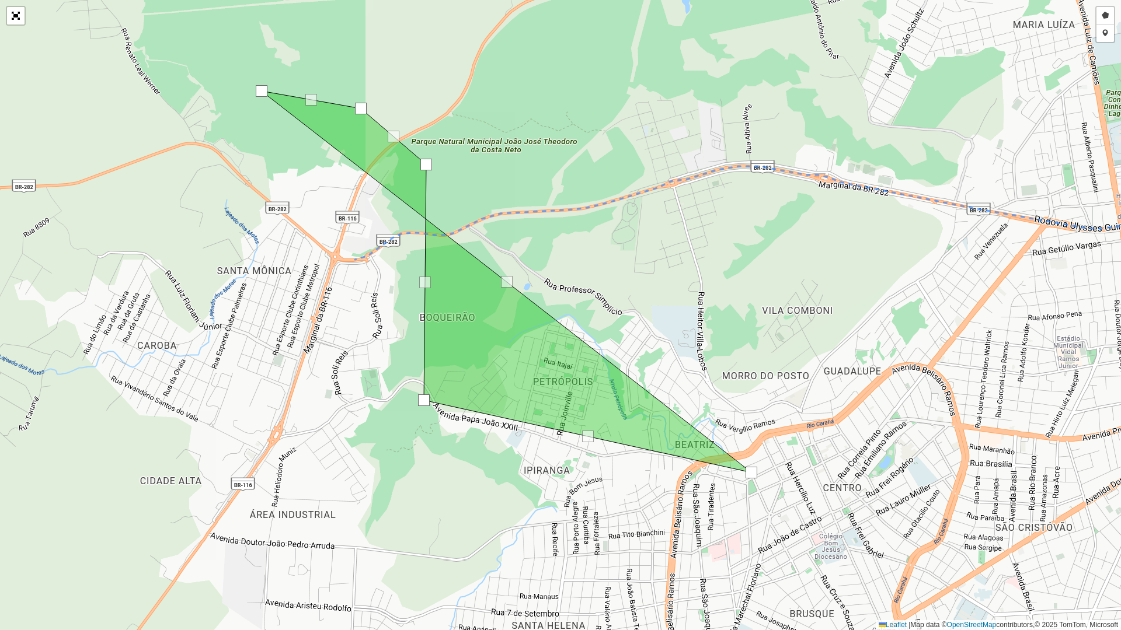
drag, startPoint x: 450, startPoint y: 459, endPoint x: 752, endPoint y: 475, distance: 302.8
click at [752, 475] on div at bounding box center [751, 473] width 12 height 12
click at [258, 91] on div at bounding box center [262, 91] width 12 height 12
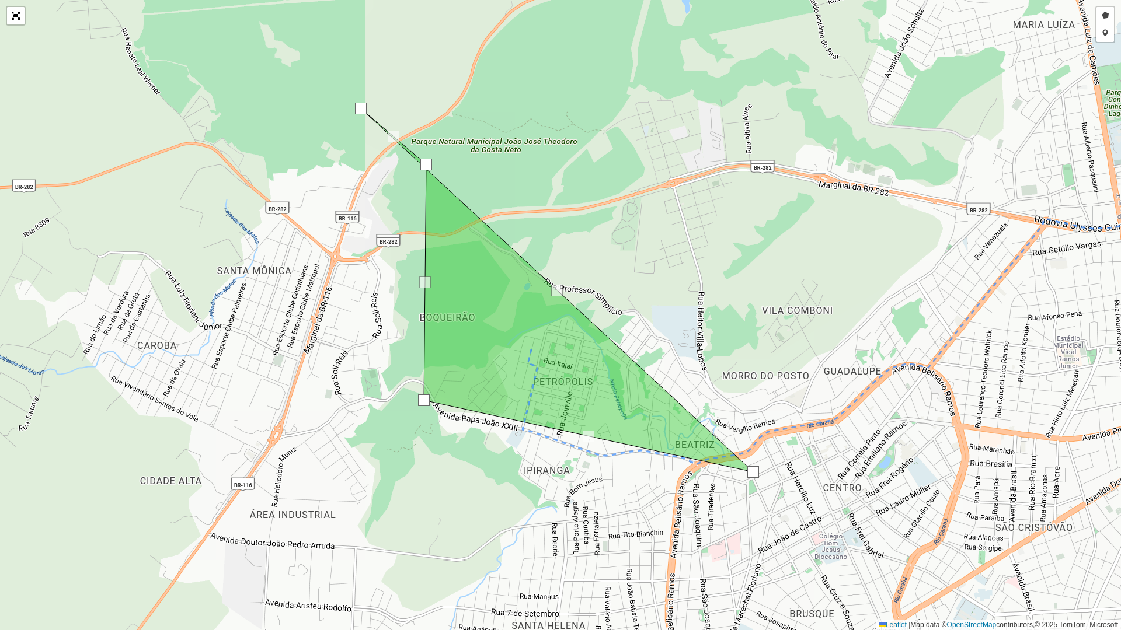
click at [357, 109] on div at bounding box center [361, 109] width 12 height 12
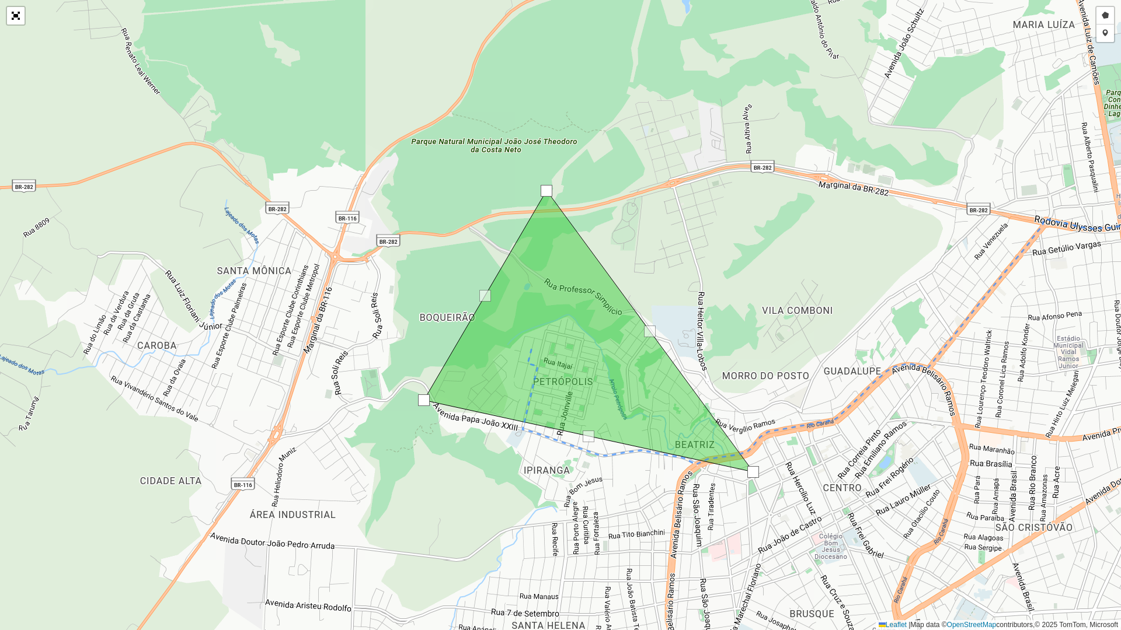
drag, startPoint x: 425, startPoint y: 164, endPoint x: 545, endPoint y: 190, distance: 123.1
click at [545, 190] on div at bounding box center [547, 191] width 12 height 12
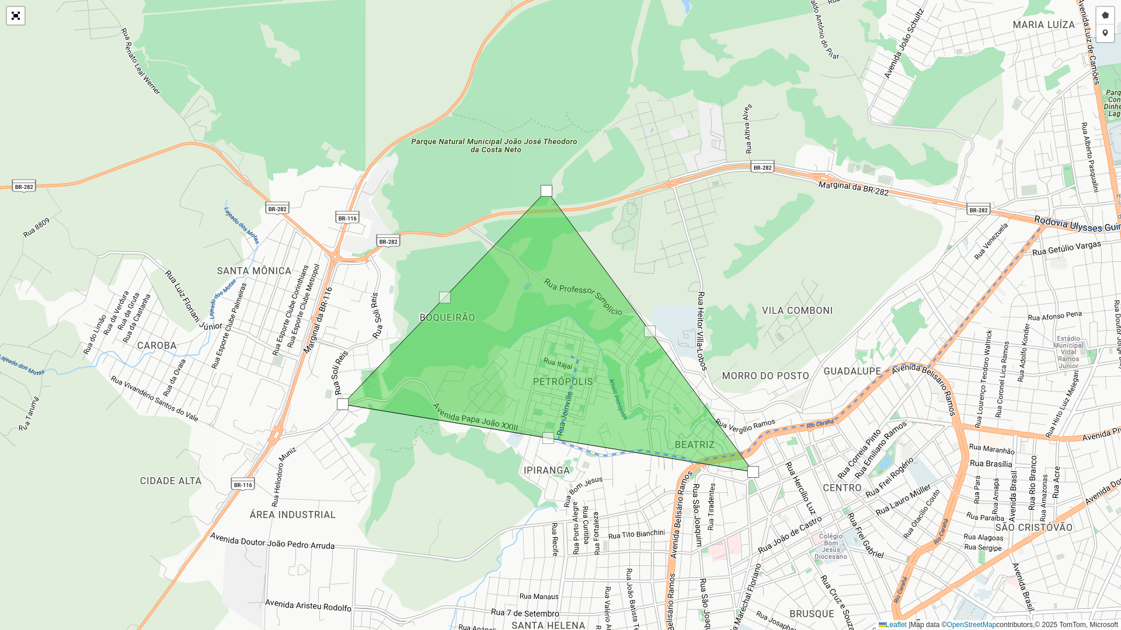
drag, startPoint x: 393, startPoint y: 406, endPoint x: 332, endPoint y: 409, distance: 62.0
click at [337, 409] on div at bounding box center [343, 405] width 12 height 12
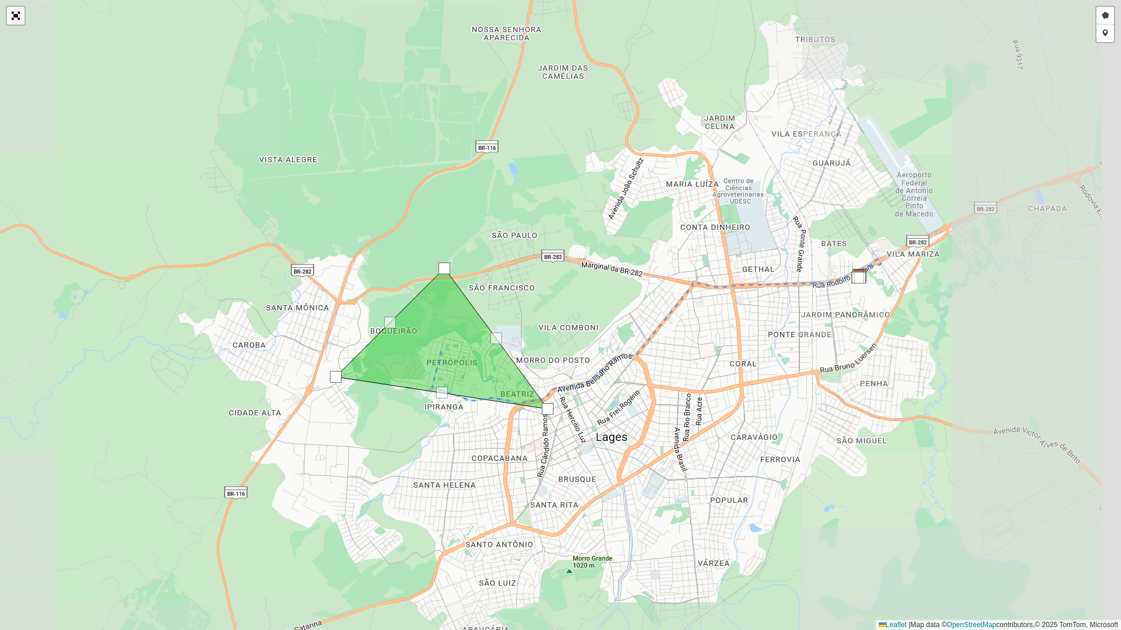
drag, startPoint x: 689, startPoint y: 311, endPoint x: 501, endPoint y: 354, distance: 192.3
click at [538, 312] on div "Desenhar setor Adicionar checkpoint Finalizar Desfazer Cancelar Leaflet | Map d…" at bounding box center [560, 315] width 1121 height 630
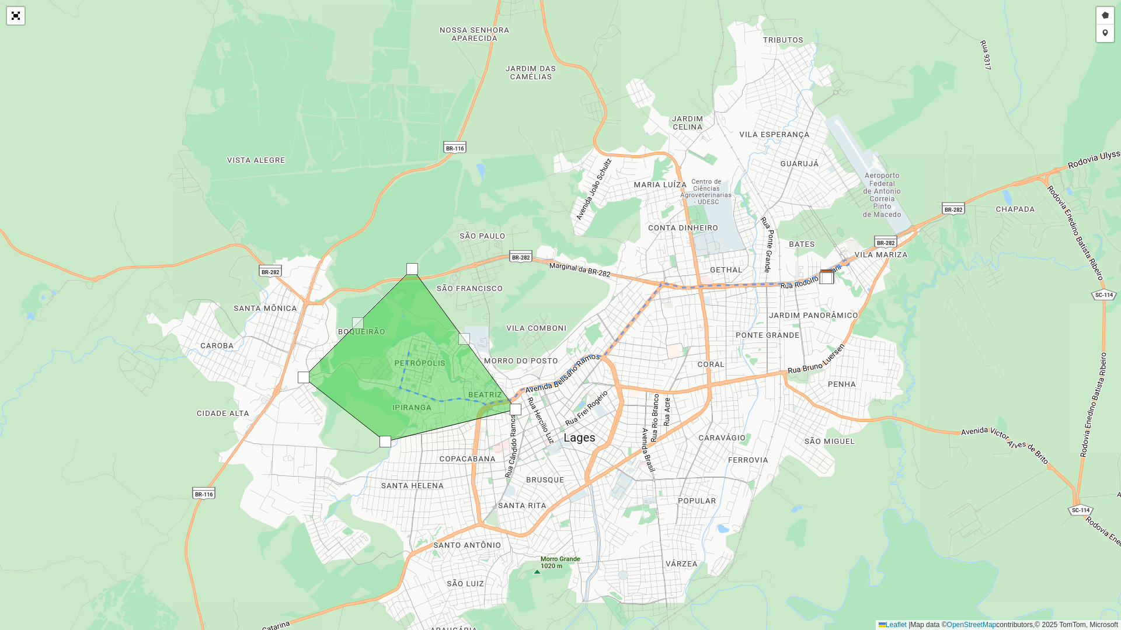
drag, startPoint x: 410, startPoint y: 391, endPoint x: 386, endPoint y: 440, distance: 54.3
click at [386, 440] on div at bounding box center [385, 442] width 12 height 12
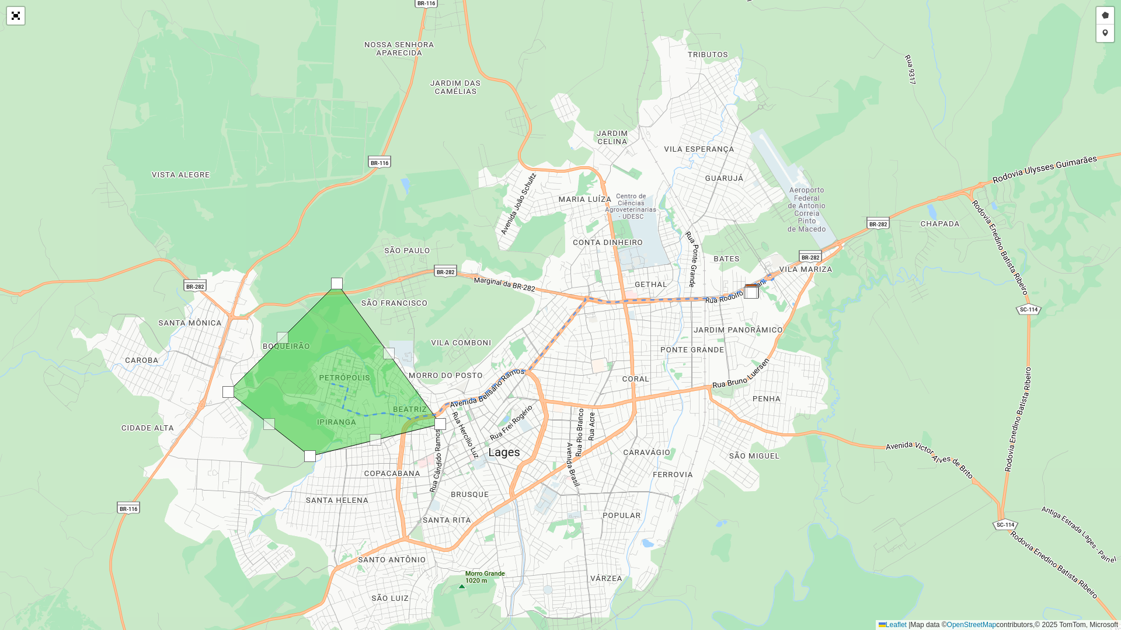
drag, startPoint x: 494, startPoint y: 315, endPoint x: 424, endPoint y: 323, distance: 71.0
click at [478, 320] on div "Desenhar setor Adicionar checkpoint Finalizar Desfazer Cancelar Leaflet | Map d…" at bounding box center [560, 315] width 1121 height 630
drag, startPoint x: 281, startPoint y: 340, endPoint x: 253, endPoint y: 335, distance: 27.9
click at [253, 335] on div at bounding box center [255, 333] width 12 height 12
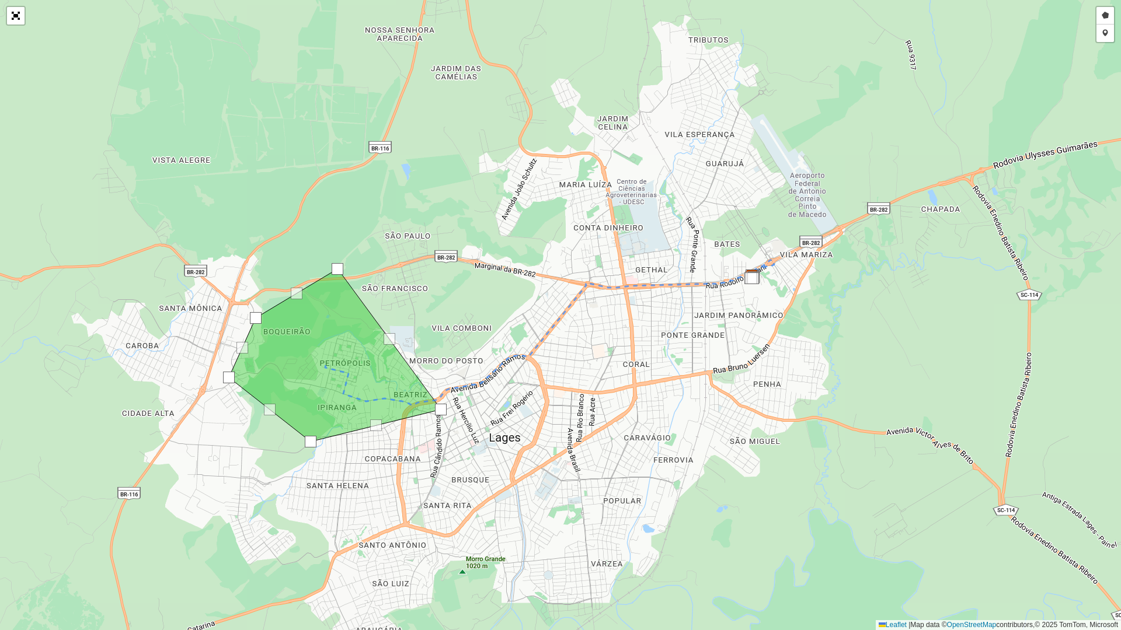
drag
click at [460, 320] on div "Desenhar setor Adicionar checkpoint Finalizar Desfazer Cancelar Leaflet | Map d…" at bounding box center [560, 315] width 1121 height 630
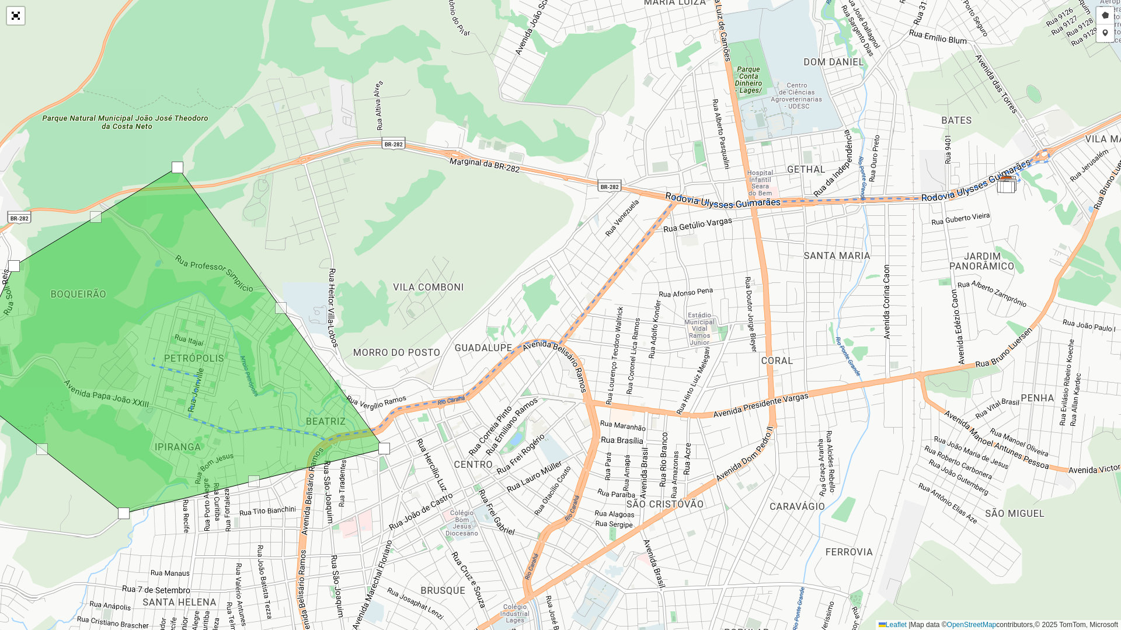
click at [486, 279] on div "Desenhar setor Adicionar checkpoint Finalizar Desfazer Cancelar Leaflet | Map d…" at bounding box center [560, 315] width 1121 height 630
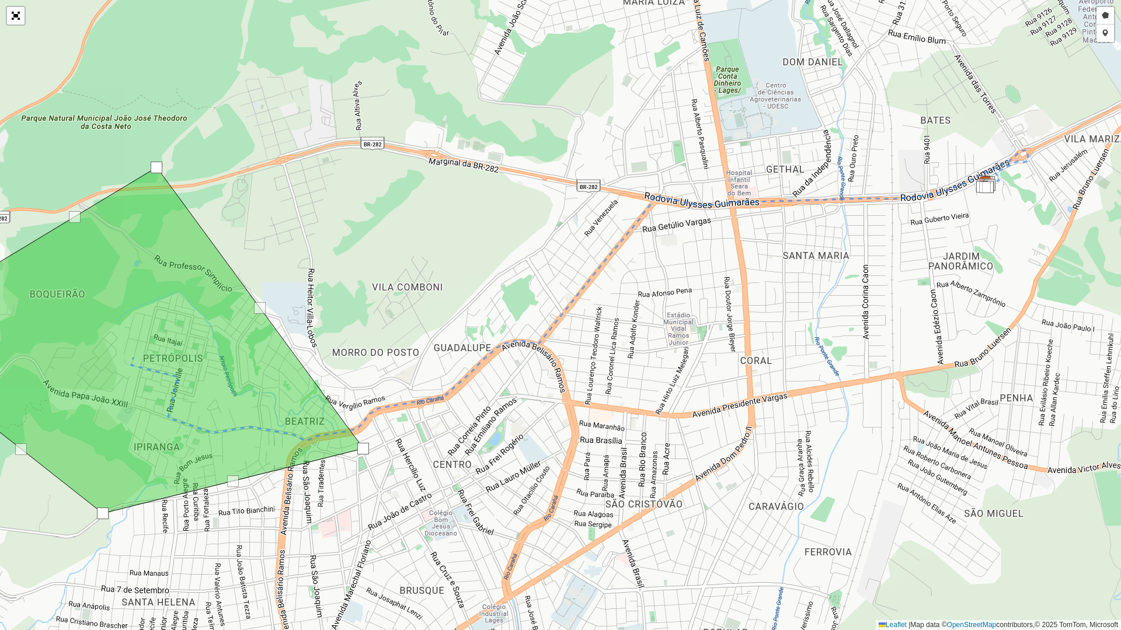
click at [484, 274] on div "Desenhar setor Adicionar checkpoint Finalizar Desfazer Cancelar Leaflet | Map d…" at bounding box center [560, 315] width 1121 height 630
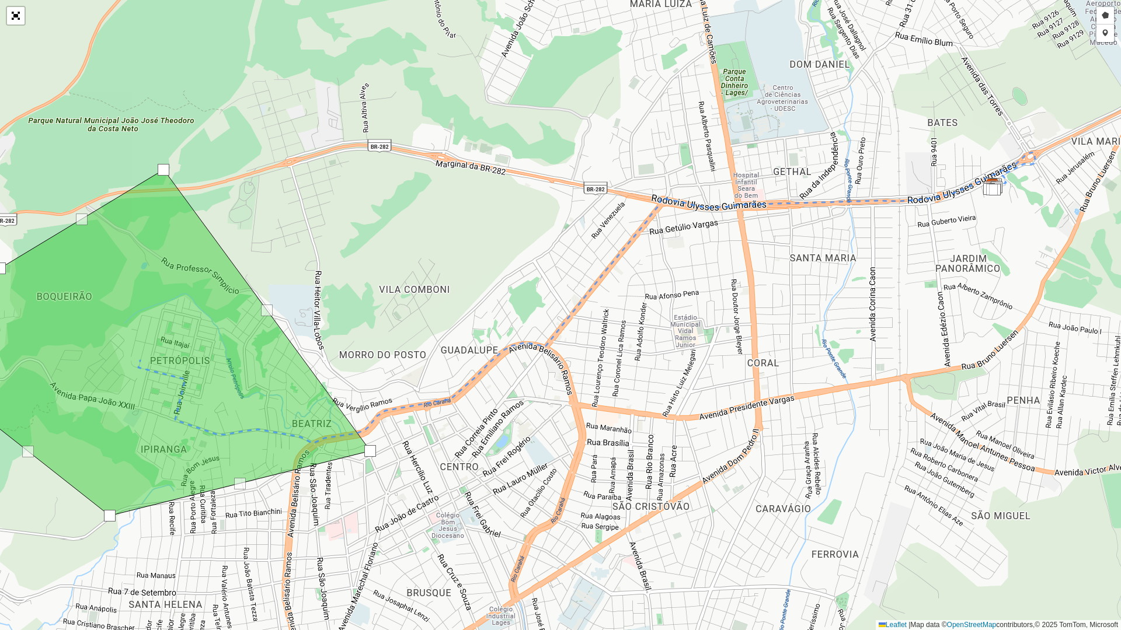
click at [864, 258] on div "Desenhar setor Adicionar checkpoint Finalizar Desfazer Cancelar Leaflet | Map d…" at bounding box center [560, 315] width 1121 height 630
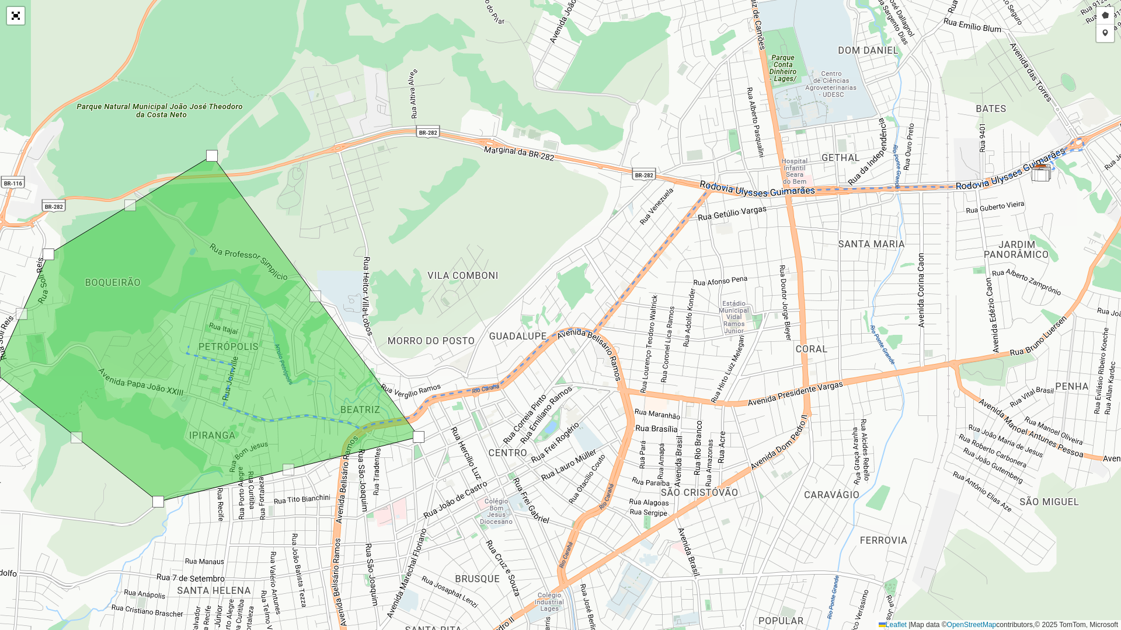
click at [802, 244] on div "Desenhar setor Adicionar checkpoint Finalizar Desfazer Cancelar Leaflet | Map d…" at bounding box center [560, 315] width 1121 height 630
click at [418, 438] on div at bounding box center [419, 437] width 12 height 12
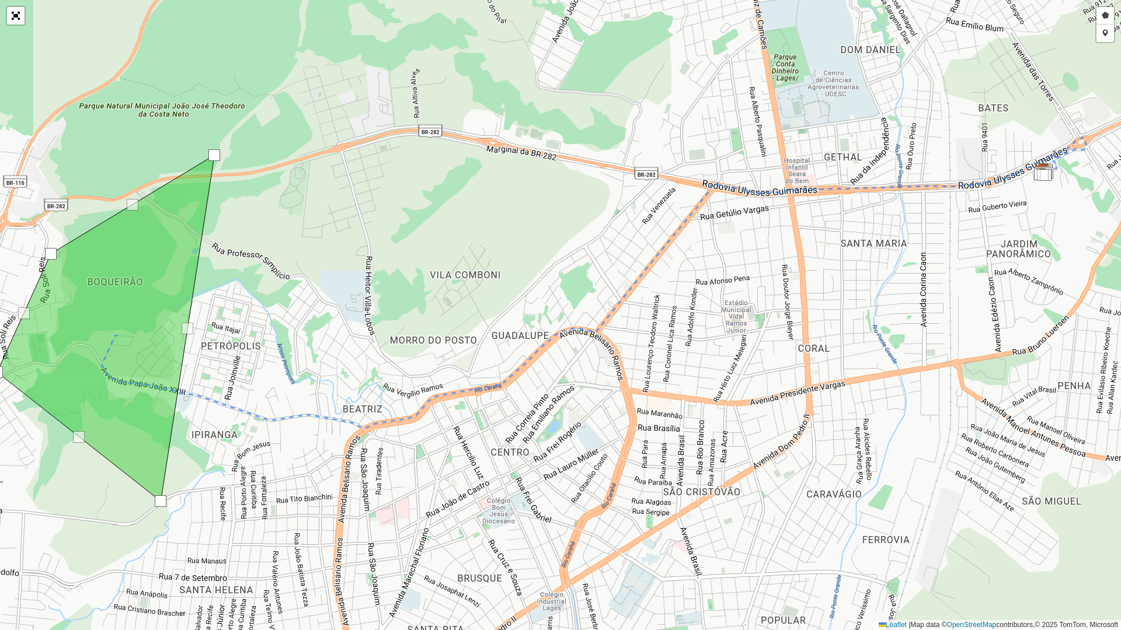
click at [410, 363] on div "Desenhar setor Adicionar checkpoint Finalizar Desfazer Cancelar Leaflet | Map d…" at bounding box center [560, 315] width 1121 height 630
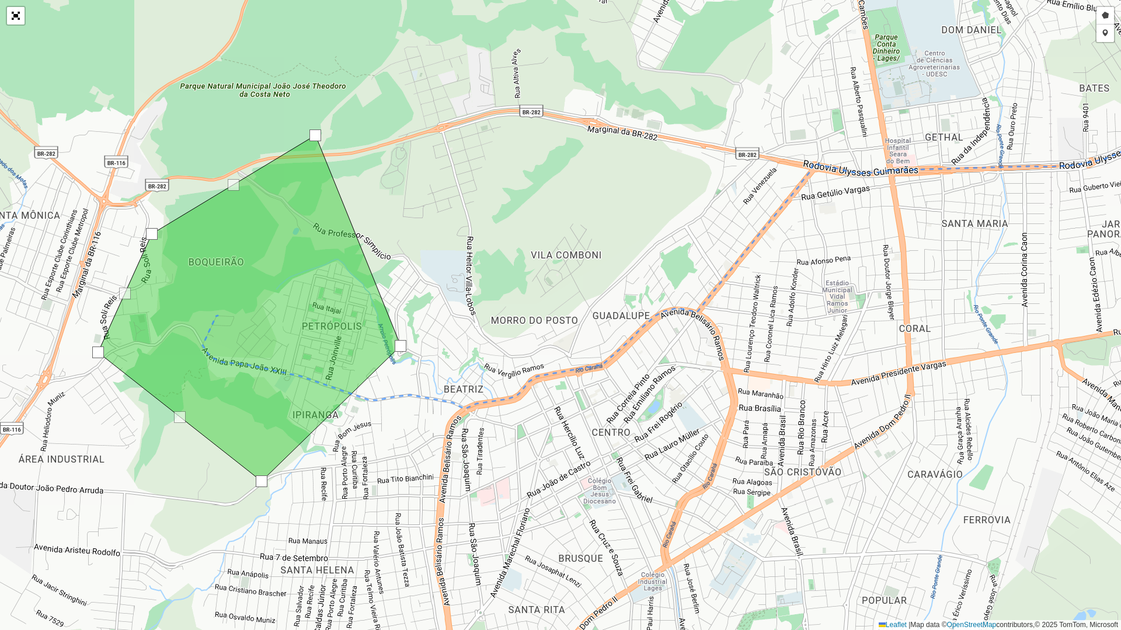
click at [404, 350] on div at bounding box center [401, 346] width 12 height 12
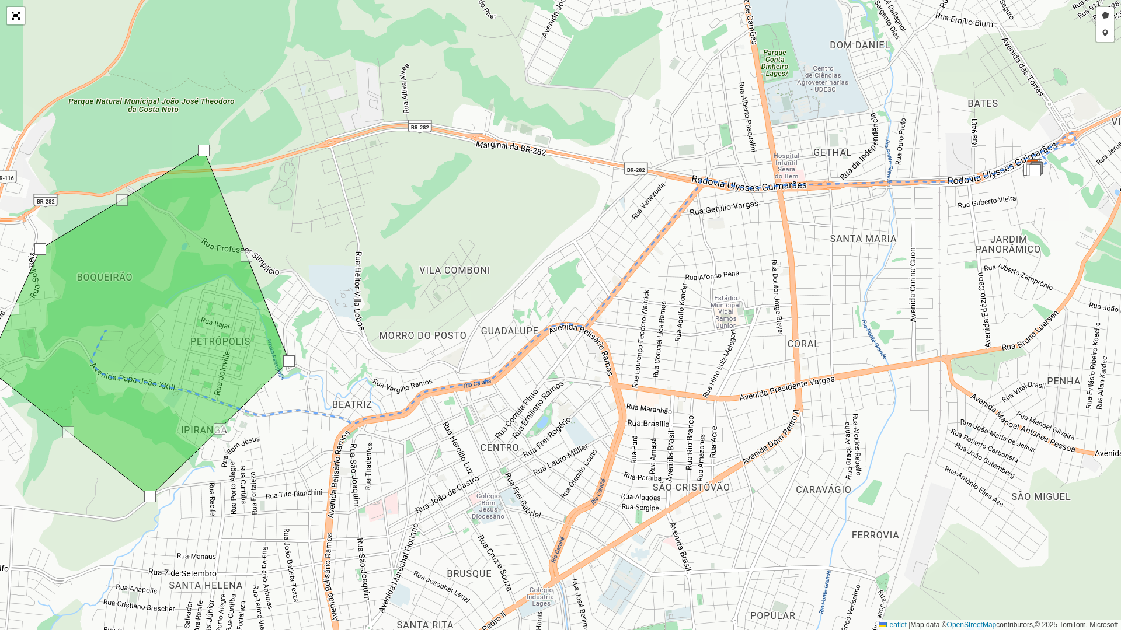
click at [546, 309] on div "Desenhar setor Adicionar checkpoint Finalizar Desfazer Cancelar Leaflet | Map d…" at bounding box center [560, 315] width 1121 height 630
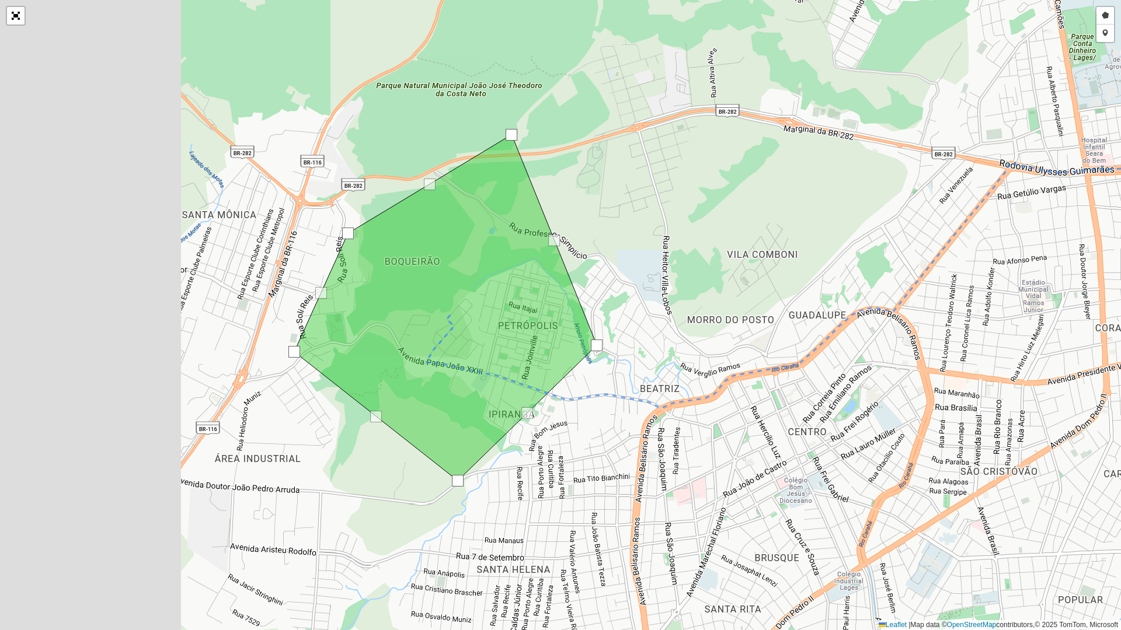
drag, startPoint x: 492, startPoint y: 225, endPoint x: 722, endPoint y: 239, distance: 231.0
click at [778, 204] on div "Desenhar setor Adicionar checkpoint Finalizar Desfazer Cancelar Leaflet | Map d…" at bounding box center [560, 315] width 1121 height 630
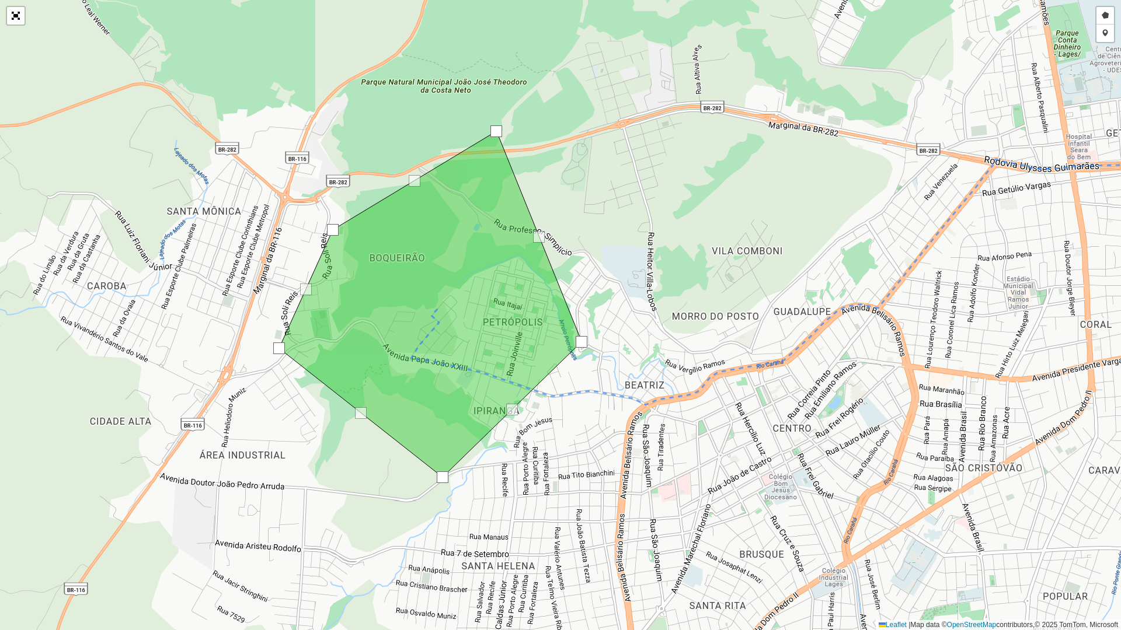
click at [580, 344] on div at bounding box center [582, 342] width 12 height 12
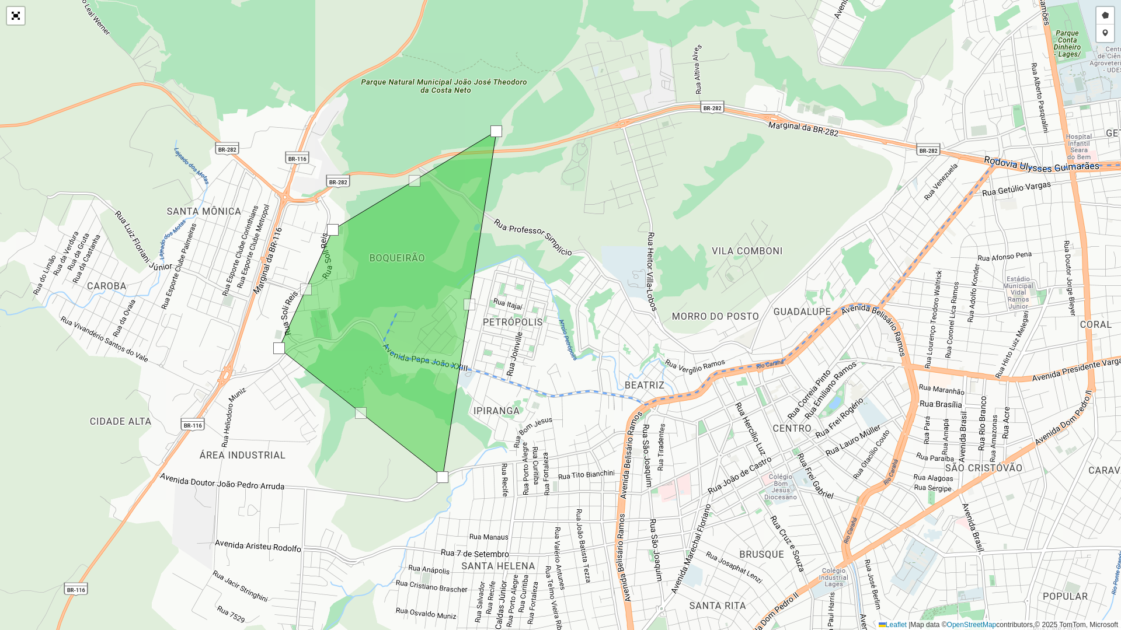
click at [276, 344] on div "Desenhar setor Adicionar checkpoint Finalizar Desfazer Cancelar Leaflet | Map d…" at bounding box center [560, 315] width 1121 height 630
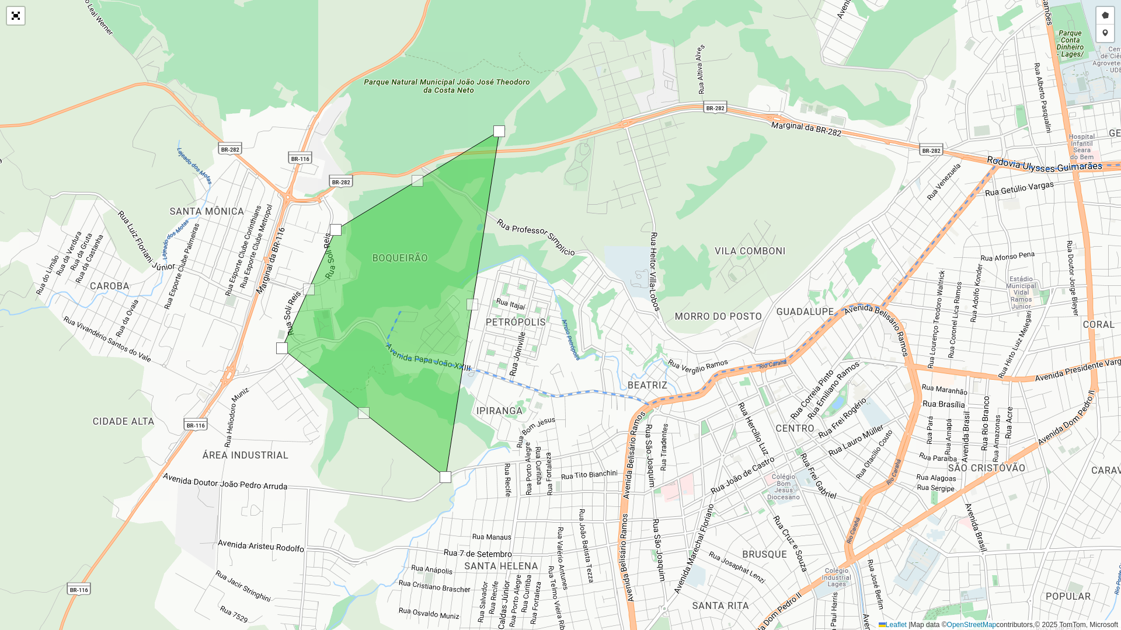
click at [284, 354] on div "Desenhar setor Adicionar checkpoint Finalizar Desfazer Cancelar Leaflet | Map d…" at bounding box center [560, 315] width 1121 height 630
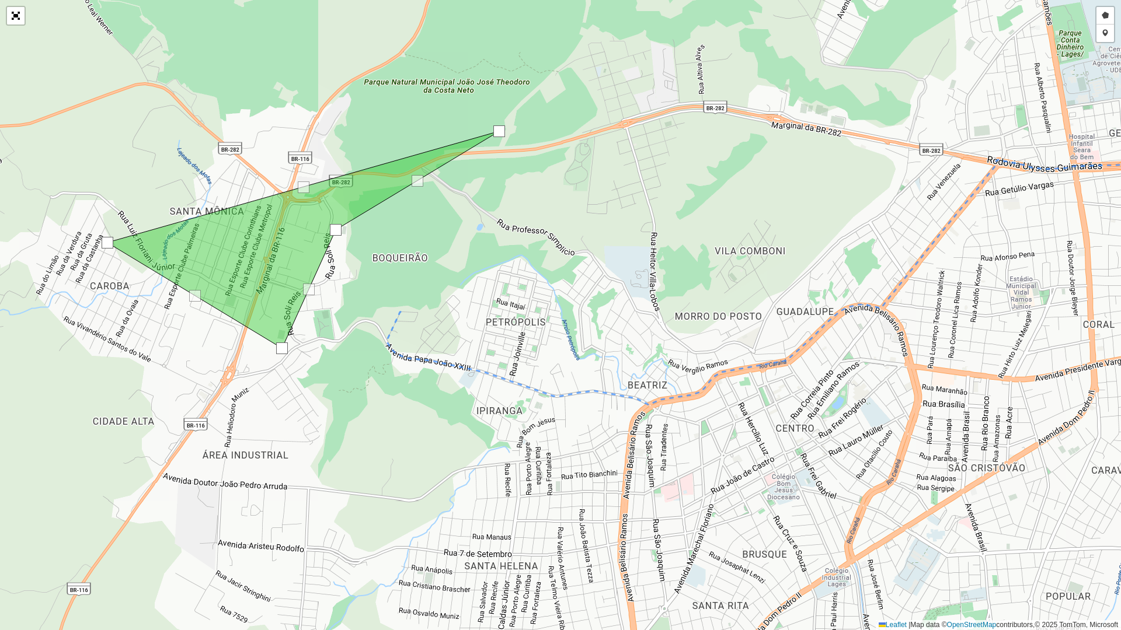
drag, startPoint x: 365, startPoint y: 400, endPoint x: 103, endPoint y: 239, distance: 307.4
click at [103, 239] on div at bounding box center [108, 243] width 12 height 12
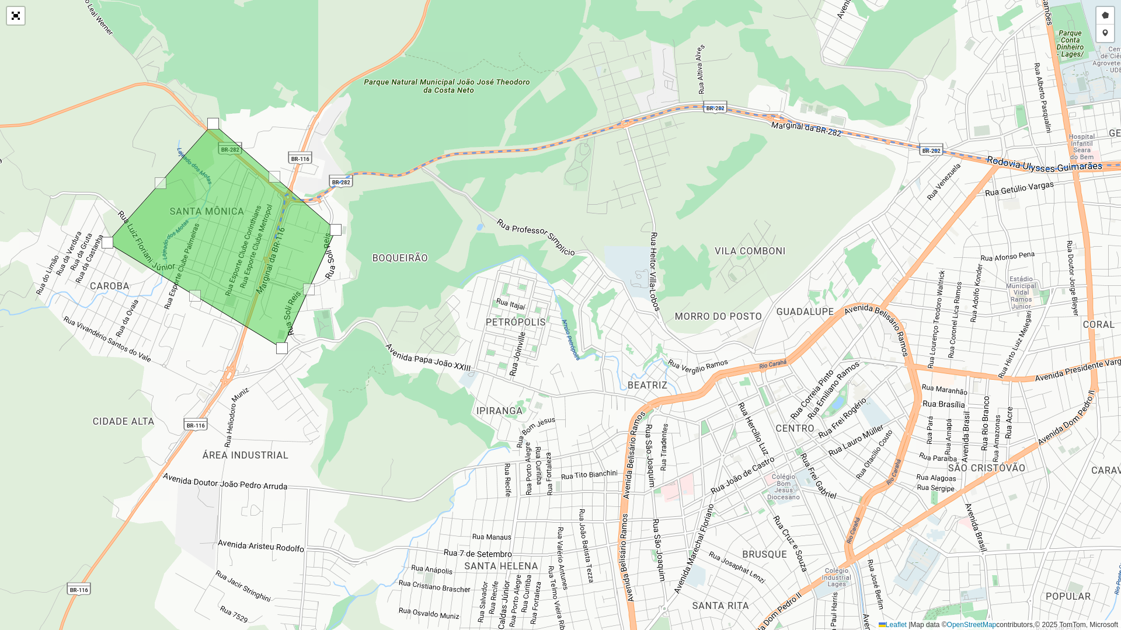
drag, startPoint x: 496, startPoint y: 131, endPoint x: 210, endPoint y: 123, distance: 286.1
click at [210, 123] on div at bounding box center [213, 124] width 12 height 12
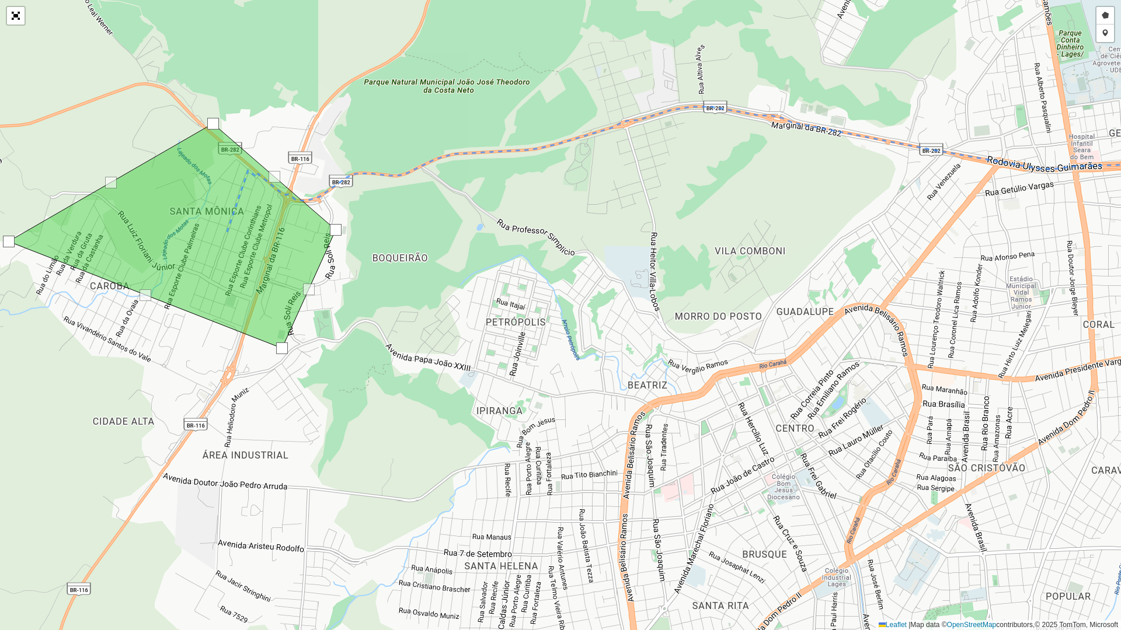
drag, startPoint x: 107, startPoint y: 241, endPoint x: 9, endPoint y: 239, distance: 97.5
click at [9, 239] on div at bounding box center [9, 242] width 12 height 12
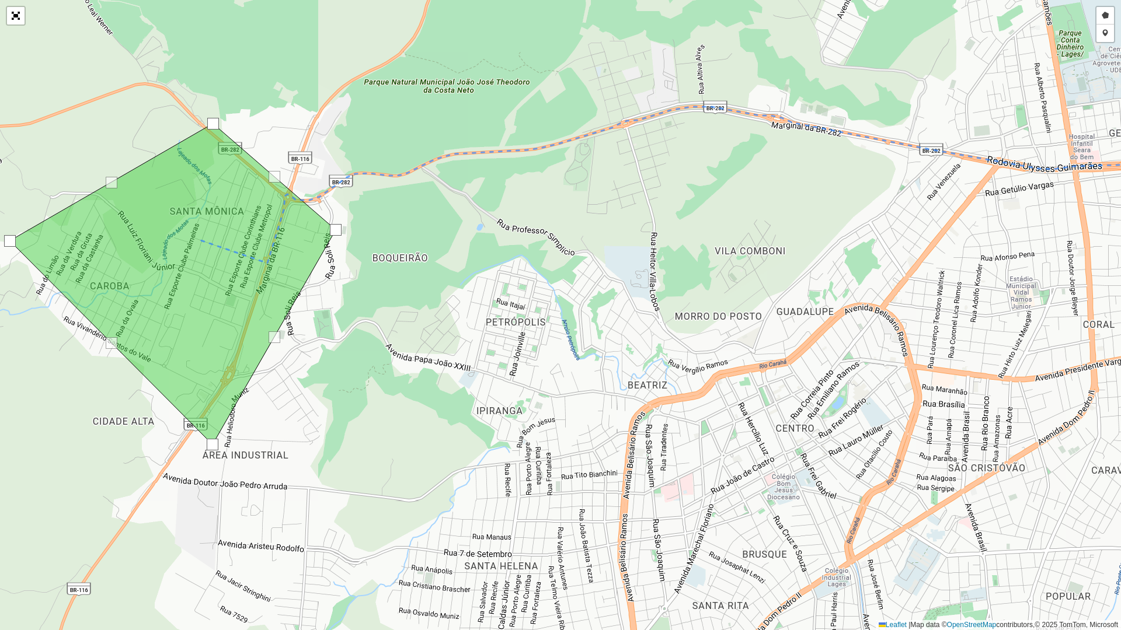
drag, startPoint x: 279, startPoint y: 351, endPoint x: 212, endPoint y: 445, distance: 116.0
click at [212, 445] on div at bounding box center [213, 445] width 12 height 12
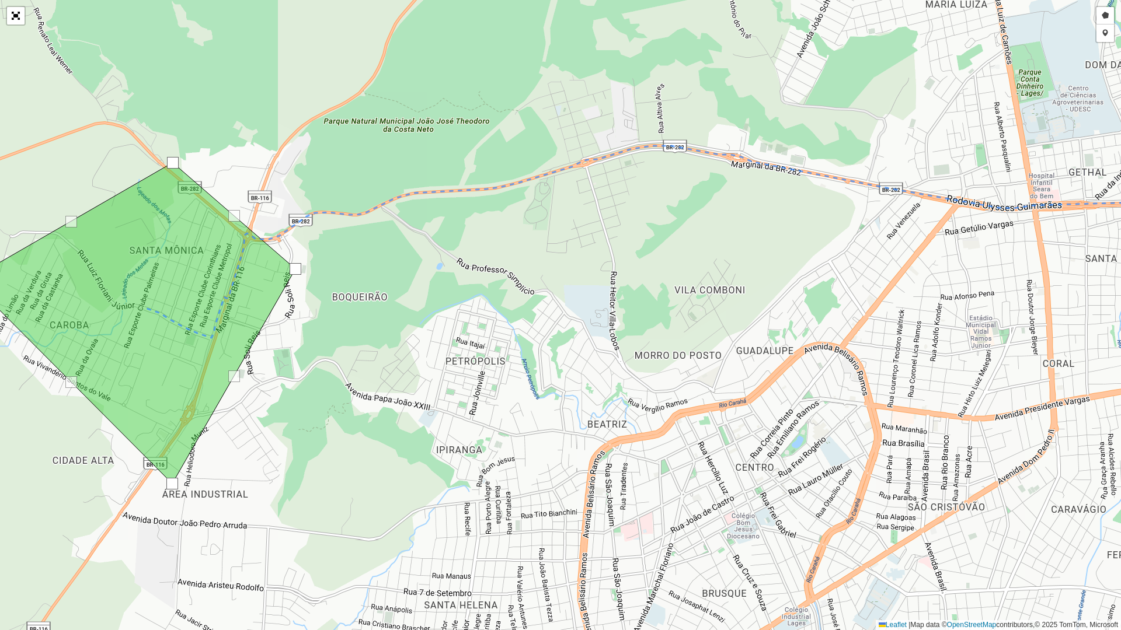
drag, startPoint x: 483, startPoint y: 278, endPoint x: 442, endPoint y: 318, distance: 56.1
click at [442, 318] on div "Desenhar setor Adicionar checkpoint Finalizar Desfazer Cancelar Leaflet | Map d…" at bounding box center [560, 315] width 1121 height 630
drag, startPoint x: 469, startPoint y: 274, endPoint x: 466, endPoint y: 294, distance: 20.2
click at [451, 304] on div "Desenhar setor Adicionar checkpoint Finalizar Desfazer Cancelar Leaflet | Map d…" at bounding box center [560, 315] width 1121 height 630
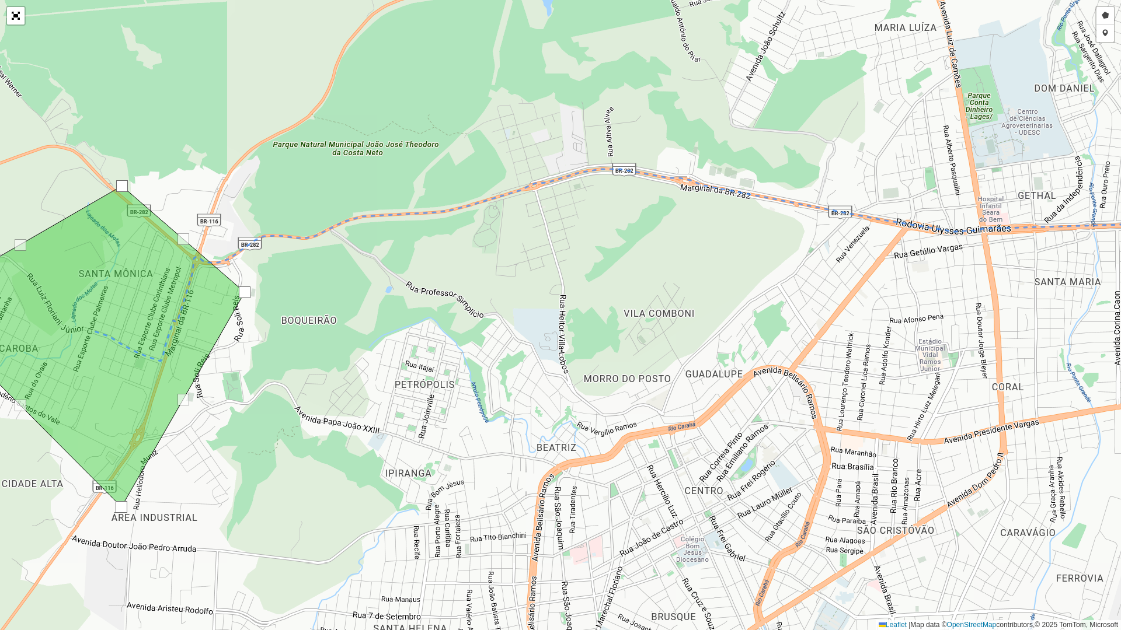
drag, startPoint x: 685, startPoint y: 291, endPoint x: 660, endPoint y: 278, distance: 27.9
click at [652, 284] on div "Desenhar setor Adicionar checkpoint Finalizar Desfazer Cancelar Leaflet | Map d…" at bounding box center [560, 315] width 1121 height 630
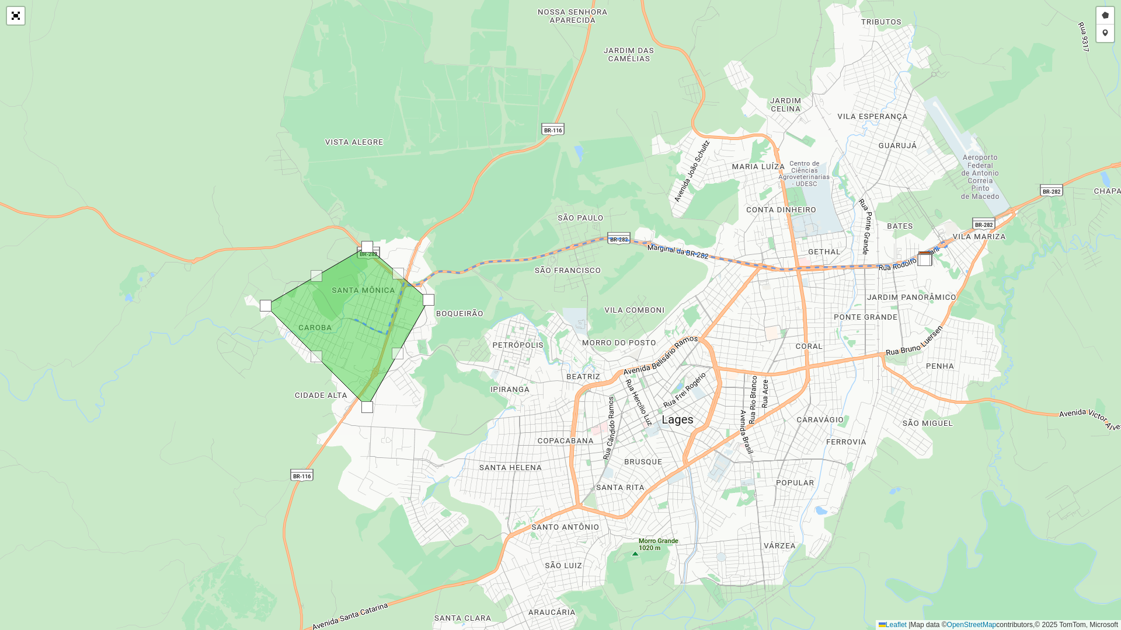
click at [666, 300] on div "Desenhar setor Adicionar checkpoint Finalizar Desfazer Cancelar Leaflet | Map d…" at bounding box center [560, 315] width 1121 height 630
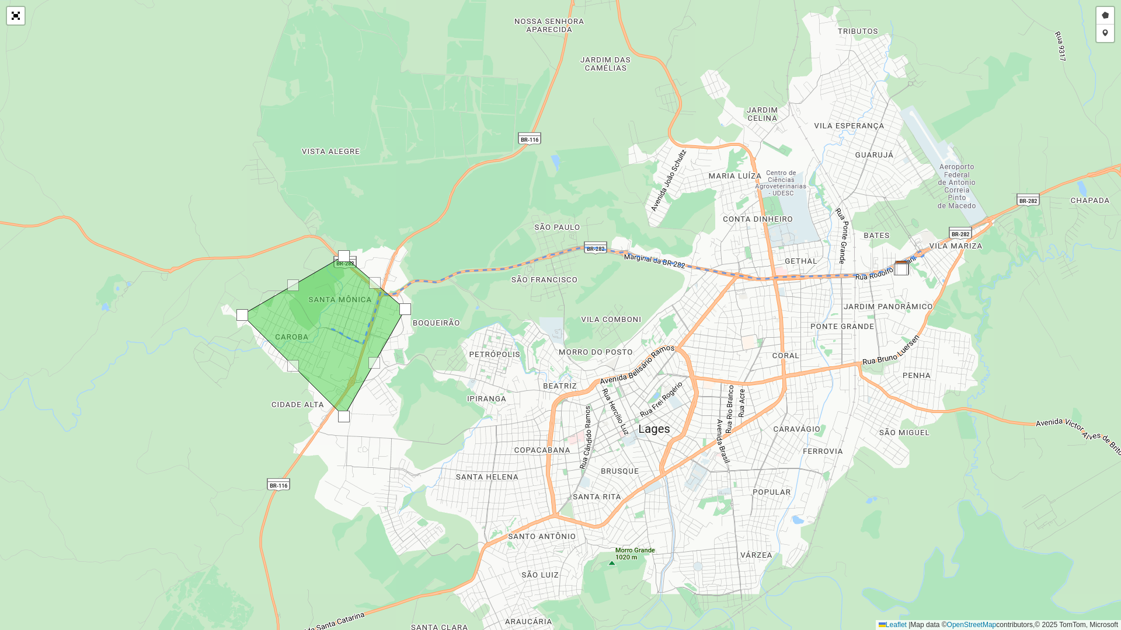
drag, startPoint x: 675, startPoint y: 298, endPoint x: 653, endPoint y: 307, distance: 23.3
click at [653, 307] on div "Desenhar setor Adicionar checkpoint Finalizar Desfazer Cancelar Leaflet | Map d…" at bounding box center [560, 315] width 1121 height 630
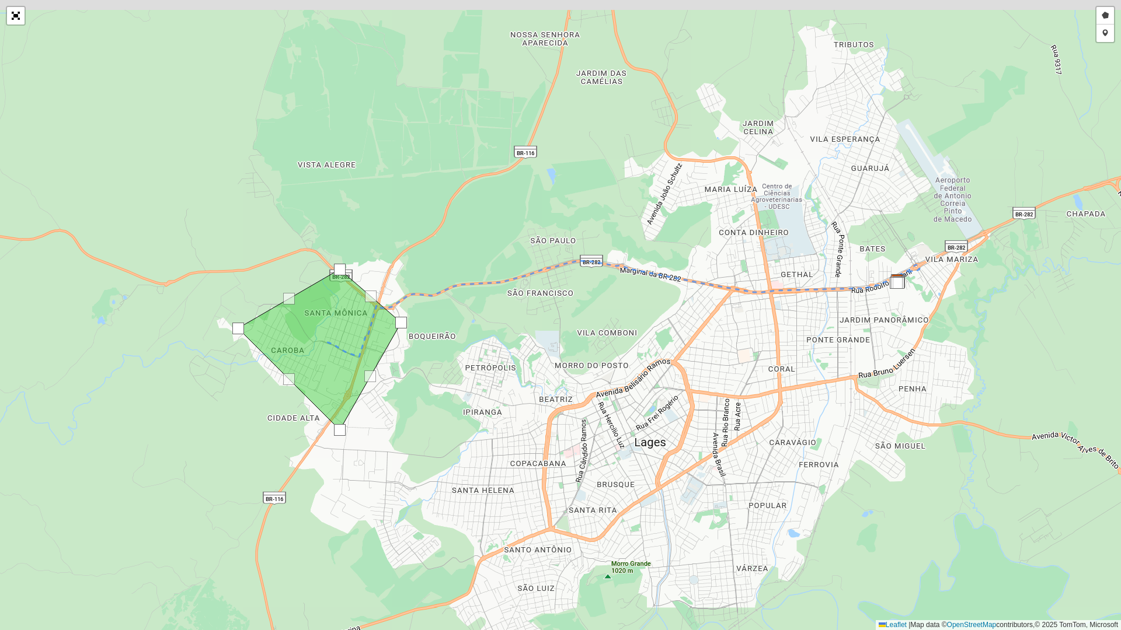
drag, startPoint x: 658, startPoint y: 303, endPoint x: 654, endPoint y: 316, distance: 14.0
click at [654, 316] on div "Desenhar setor Adicionar checkpoint Finalizar Desfazer Cancelar Leaflet | Map d…" at bounding box center [560, 315] width 1121 height 630
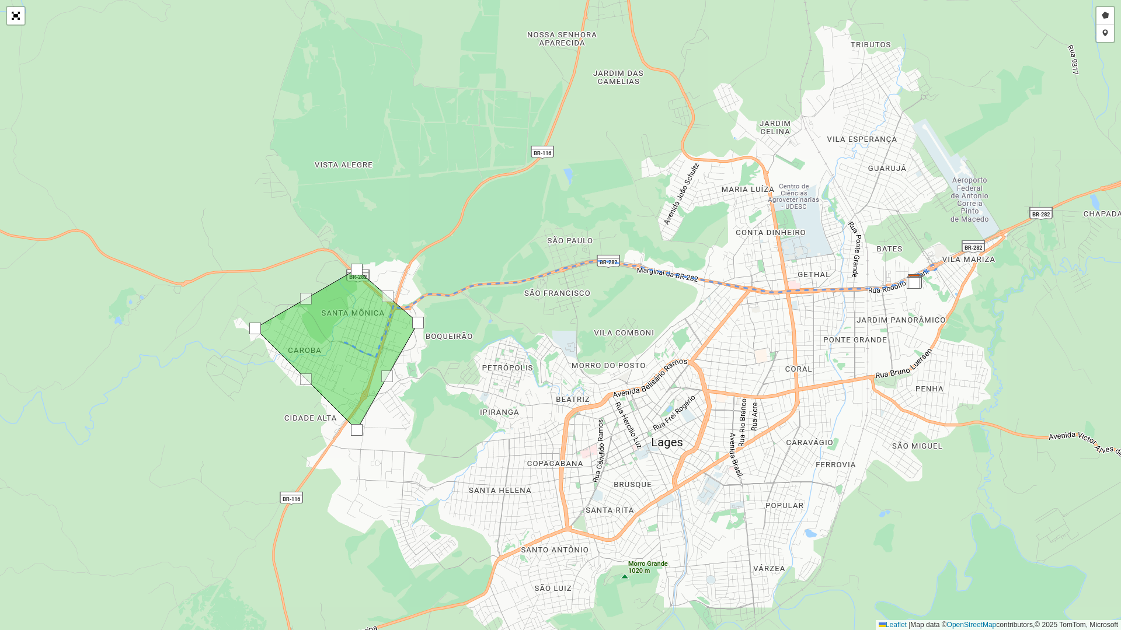
drag, startPoint x: 539, startPoint y: 313, endPoint x: 552, endPoint y: 313, distance: 12.8
click at [552, 313] on div "Desenhar setor Adicionar checkpoint Finalizar Desfazer Cancelar Leaflet | Map d…" at bounding box center [560, 315] width 1121 height 630
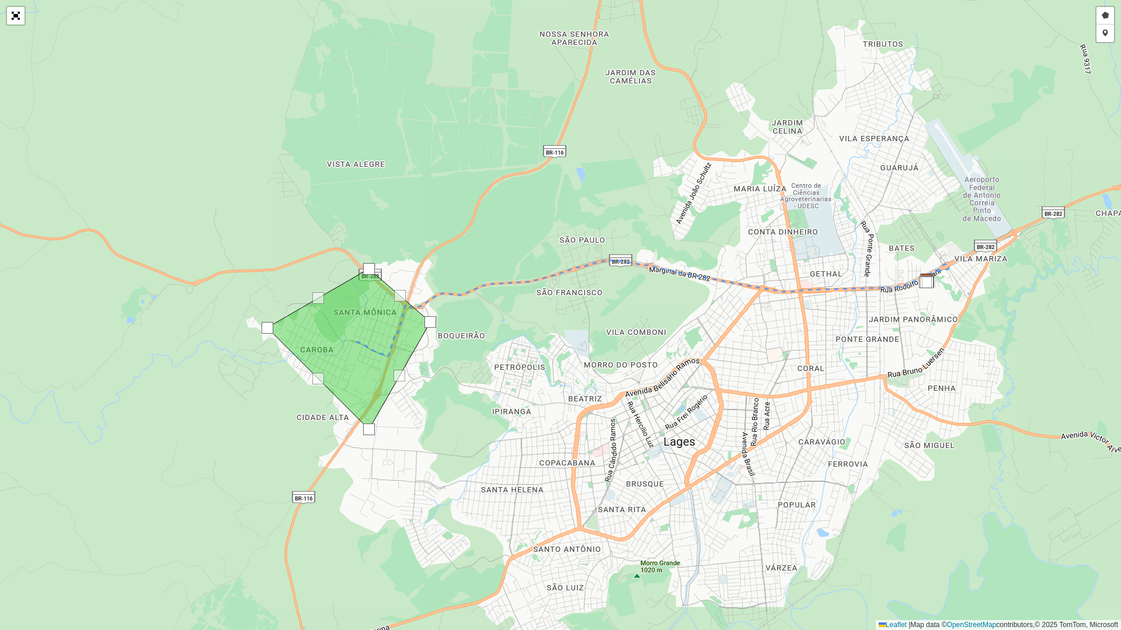
drag, startPoint x: 596, startPoint y: 311, endPoint x: 608, endPoint y: 310, distance: 12.3
click at [608, 310] on div "Desenhar setor Adicionar checkpoint Finalizar Desfazer Cancelar Leaflet | Map d…" at bounding box center [560, 315] width 1121 height 630
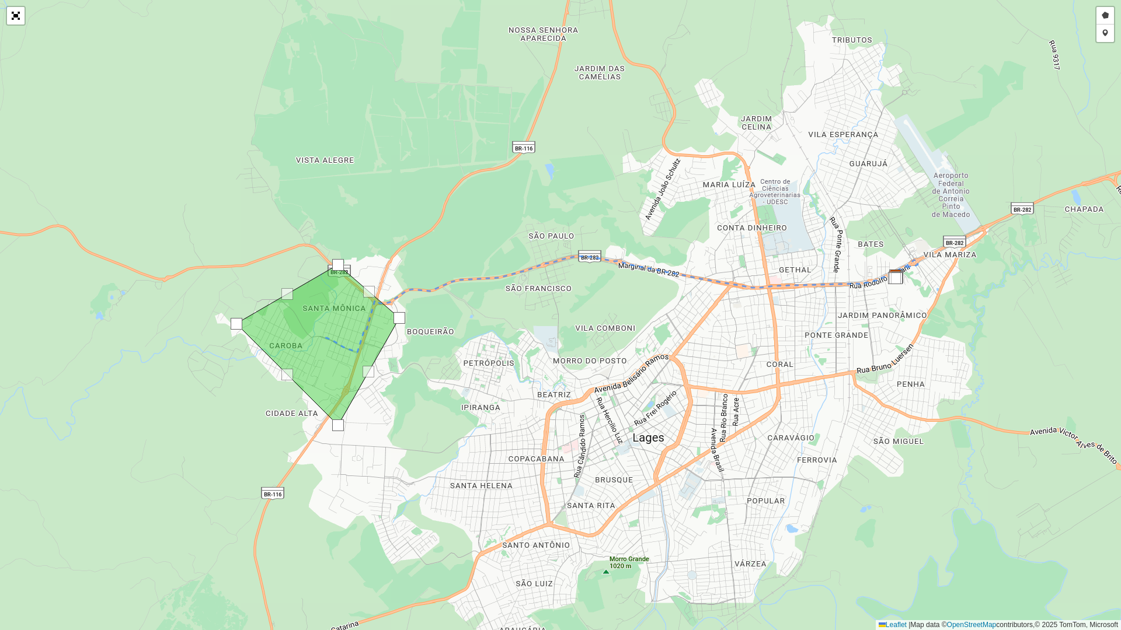
drag, startPoint x: 591, startPoint y: 364, endPoint x: 572, endPoint y: 358, distance: 20.3
click at [572, 358] on div "Desenhar setor Adicionar checkpoint Finalizar Desfazer Cancelar Leaflet | Map d…" at bounding box center [560, 315] width 1121 height 630
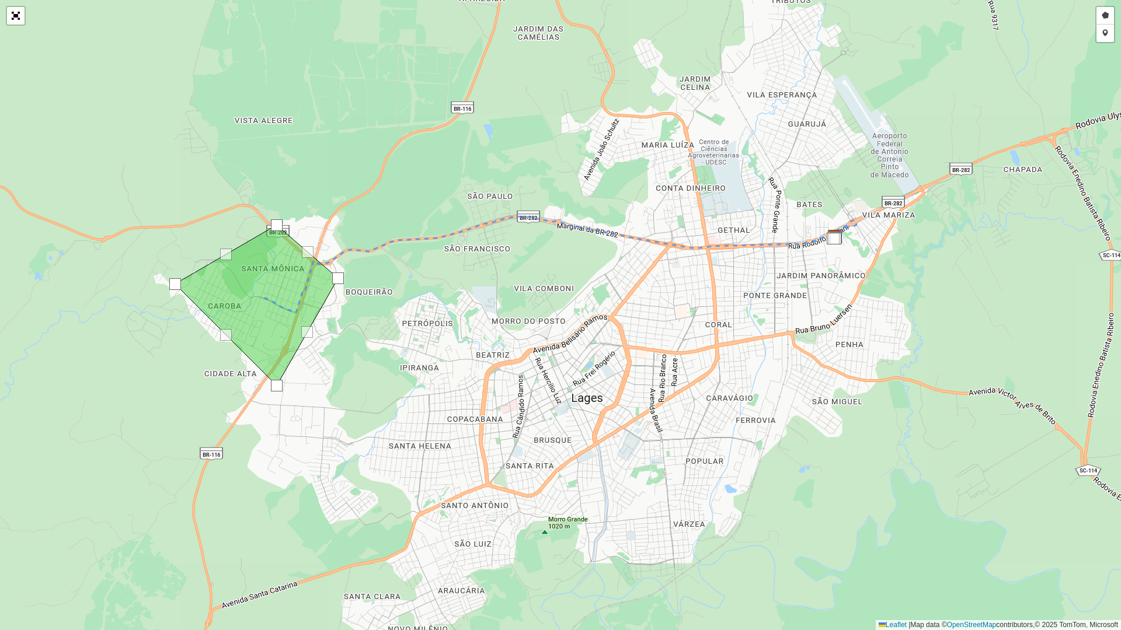
drag, startPoint x: 571, startPoint y: 358, endPoint x: 503, endPoint y: 304, distance: 87.7
click at [503, 304] on div "Desenhar setor Adicionar checkpoint Finalizar Desfazer Cancelar Leaflet | Map d…" at bounding box center [560, 315] width 1121 height 630
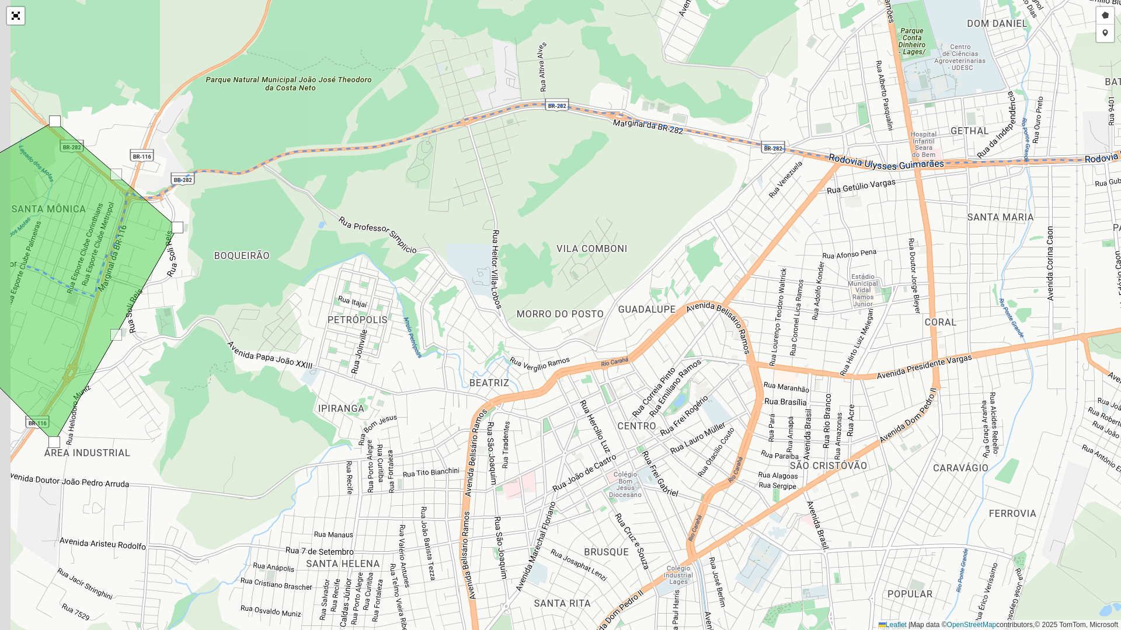
drag, startPoint x: 529, startPoint y: 301, endPoint x: 542, endPoint y: 298, distance: 12.6
click at [537, 301] on div "Desenhar setor Adicionar checkpoint Finalizar Desfazer Cancelar Leaflet | Map d…" at bounding box center [560, 315] width 1121 height 630
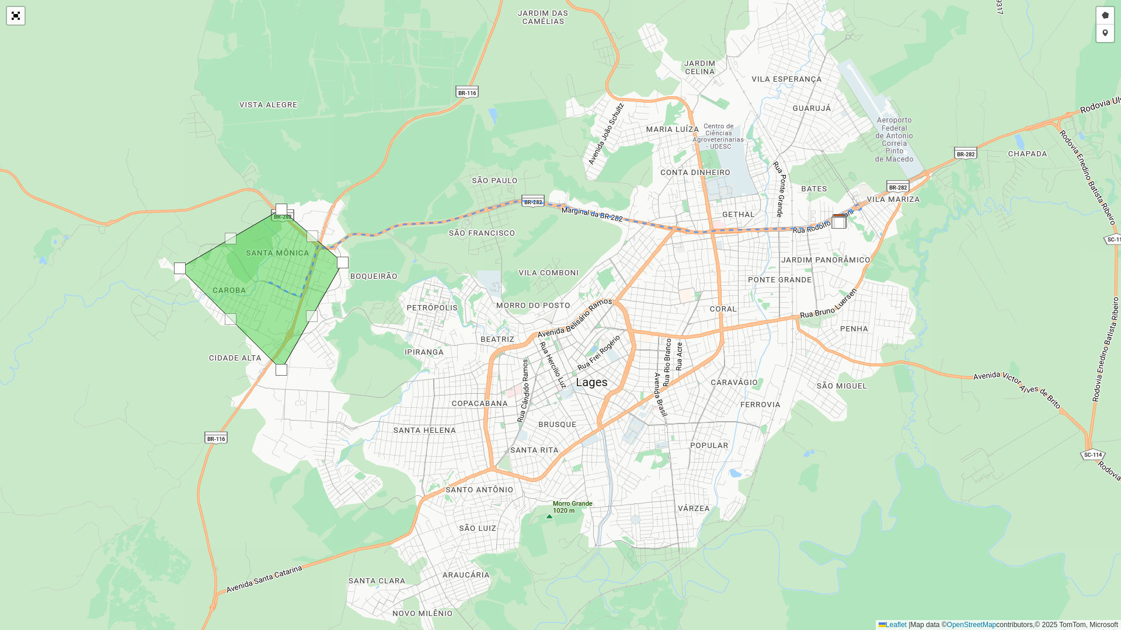
drag, startPoint x: 579, startPoint y: 366, endPoint x: 558, endPoint y: 367, distance: 21.0
click at [558, 367] on div "Desenhar setor Adicionar checkpoint Finalizar Desfazer Cancelar Leaflet | Map d…" at bounding box center [560, 315] width 1121 height 630
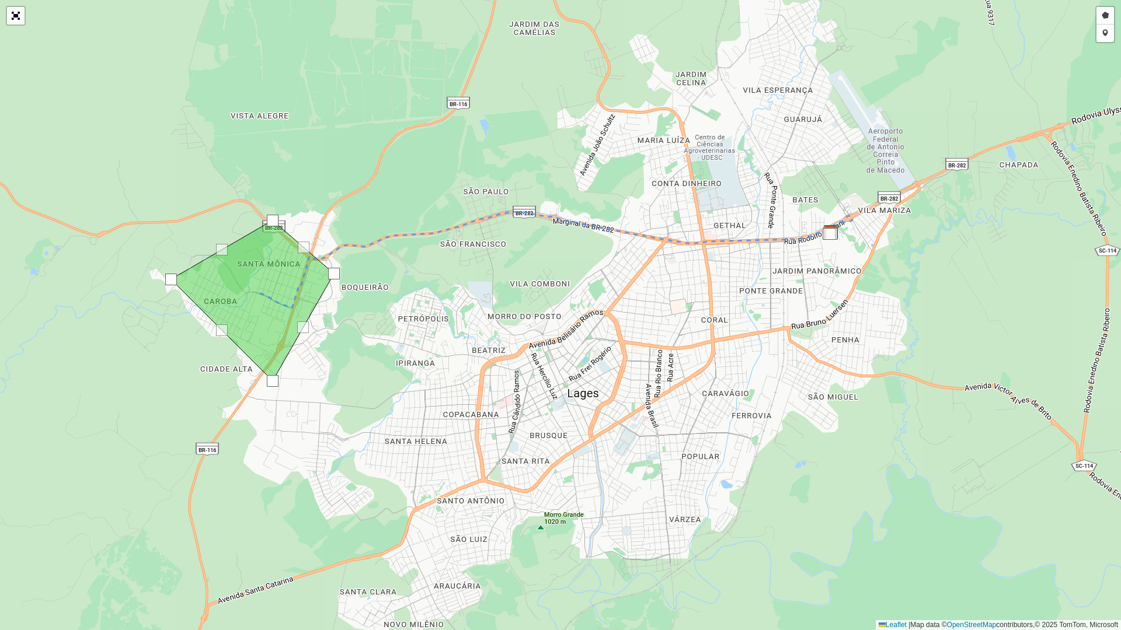
drag, startPoint x: 566, startPoint y: 335, endPoint x: 558, endPoint y: 346, distance: 13.3
click at [558, 346] on div "Desenhar setor Adicionar checkpoint Finalizar Desfazer Cancelar Leaflet | Map d…" at bounding box center [560, 315] width 1121 height 630
click at [1106, 36] on link "Adicionar checkpoint" at bounding box center [1105, 34] width 18 height 18
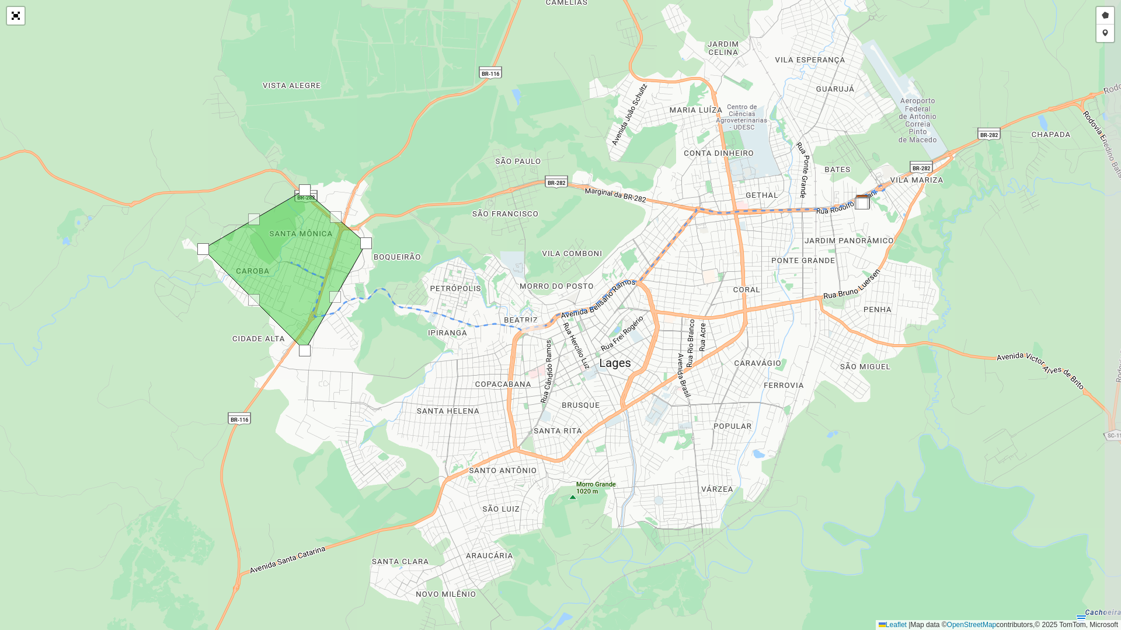
drag, startPoint x: 574, startPoint y: 217, endPoint x: 532, endPoint y: 269, distance: 66.4
click at [532, 269] on div "Desenhar setor Adicionar checkpoint Cancelar Leaflet | Map data © OpenStreetMap…" at bounding box center [560, 315] width 1121 height 630
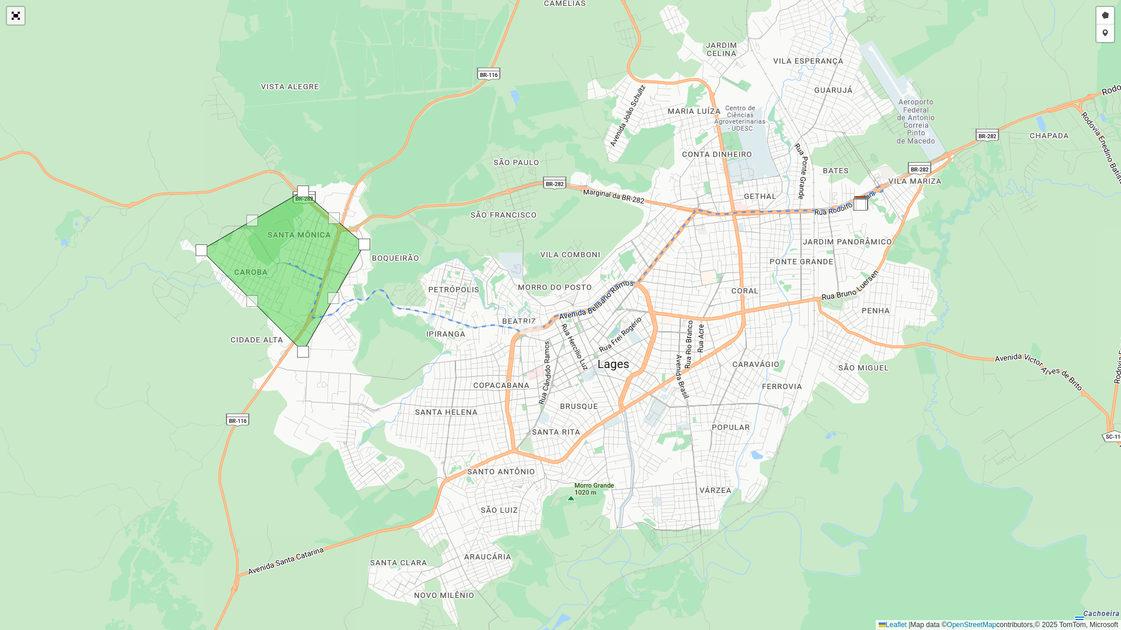
click at [22, 15] on link "Abrir mapa em tela cheia" at bounding box center [16, 16] width 18 height 18
